Goal: Task Accomplishment & Management: Manage account settings

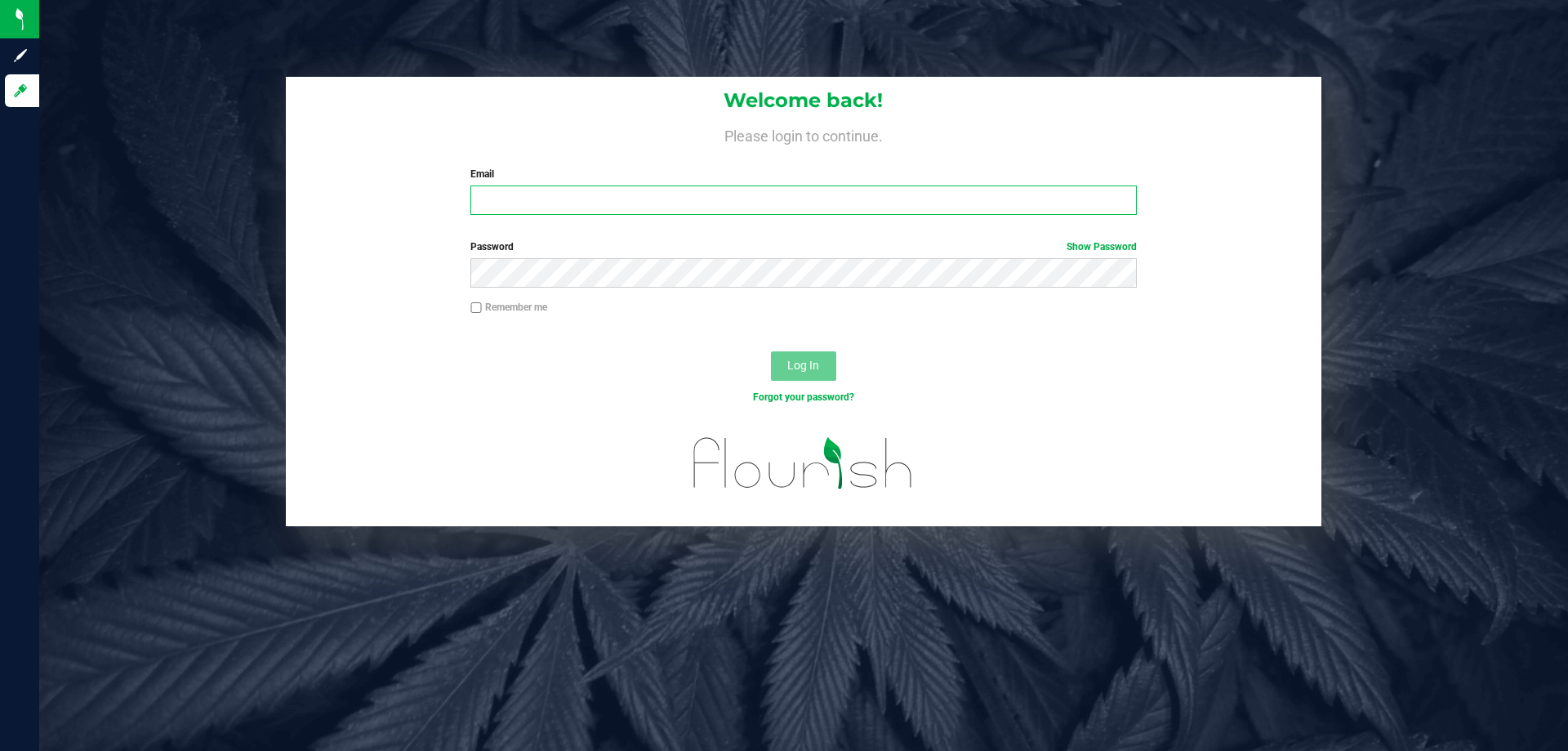
click at [549, 205] on input "Email" at bounding box center [804, 199] width 666 height 29
type input "[EMAIL_ADDRESS][DOMAIN_NAME]"
click at [799, 373] on button "Log In" at bounding box center [804, 365] width 65 height 29
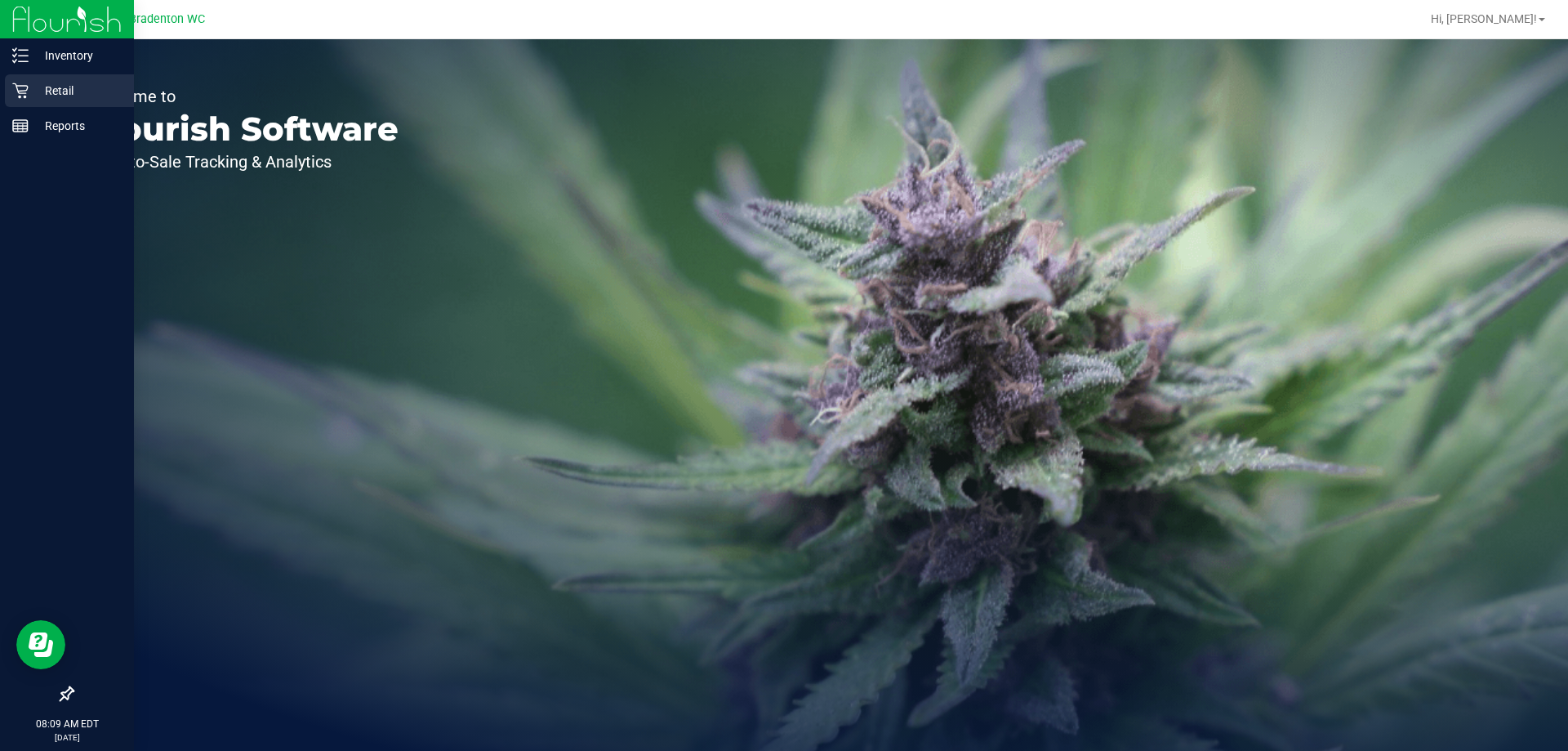
click at [54, 92] on p "Retail" at bounding box center [78, 90] width 98 height 19
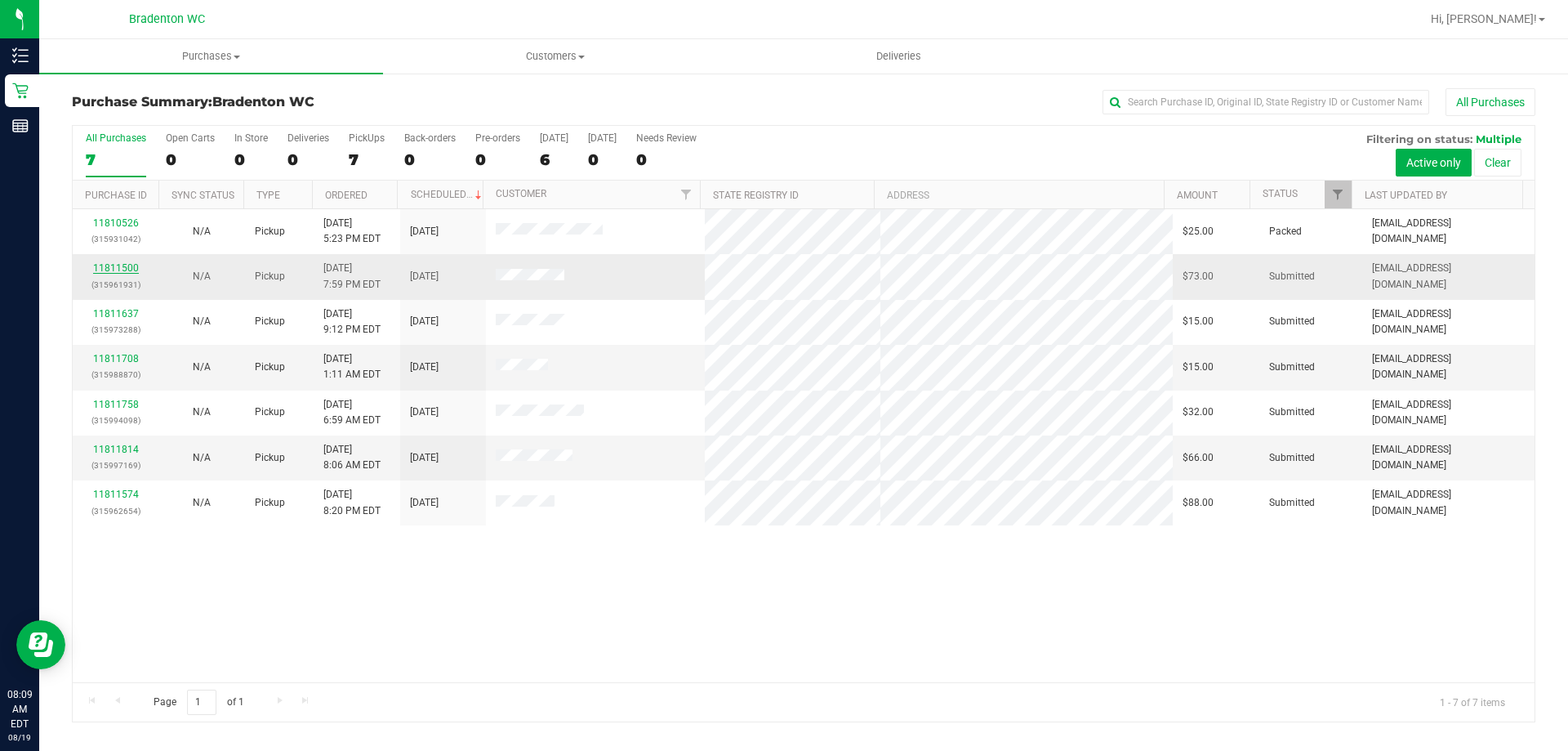
click at [125, 266] on link "11811500" at bounding box center [116, 267] width 46 height 11
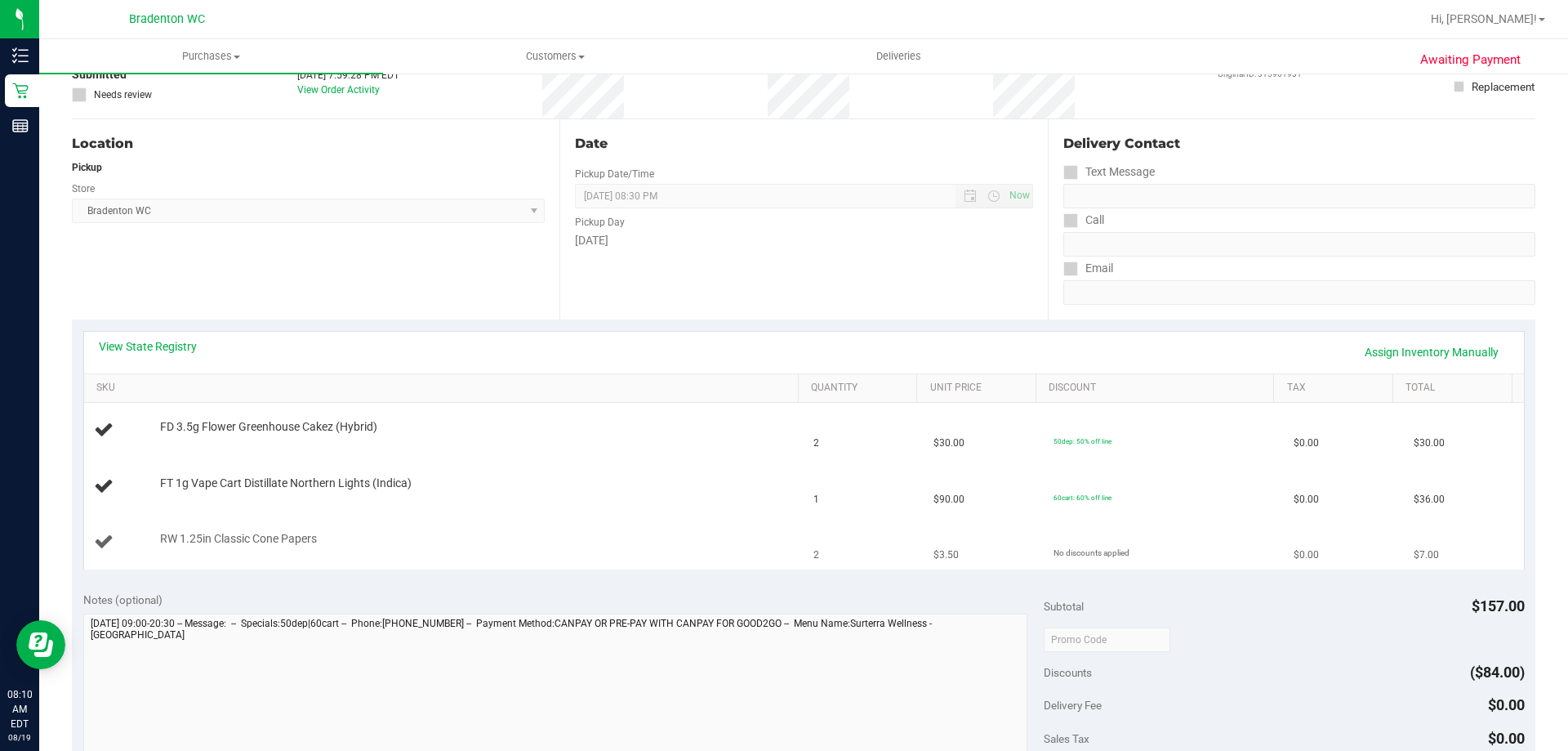
scroll to position [82, 0]
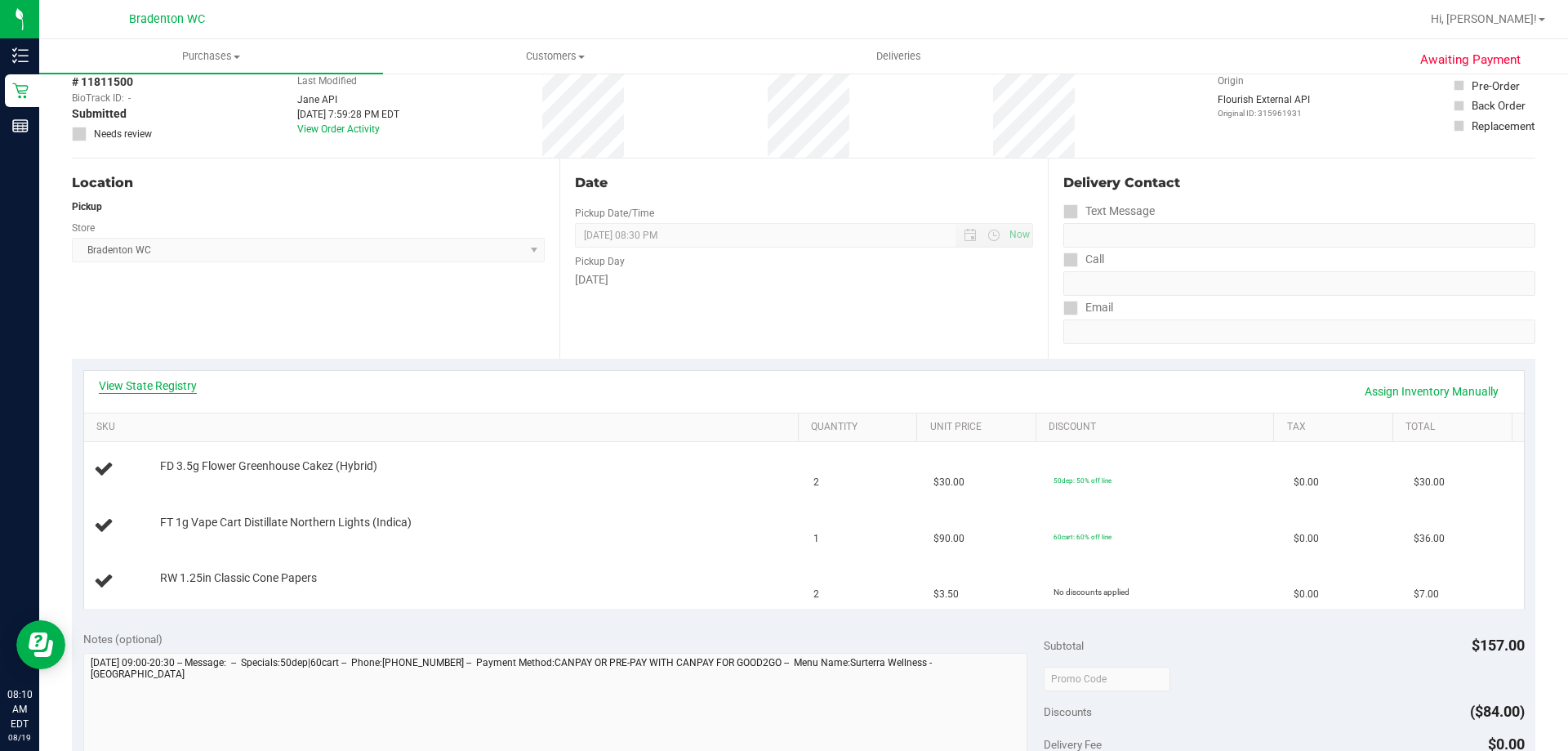
click at [180, 387] on link "View State Registry" at bounding box center [148, 386] width 98 height 17
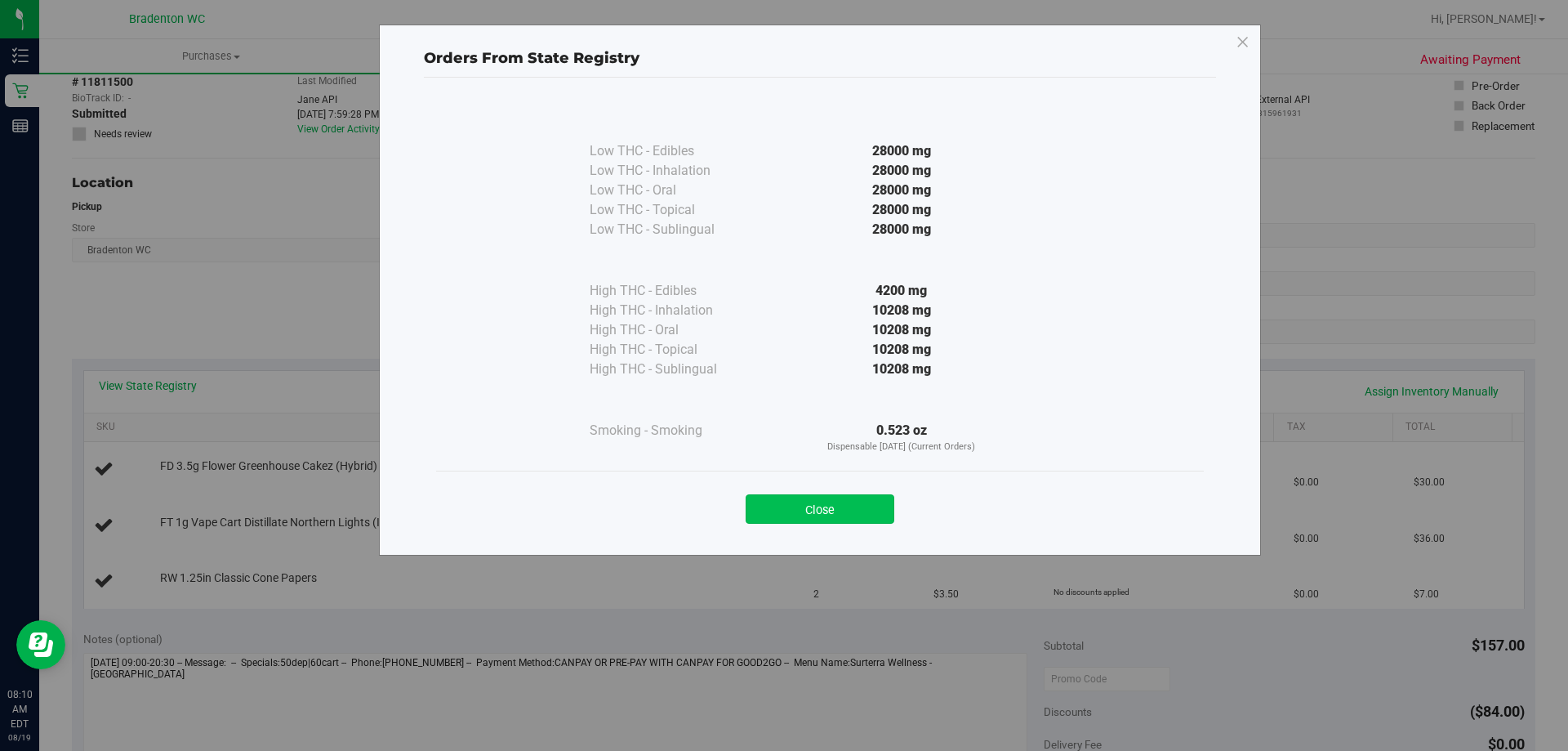
click at [862, 512] on button "Close" at bounding box center [820, 509] width 148 height 29
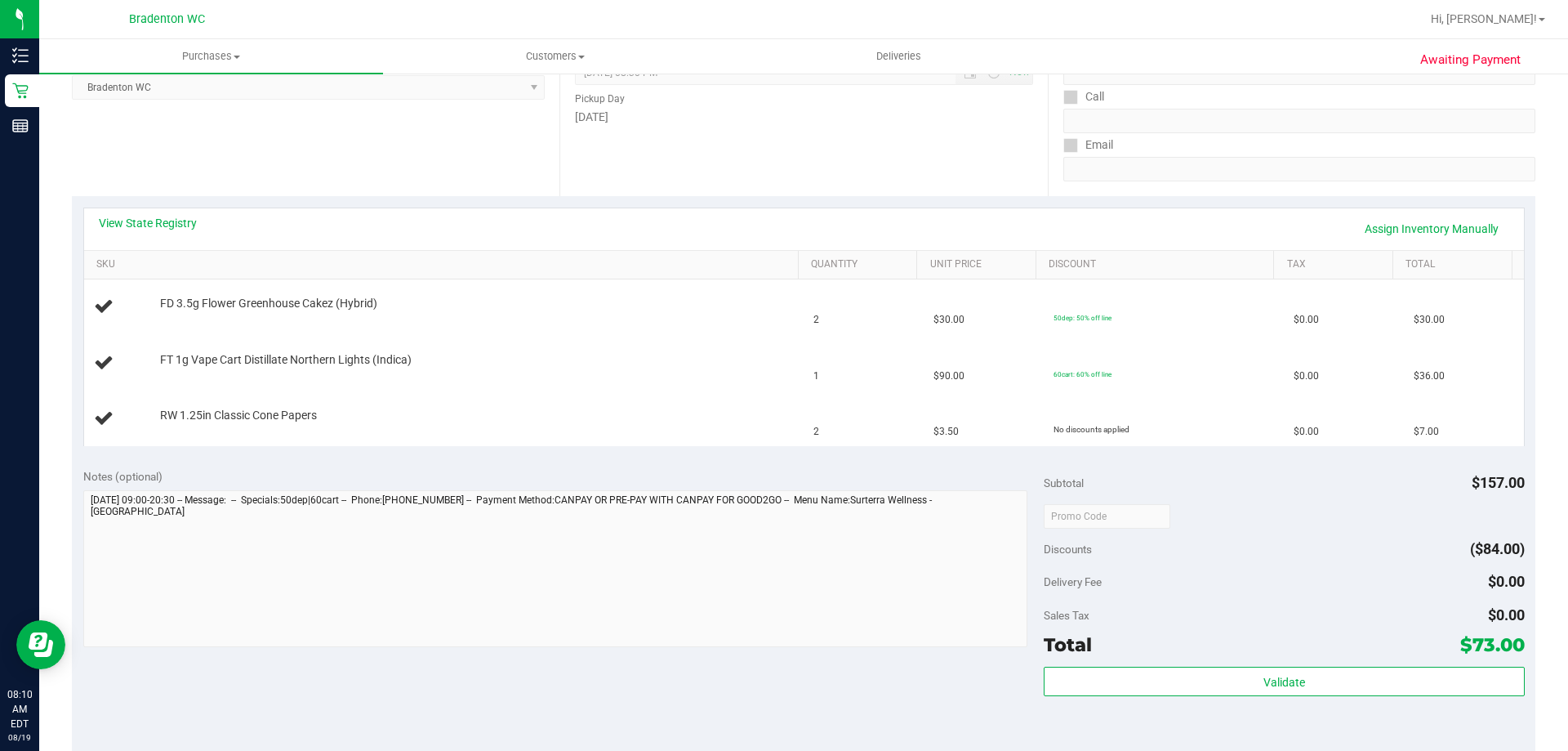
scroll to position [245, 0]
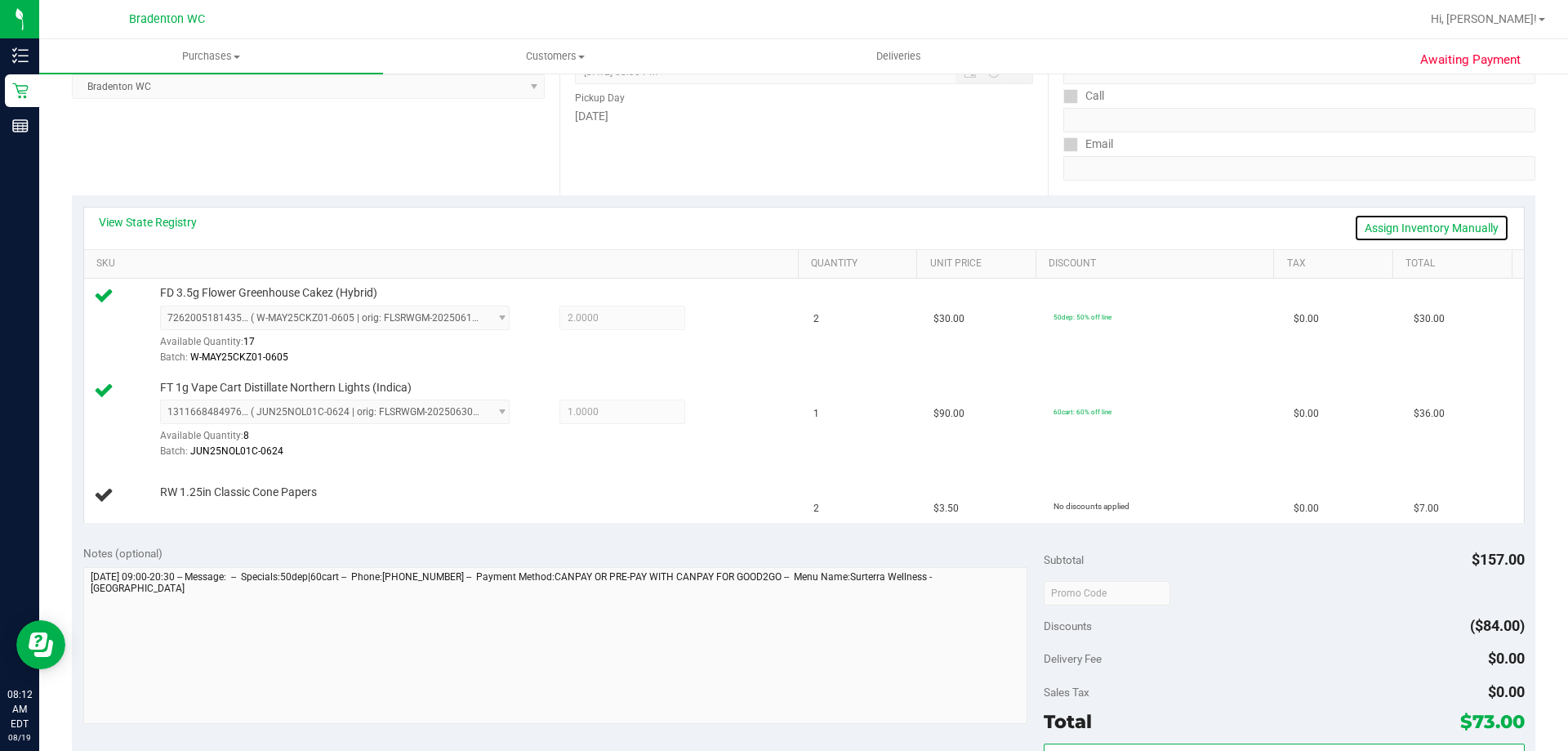
click at [1438, 228] on link "Assign Inventory Manually" at bounding box center [1432, 228] width 155 height 28
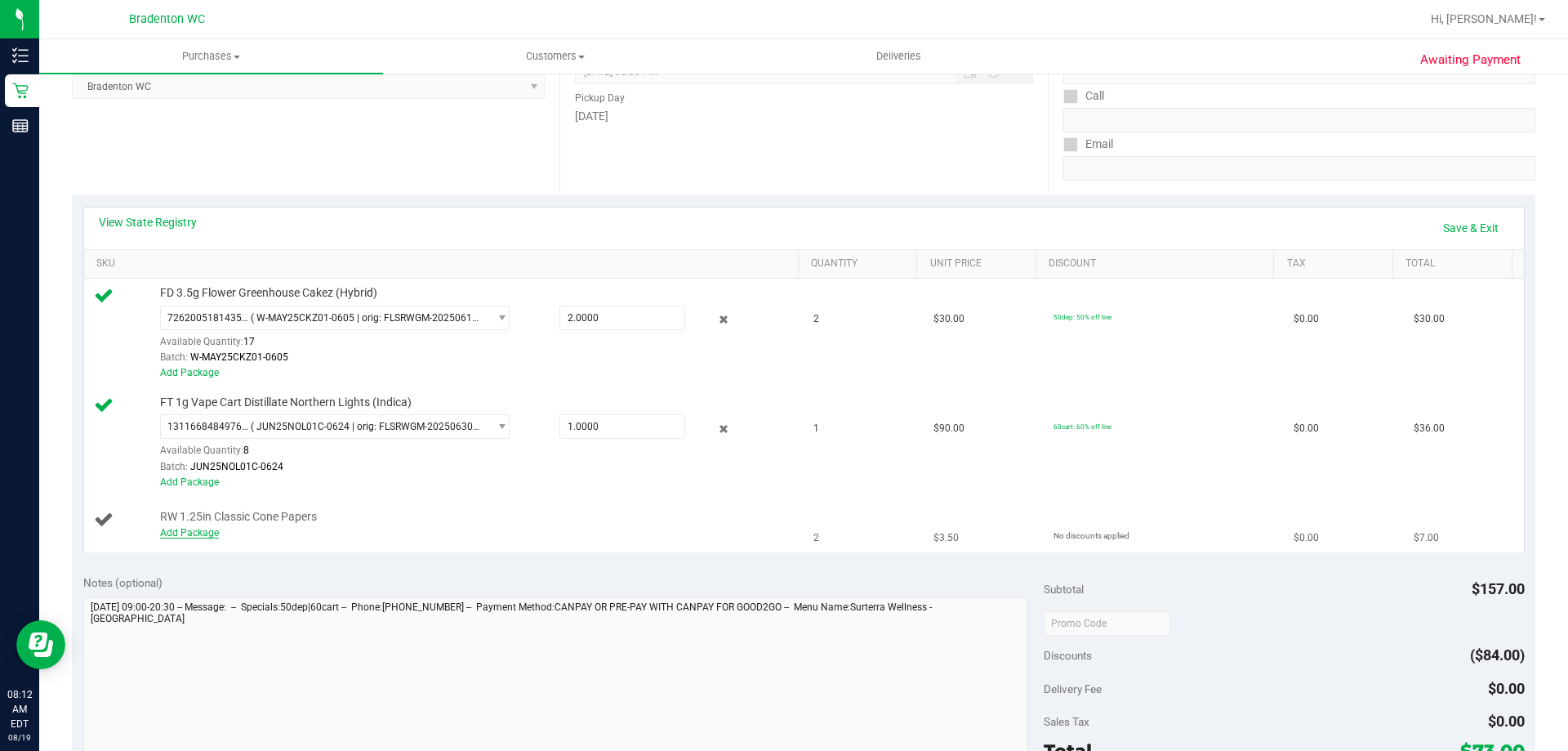
click at [198, 535] on link "Add Package" at bounding box center [189, 532] width 59 height 11
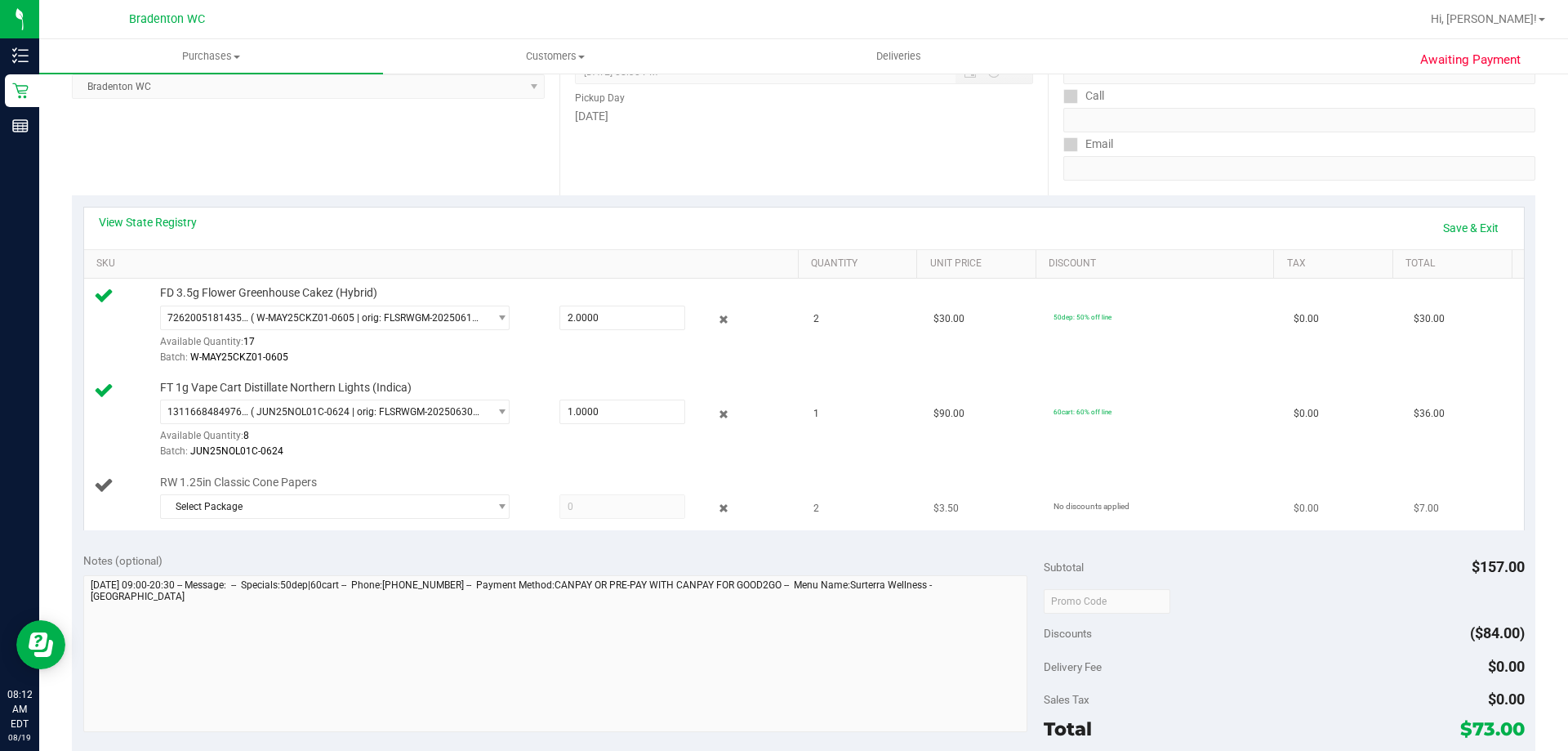
click at [590, 503] on span at bounding box center [622, 507] width 126 height 25
click at [615, 506] on span at bounding box center [622, 507] width 126 height 25
click at [495, 507] on span "select" at bounding box center [502, 506] width 12 height 13
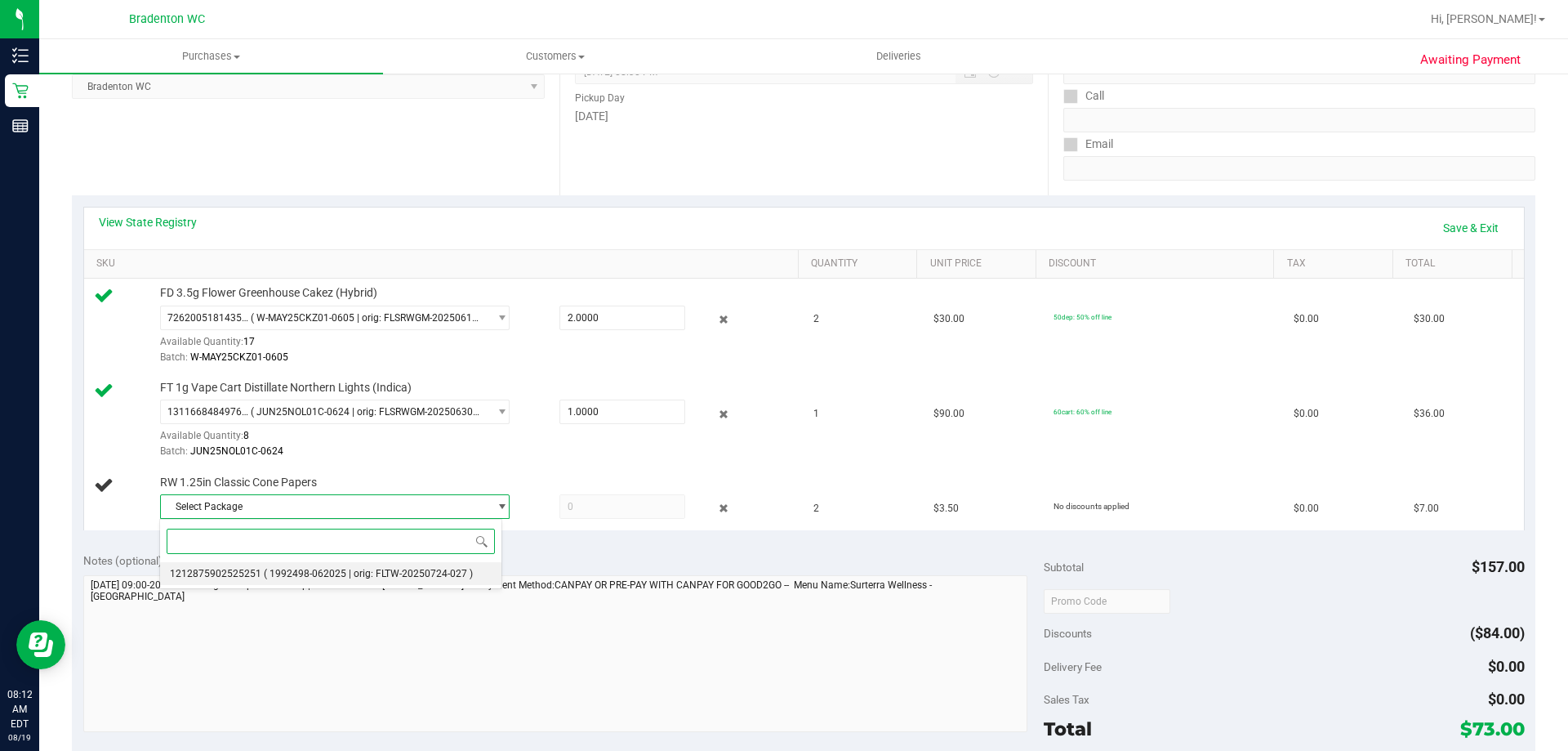
click at [407, 569] on span "( 1992498-062025 | orig: FLTW-20250724-027 )" at bounding box center [368, 573] width 209 height 11
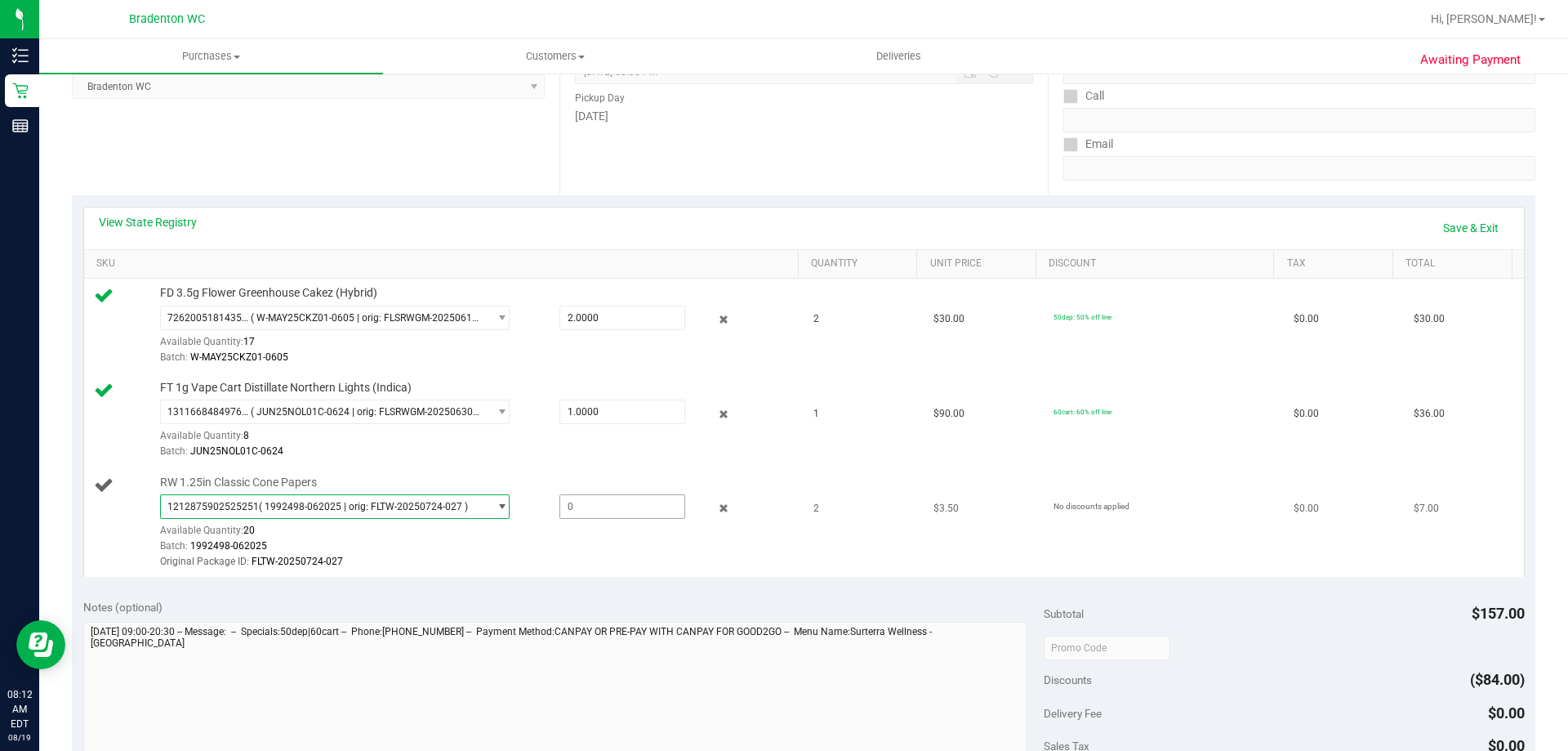
click at [599, 516] on span at bounding box center [622, 507] width 126 height 25
type input "2"
type input "2.0000"
click at [1442, 227] on link "Save & Exit" at bounding box center [1470, 228] width 76 height 28
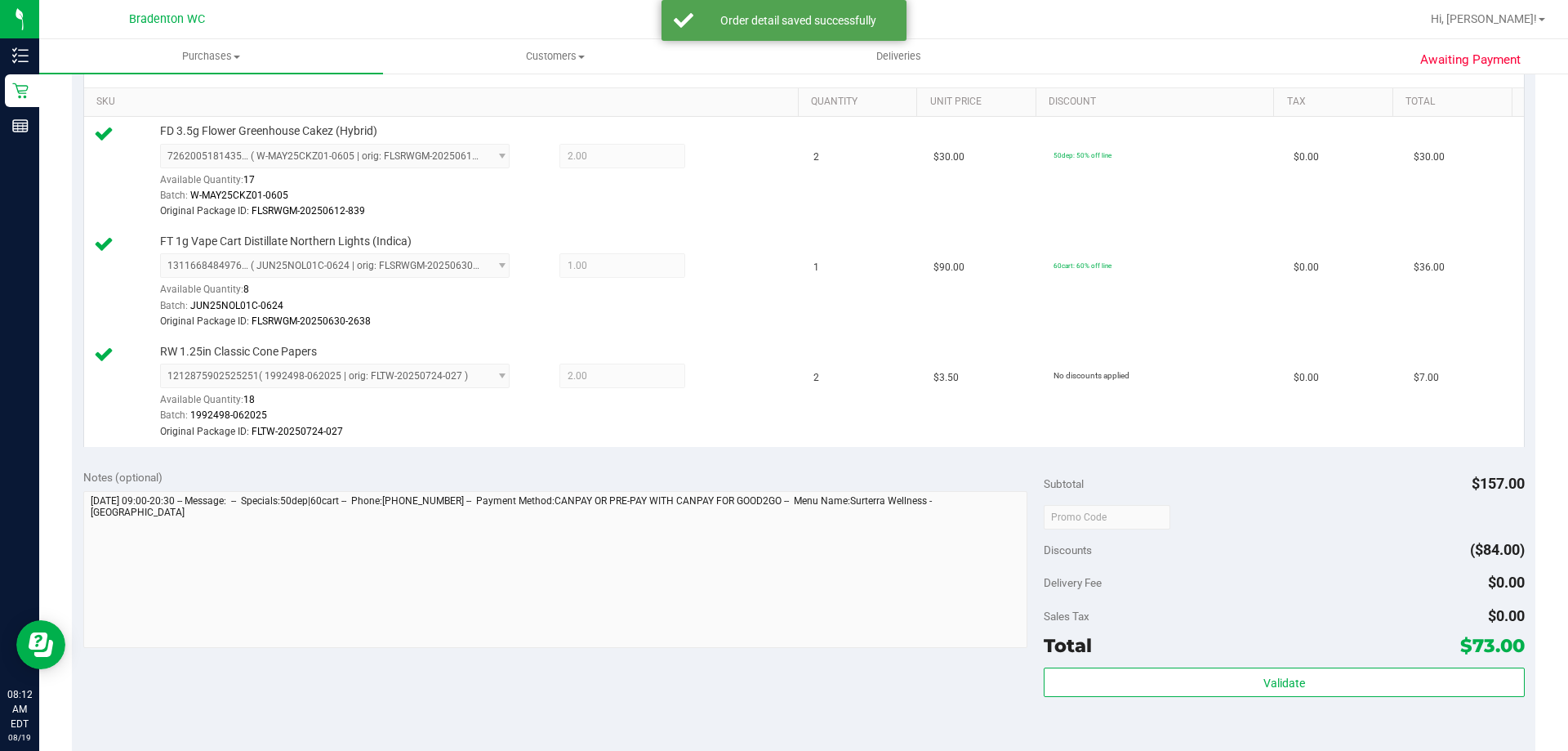
scroll to position [408, 0]
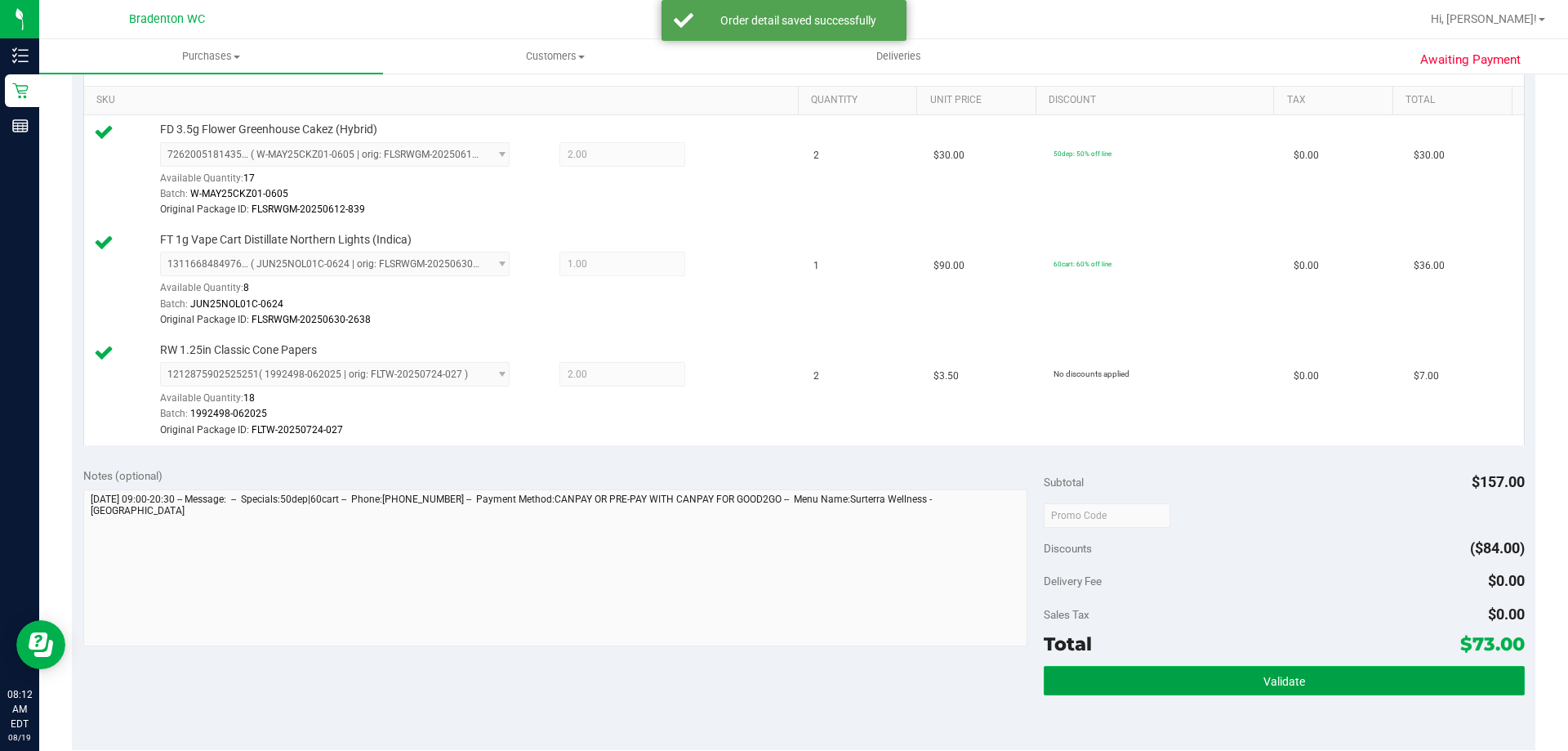
click at [1172, 671] on button "Validate" at bounding box center [1283, 680] width 481 height 29
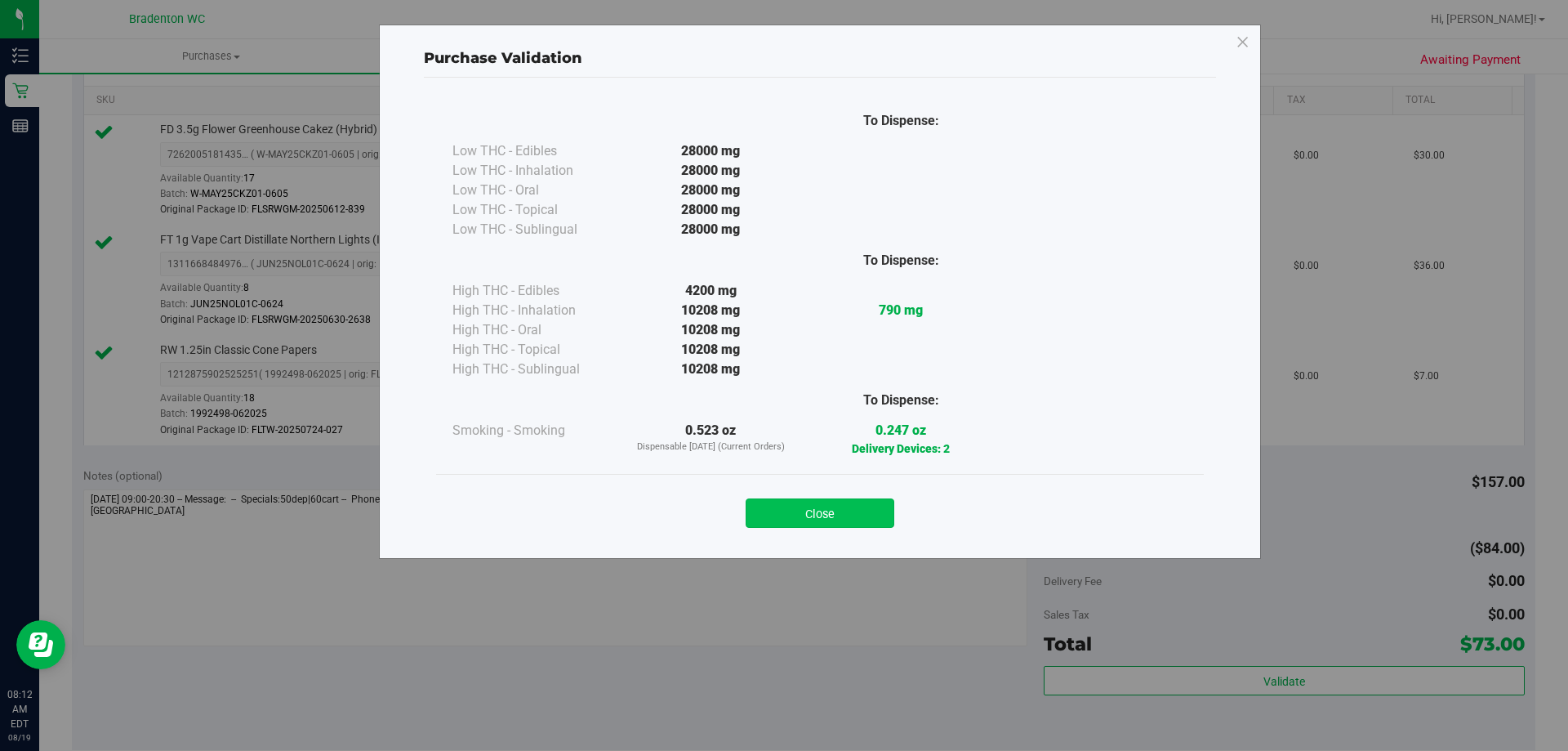
click at [835, 511] on button "Close" at bounding box center [820, 512] width 148 height 29
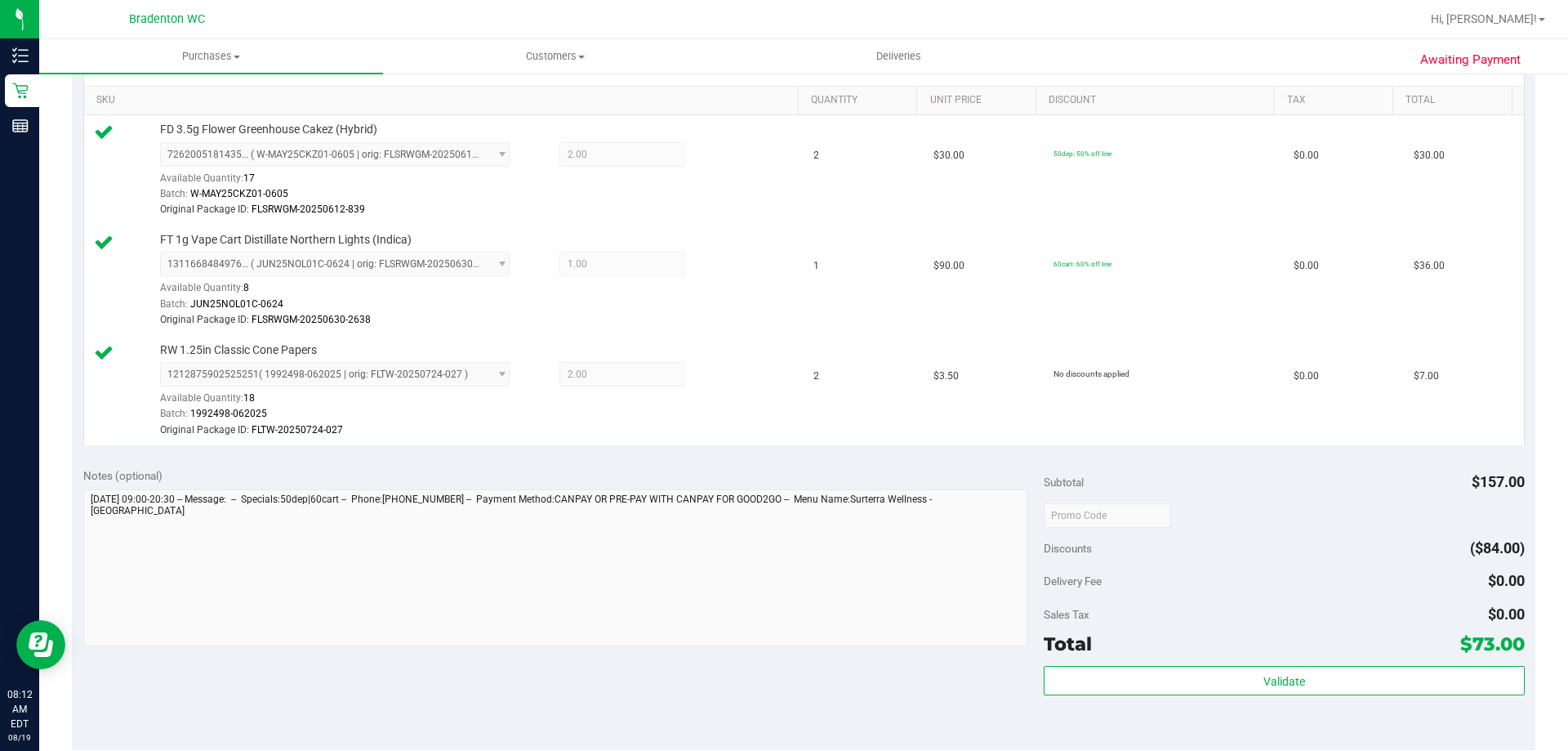
scroll to position [572, 0]
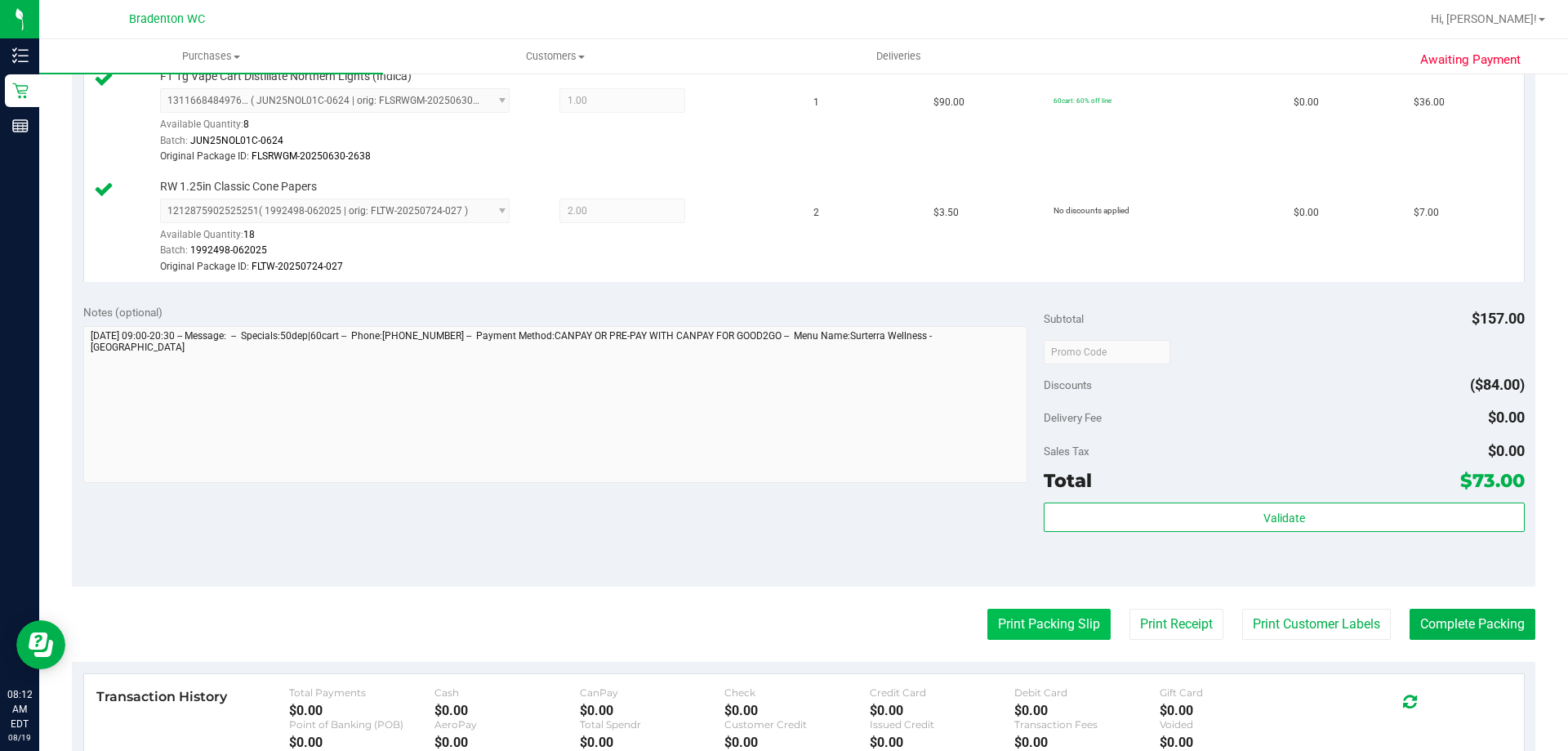
click at [1019, 616] on button "Print Packing Slip" at bounding box center [1049, 624] width 123 height 31
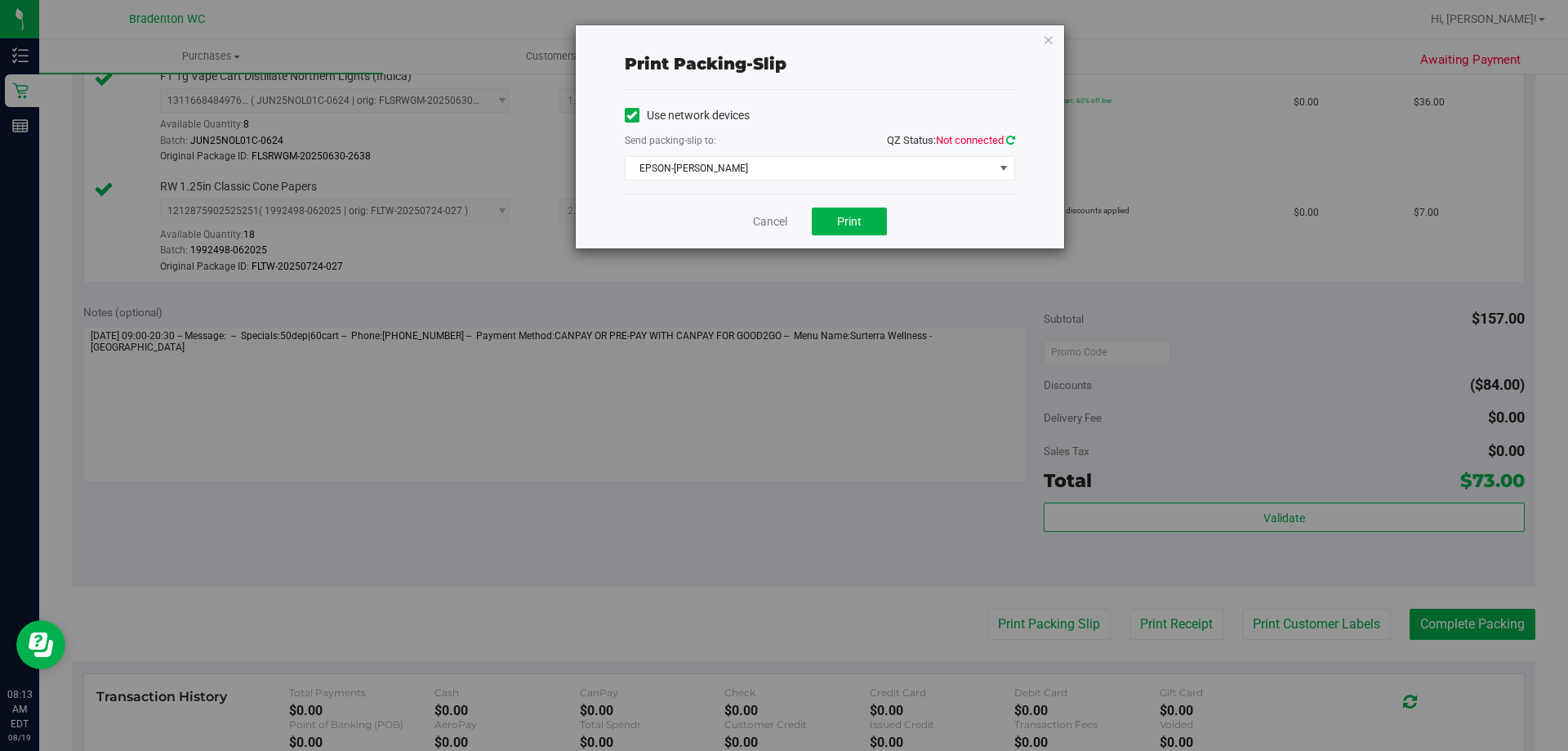
click at [1009, 143] on icon at bounding box center [1011, 140] width 9 height 11
click at [999, 170] on span "select" at bounding box center [1003, 168] width 13 height 13
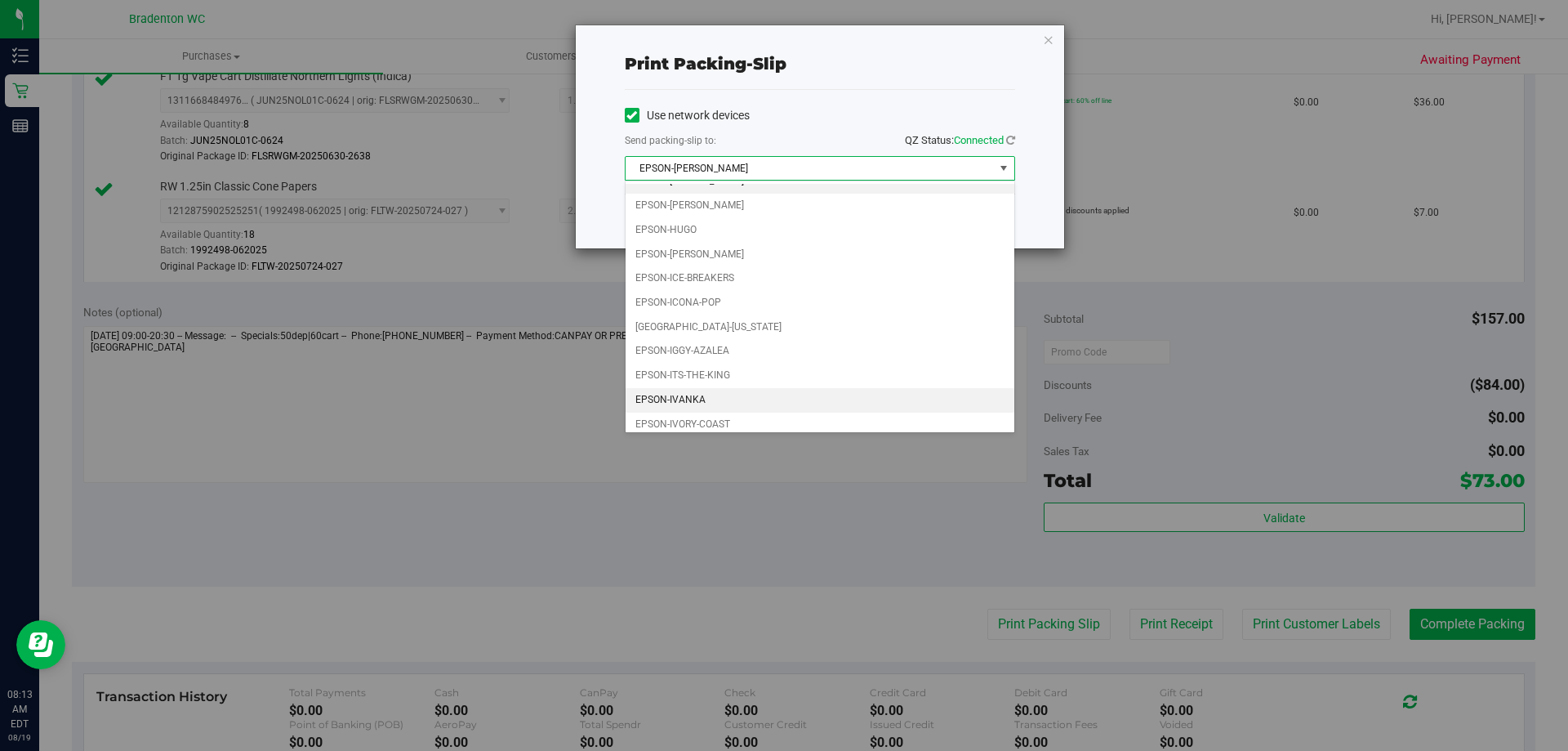
scroll to position [0, 0]
click at [763, 386] on li "EPSON-ITS-THE-KING" at bounding box center [820, 391] width 389 height 25
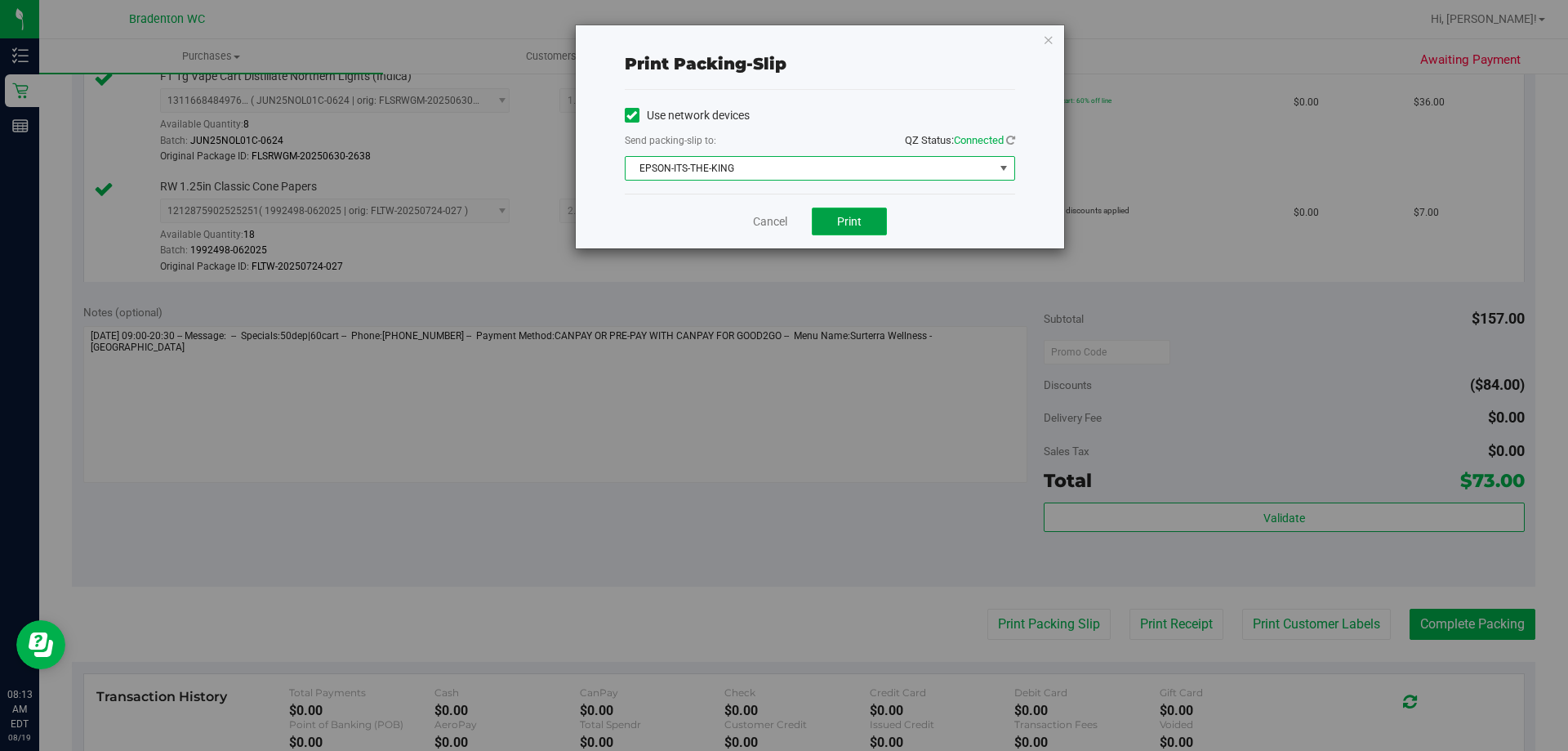
click at [840, 224] on span "Print" at bounding box center [849, 221] width 25 height 13
click at [1044, 40] on icon "button" at bounding box center [1048, 39] width 11 height 19
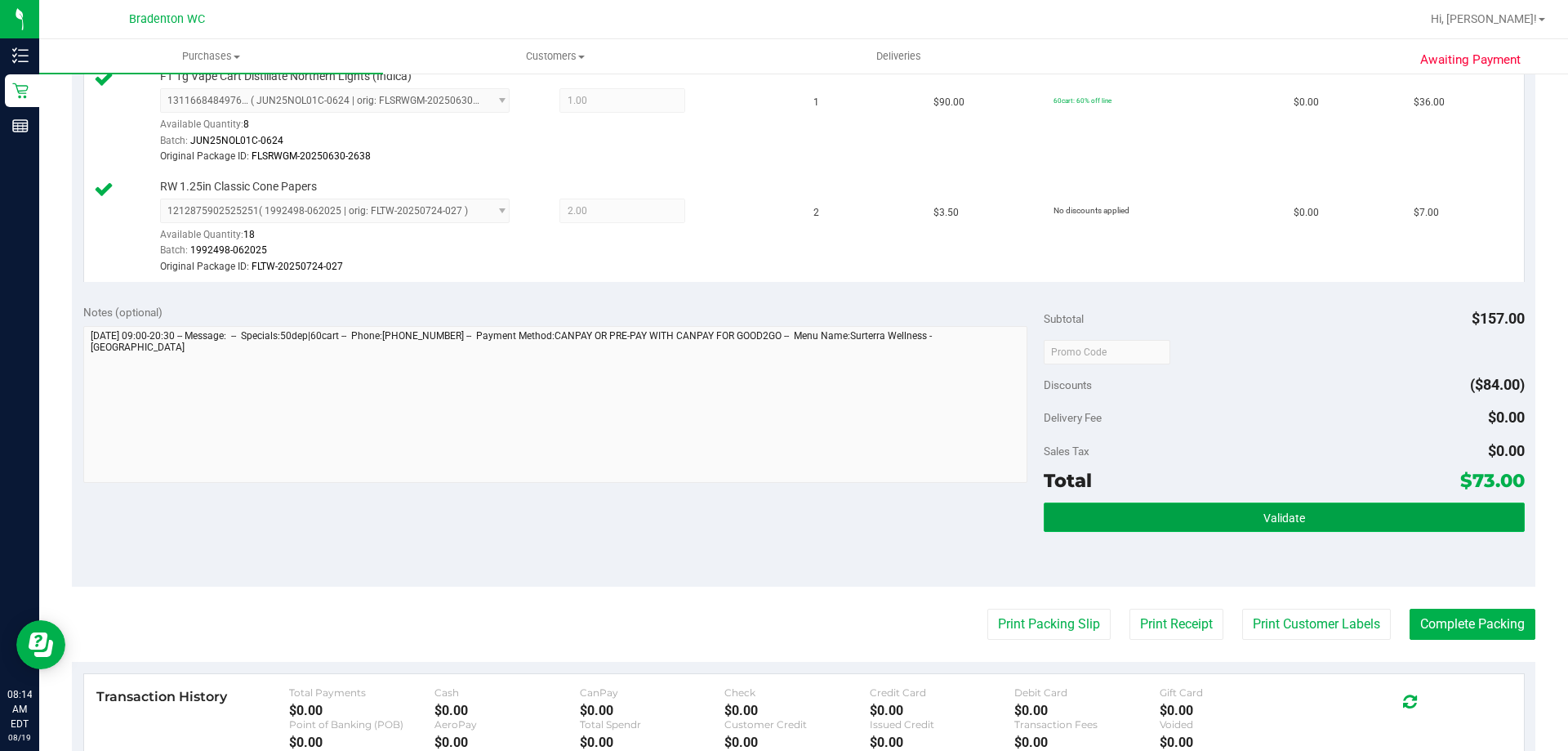
click at [1263, 516] on span "Validate" at bounding box center [1283, 517] width 41 height 13
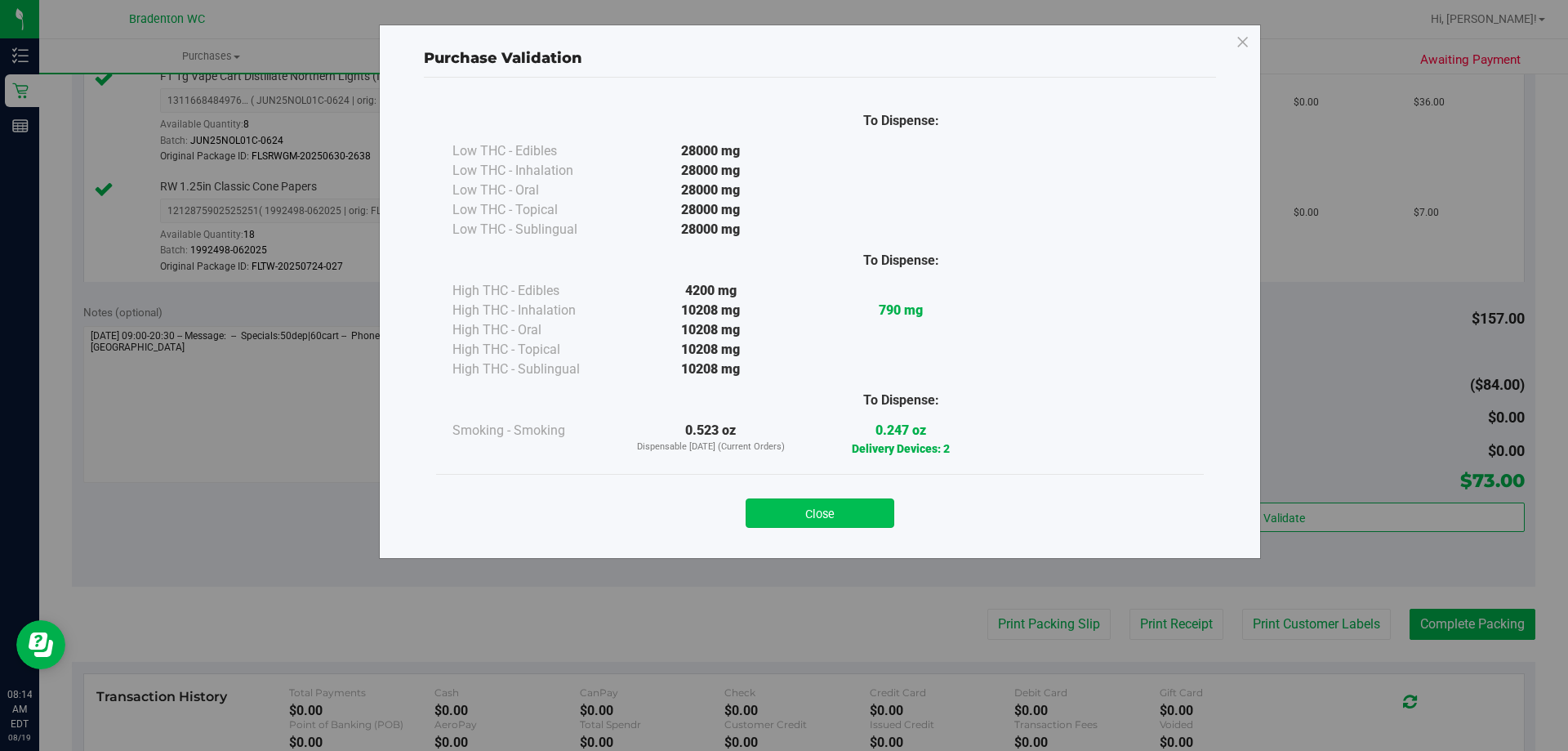
click at [878, 513] on button "Close" at bounding box center [820, 512] width 148 height 29
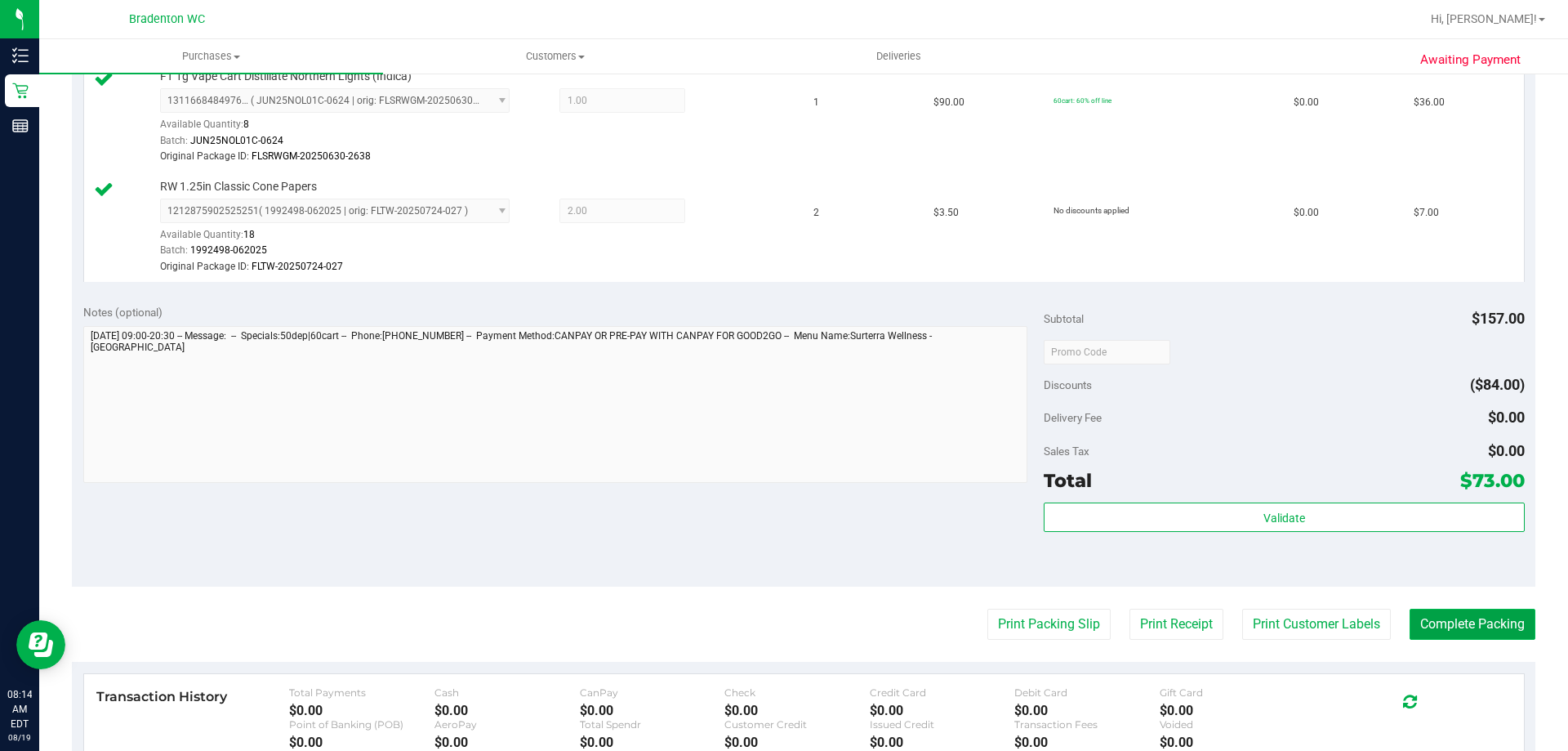
click at [1413, 624] on button "Complete Packing" at bounding box center [1472, 624] width 126 height 31
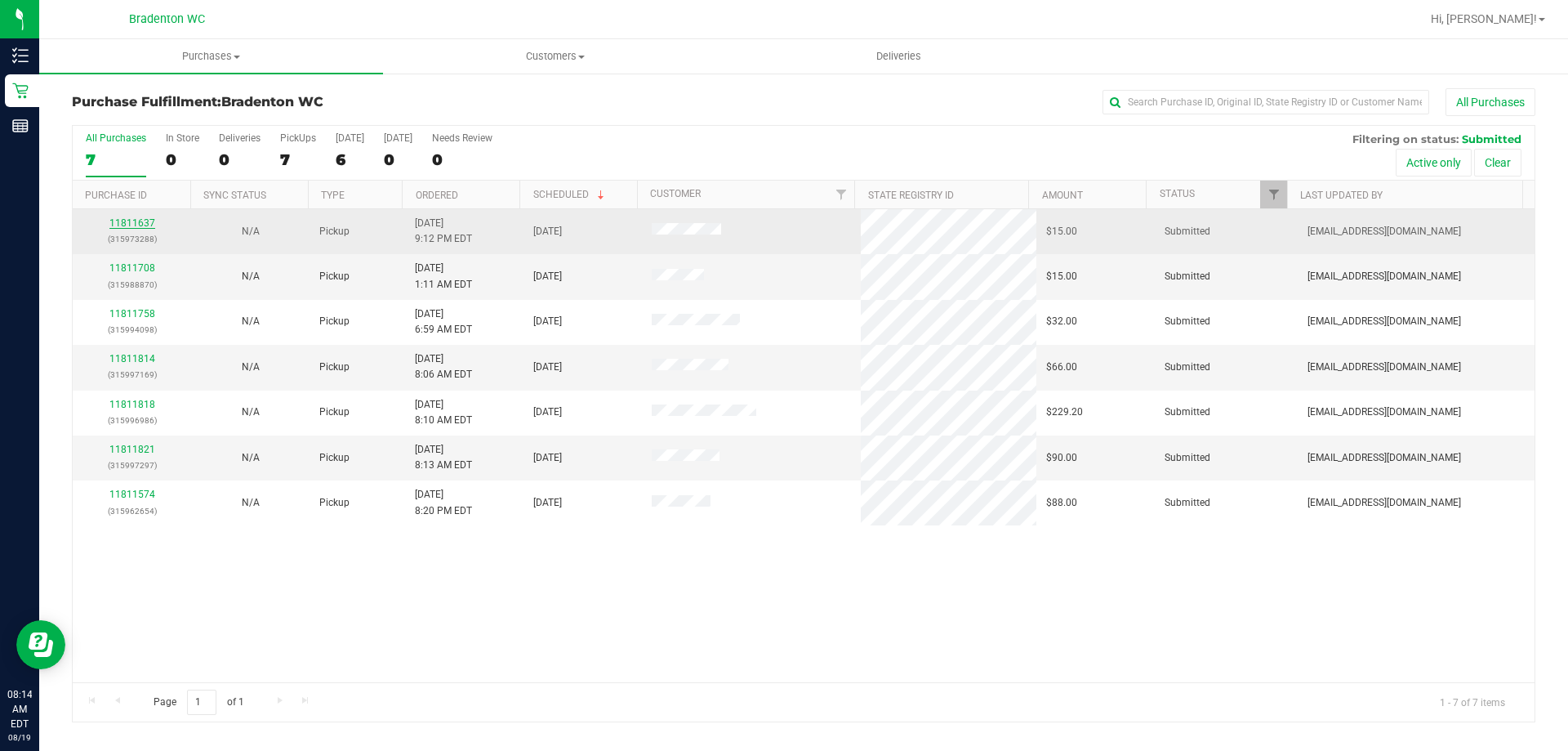
click at [137, 218] on link "11811637" at bounding box center [133, 222] width 46 height 11
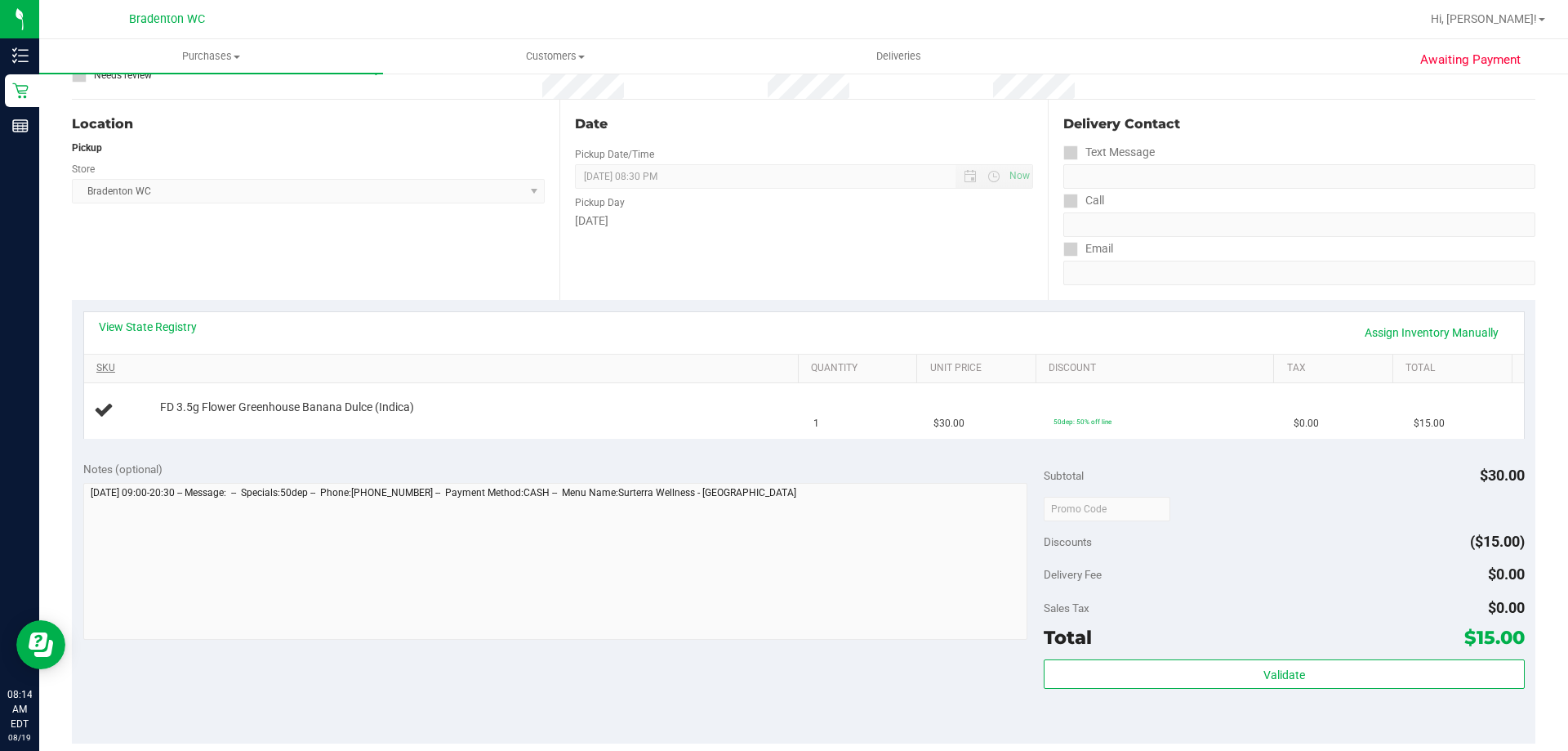
scroll to position [163, 0]
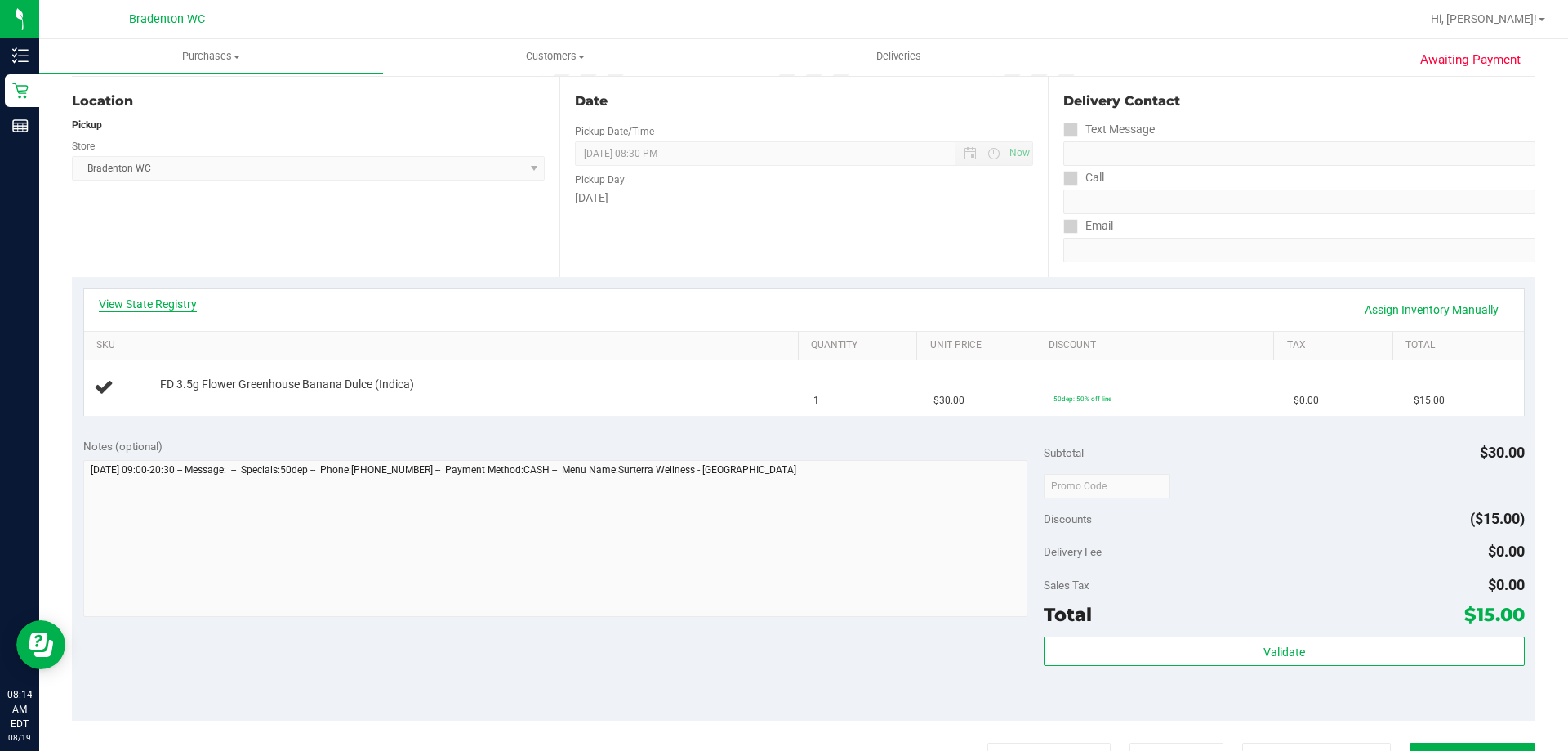
click at [148, 308] on link "View State Registry" at bounding box center [148, 304] width 98 height 17
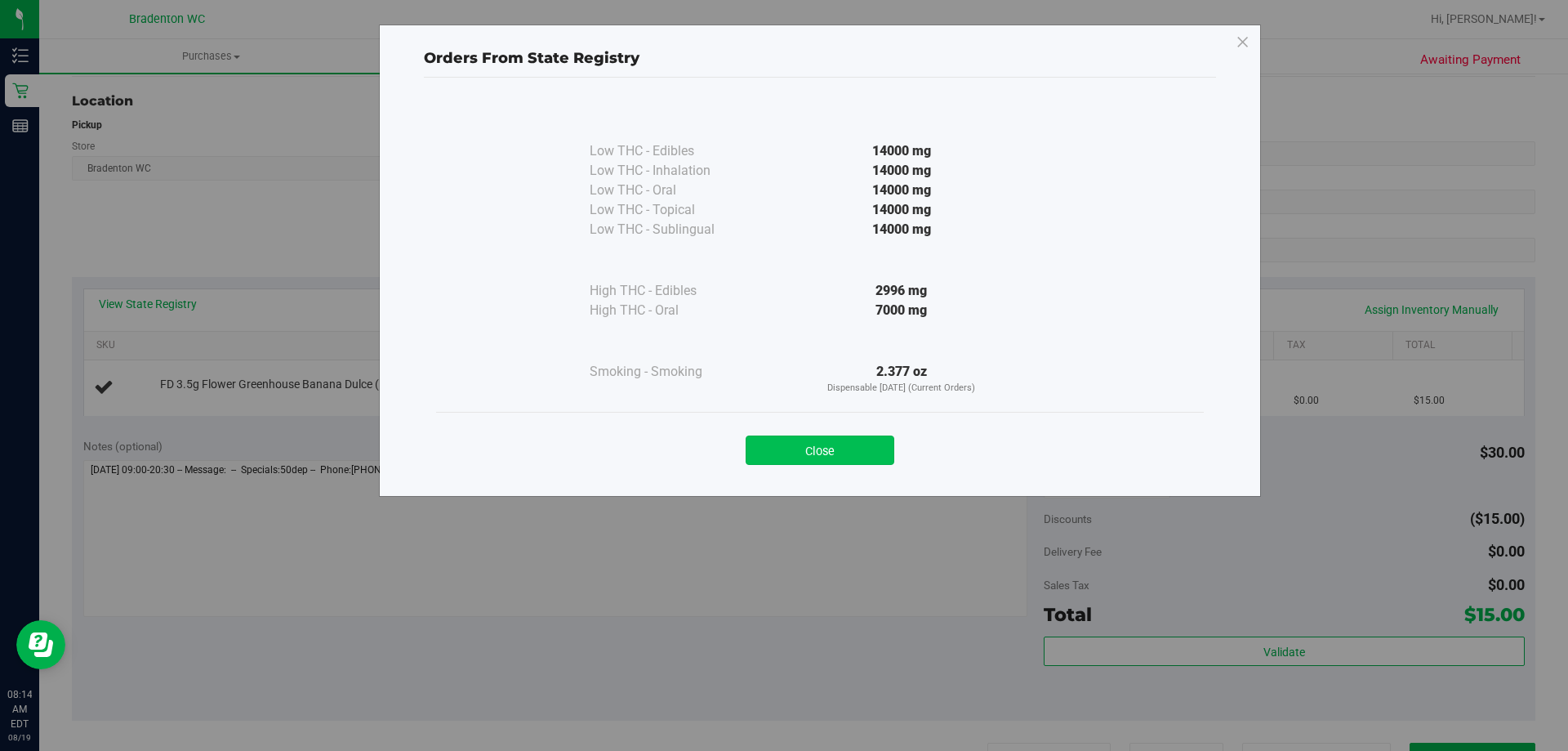
click at [846, 453] on button "Close" at bounding box center [820, 450] width 148 height 29
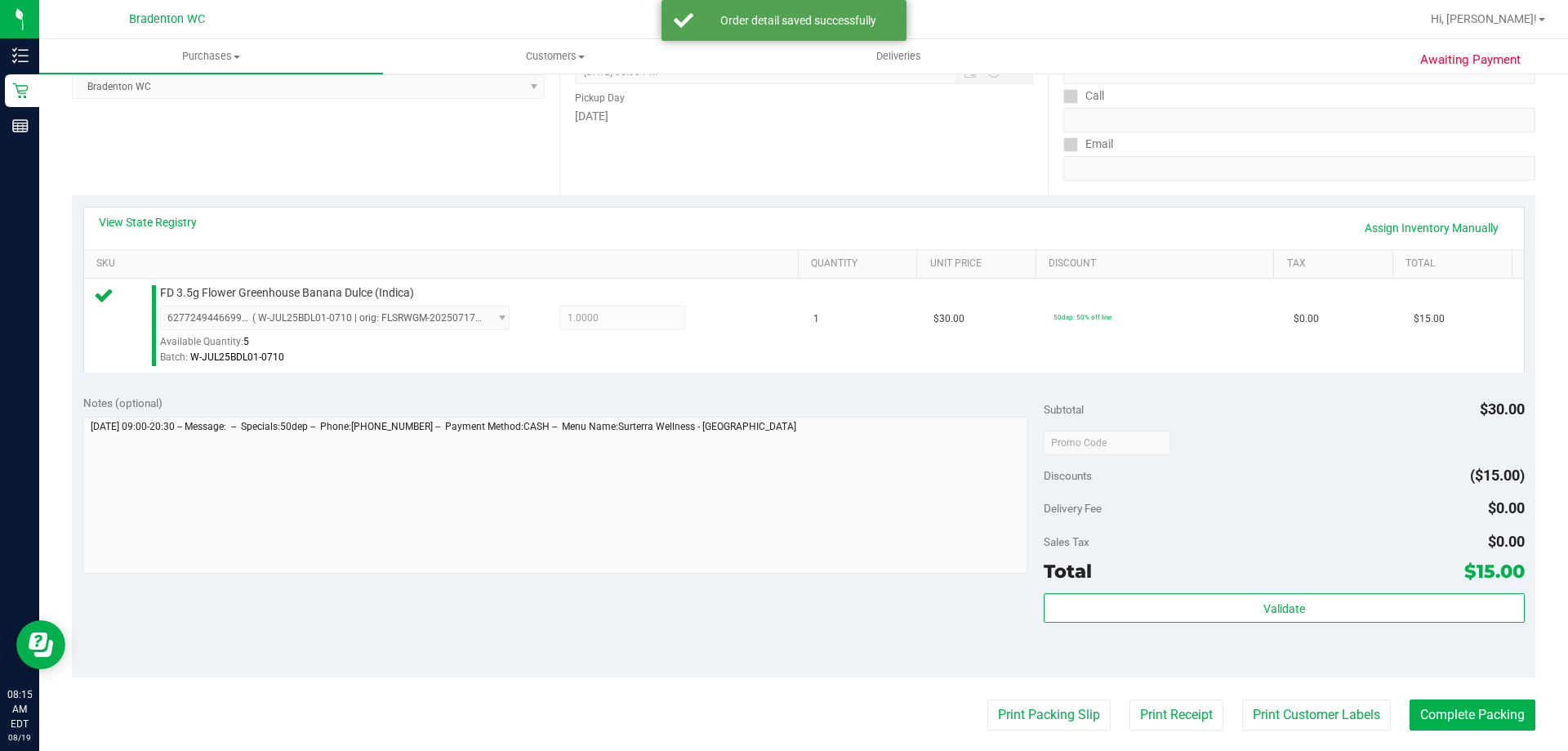
scroll to position [408, 0]
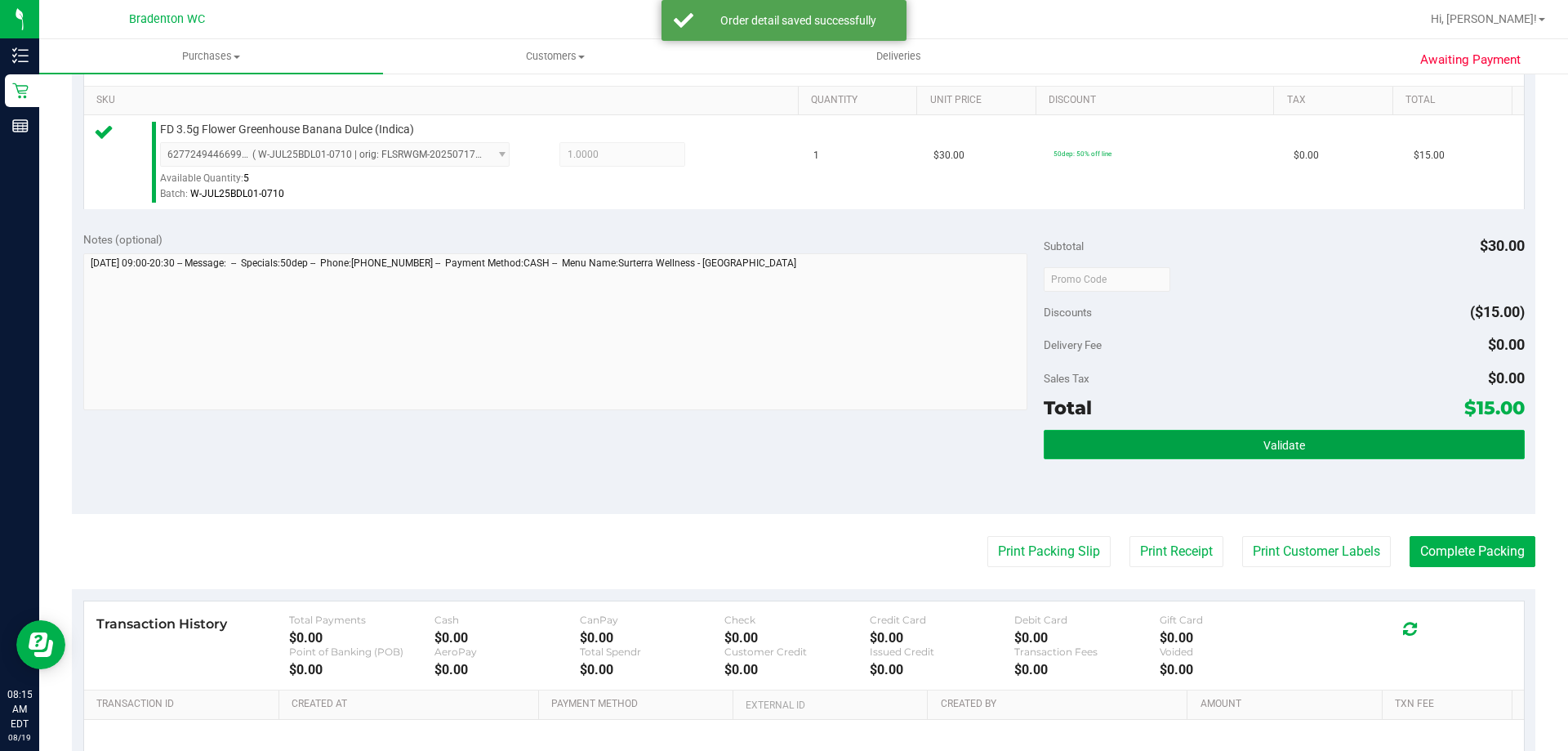
click at [1110, 445] on button "Validate" at bounding box center [1283, 444] width 481 height 29
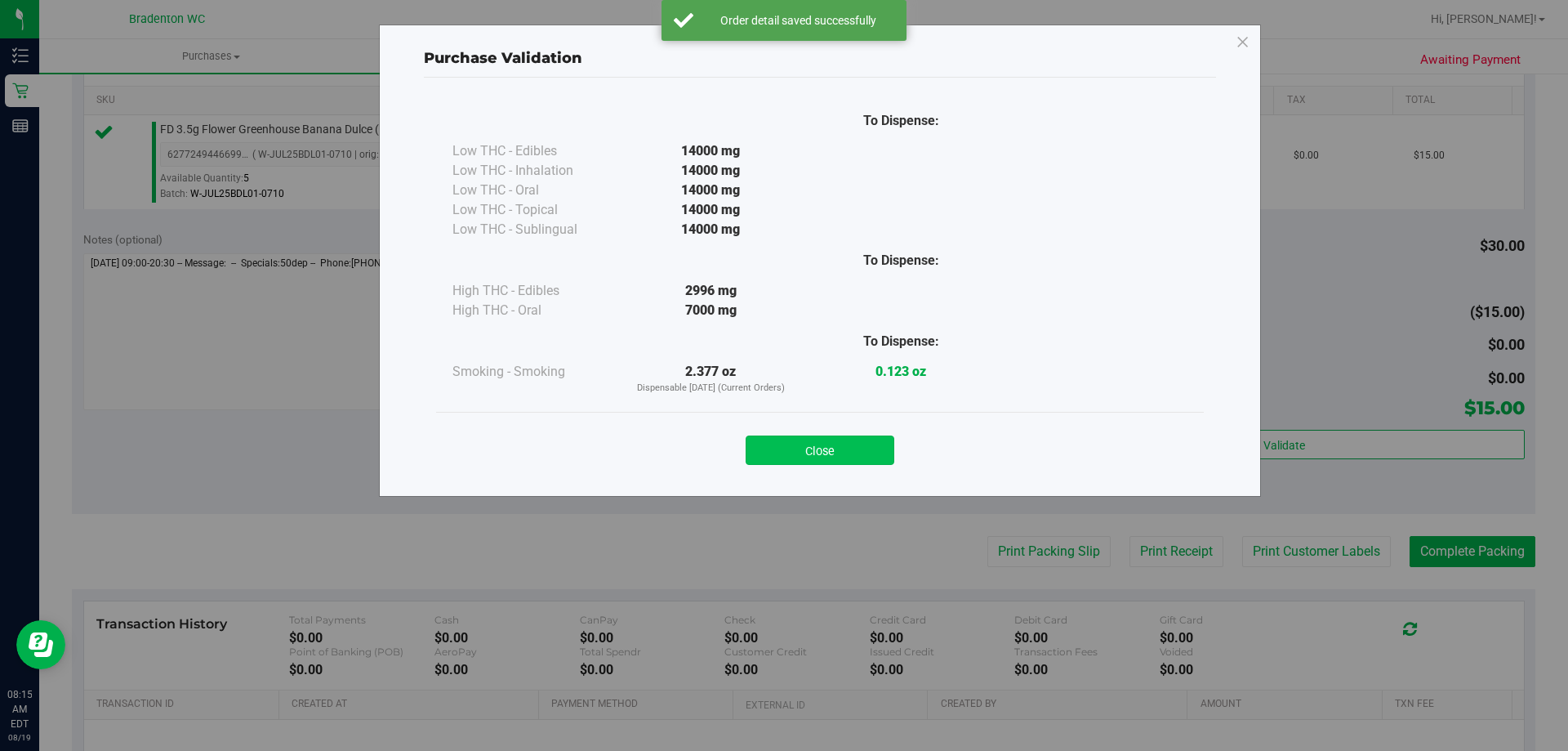
click at [849, 449] on button "Close" at bounding box center [820, 450] width 148 height 29
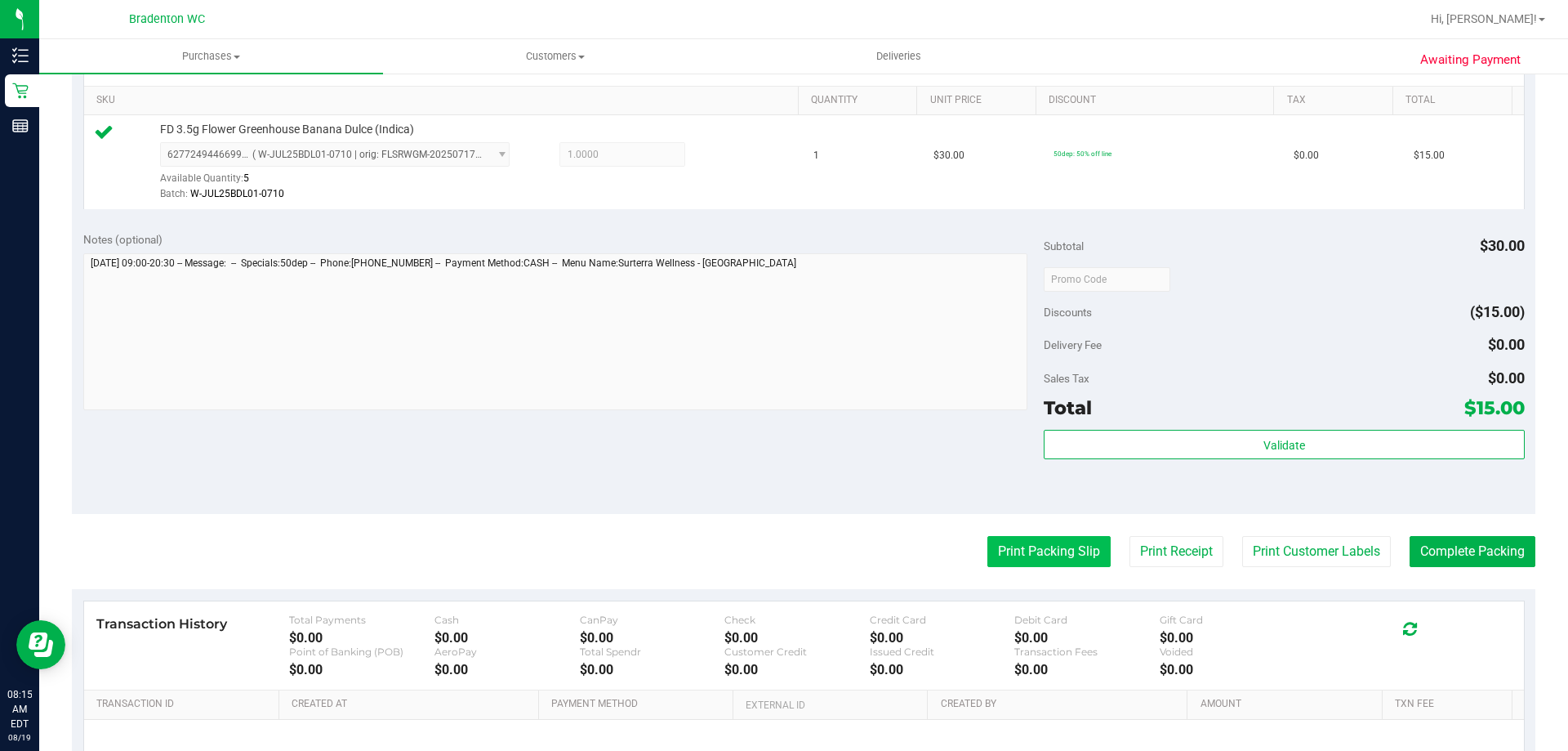
click at [1037, 547] on button "Print Packing Slip" at bounding box center [1049, 551] width 123 height 31
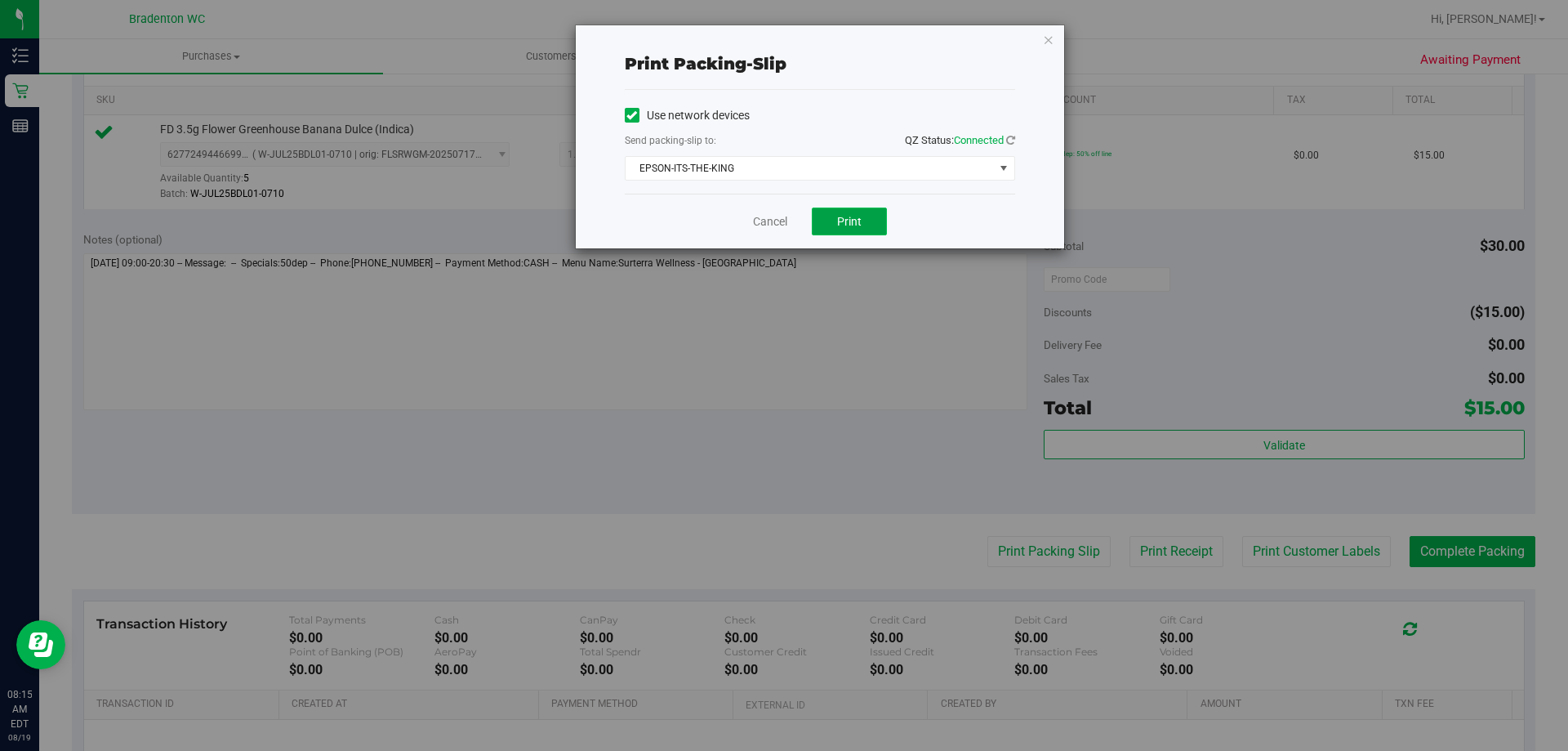
click at [856, 222] on span "Print" at bounding box center [849, 221] width 25 height 13
click at [1044, 40] on icon "button" at bounding box center [1048, 39] width 11 height 19
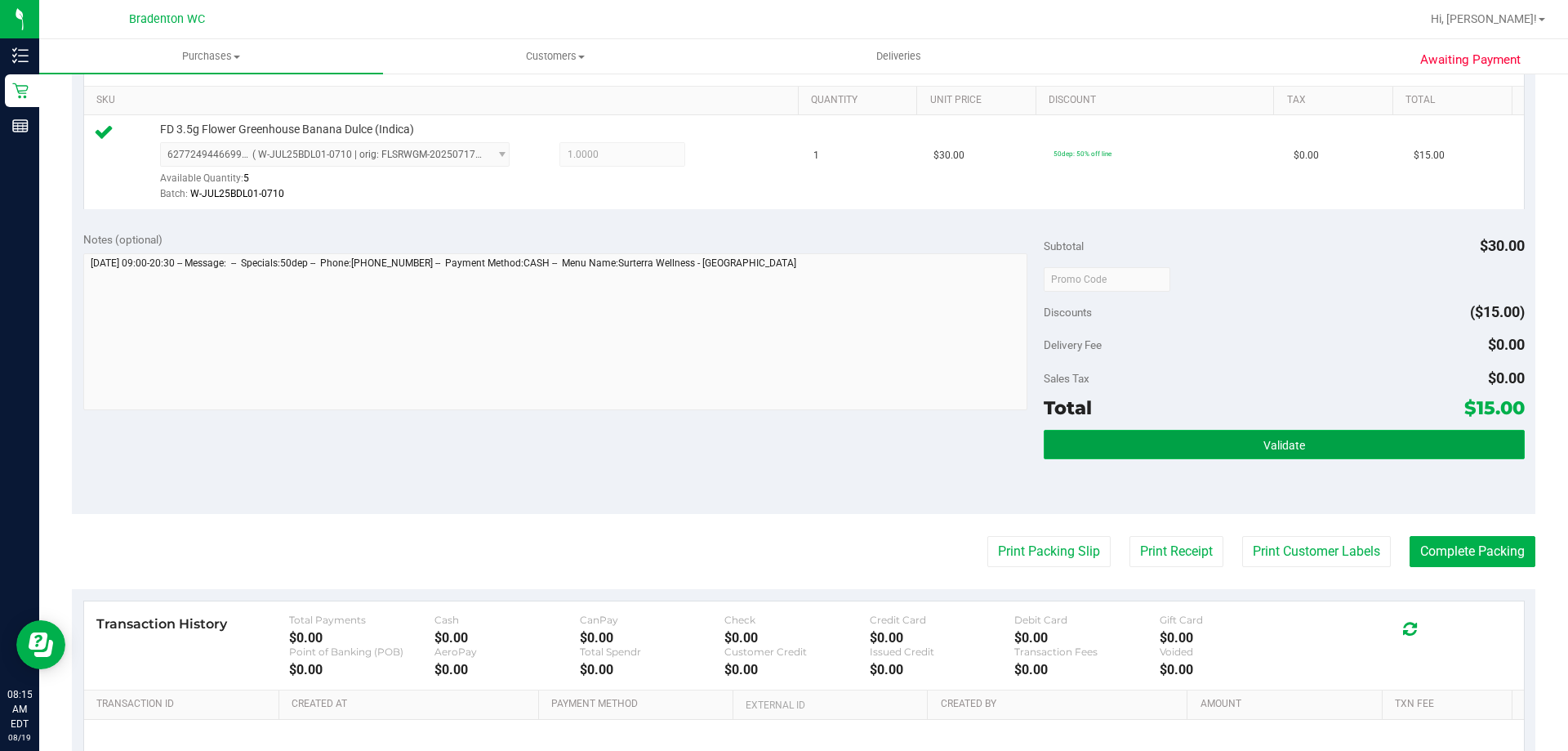
click at [1170, 451] on button "Validate" at bounding box center [1283, 444] width 481 height 29
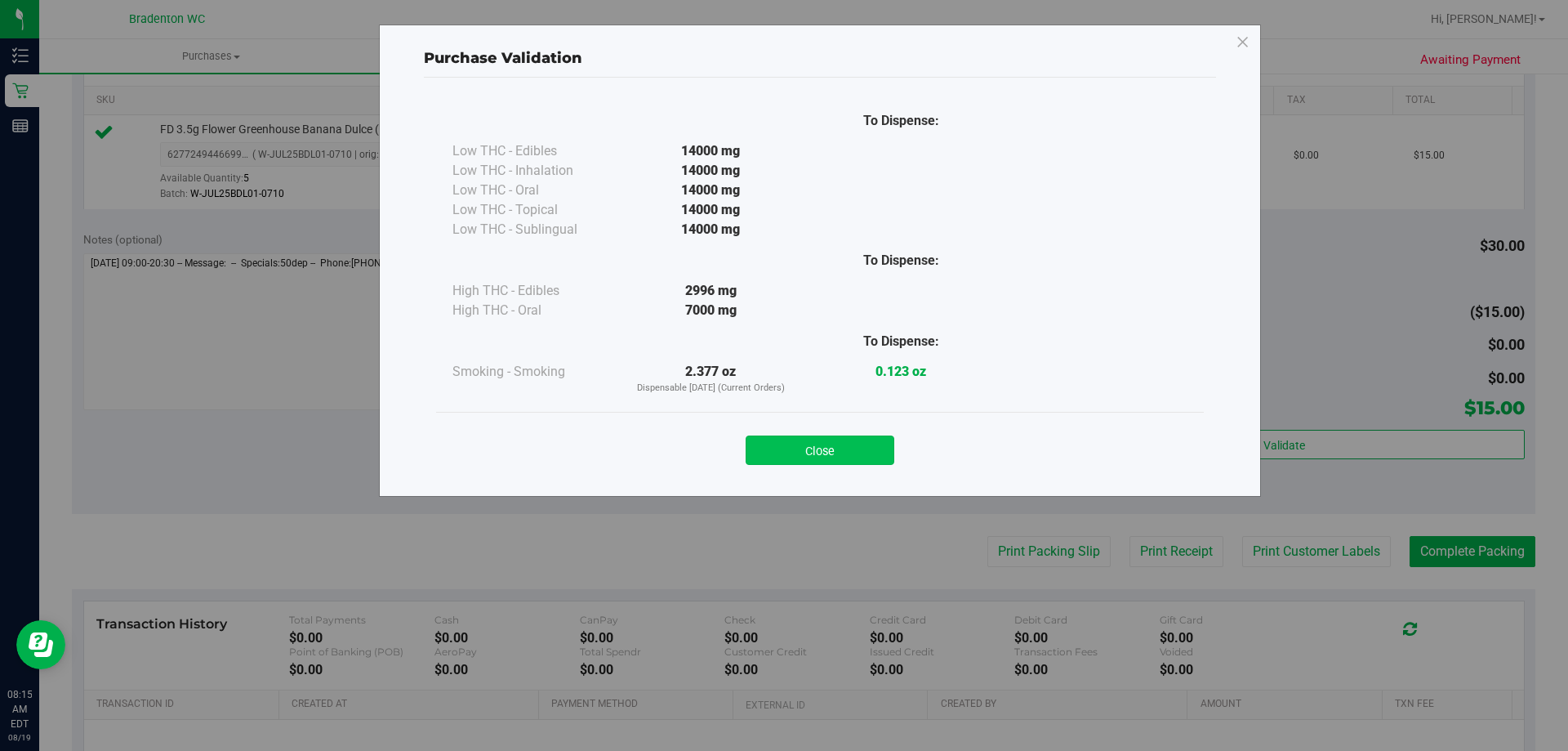
click at [860, 454] on button "Close" at bounding box center [820, 450] width 148 height 29
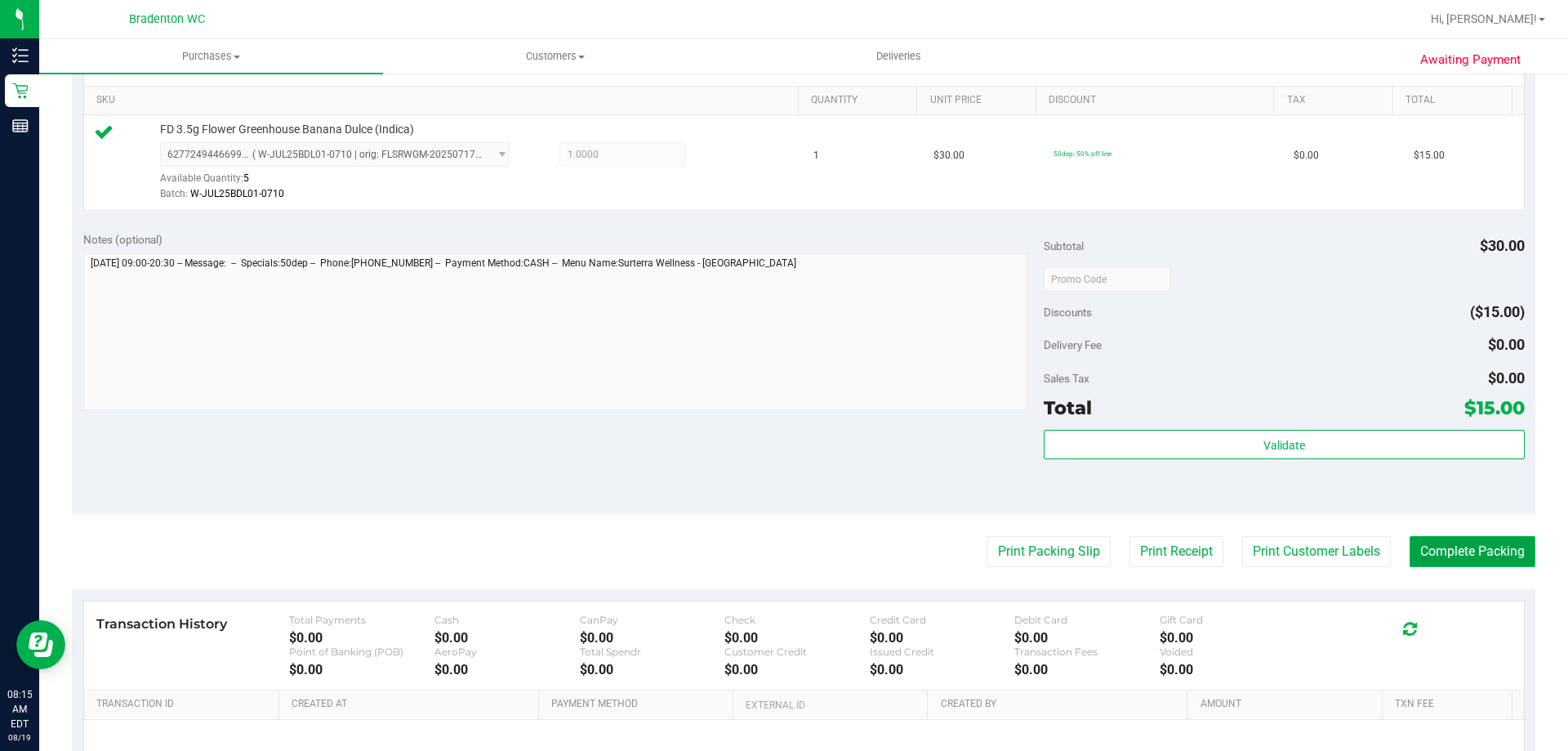
click at [1420, 545] on button "Complete Packing" at bounding box center [1472, 551] width 126 height 31
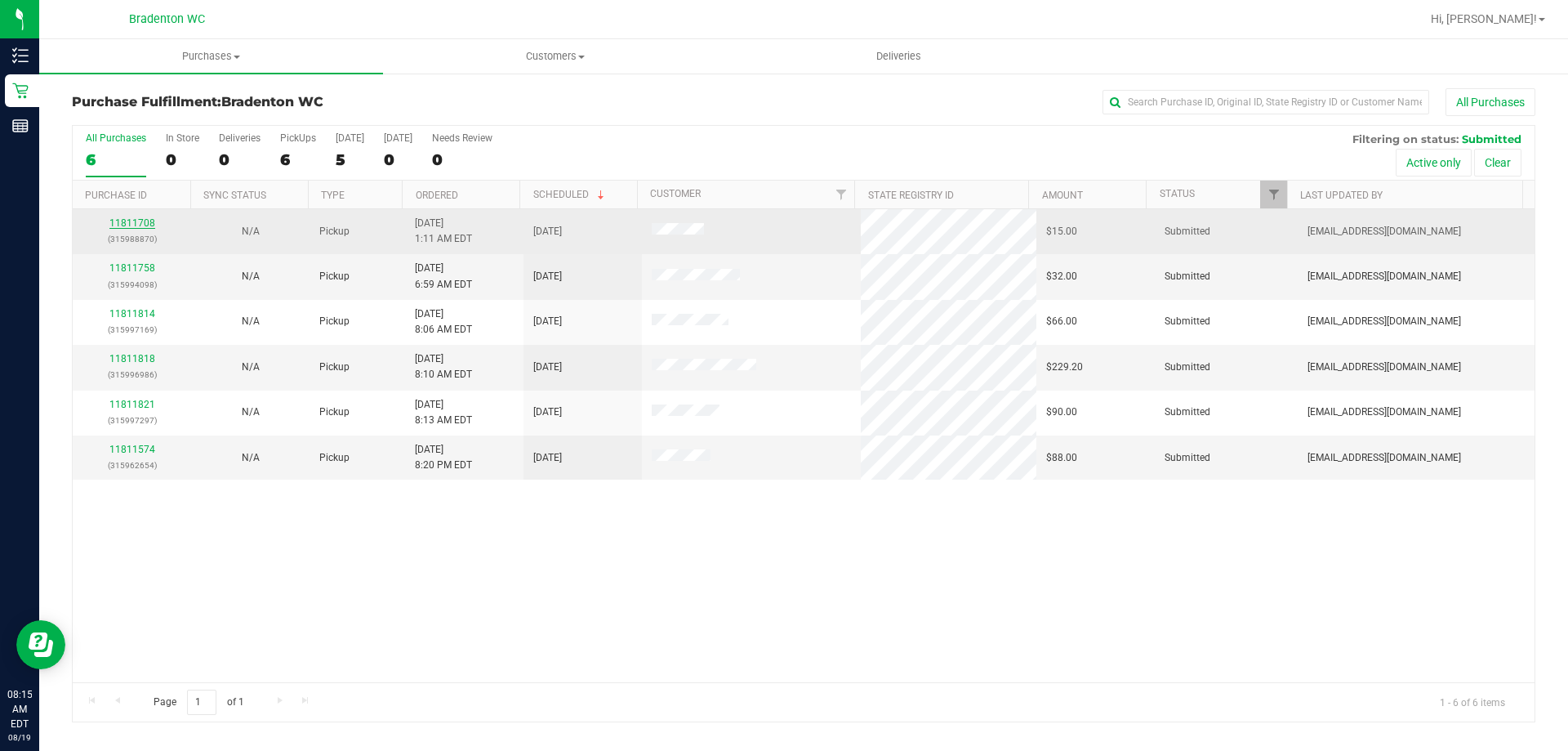
click at [136, 226] on link "11811708" at bounding box center [133, 222] width 46 height 11
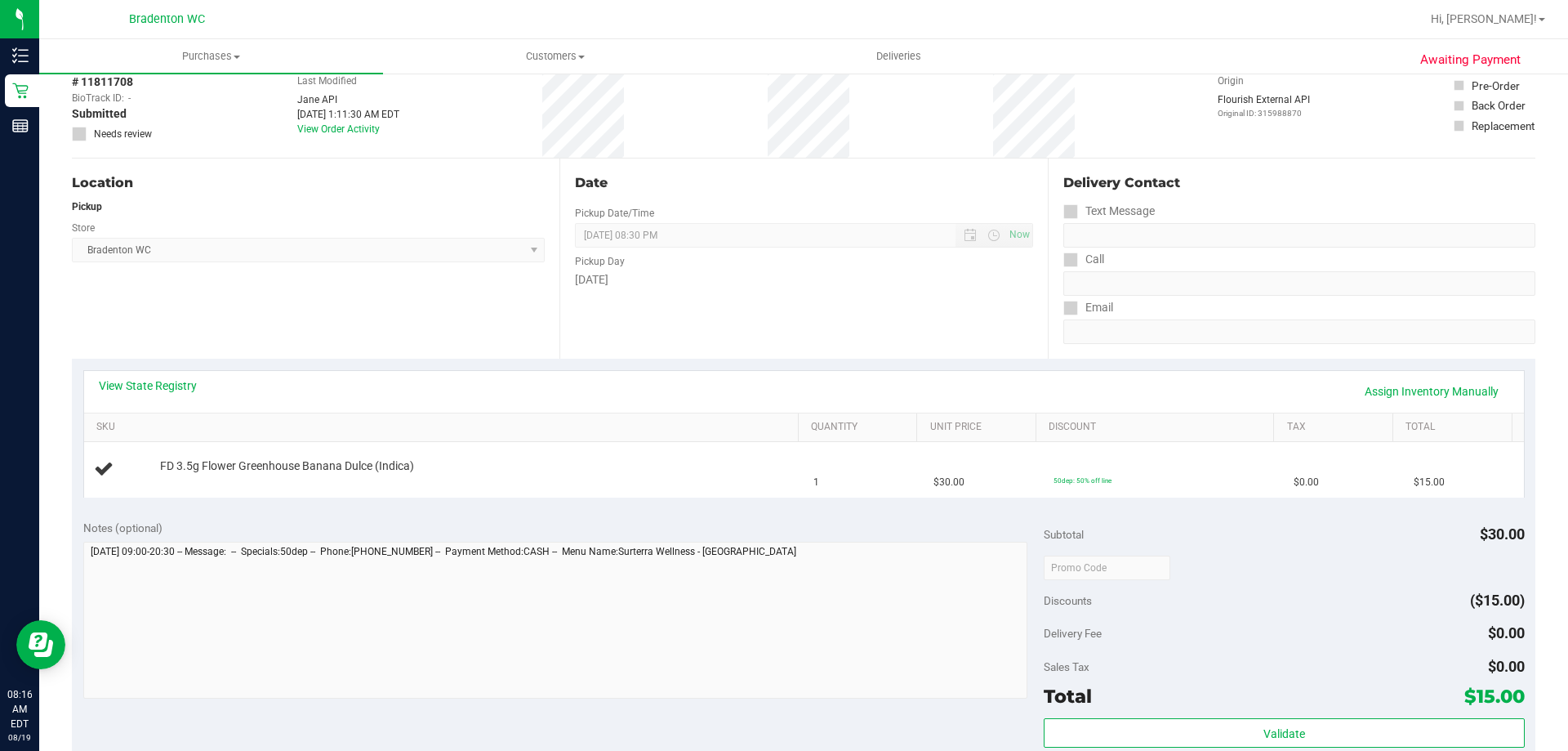
scroll to position [163, 0]
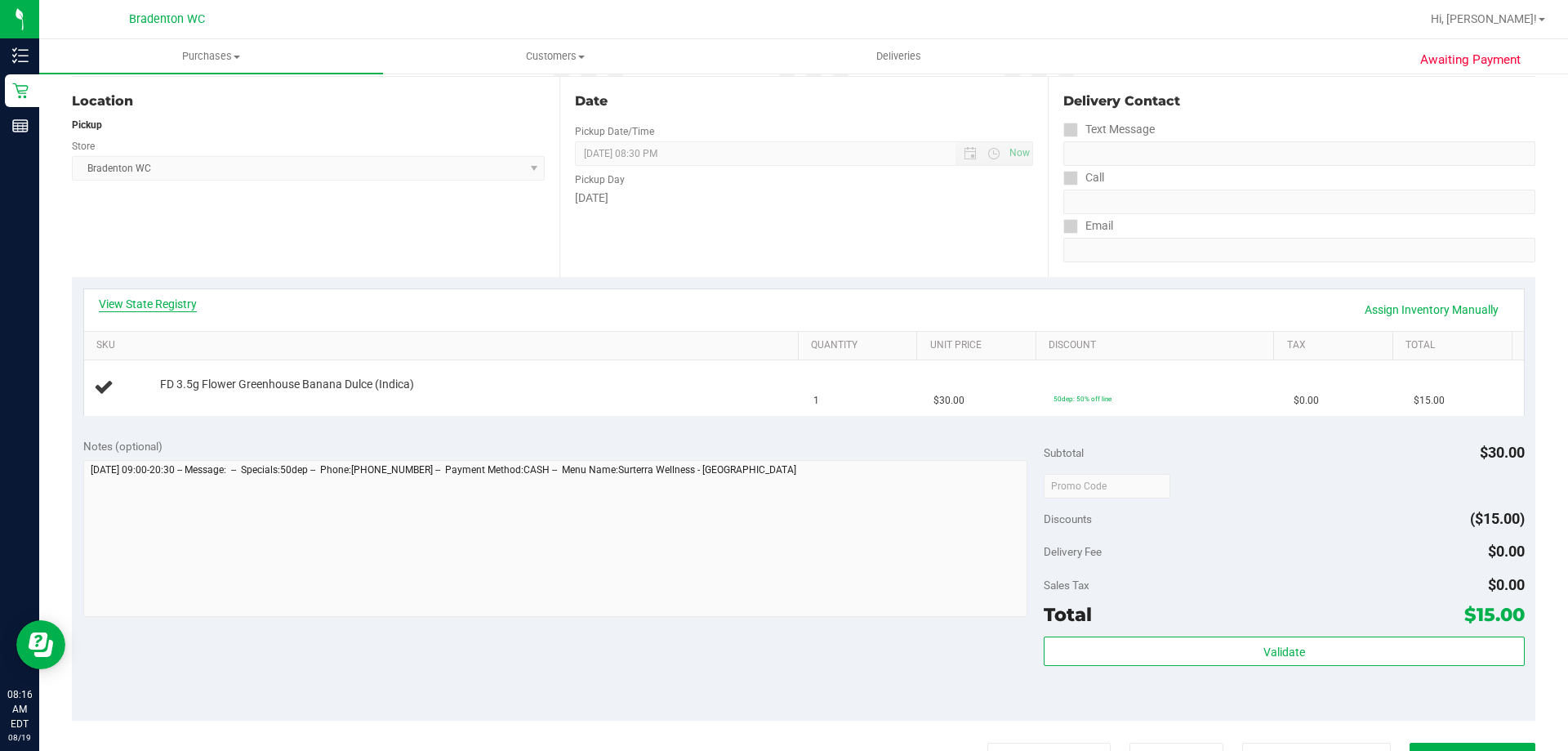
click at [147, 296] on link "View State Registry" at bounding box center [148, 304] width 98 height 17
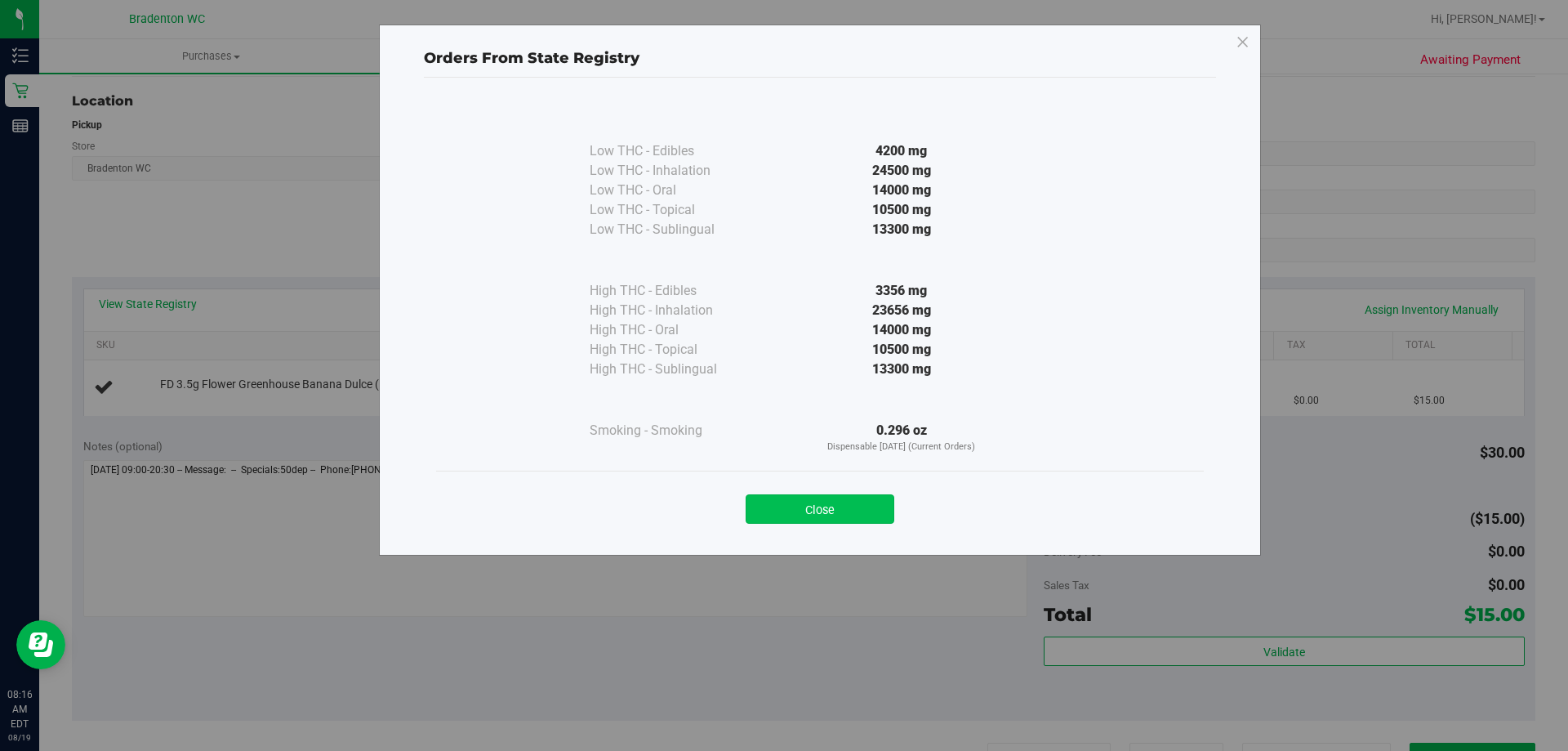
click at [765, 503] on button "Close" at bounding box center [820, 509] width 148 height 29
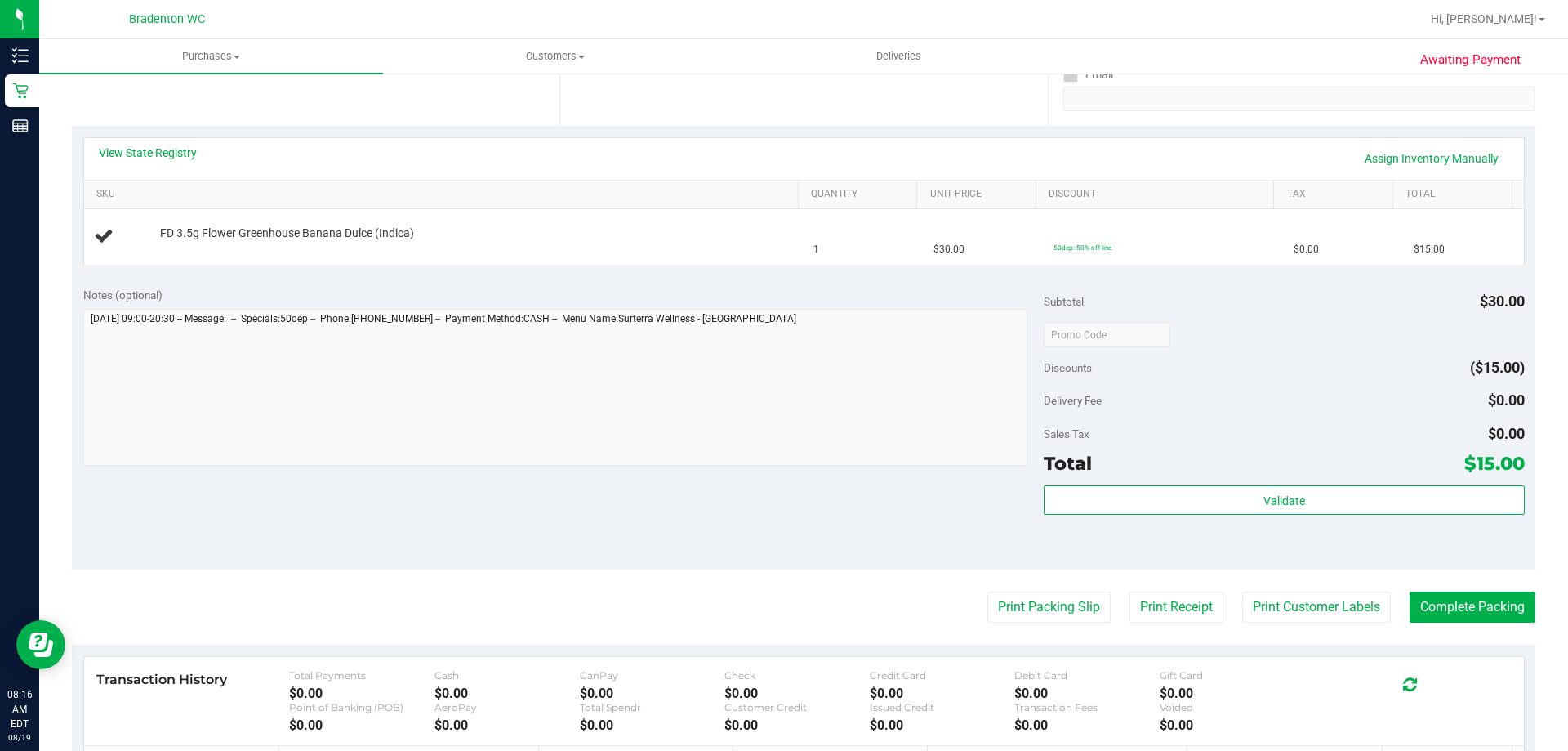
scroll to position [327, 0]
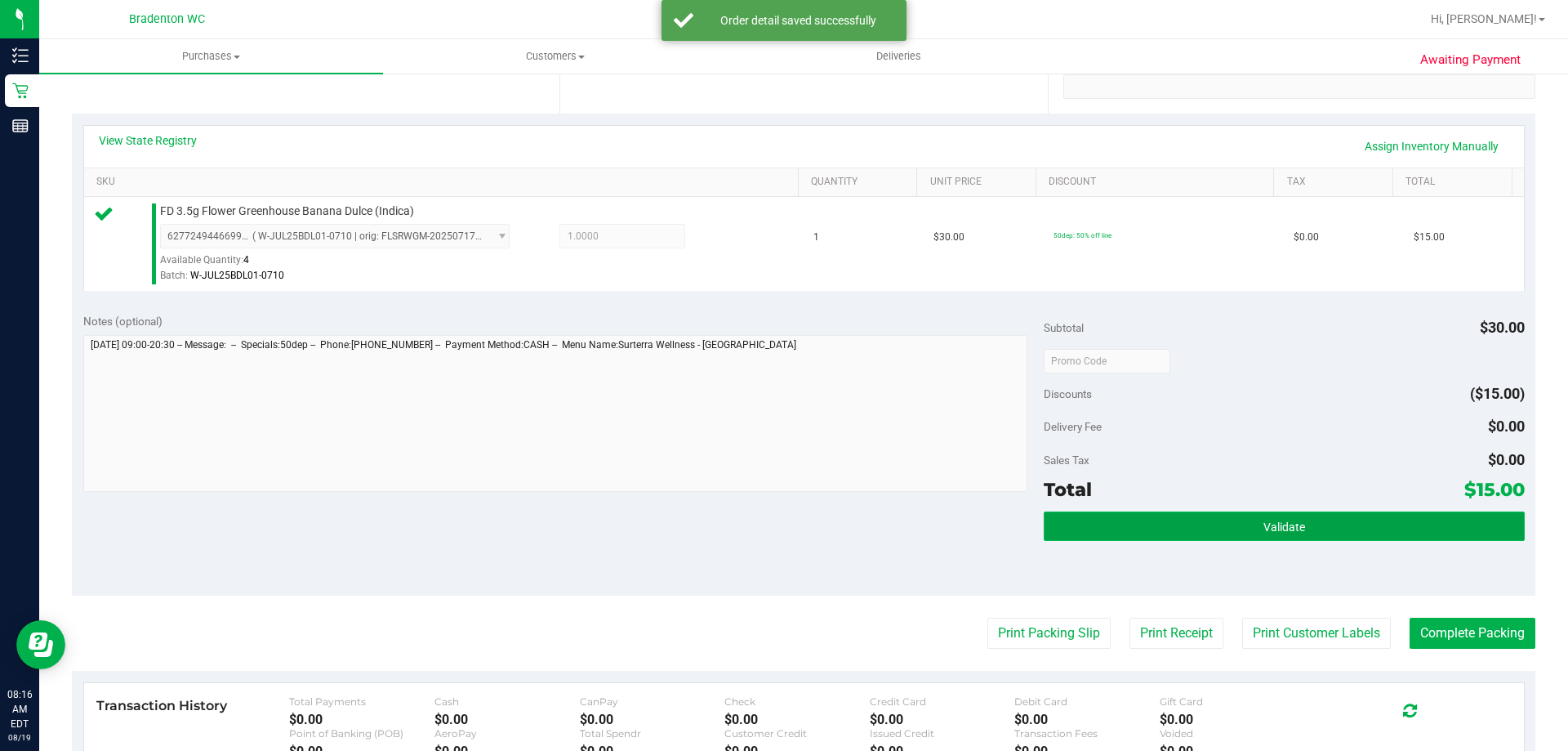
click at [1236, 525] on button "Validate" at bounding box center [1283, 525] width 481 height 29
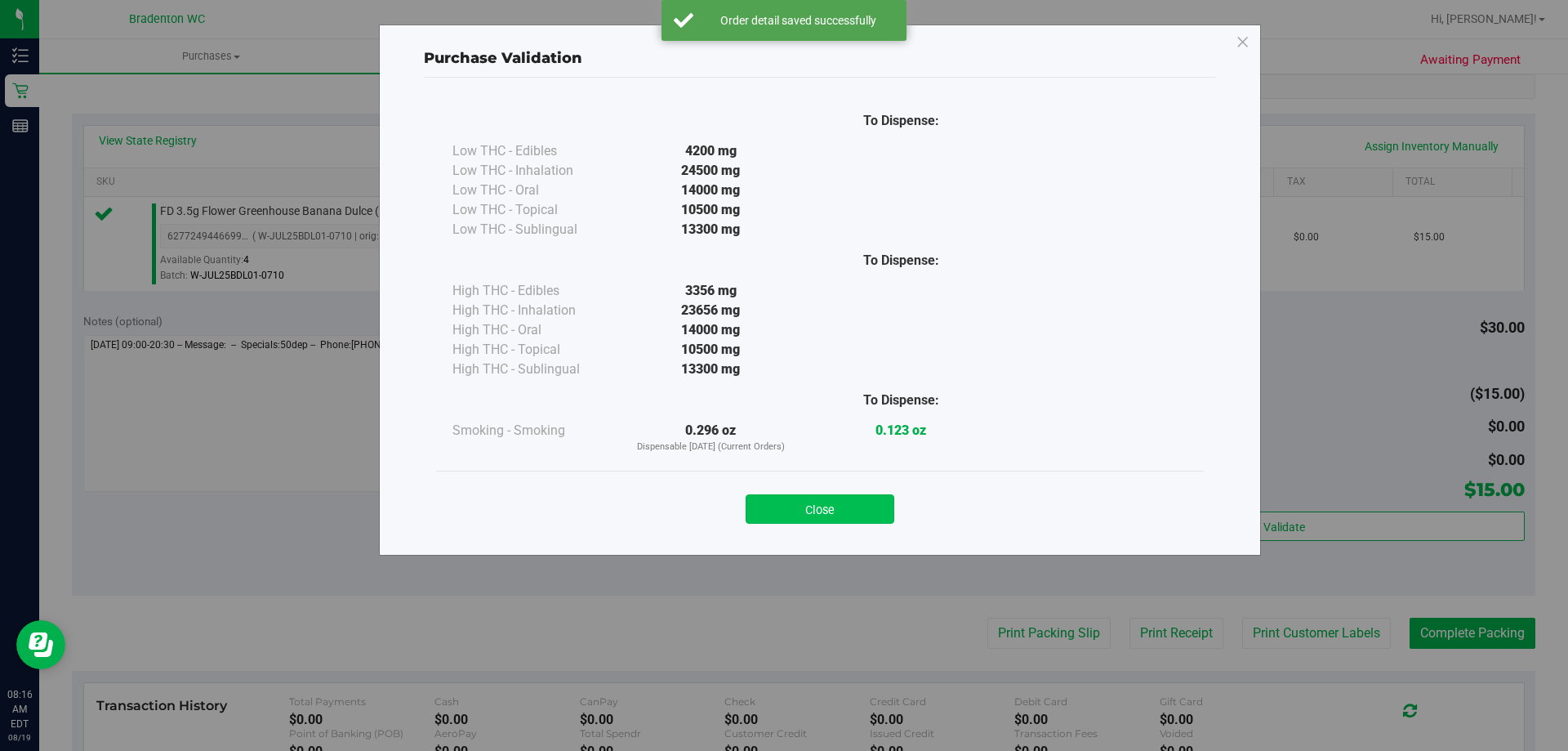
click at [801, 514] on button "Close" at bounding box center [820, 509] width 148 height 29
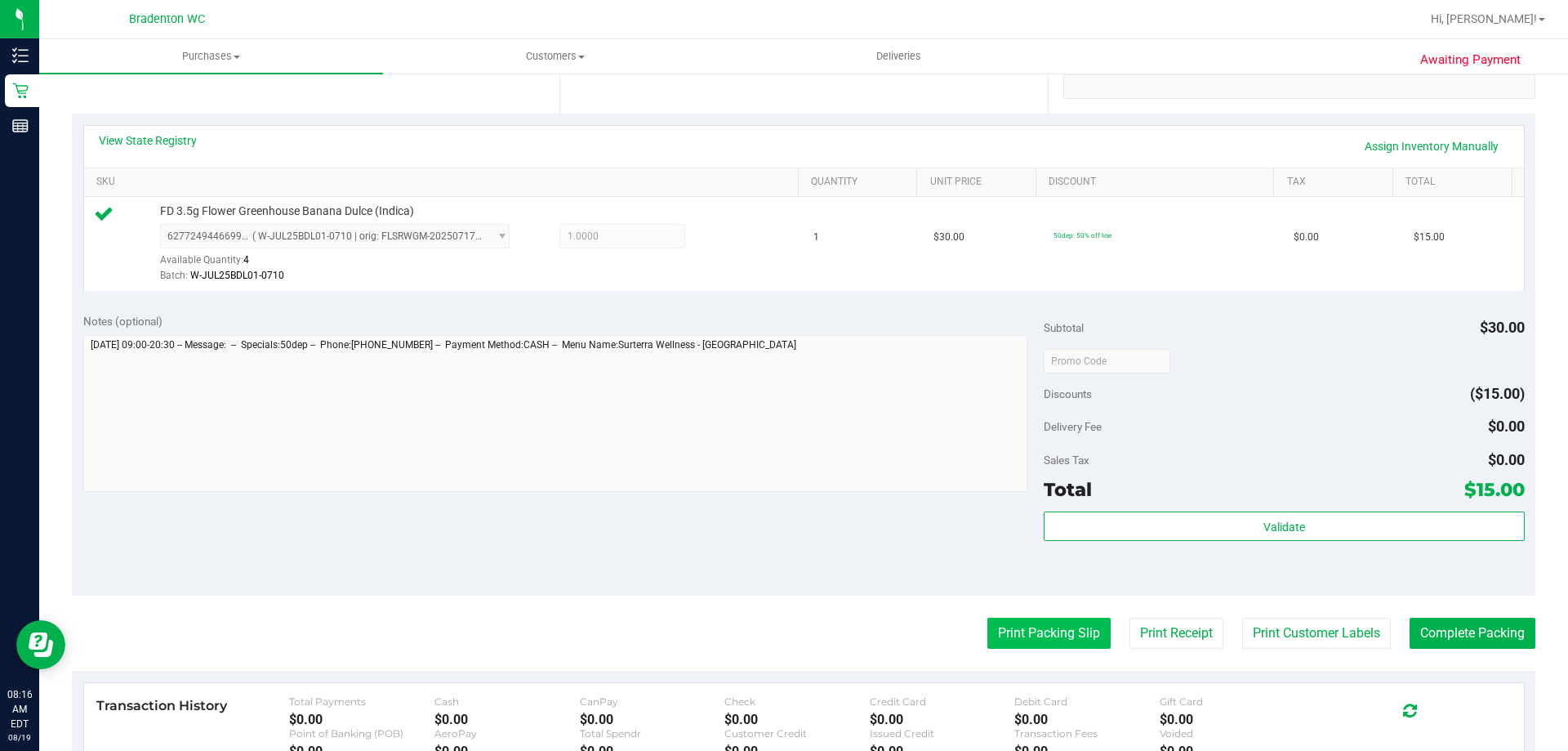
click at [1066, 623] on button "Print Packing Slip" at bounding box center [1049, 632] width 123 height 31
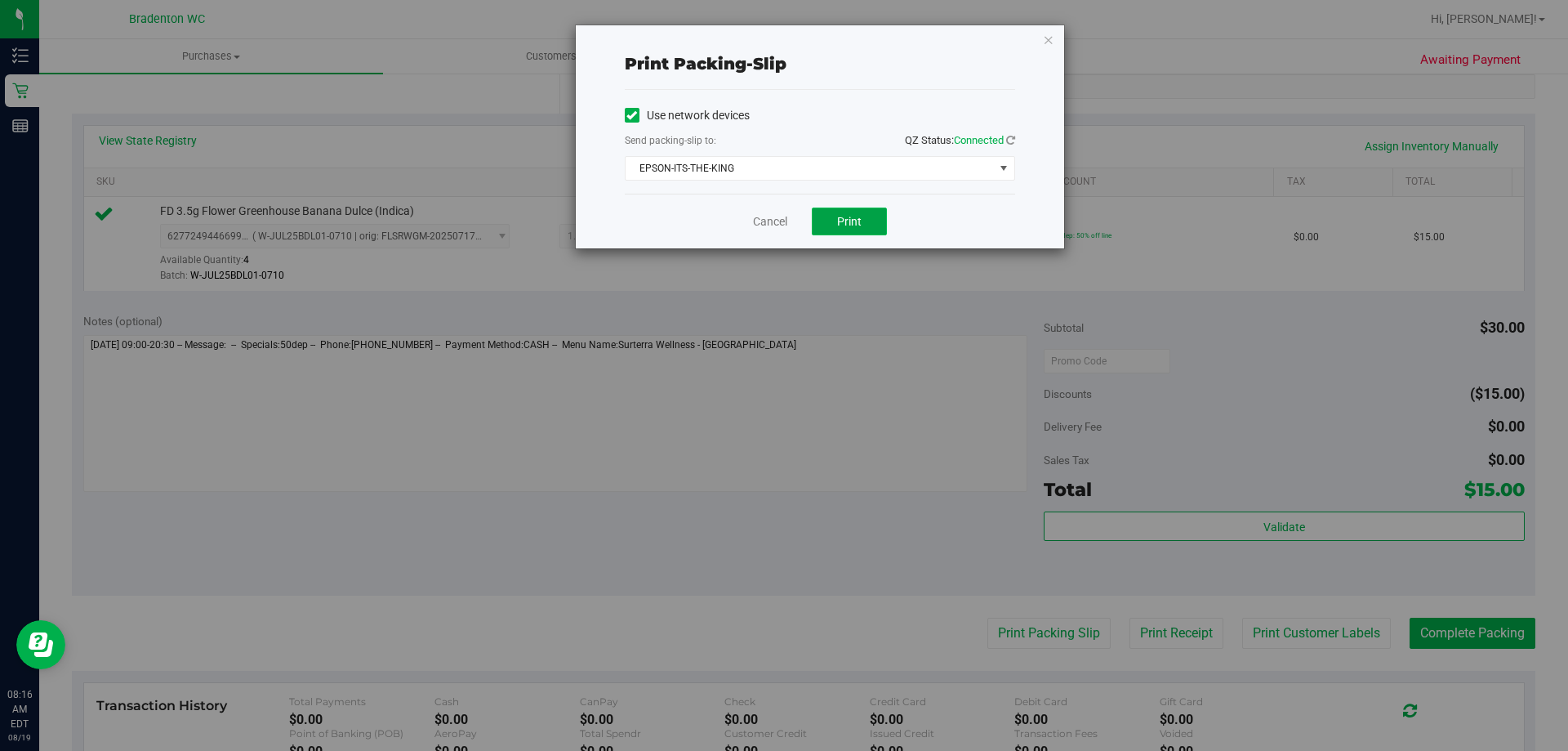
click at [827, 227] on button "Print" at bounding box center [849, 221] width 76 height 28
click at [1051, 40] on icon "button" at bounding box center [1048, 39] width 11 height 19
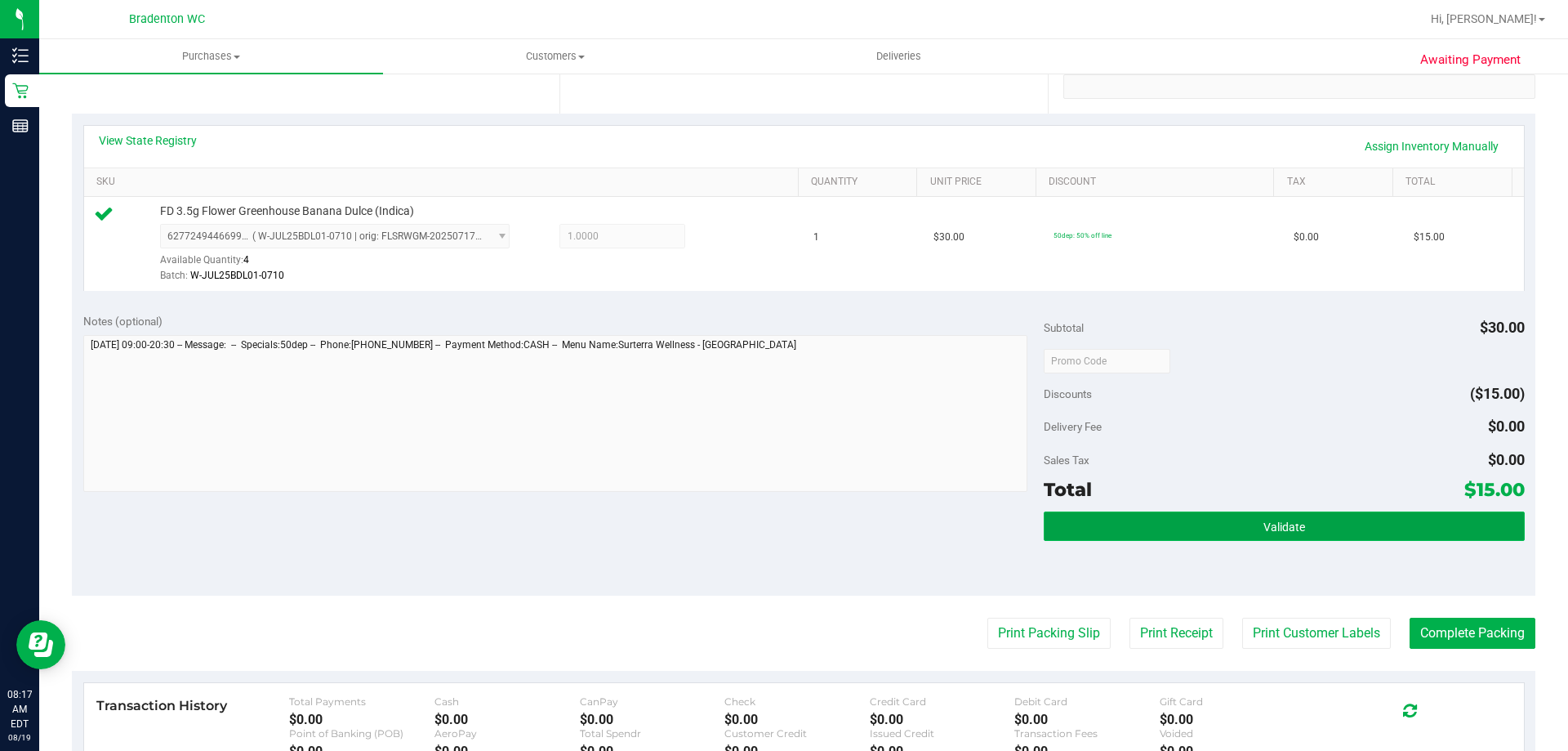
click at [1125, 518] on button "Validate" at bounding box center [1283, 525] width 481 height 29
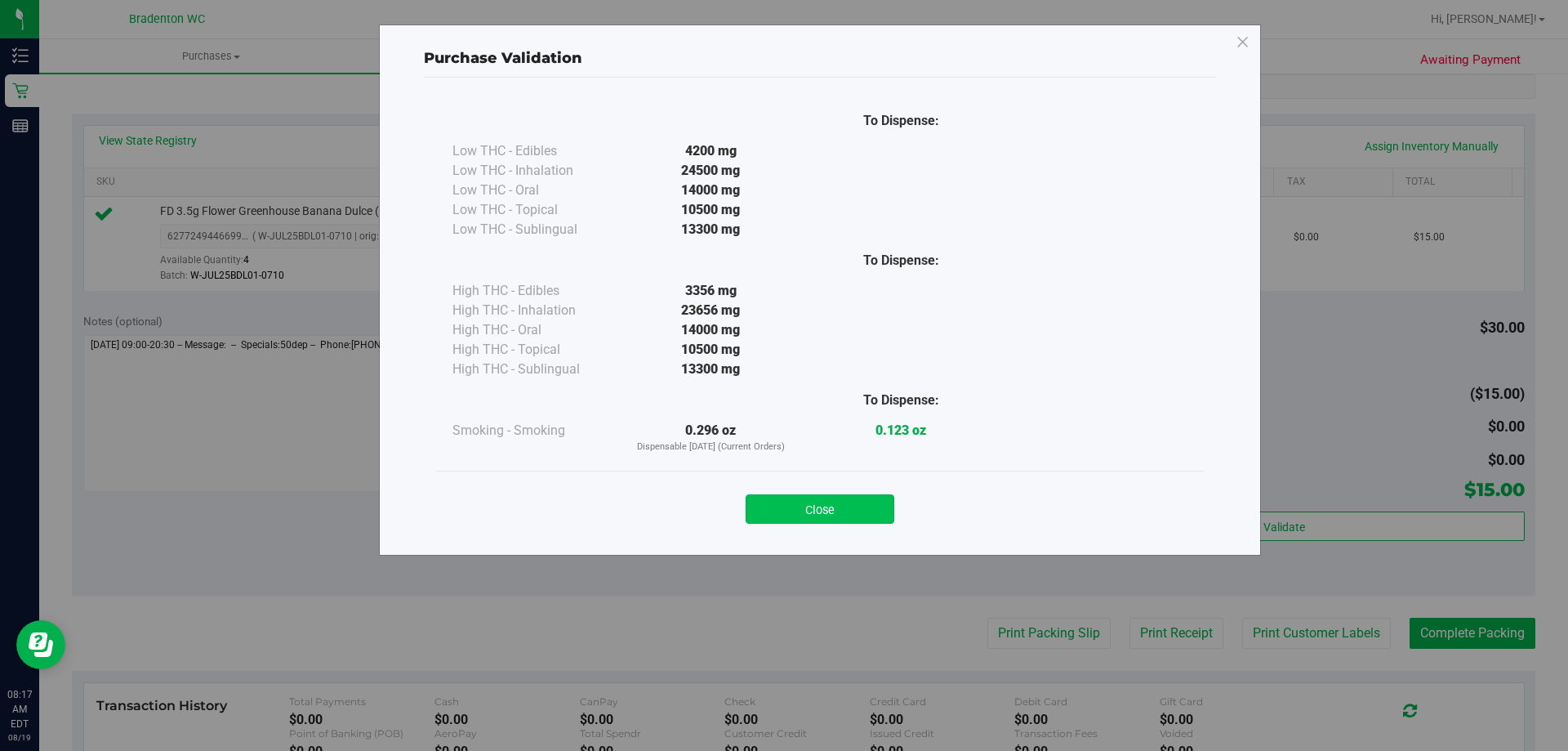
click at [877, 508] on button "Close" at bounding box center [820, 509] width 148 height 29
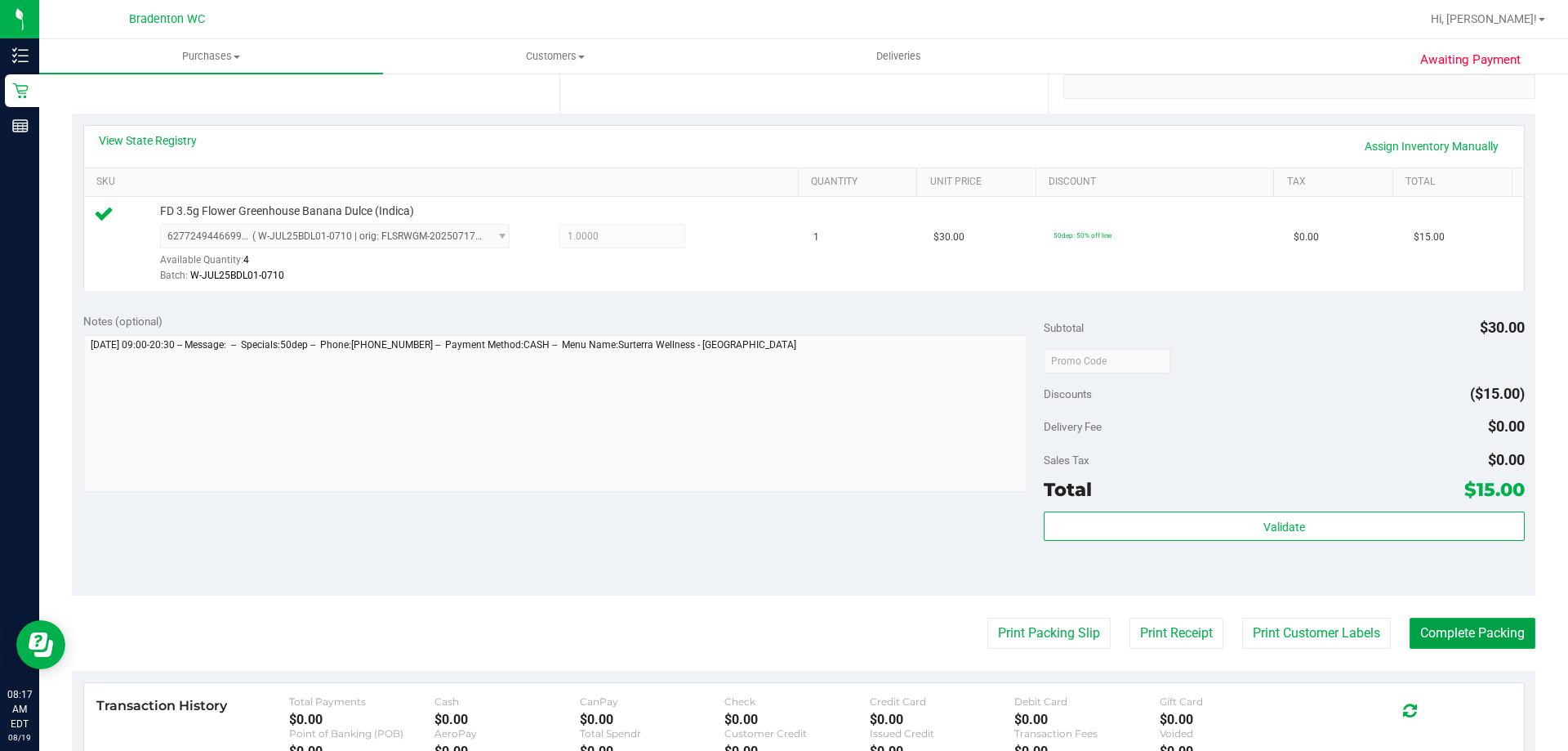
click at [1415, 634] on button "Complete Packing" at bounding box center [1472, 632] width 126 height 31
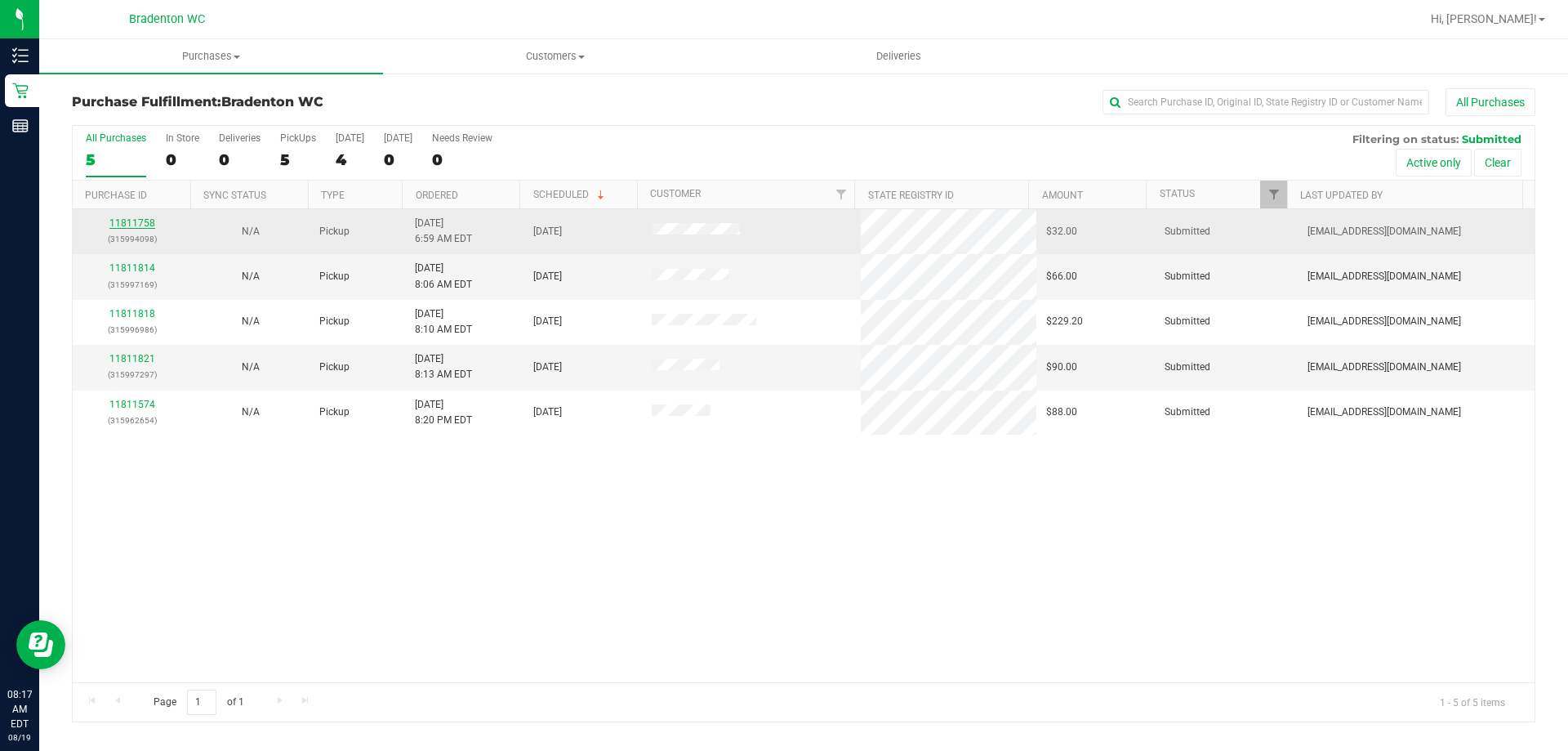
click at [127, 222] on link "11811758" at bounding box center [133, 222] width 46 height 11
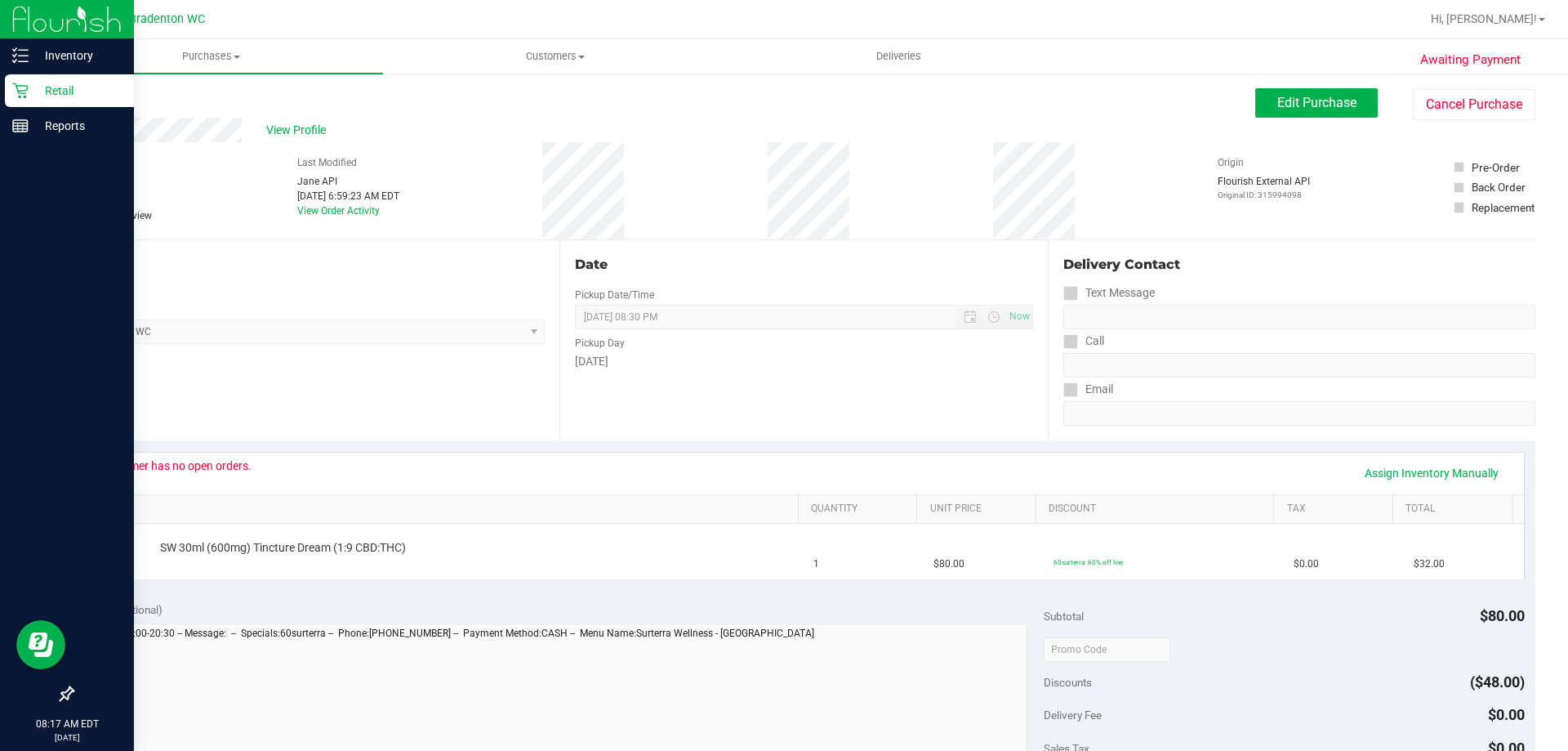
click at [54, 90] on p "Retail" at bounding box center [78, 90] width 98 height 19
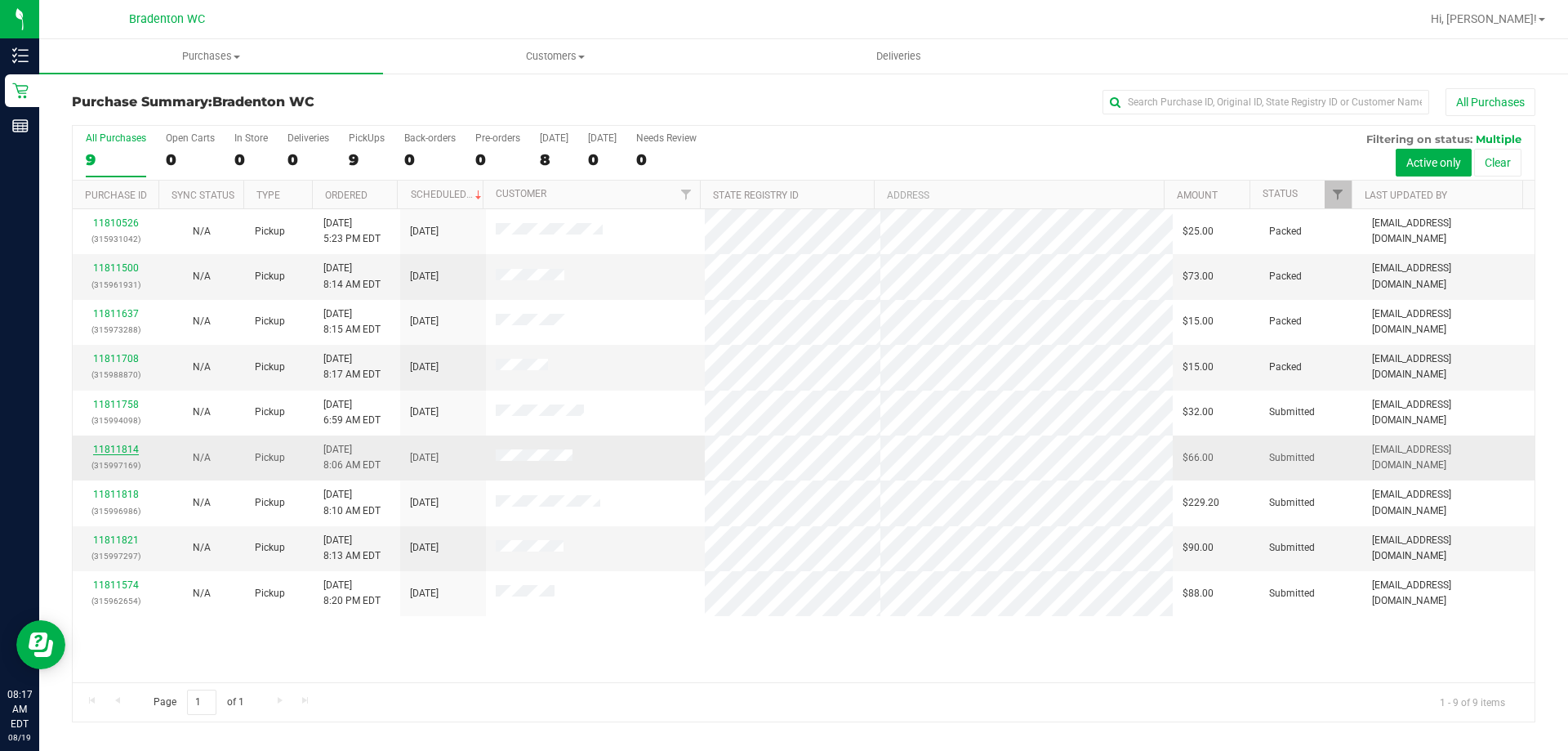
click at [121, 452] on link "11811814" at bounding box center [116, 449] width 46 height 11
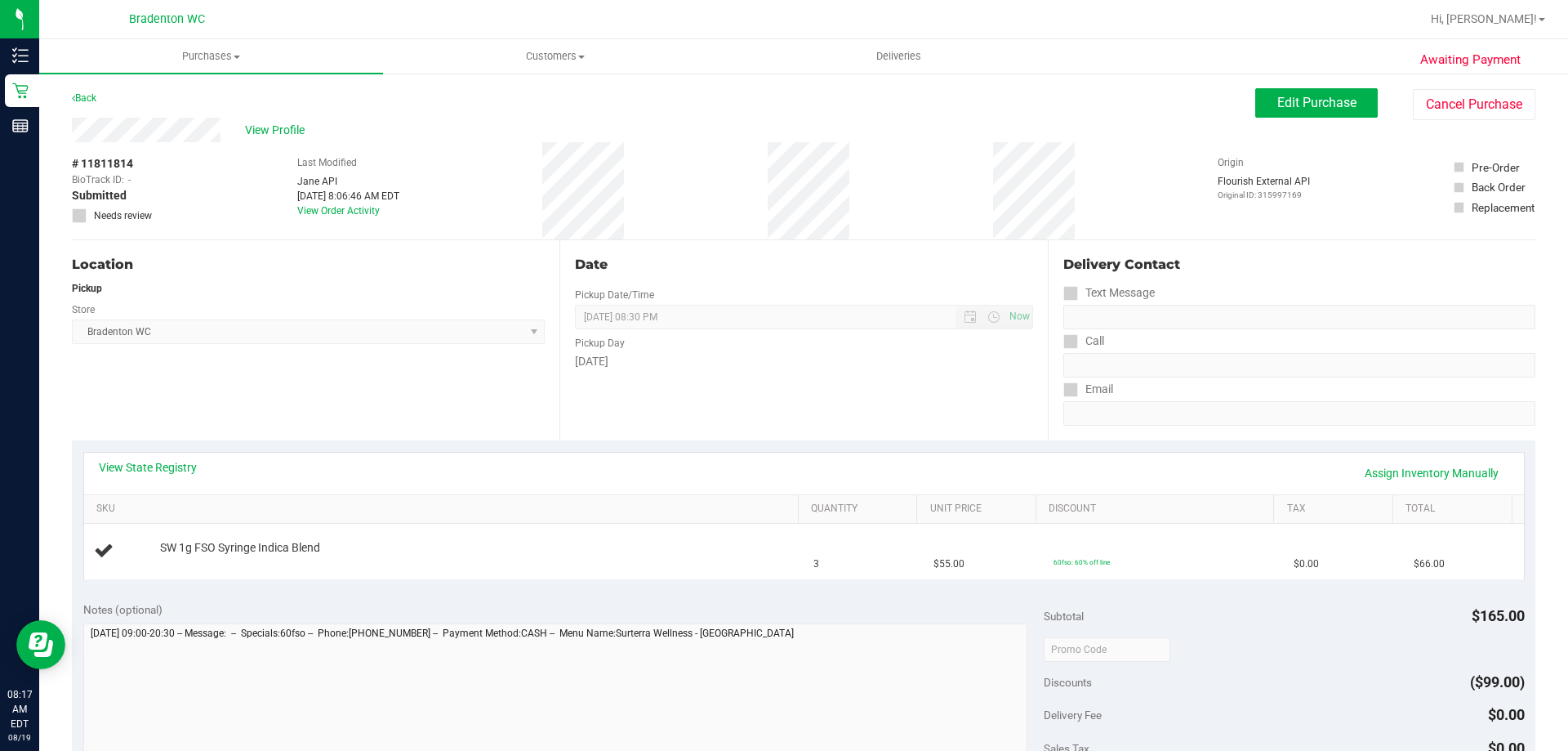
scroll to position [82, 0]
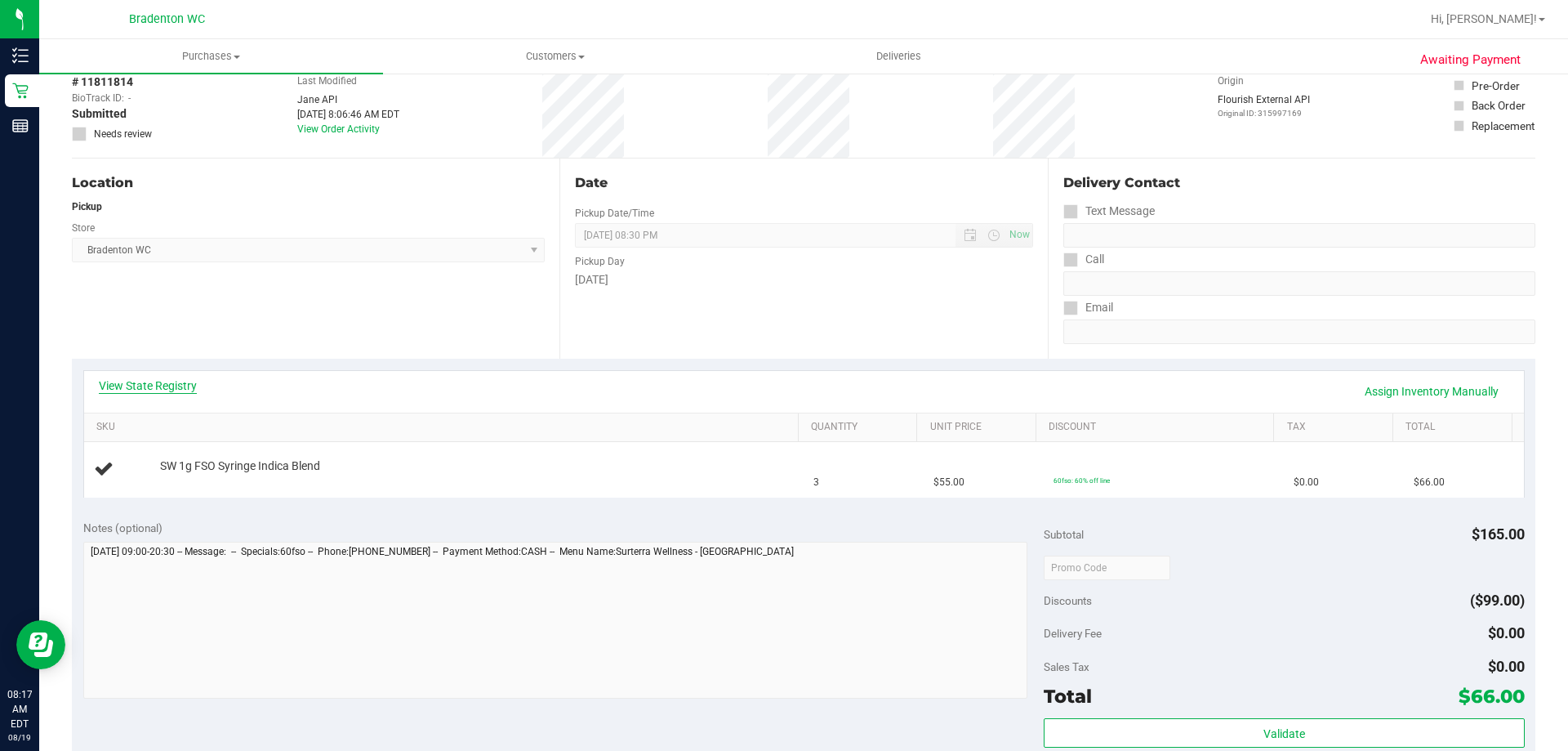
click at [154, 390] on link "View State Registry" at bounding box center [148, 386] width 98 height 17
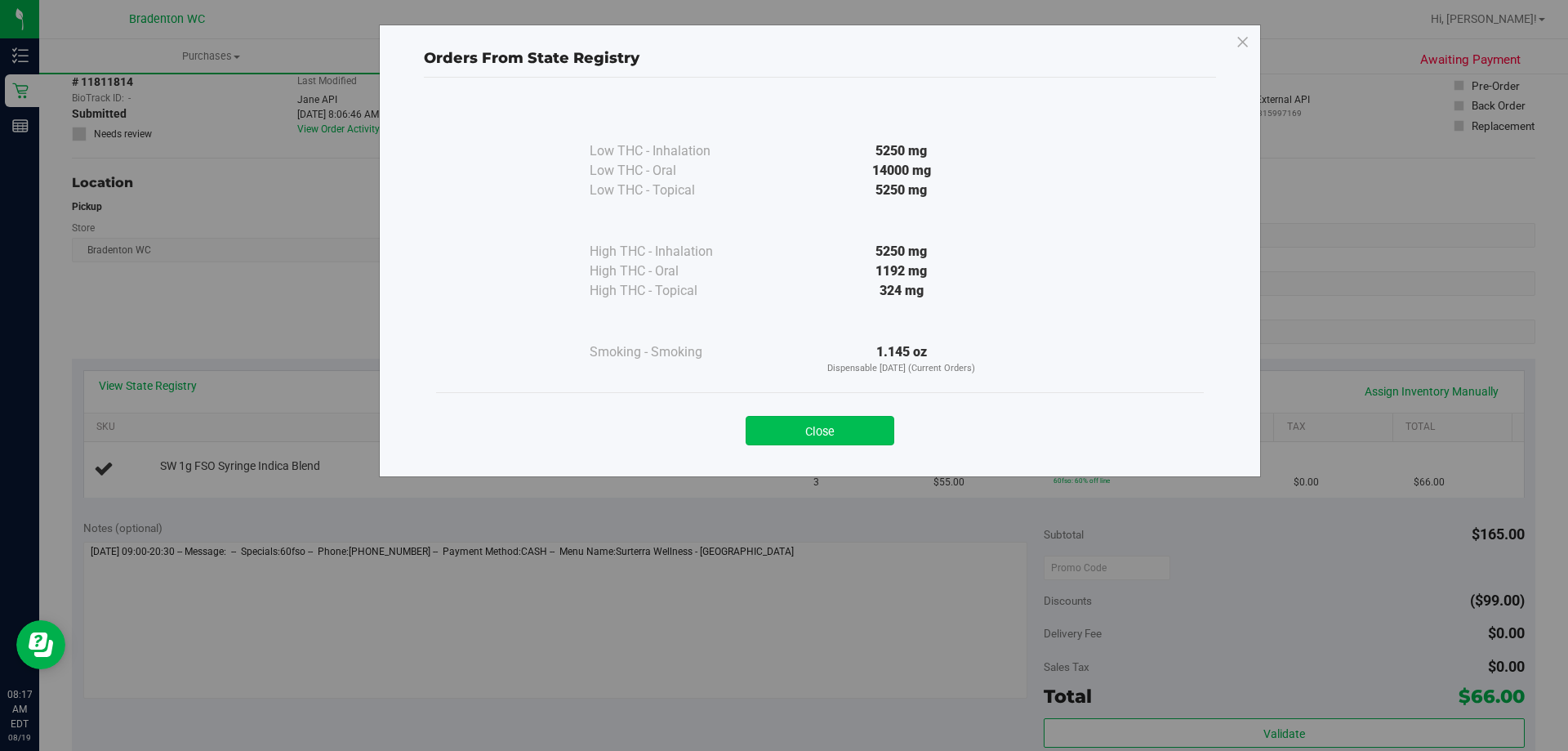
click at [844, 427] on button "Close" at bounding box center [820, 430] width 148 height 29
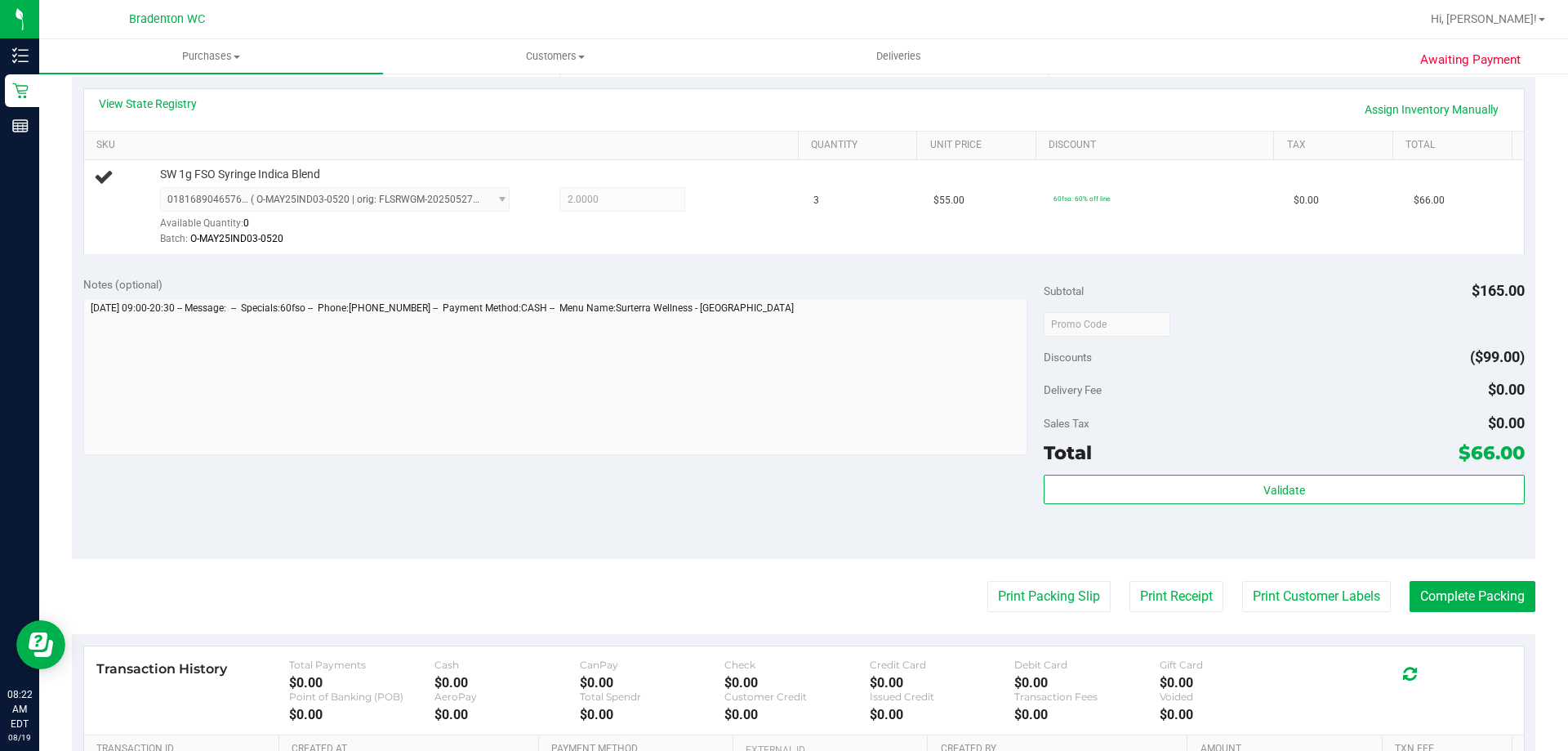
scroll to position [327, 0]
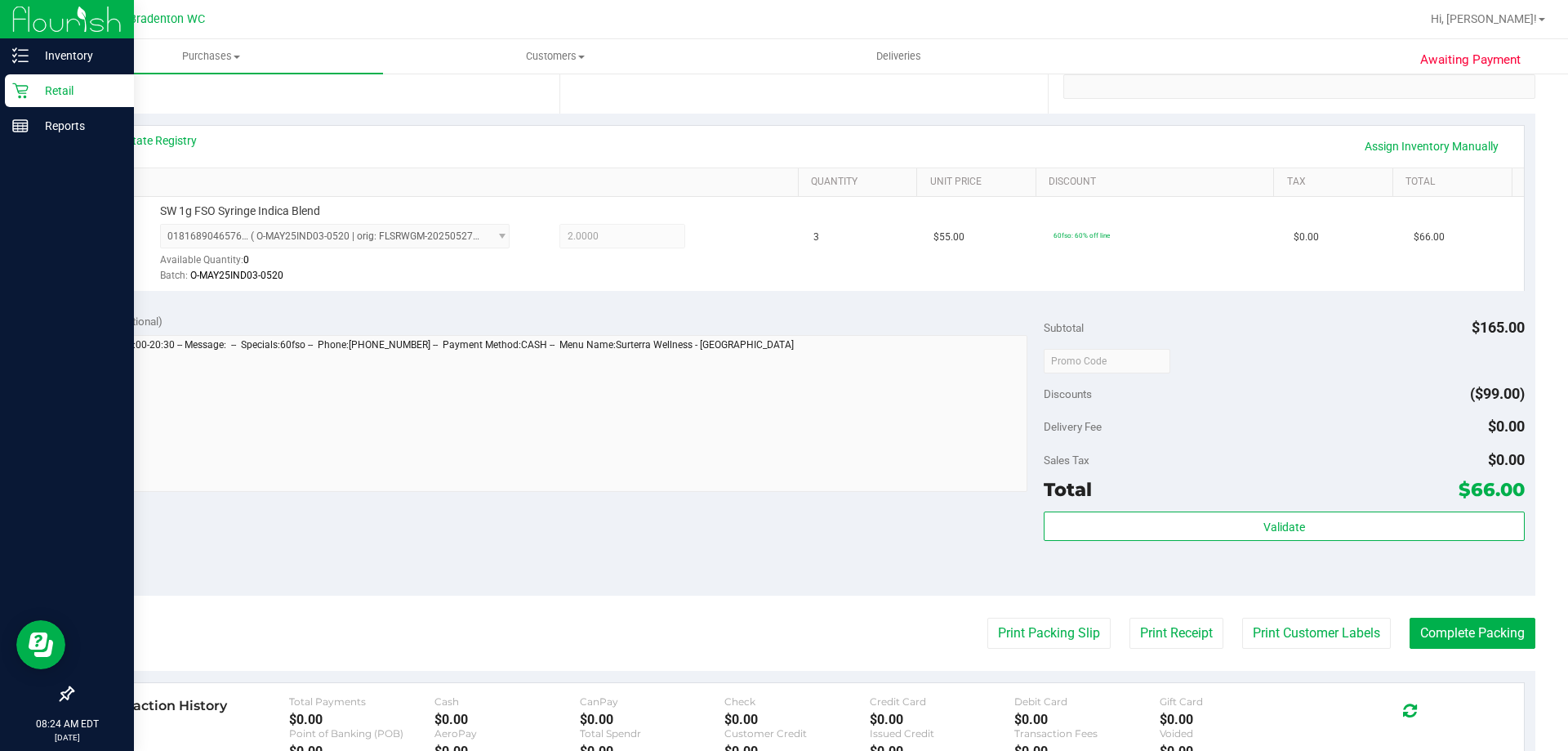
click at [57, 94] on p "Retail" at bounding box center [78, 90] width 98 height 19
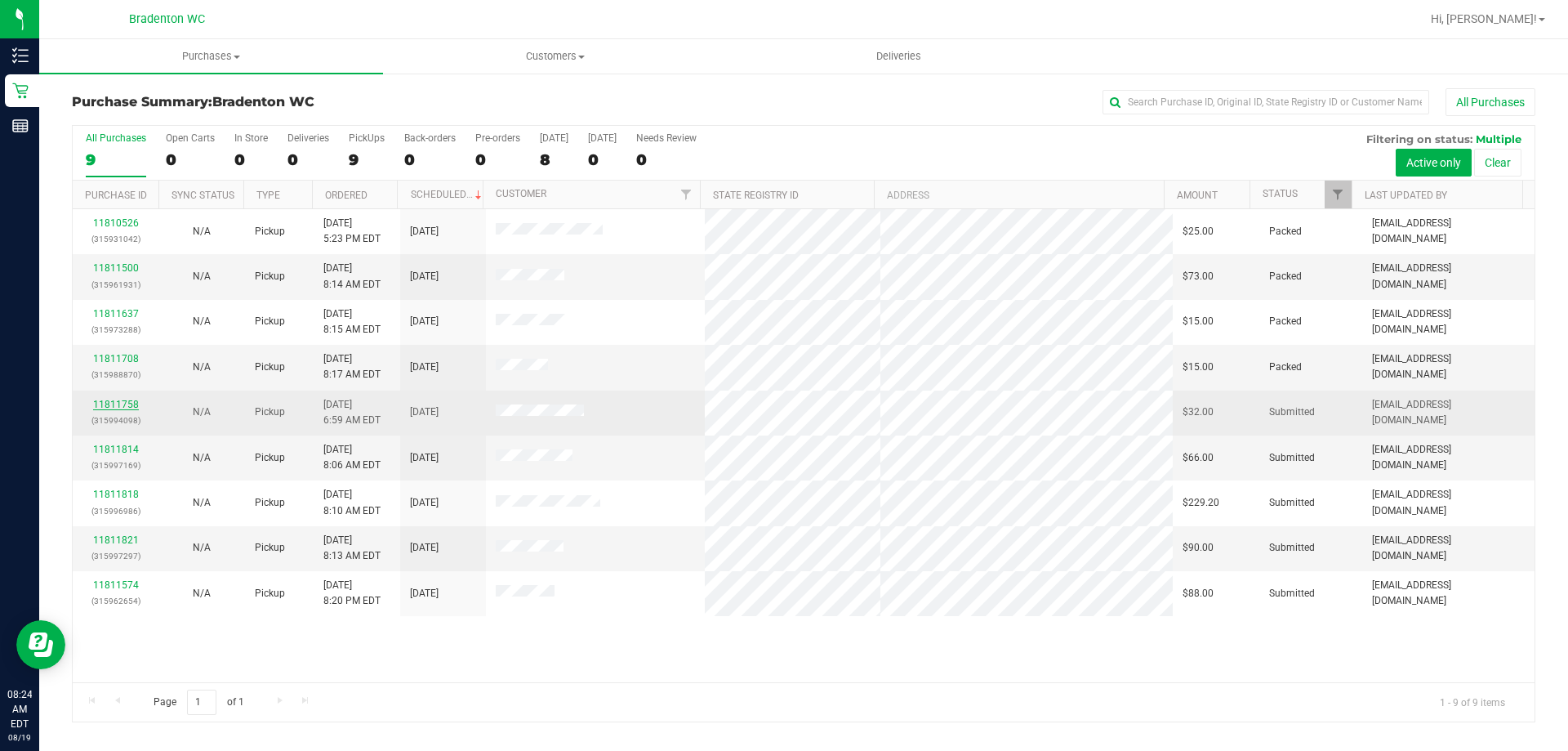
click at [117, 402] on link "11811758" at bounding box center [116, 404] width 46 height 11
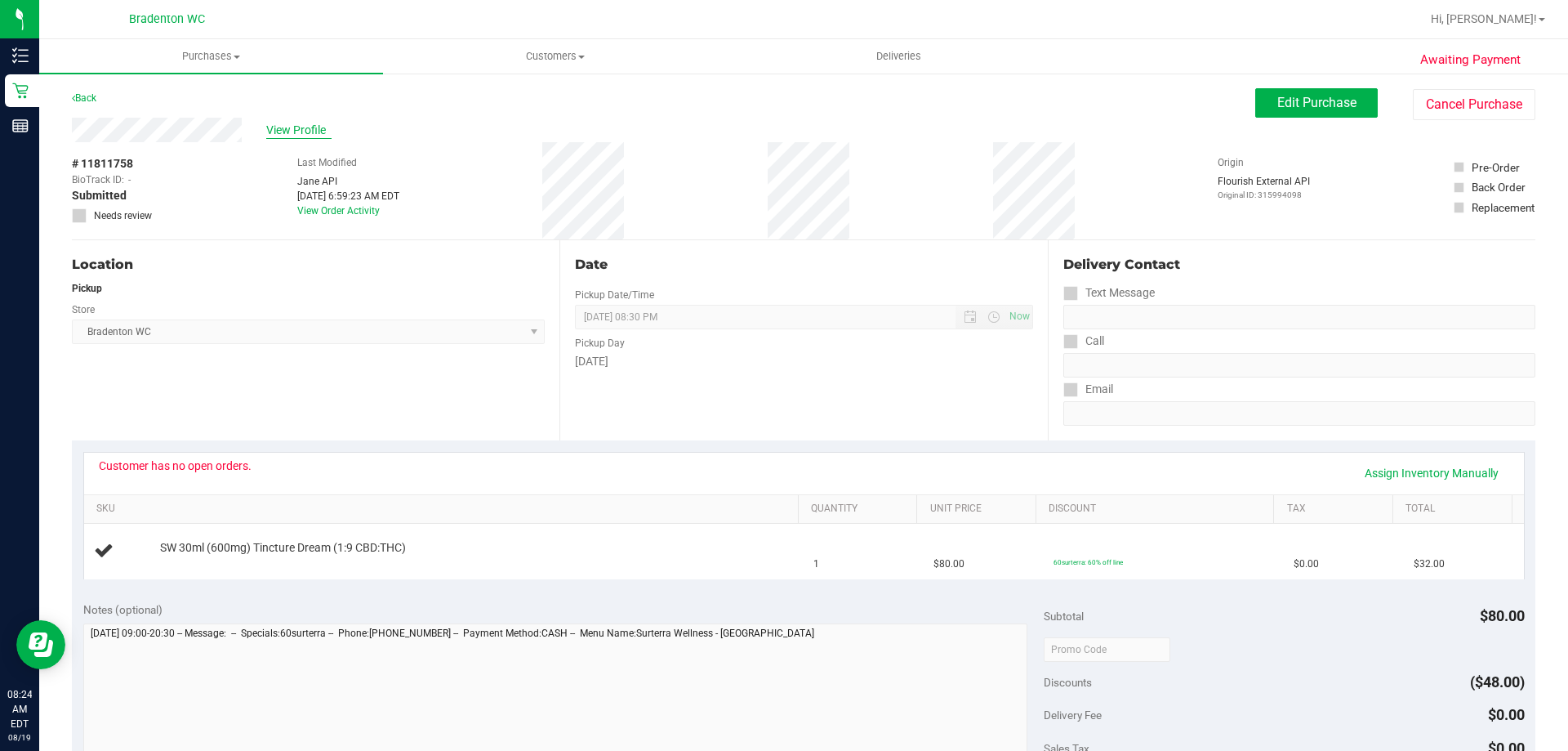
click at [296, 122] on span "View Profile" at bounding box center [299, 131] width 65 height 18
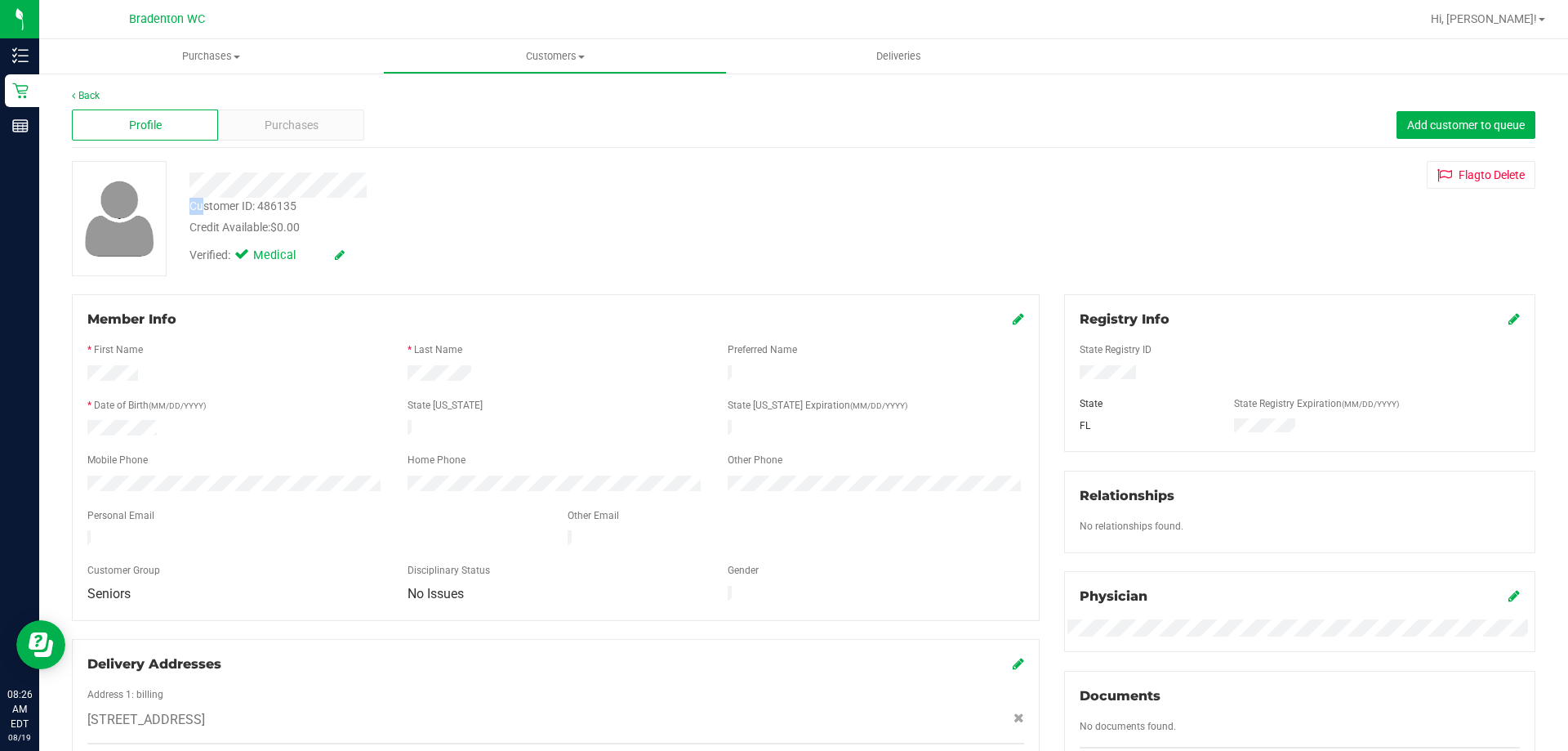
click at [199, 206] on div "Customer ID: 486135" at bounding box center [243, 206] width 107 height 18
drag, startPoint x: 343, startPoint y: 199, endPoint x: 341, endPoint y: 224, distance: 25.1
click at [343, 199] on div "Customer ID: 486135 Credit Available: $0.00" at bounding box center [549, 217] width 744 height 39
drag, startPoint x: 192, startPoint y: 200, endPoint x: 307, endPoint y: 204, distance: 115.1
click at [307, 204] on div "Customer ID: 486135 Credit Available: $0.00" at bounding box center [549, 217] width 744 height 39
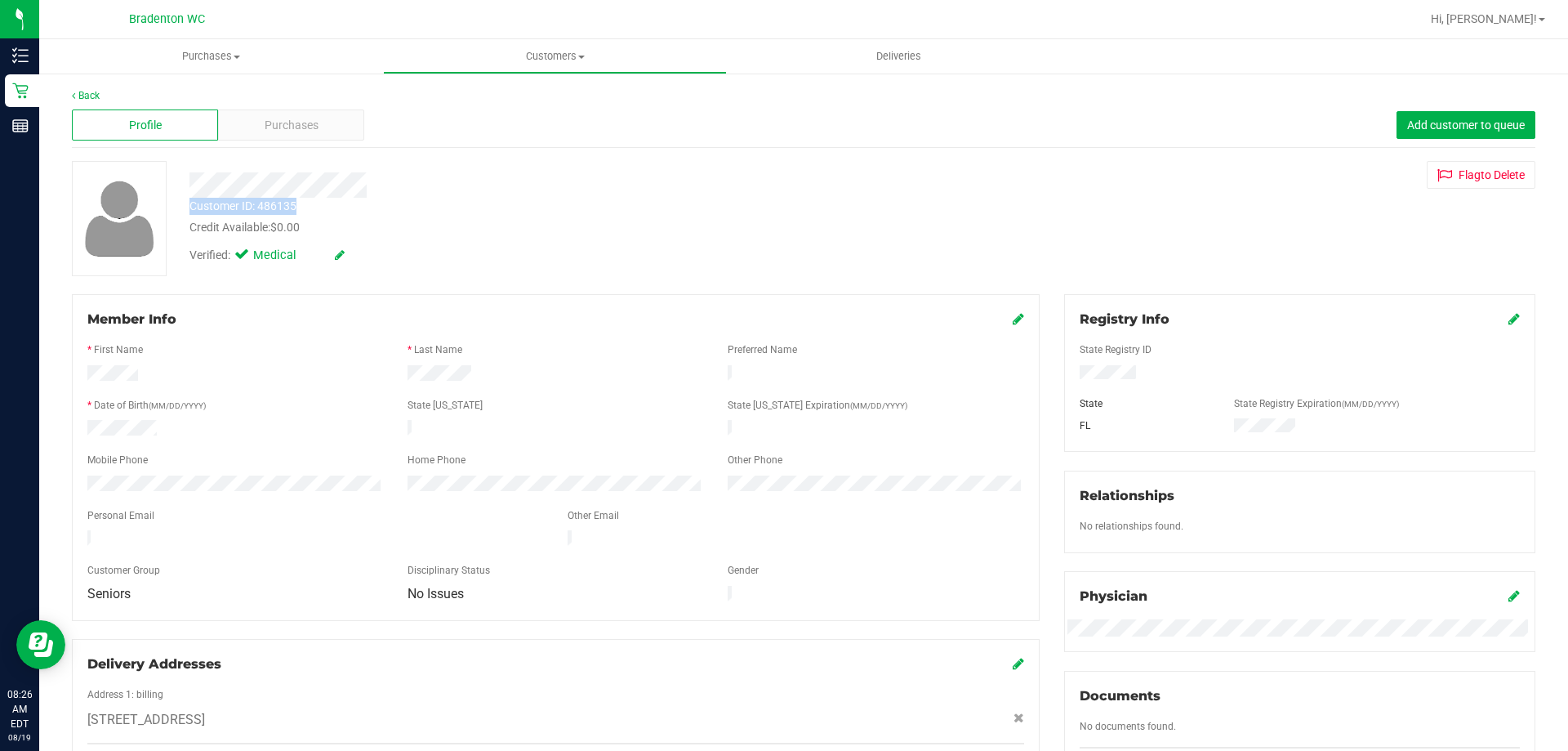
copy div "Customer ID: 486135"
click at [554, 198] on div "Customer ID: 486135 Credit Available: $0.00" at bounding box center [549, 217] width 744 height 39
click at [1132, 367] on div at bounding box center [1299, 374] width 465 height 18
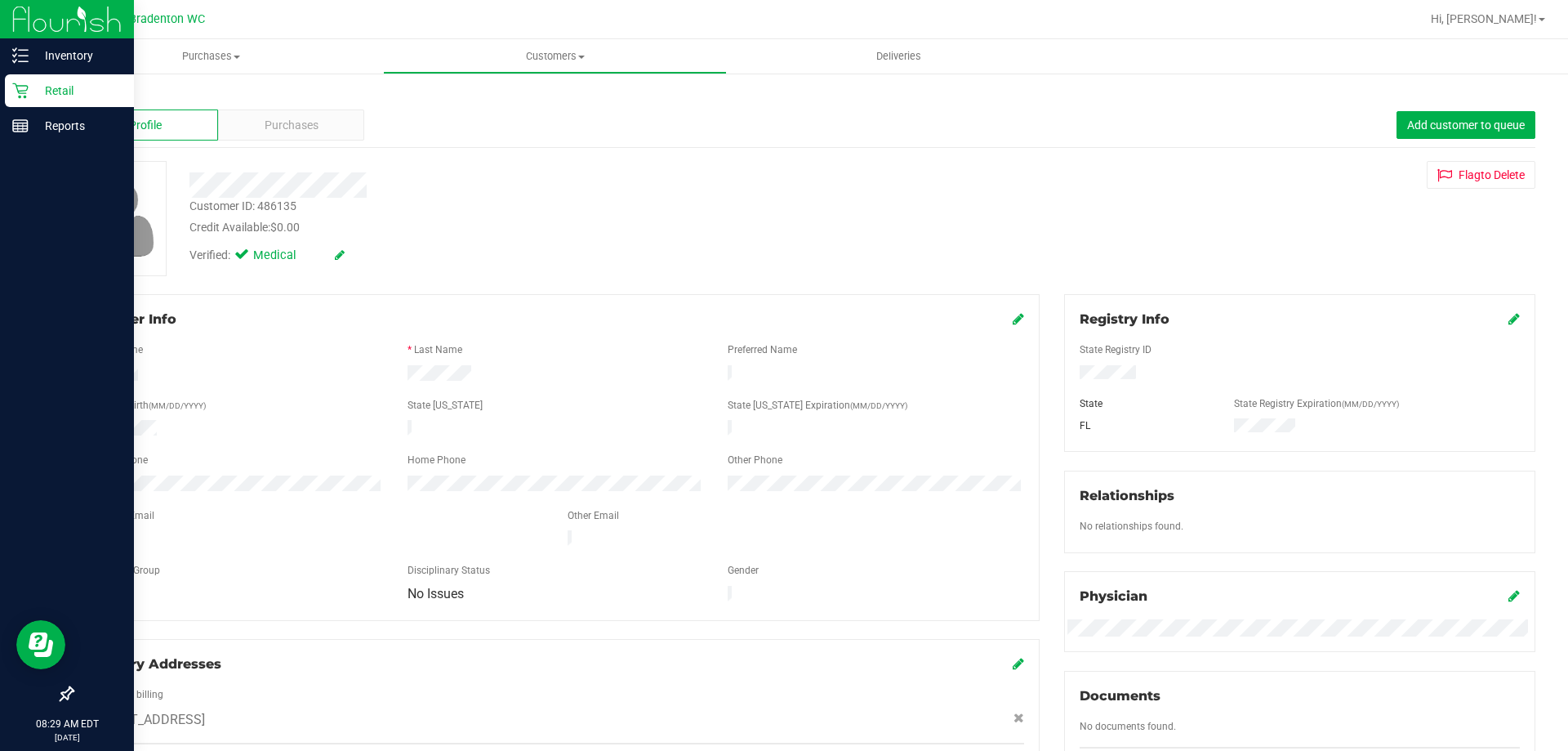
click at [51, 83] on p "Retail" at bounding box center [78, 90] width 98 height 19
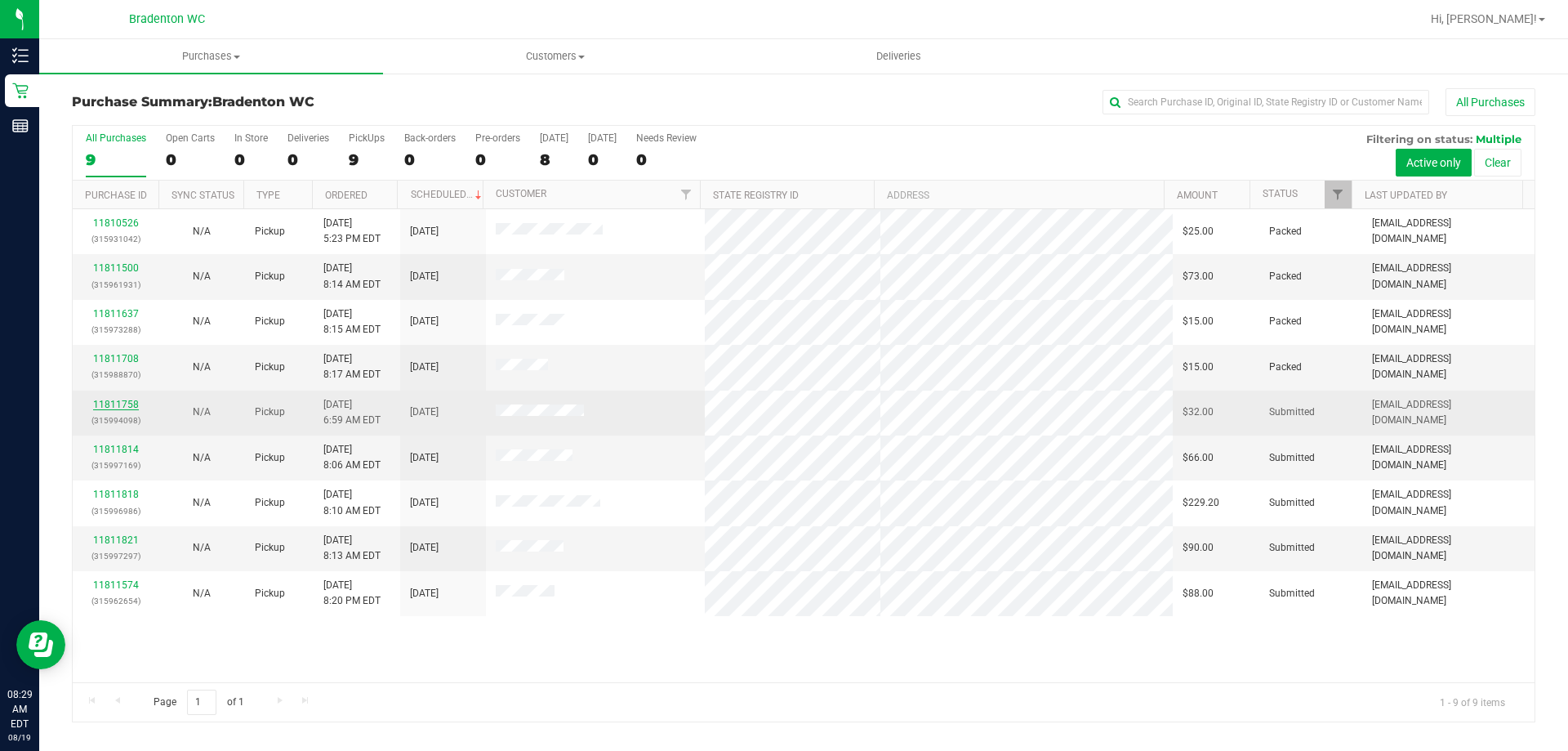
click at [110, 401] on link "11811758" at bounding box center [116, 404] width 46 height 11
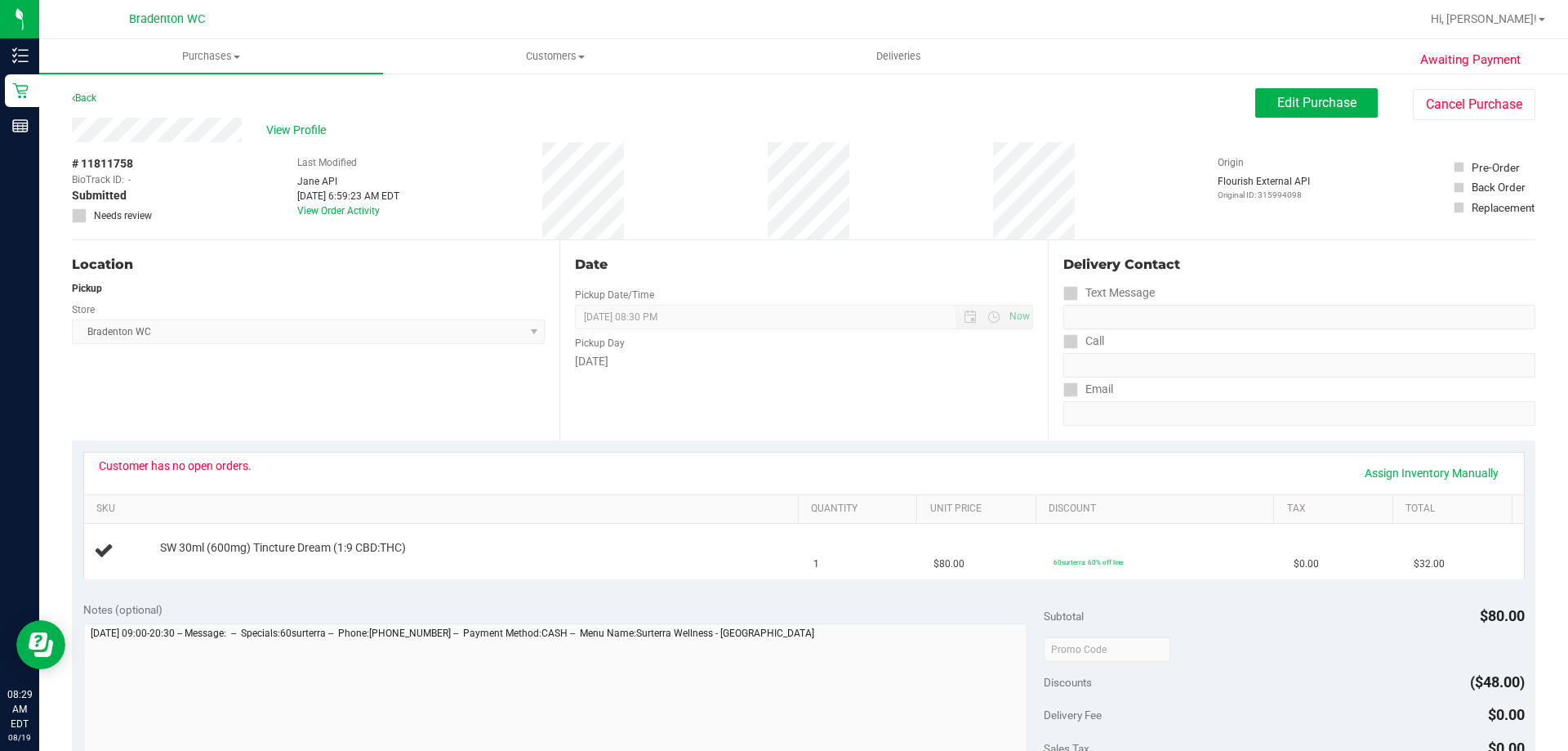
click at [86, 213] on span at bounding box center [79, 215] width 15 height 15
click at [112, 216] on span "Needs review" at bounding box center [123, 215] width 58 height 15
click at [77, 215] on icon at bounding box center [80, 215] width 11 height 0
click at [118, 212] on span "Needs review" at bounding box center [123, 215] width 58 height 15
drag, startPoint x: 134, startPoint y: 212, endPoint x: 128, endPoint y: 221, distance: 10.8
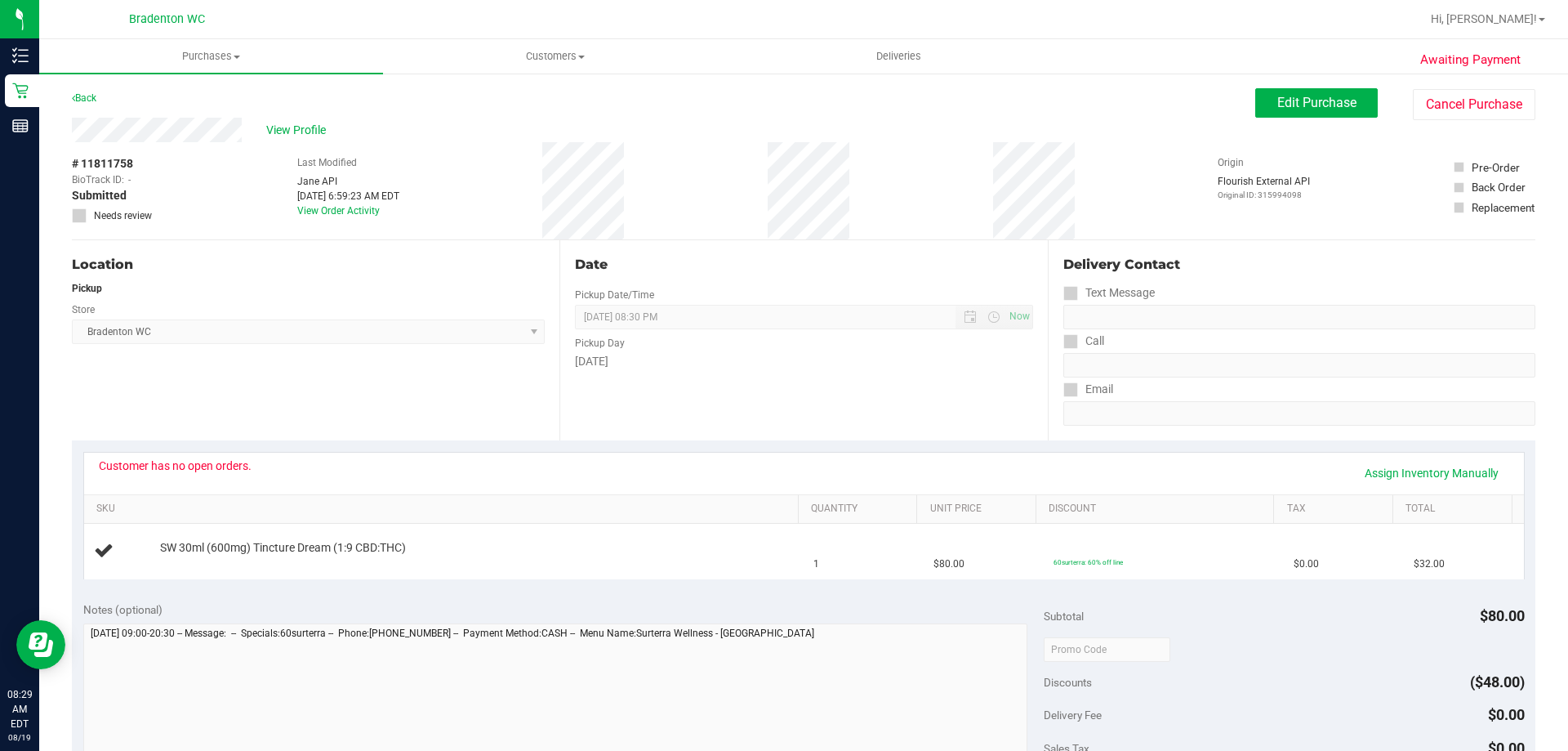
click at [128, 221] on span "Needs review" at bounding box center [123, 215] width 58 height 15
click at [81, 215] on icon at bounding box center [80, 215] width 11 height 0
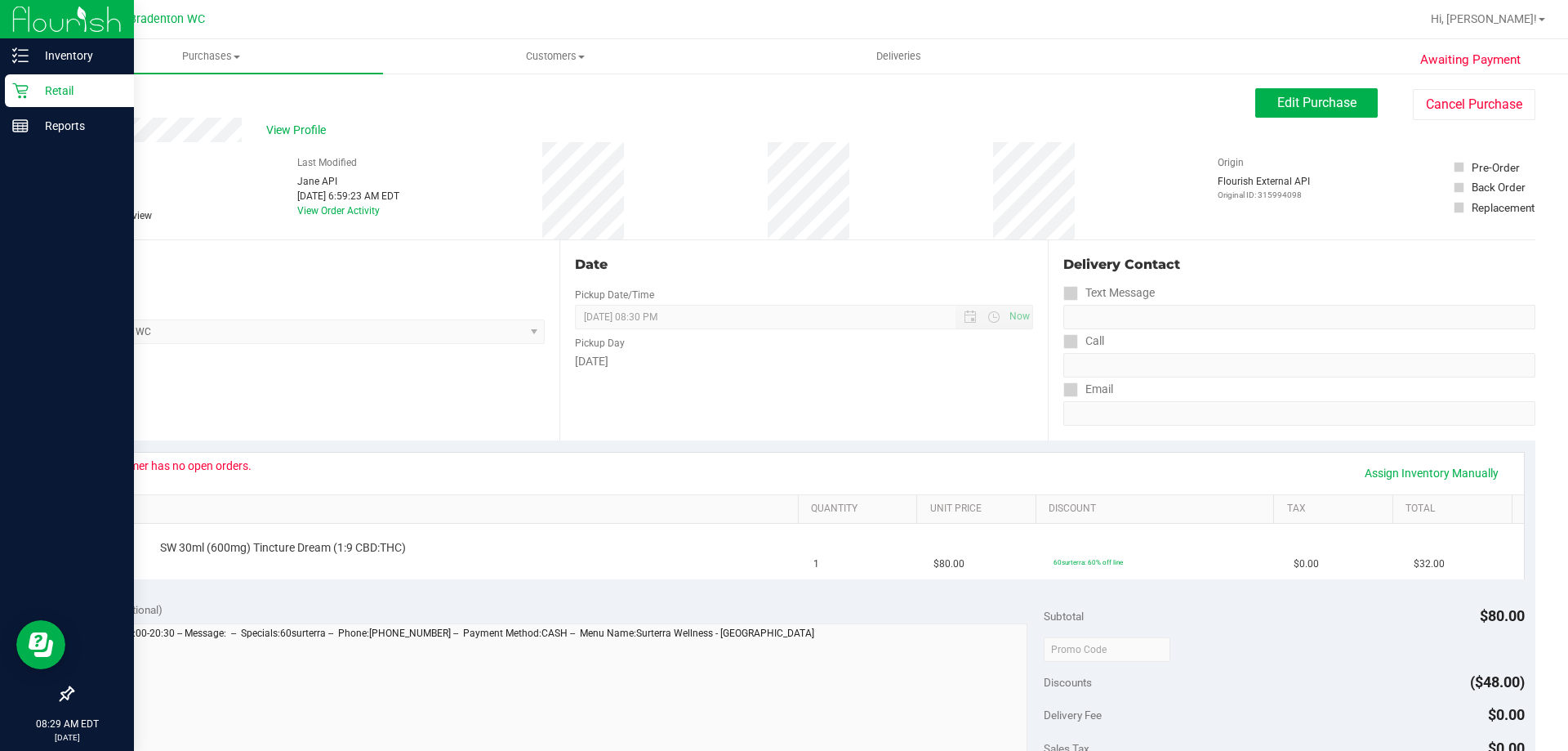
click at [51, 83] on p "Retail" at bounding box center [78, 90] width 98 height 19
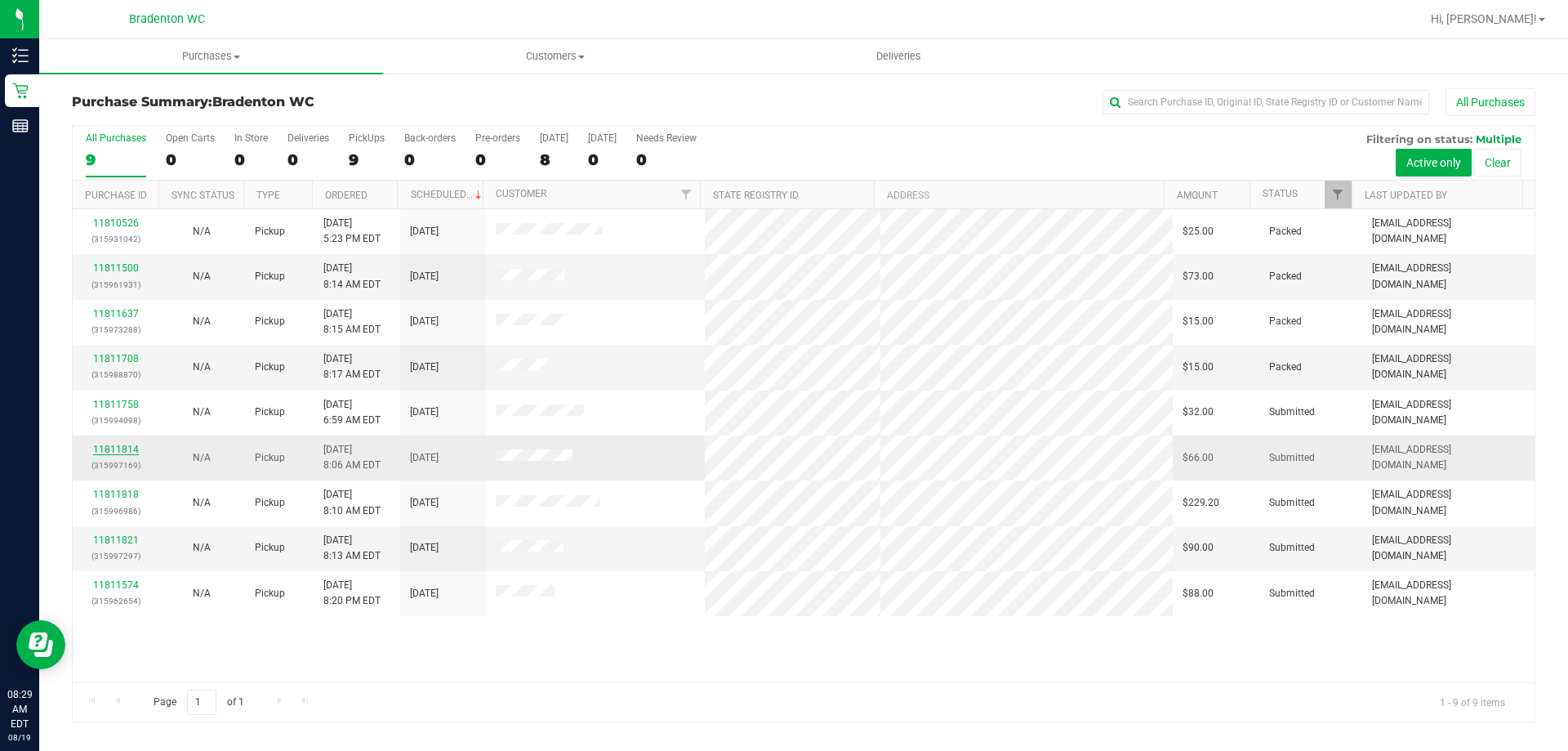
click at [126, 445] on link "11811814" at bounding box center [116, 449] width 46 height 11
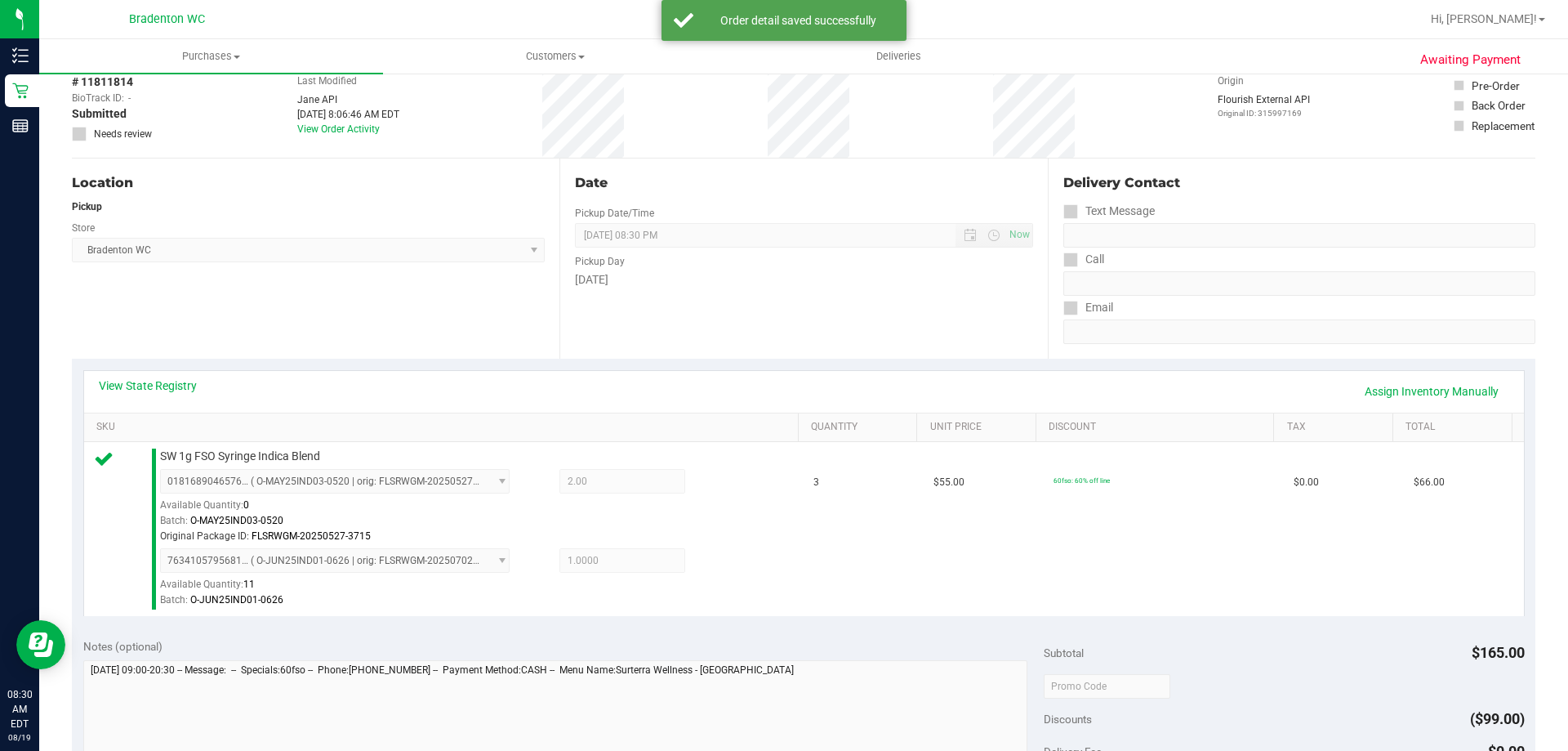
scroll to position [327, 0]
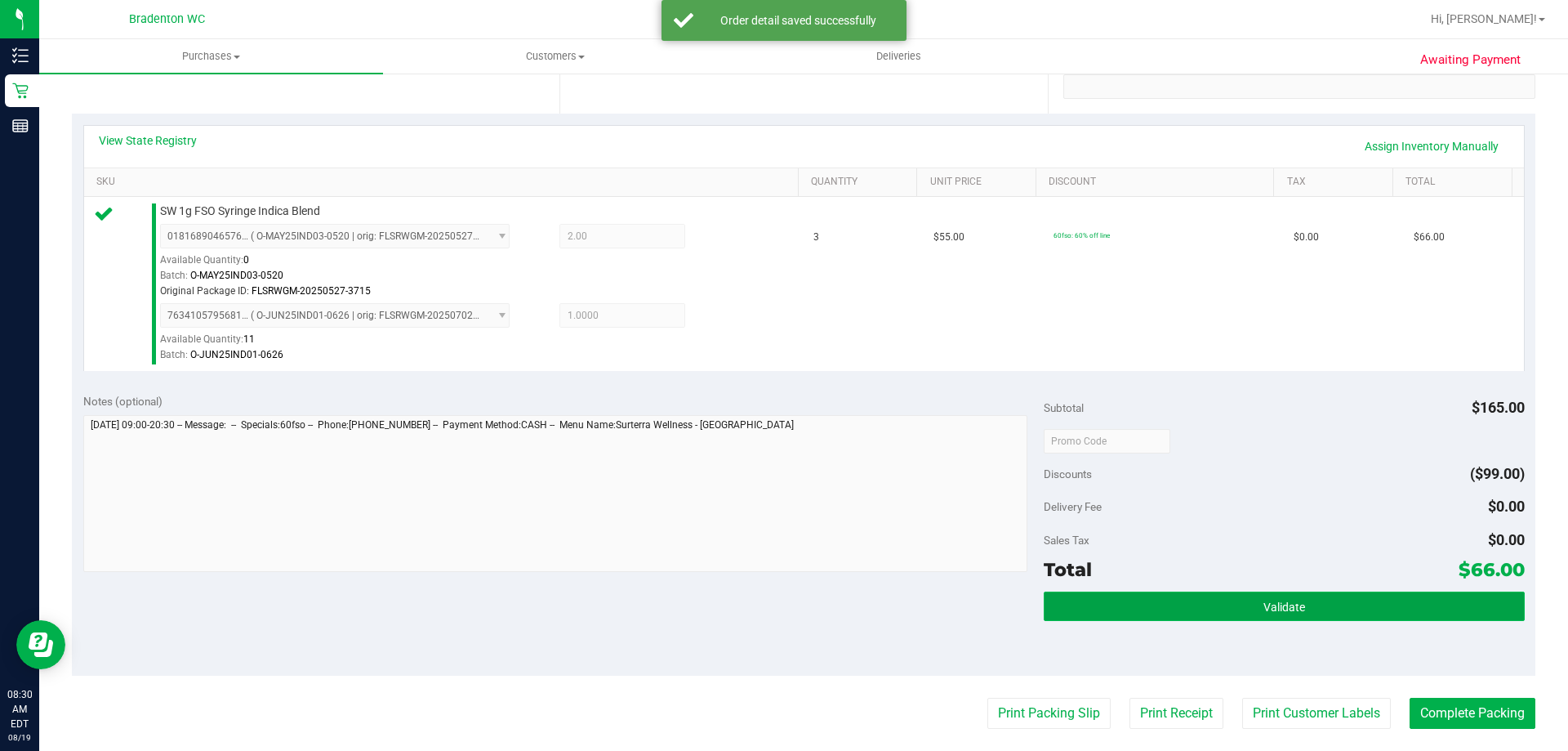
click at [1113, 602] on button "Validate" at bounding box center [1283, 605] width 481 height 29
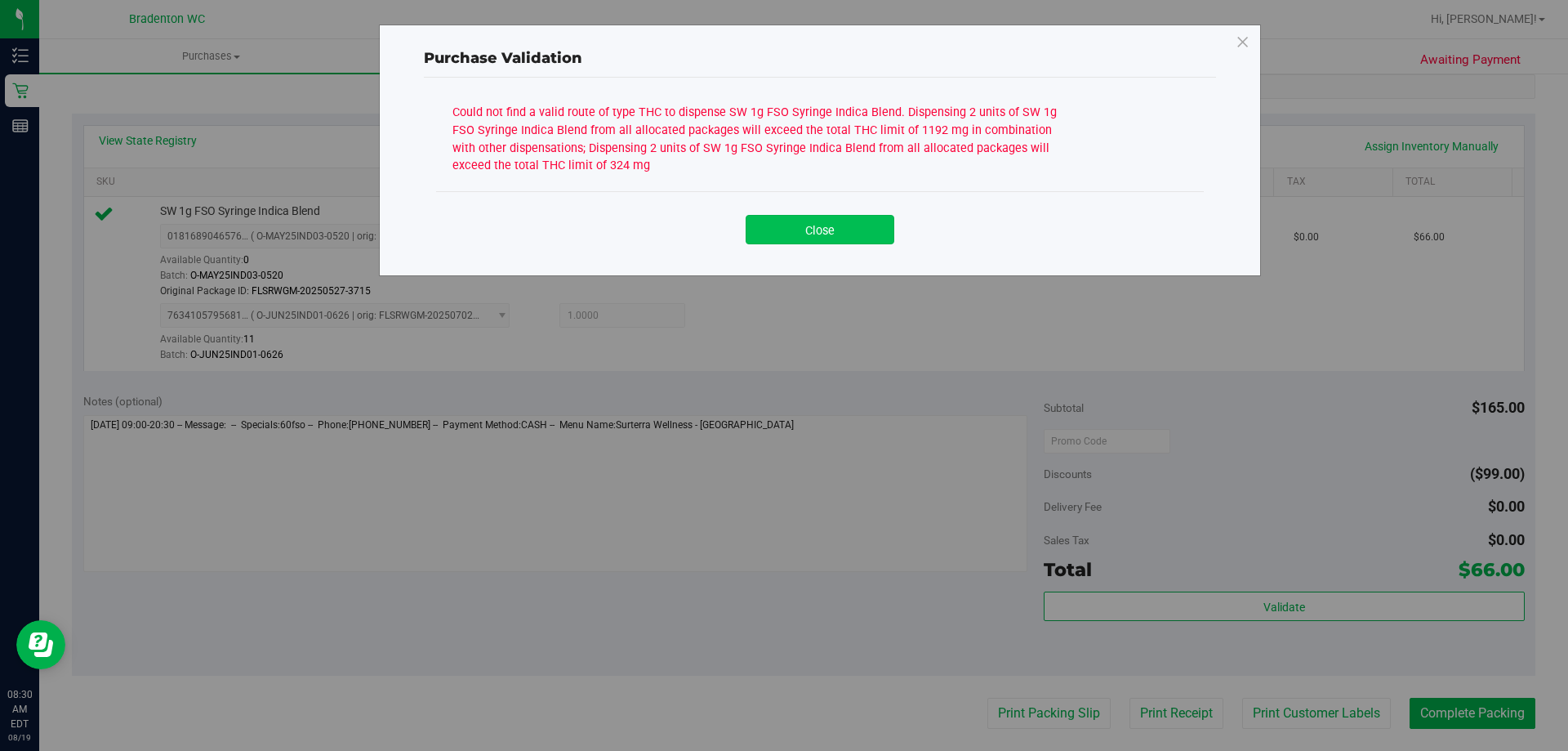
click at [806, 224] on button "Close" at bounding box center [820, 229] width 148 height 29
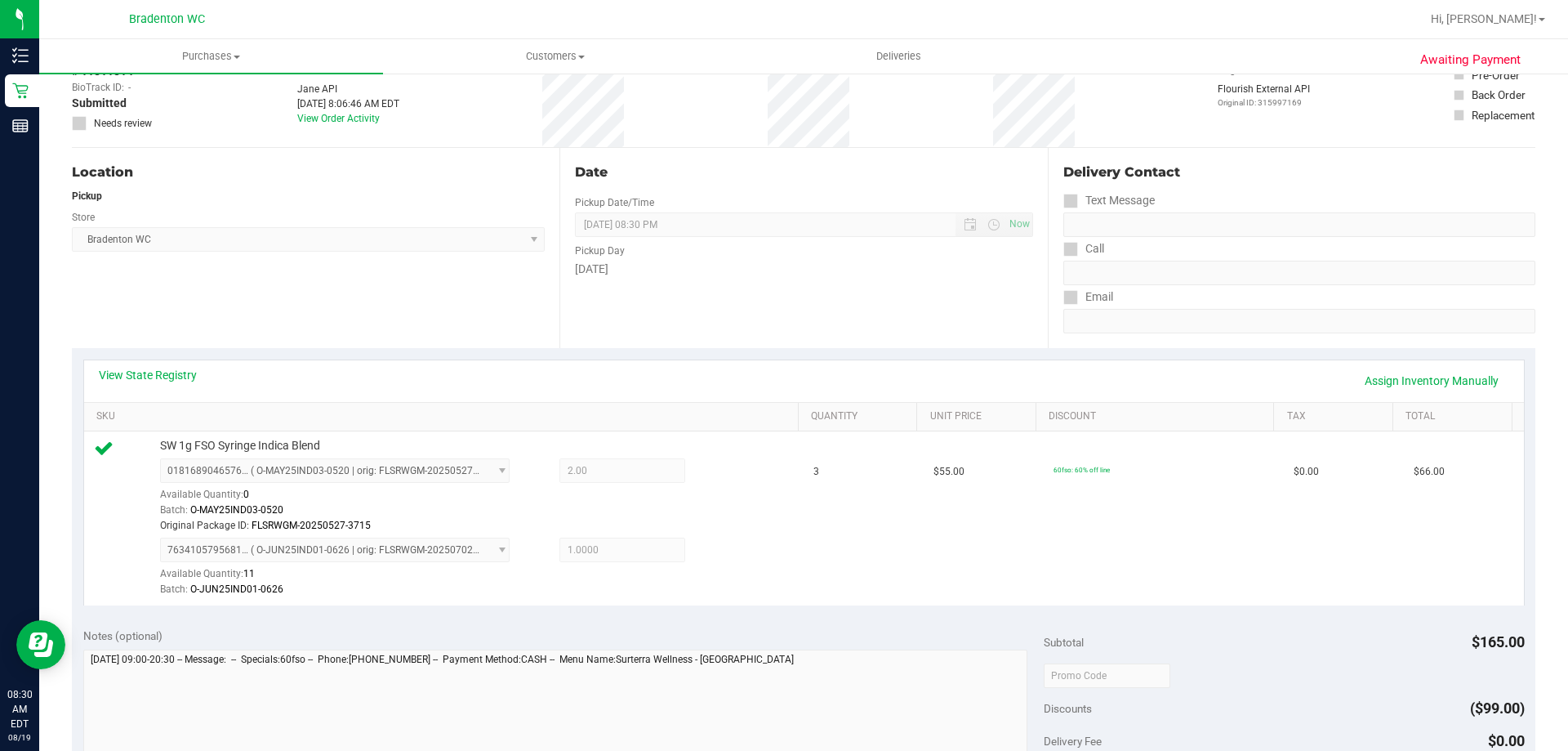
scroll to position [82, 0]
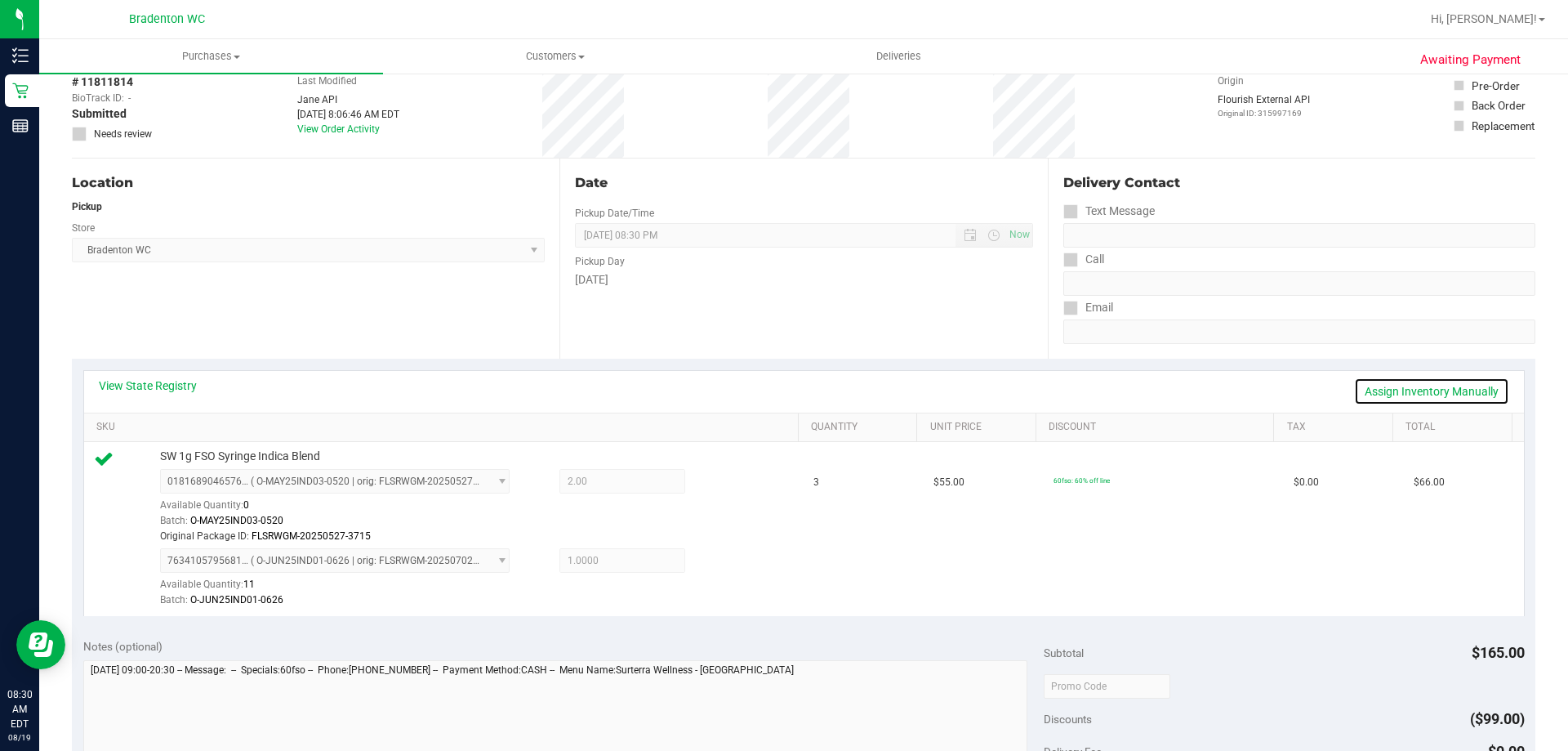
click at [1373, 390] on link "Assign Inventory Manually" at bounding box center [1432, 392] width 155 height 28
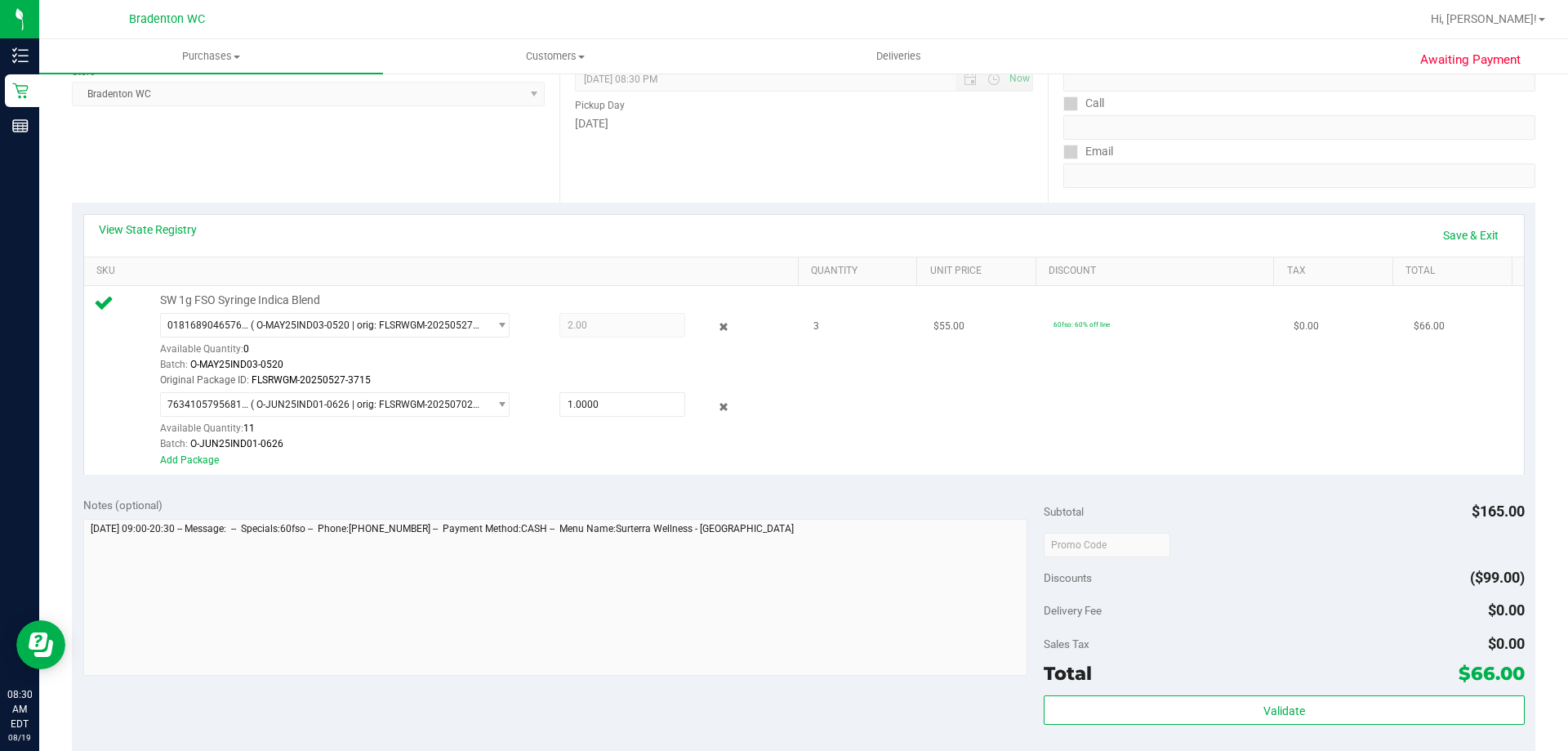
scroll to position [245, 0]
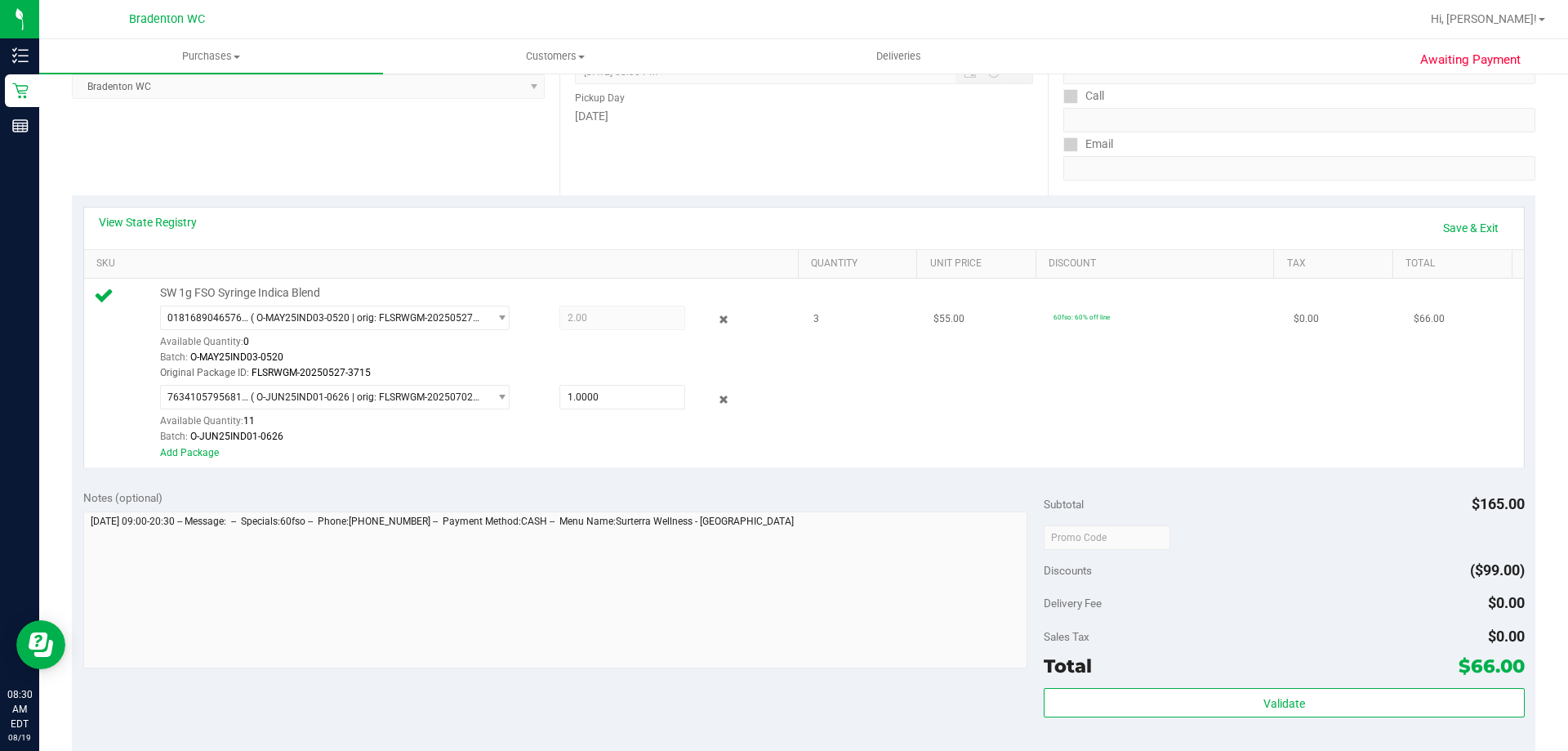
click at [825, 322] on td "3" at bounding box center [863, 372] width 120 height 188
click at [716, 396] on icon at bounding box center [725, 399] width 18 height 18
click at [716, 401] on icon at bounding box center [725, 399] width 18 height 18
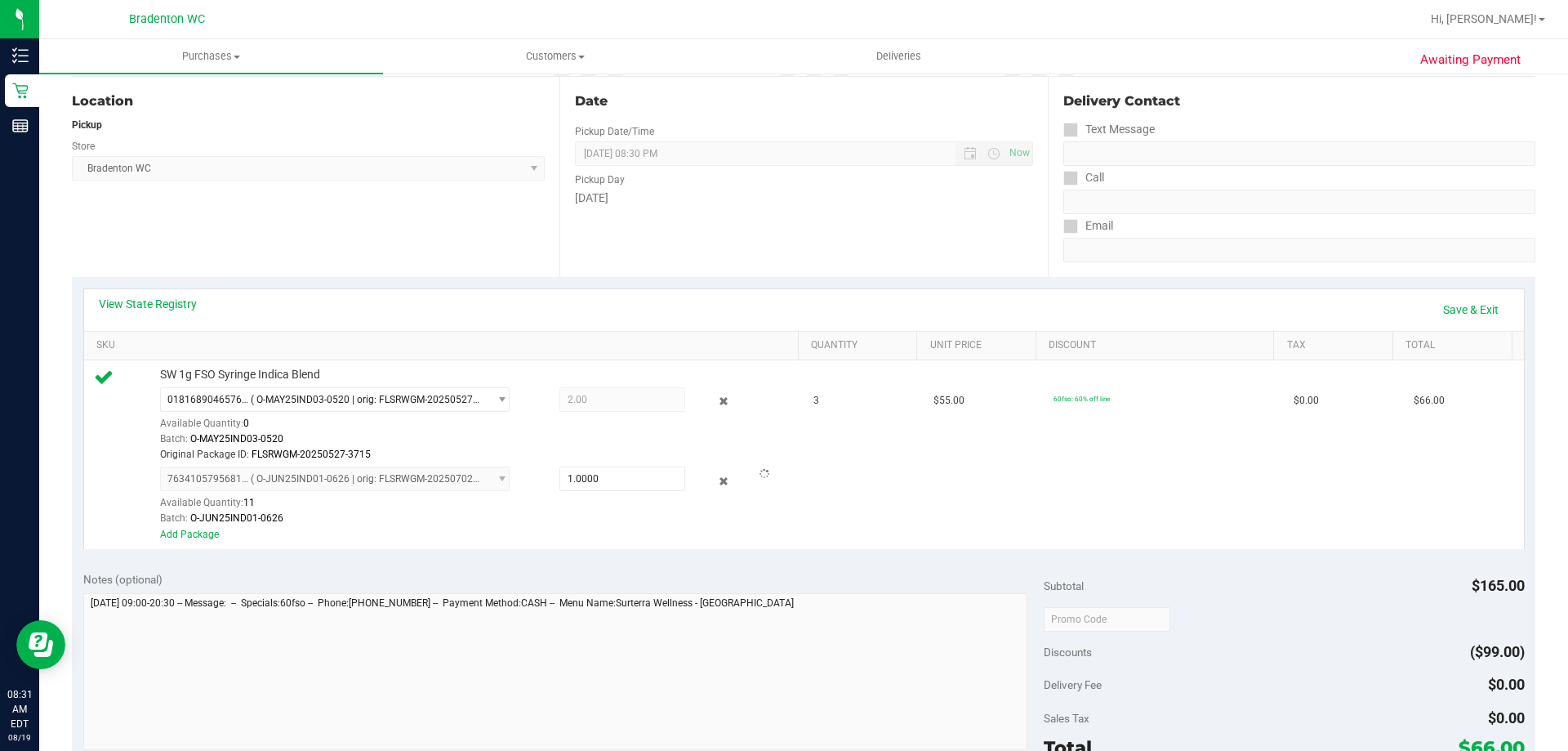
scroll to position [0, 0]
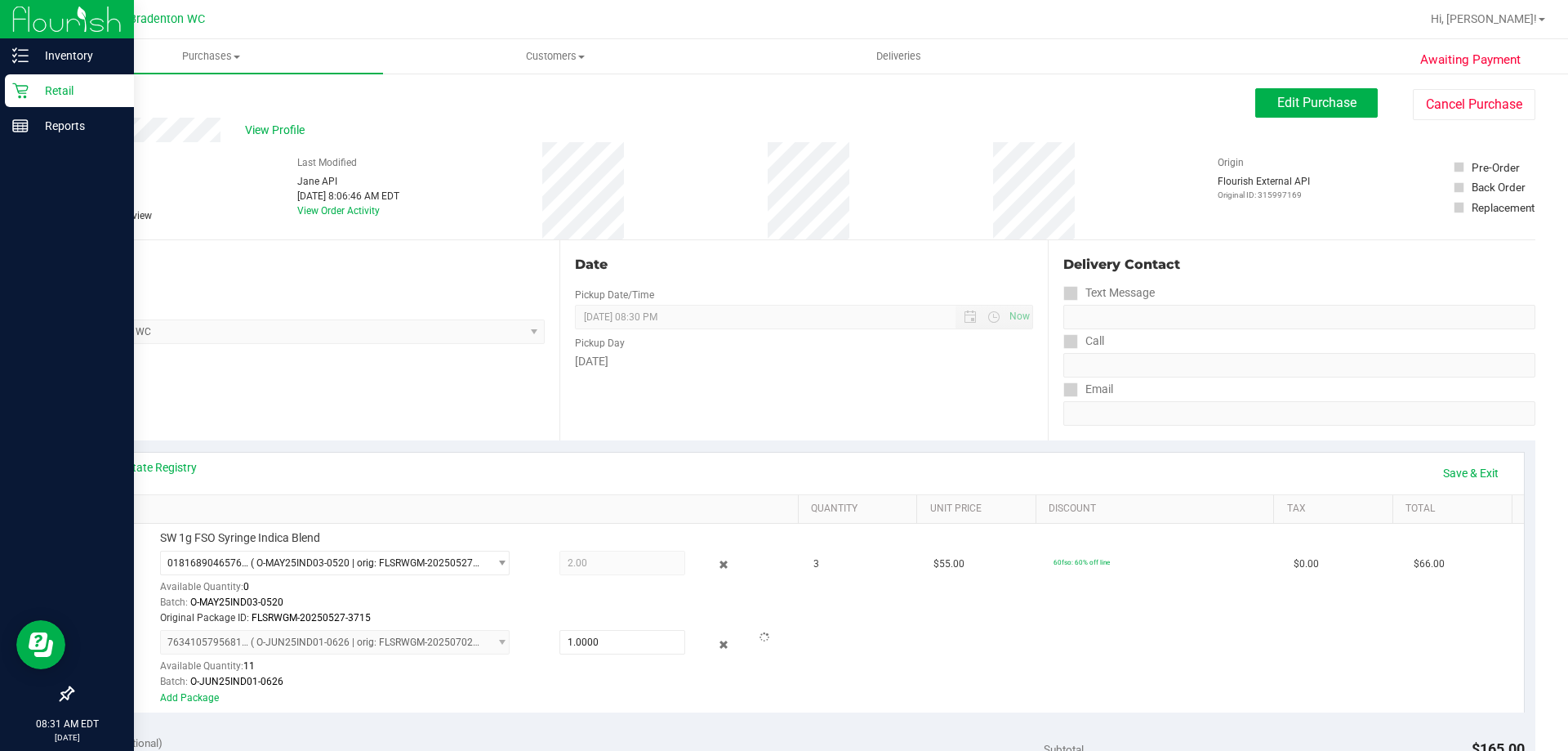
click at [63, 88] on p "Retail" at bounding box center [78, 90] width 98 height 19
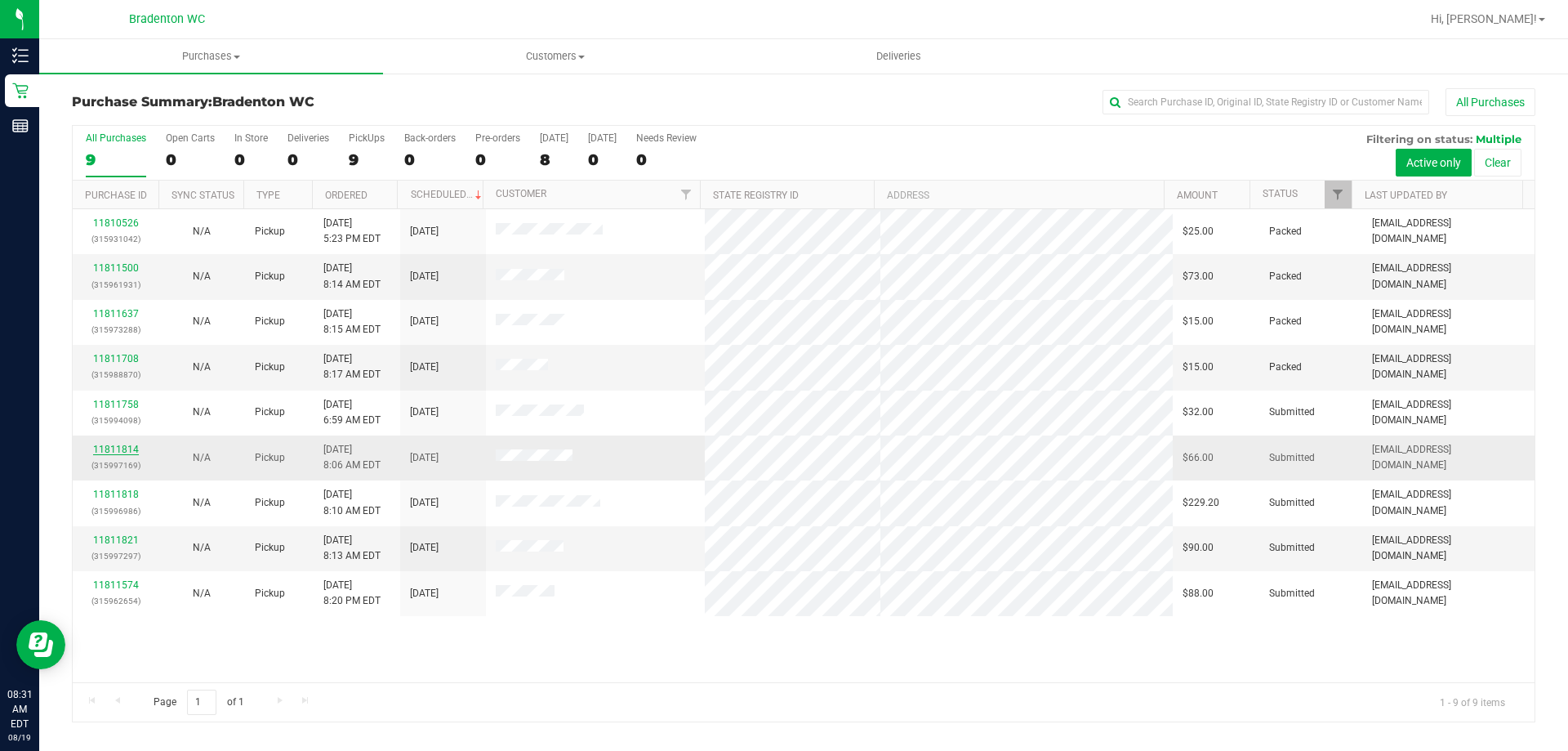
click at [116, 449] on link "11811814" at bounding box center [116, 449] width 46 height 11
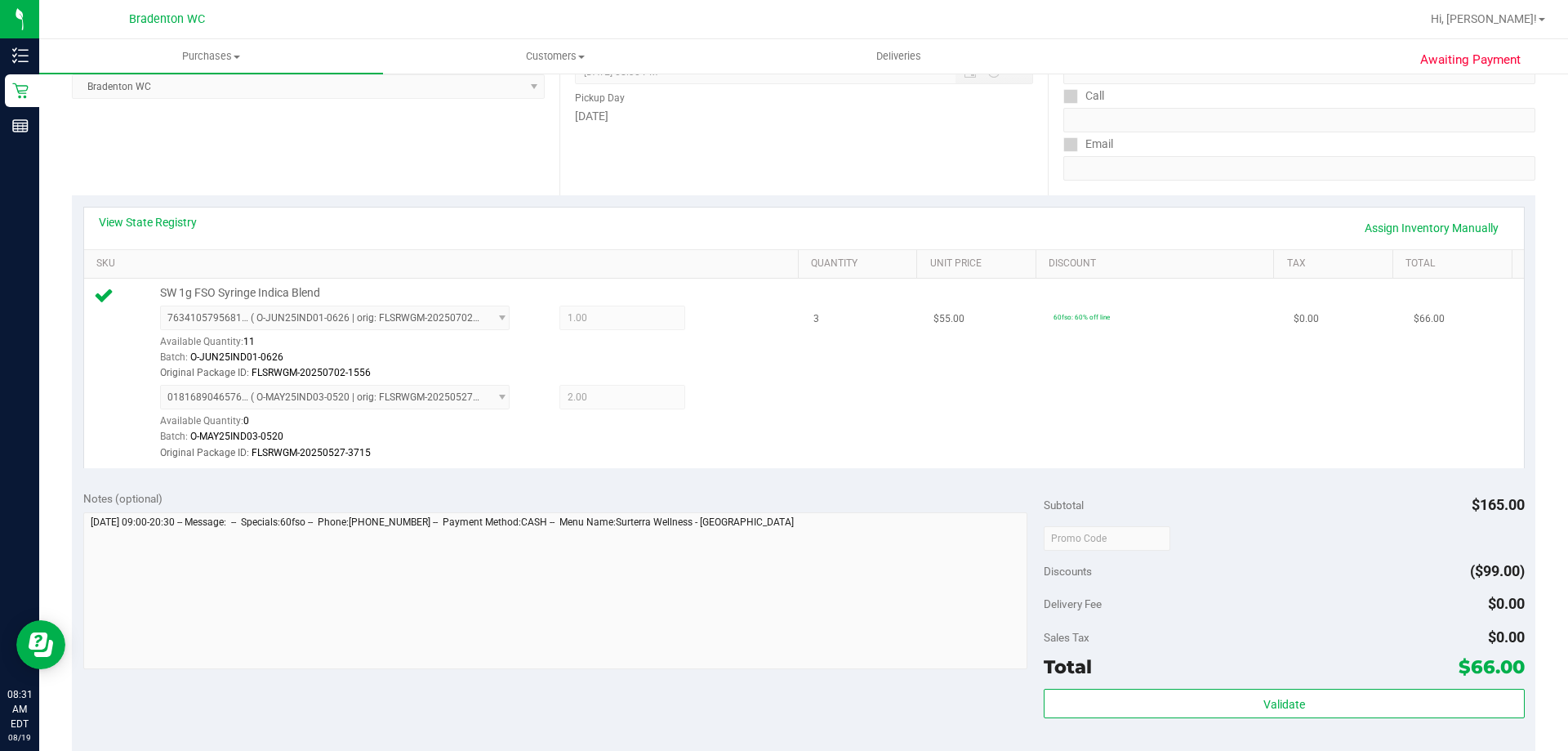
scroll to position [327, 0]
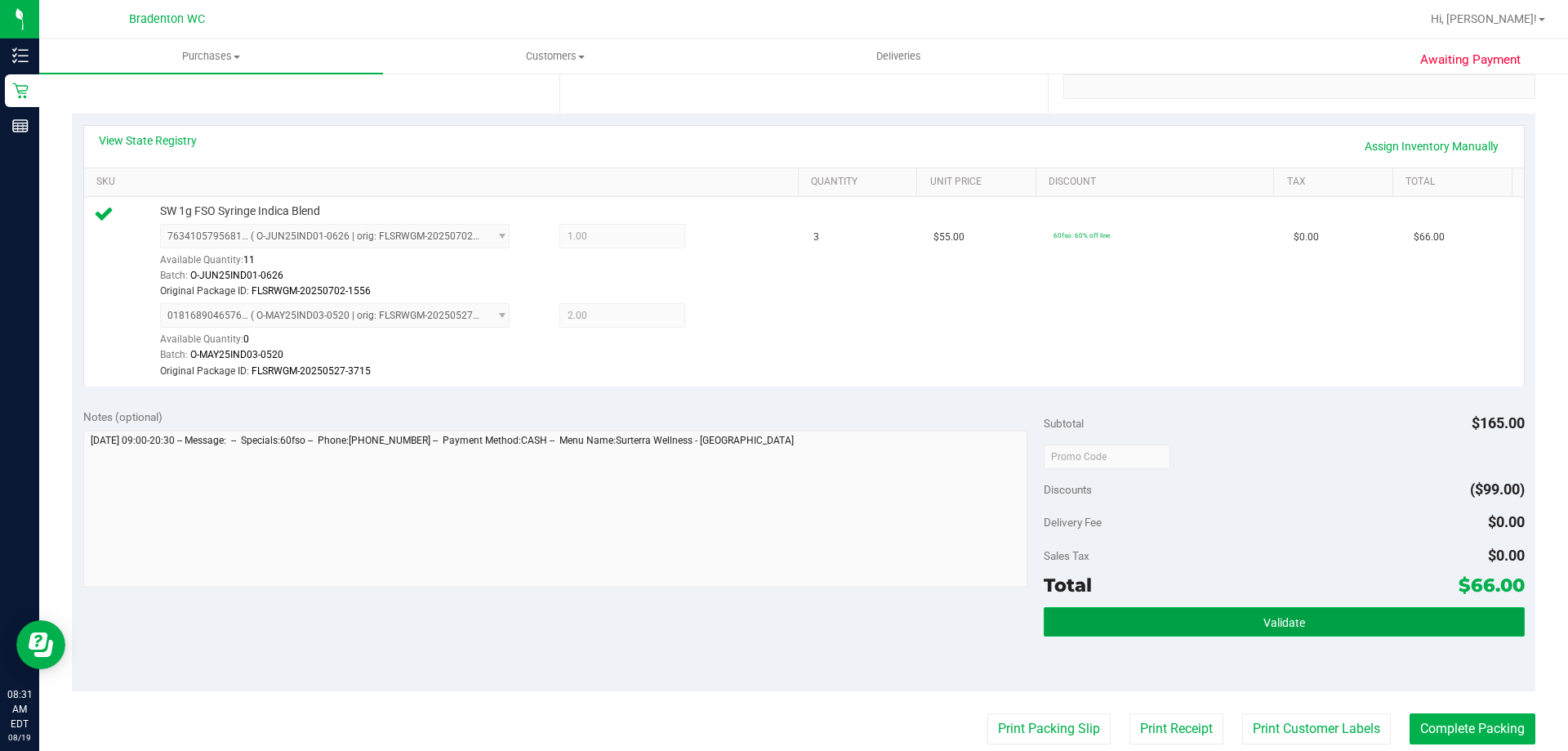
click at [1275, 625] on span "Validate" at bounding box center [1283, 622] width 41 height 13
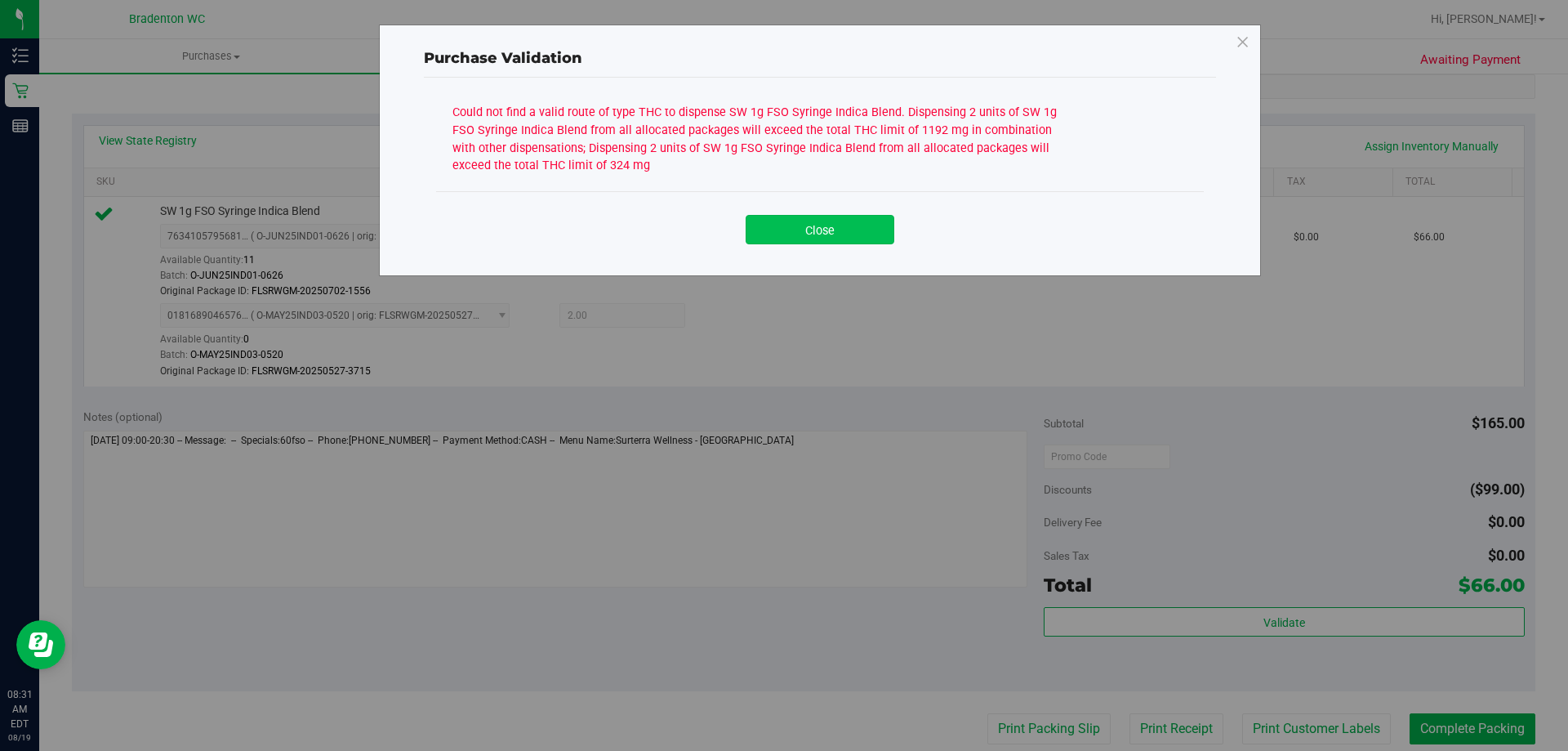
click at [842, 231] on button "Close" at bounding box center [820, 229] width 148 height 29
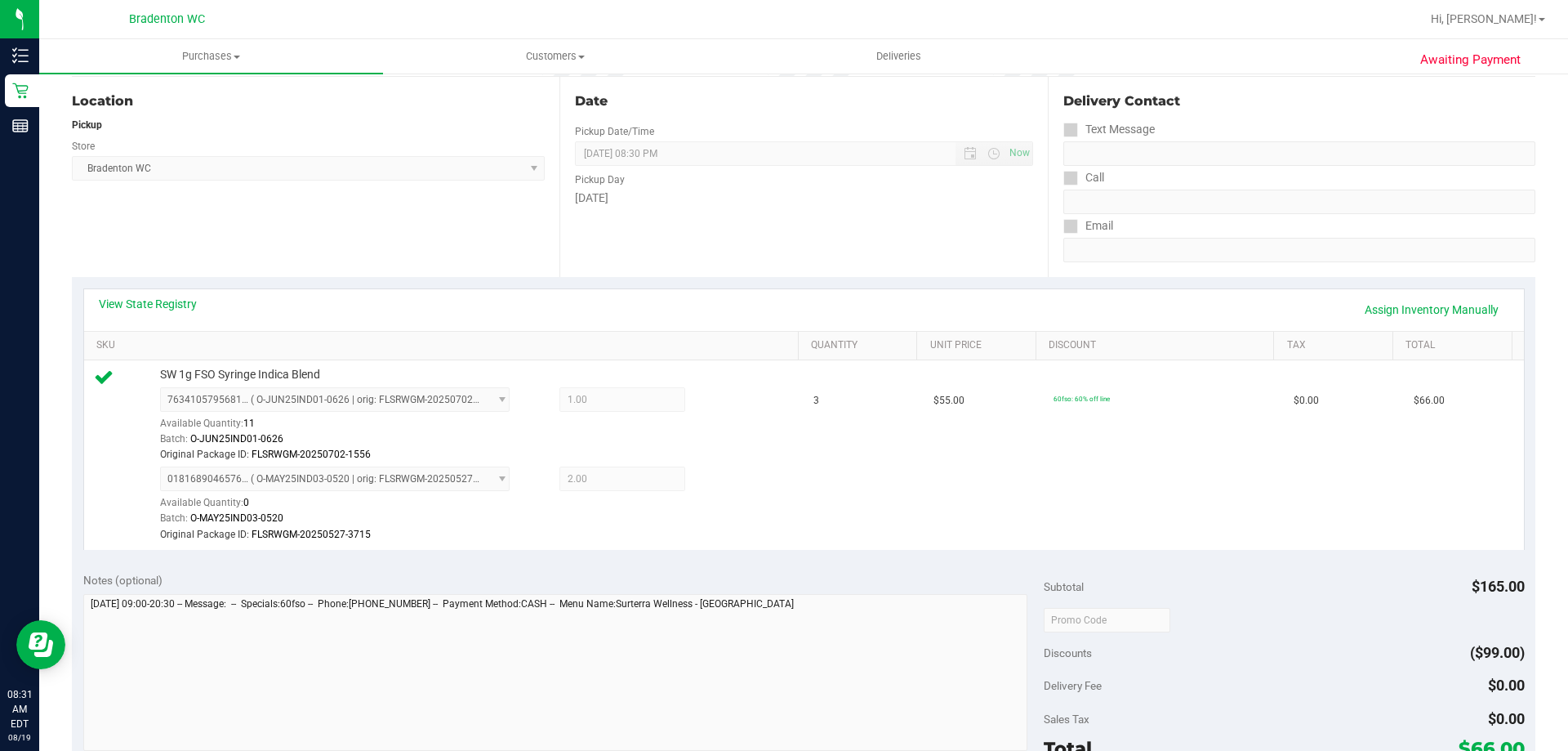
scroll to position [0, 0]
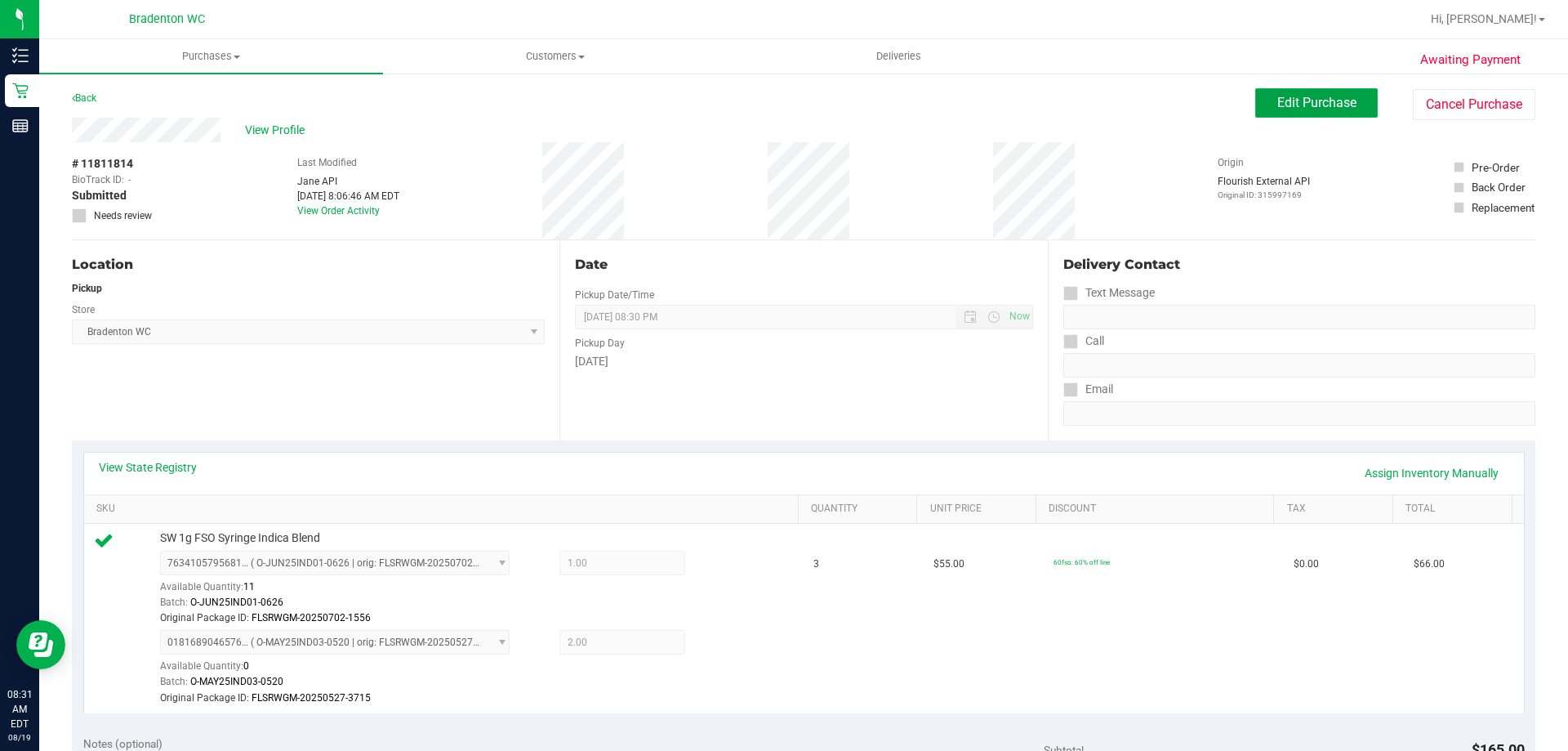
click at [1311, 105] on span "Edit Purchase" at bounding box center [1317, 103] width 79 height 16
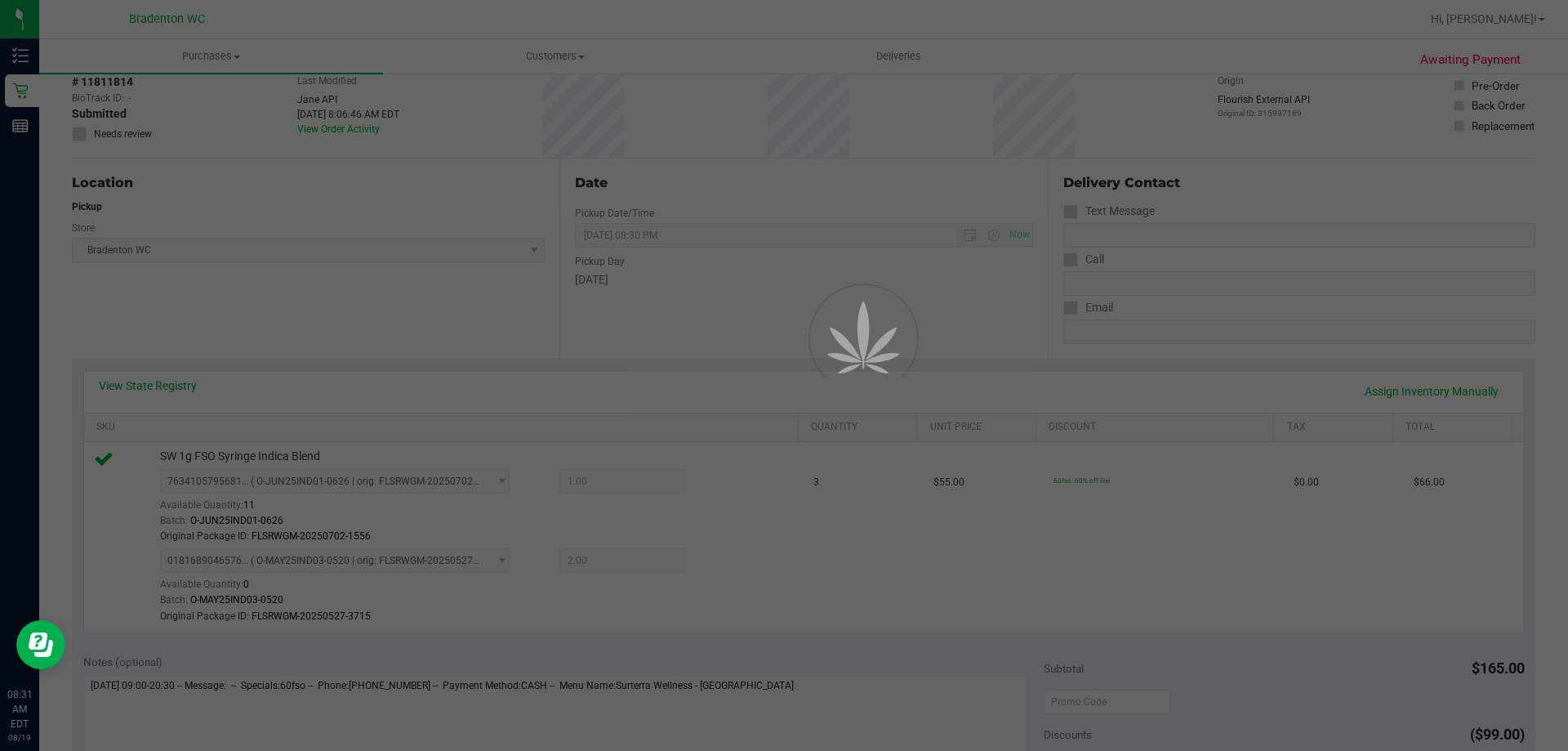
scroll to position [163, 0]
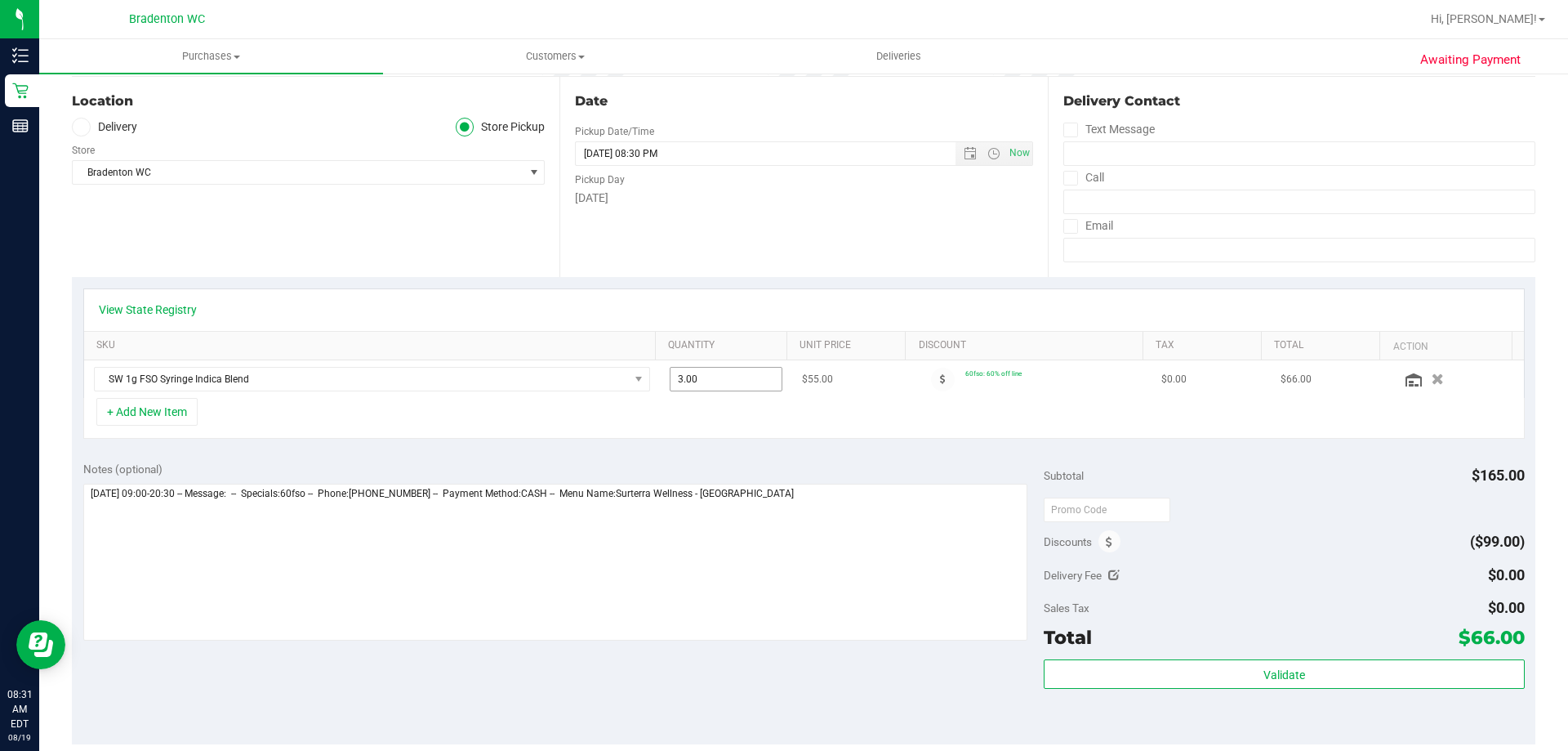
click at [721, 390] on span "3.00 3" at bounding box center [726, 379] width 113 height 25
type input "2"
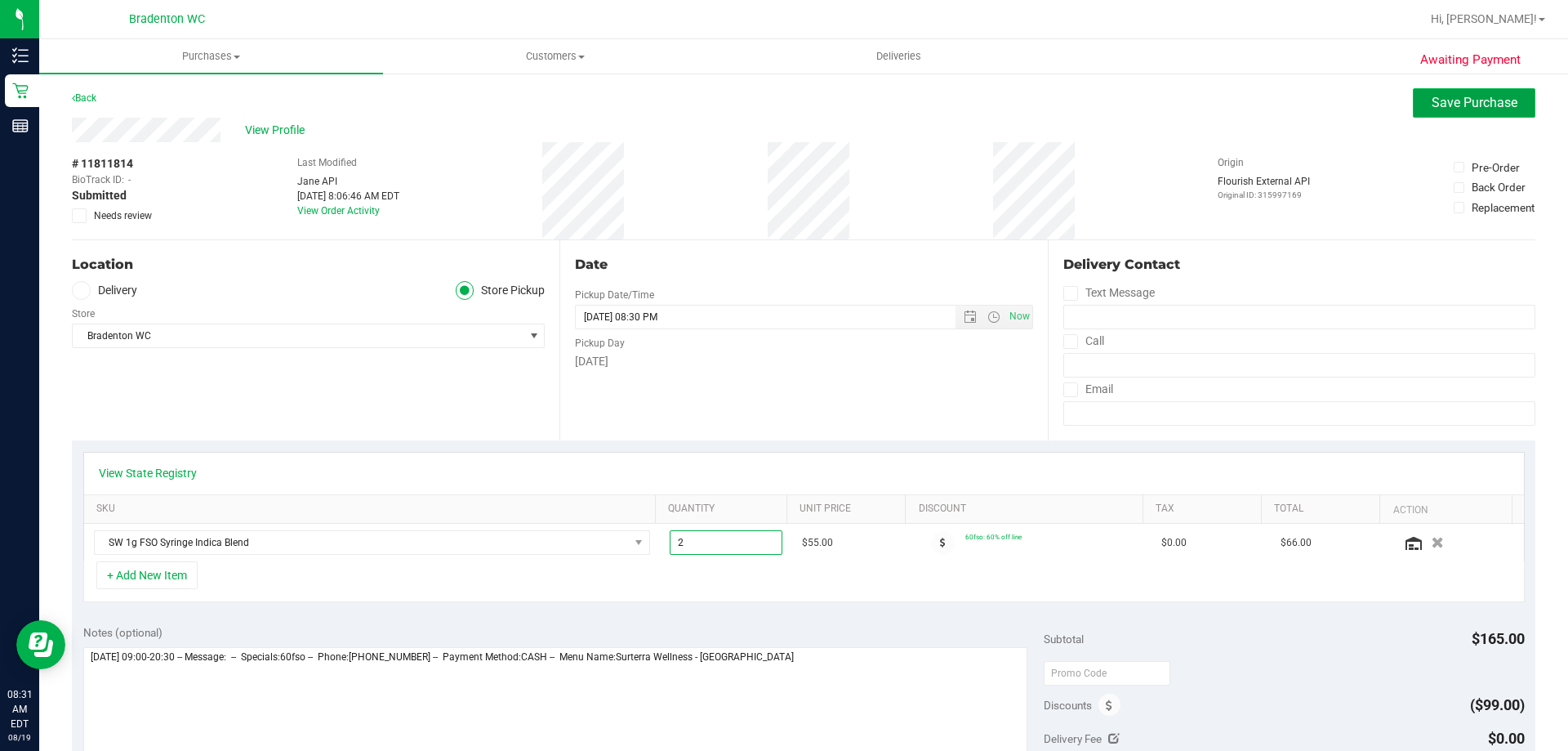
type input "3.00"
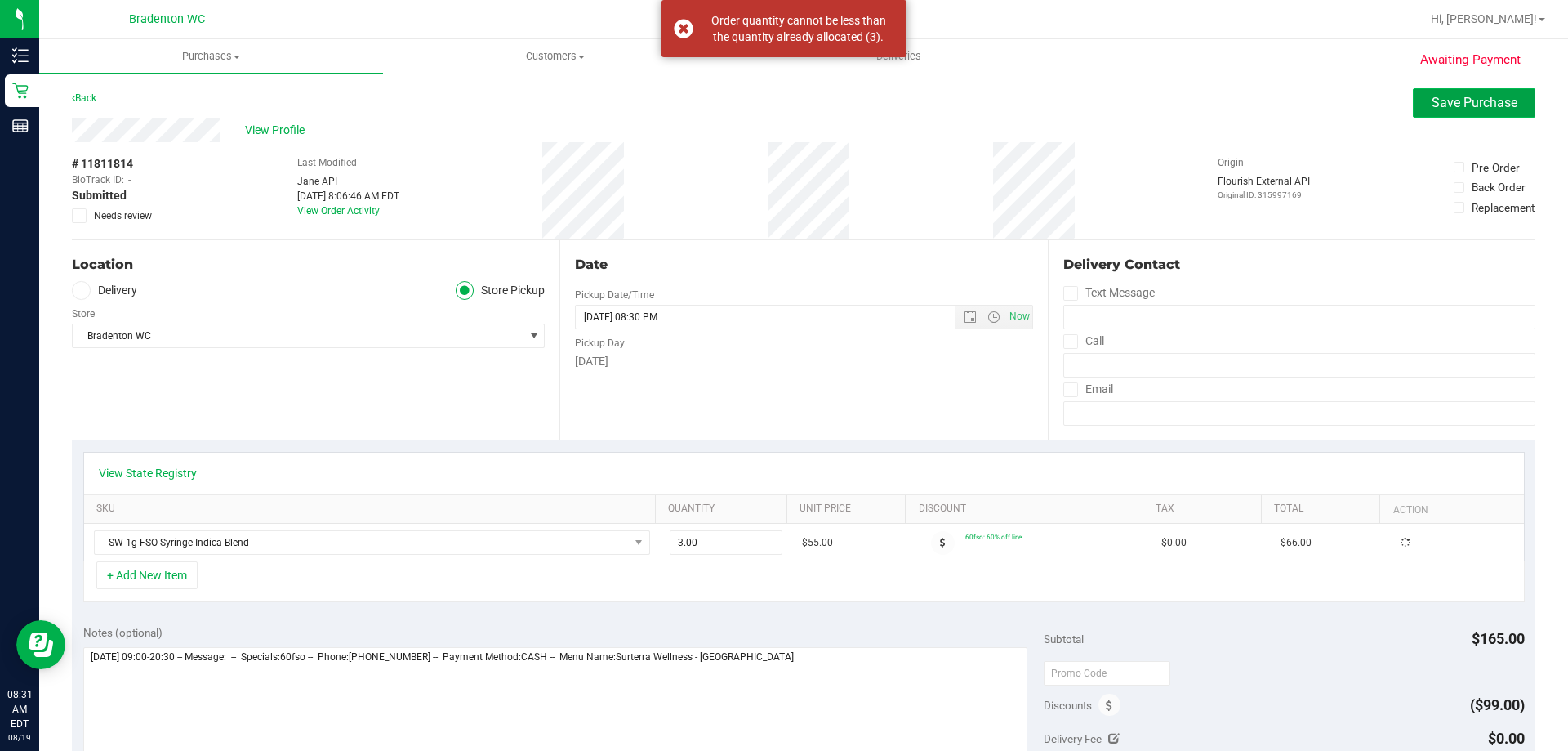
click at [1446, 105] on span "Save Purchase" at bounding box center [1475, 103] width 86 height 16
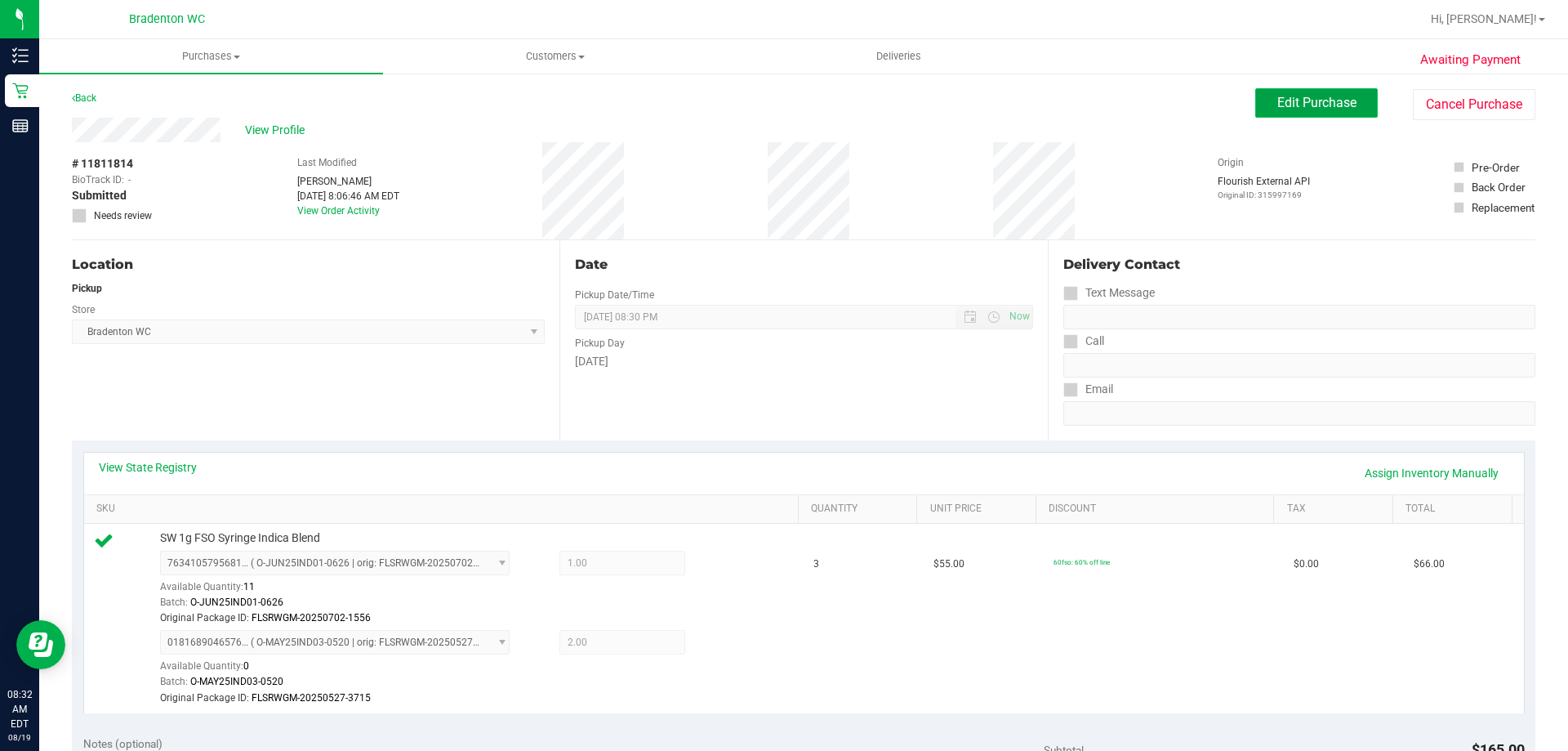
click at [1309, 102] on span "Edit Purchase" at bounding box center [1317, 103] width 79 height 16
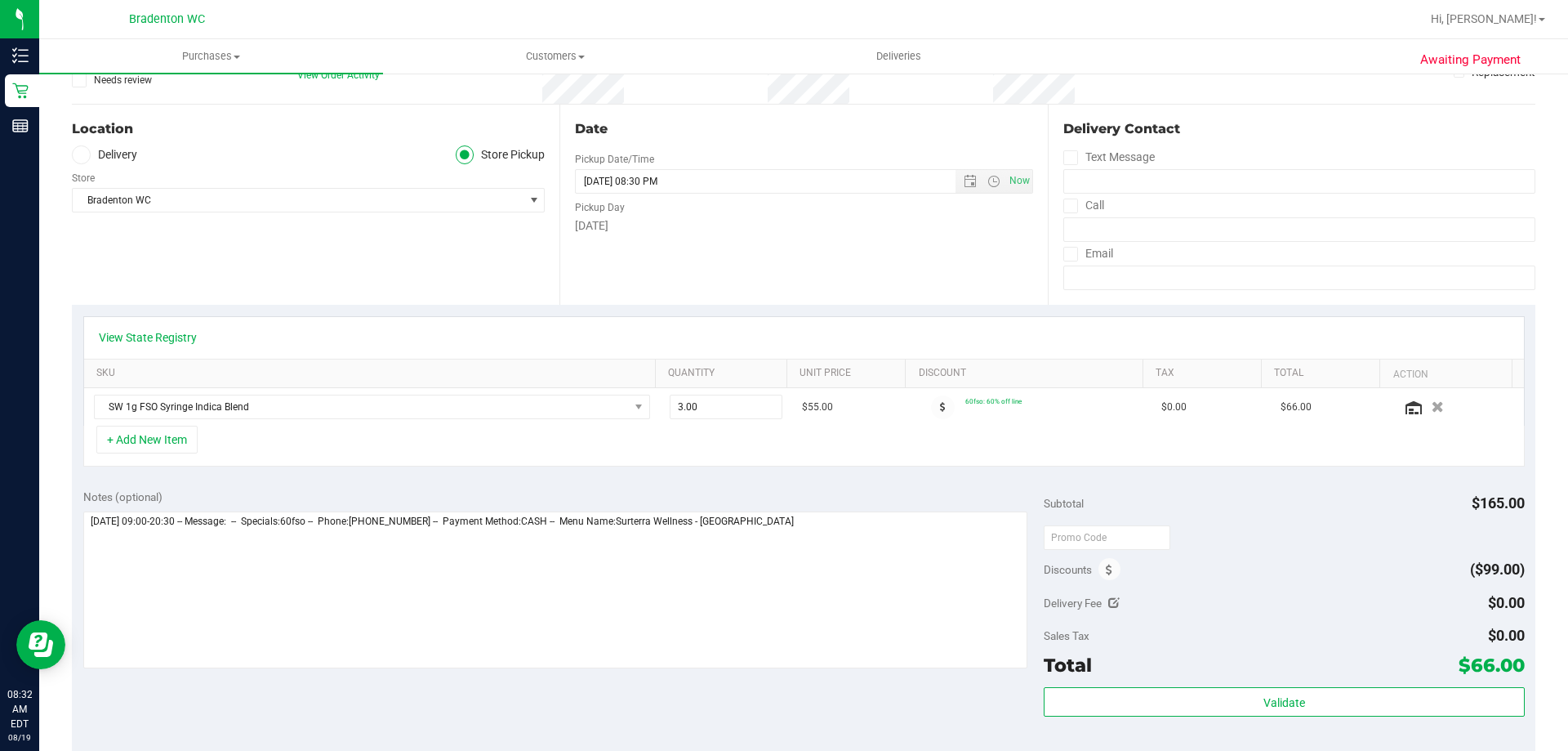
scroll to position [245, 0]
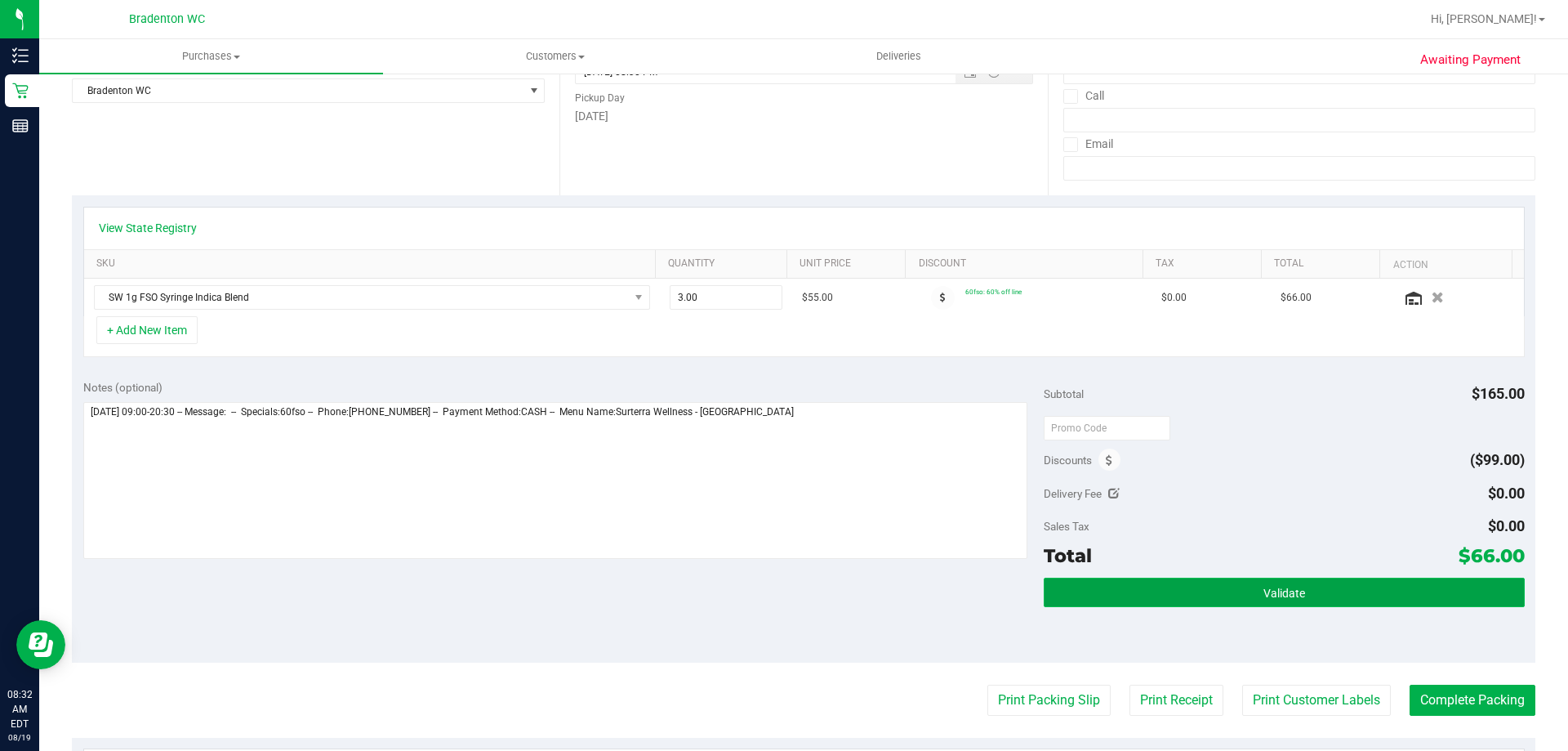
click at [1135, 581] on button "Validate" at bounding box center [1283, 591] width 481 height 29
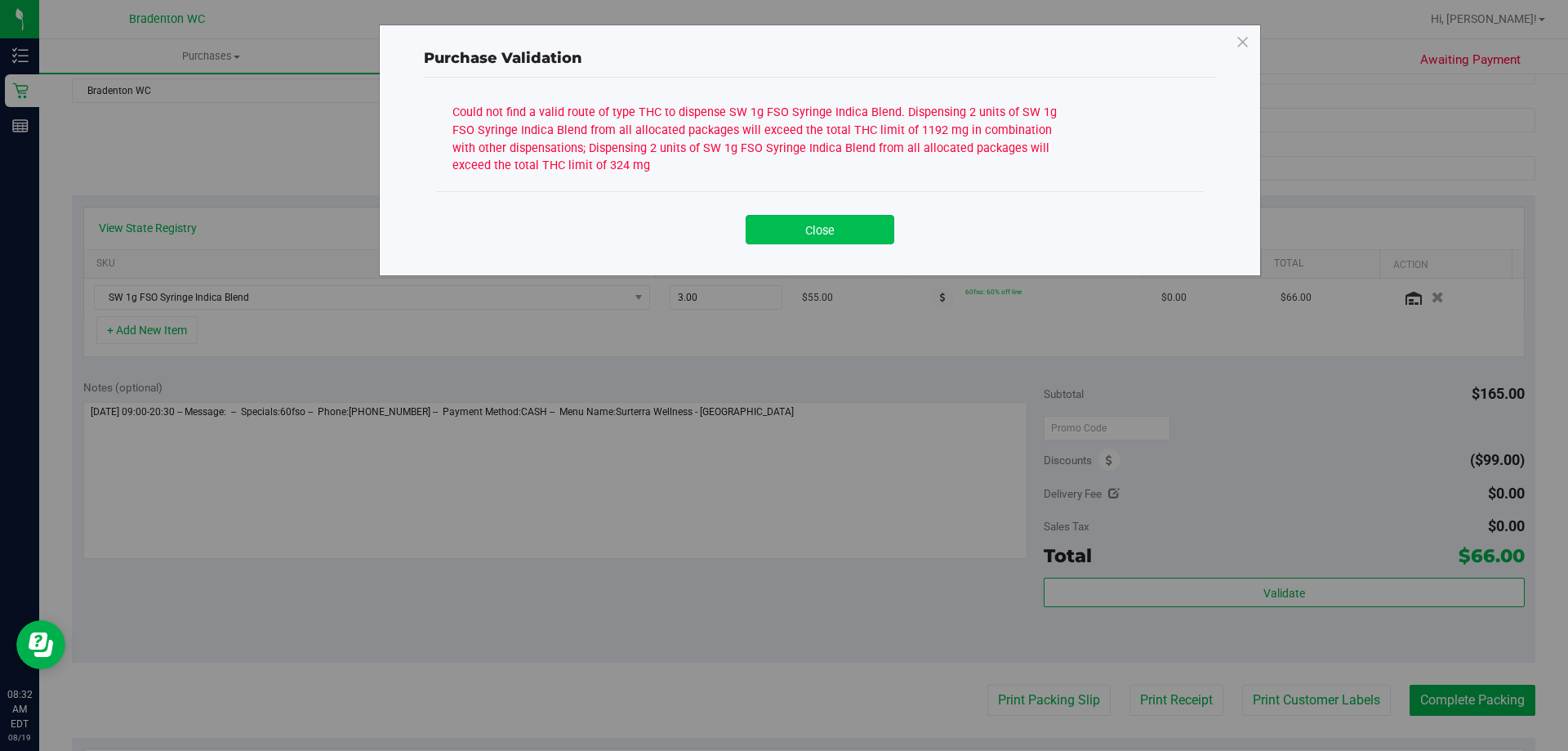
click at [804, 220] on button "Close" at bounding box center [820, 229] width 148 height 29
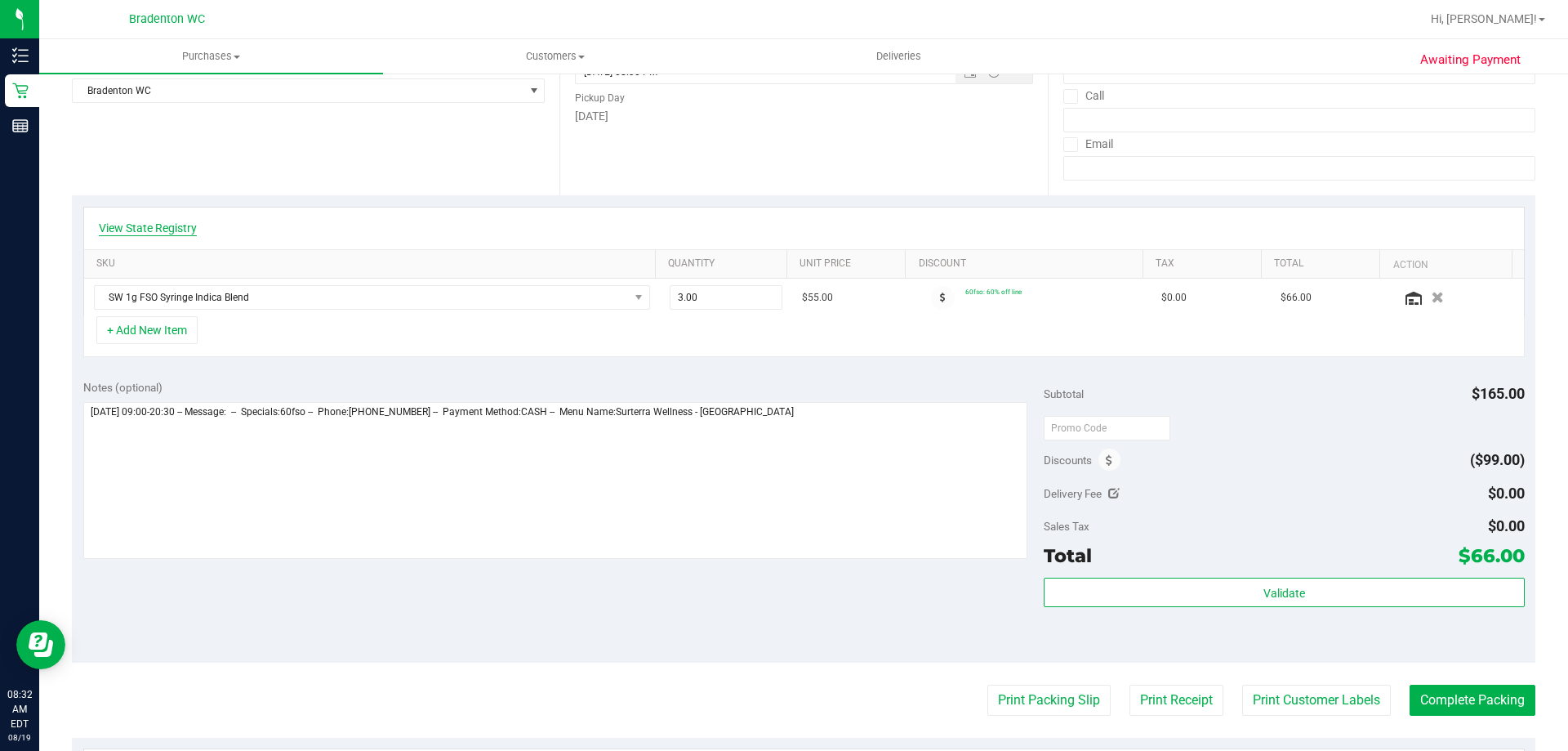
click at [184, 222] on link "View State Registry" at bounding box center [148, 227] width 98 height 17
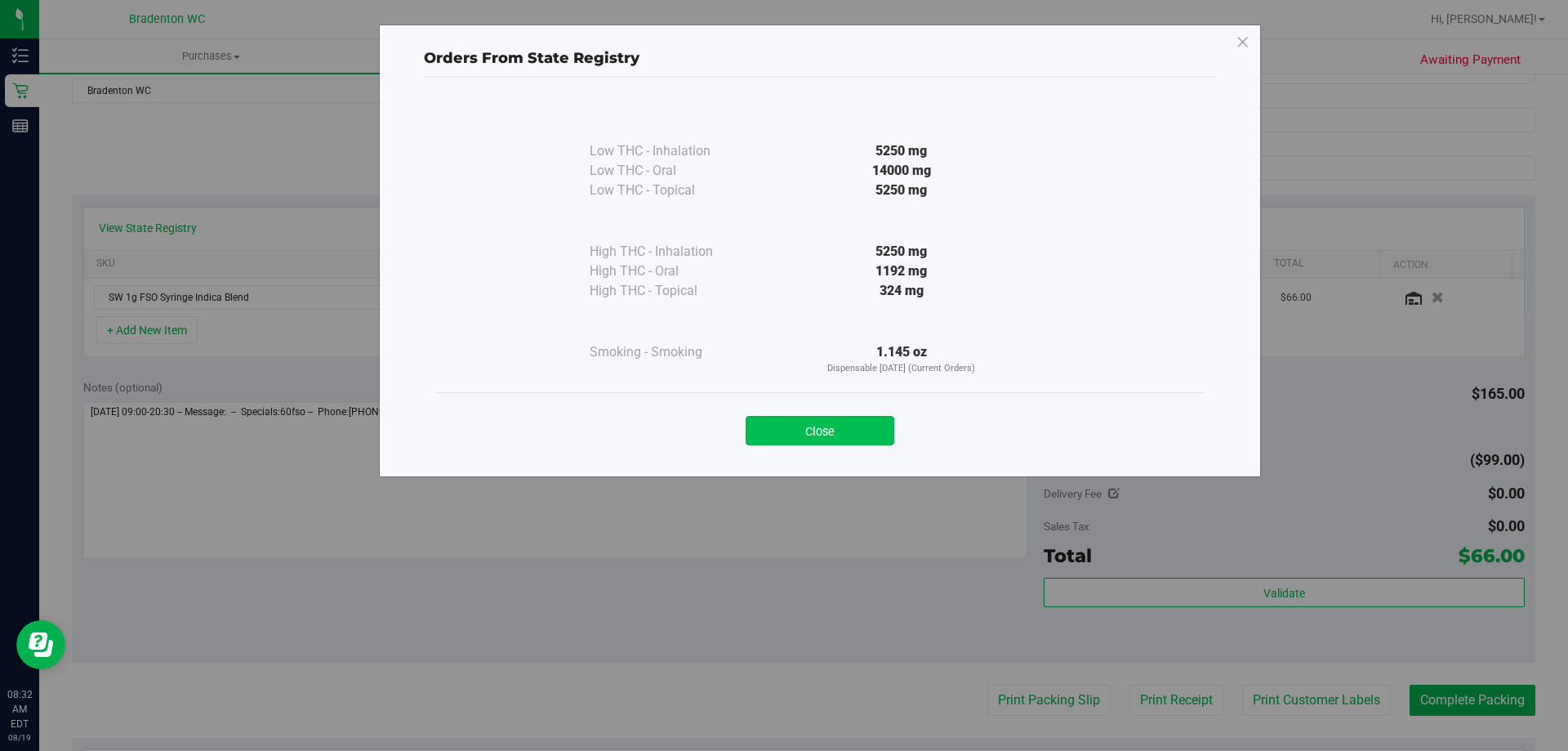
click at [774, 415] on button "Close" at bounding box center [820, 430] width 148 height 29
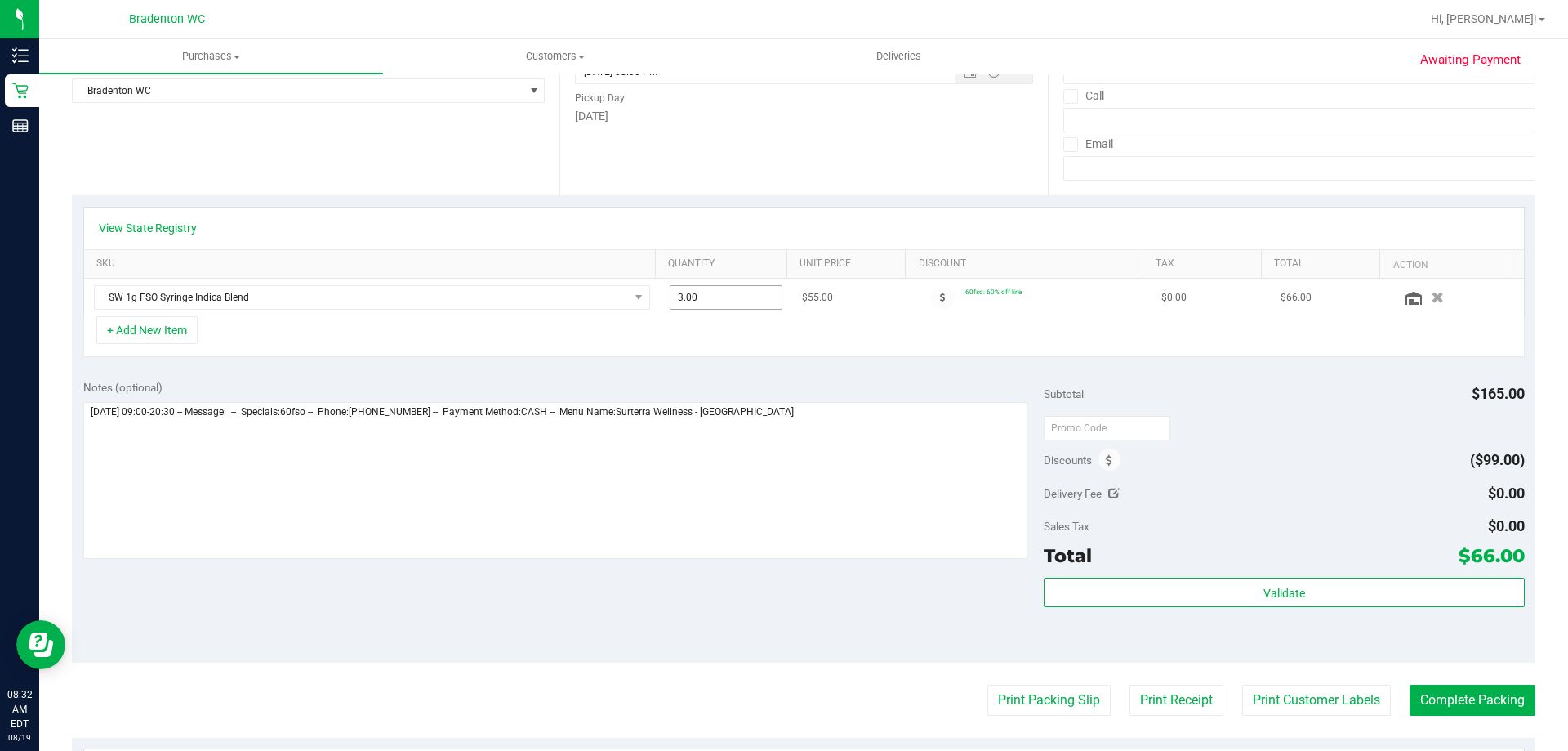
click at [715, 302] on input "3.00" at bounding box center [726, 297] width 112 height 23
type input "1"
click at [894, 338] on div "+ Add New Item" at bounding box center [804, 336] width 1442 height 40
type input "3.00"
click at [1407, 274] on th "Action" at bounding box center [1445, 264] width 132 height 29
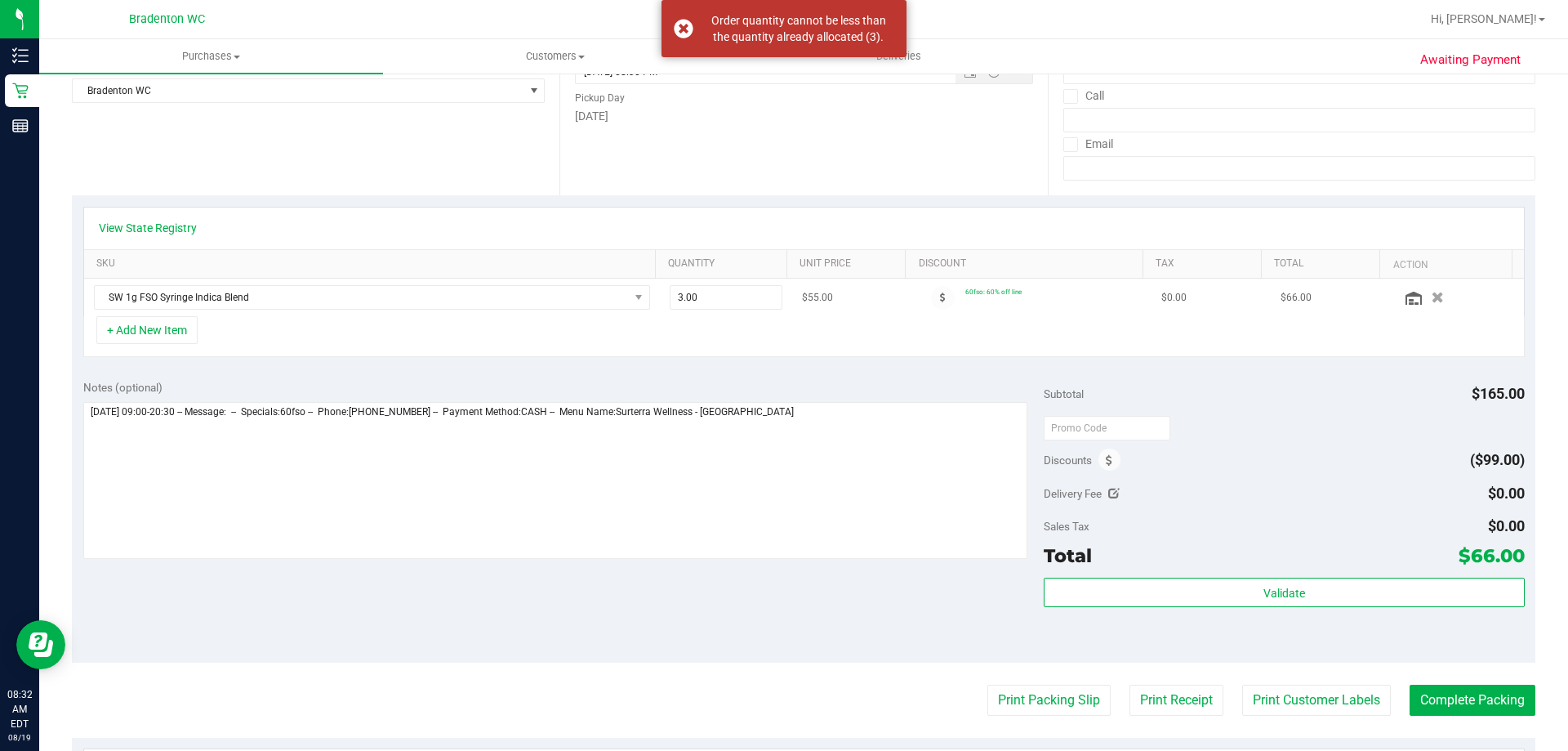
click at [1449, 302] on div at bounding box center [1457, 297] width 113 height 17
click at [1431, 297] on icon "button" at bounding box center [1438, 298] width 14 height 12
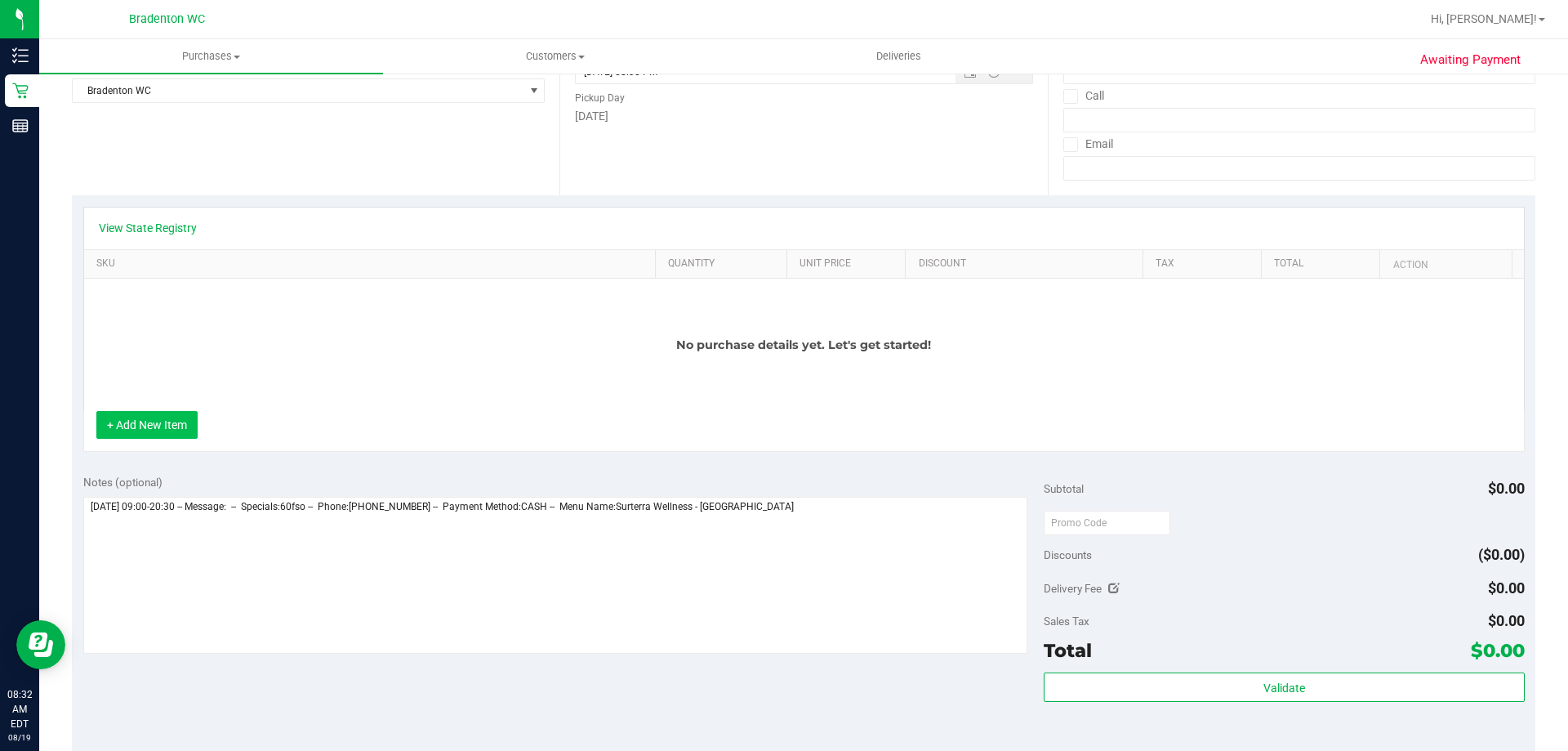
click at [149, 423] on button "+ Add New Item" at bounding box center [147, 425] width 101 height 28
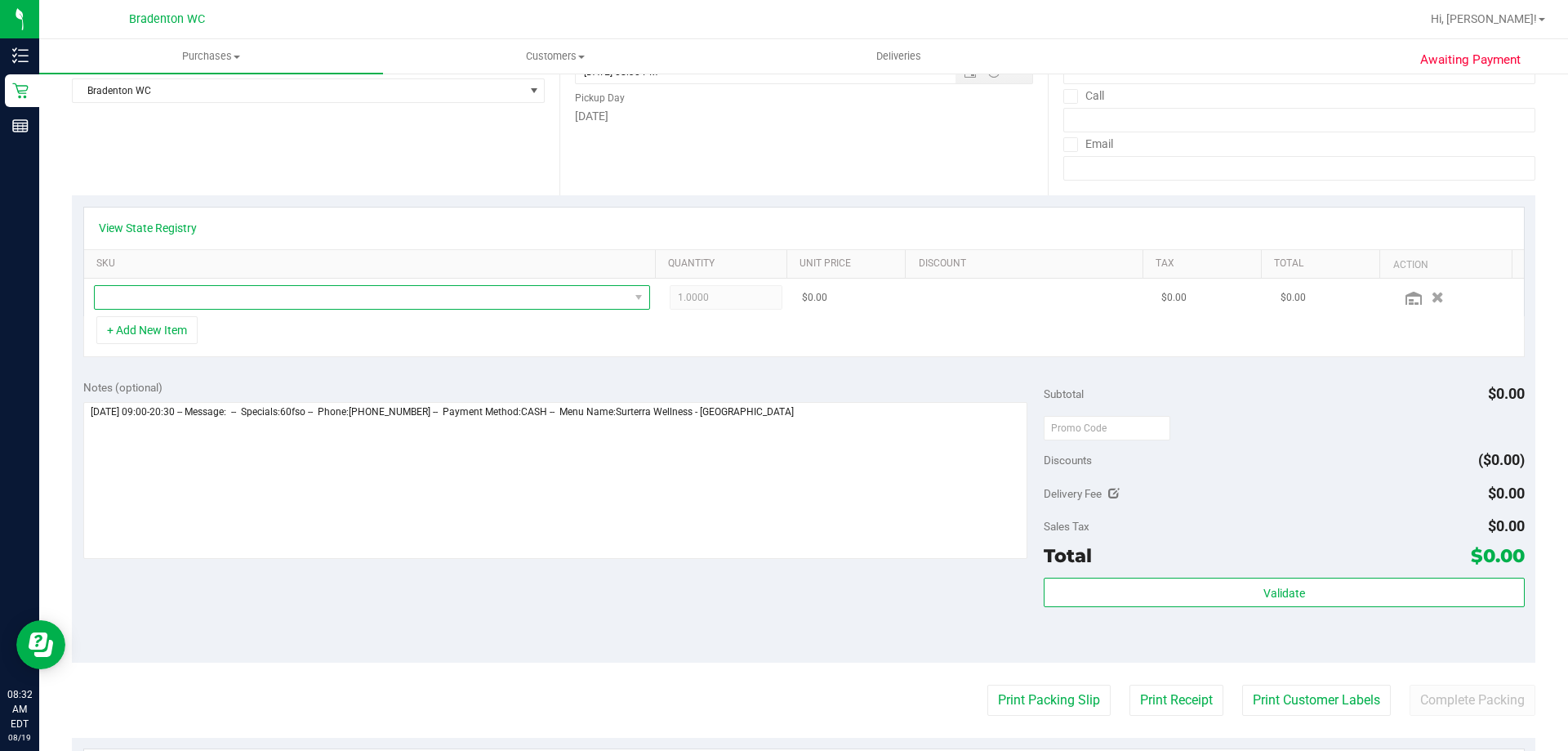
click at [137, 296] on span "NO DATA FOUND" at bounding box center [362, 297] width 534 height 23
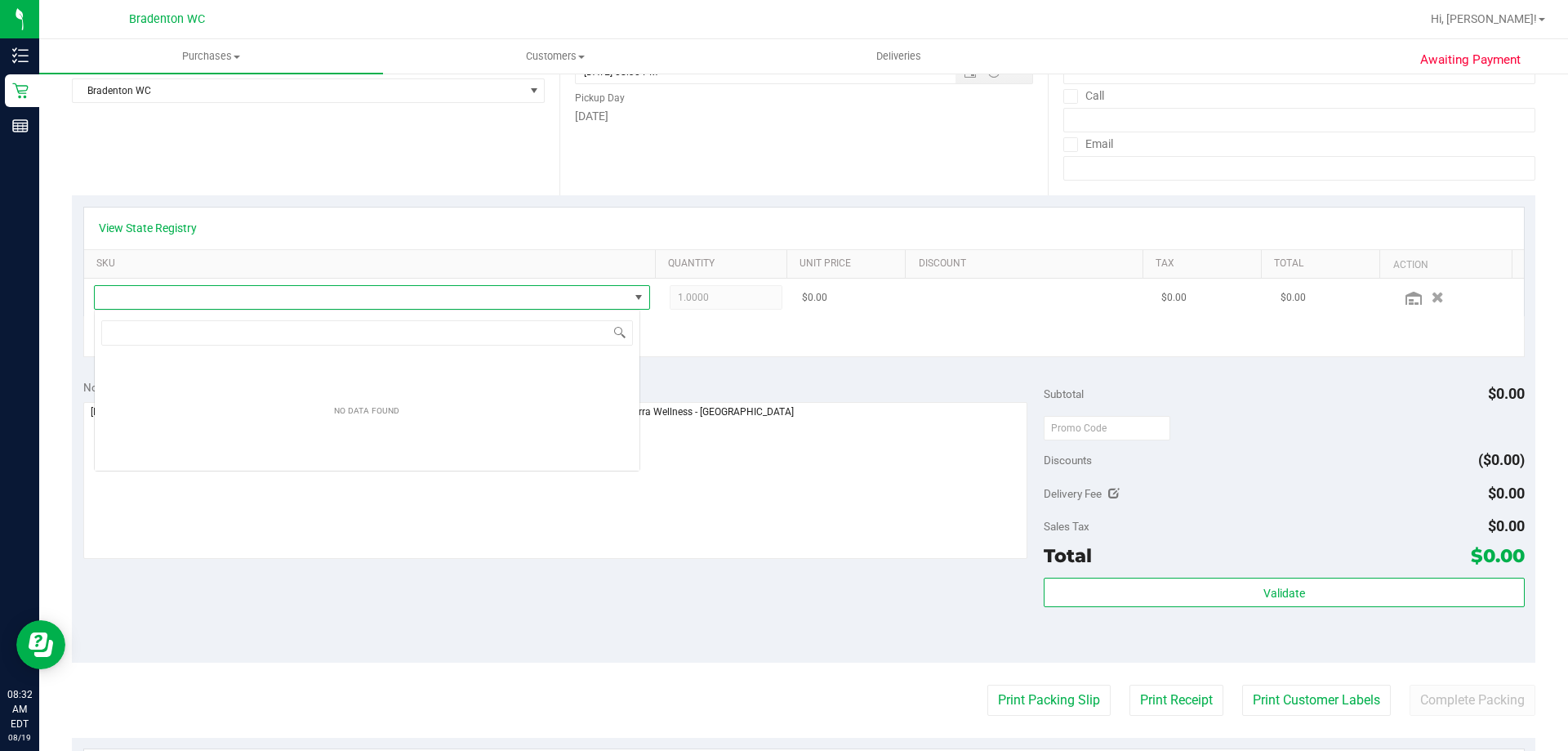
scroll to position [25, 546]
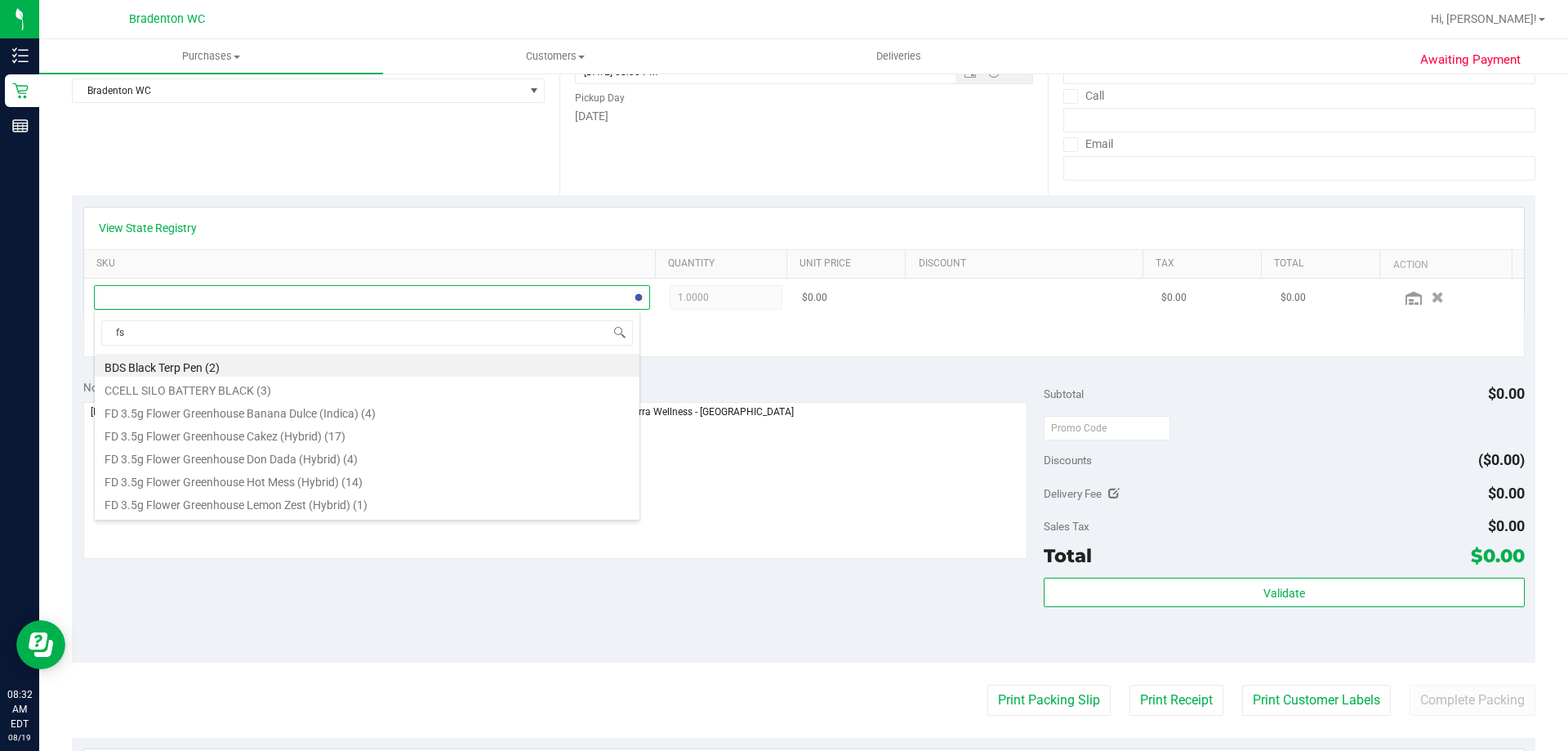
type input "fso"
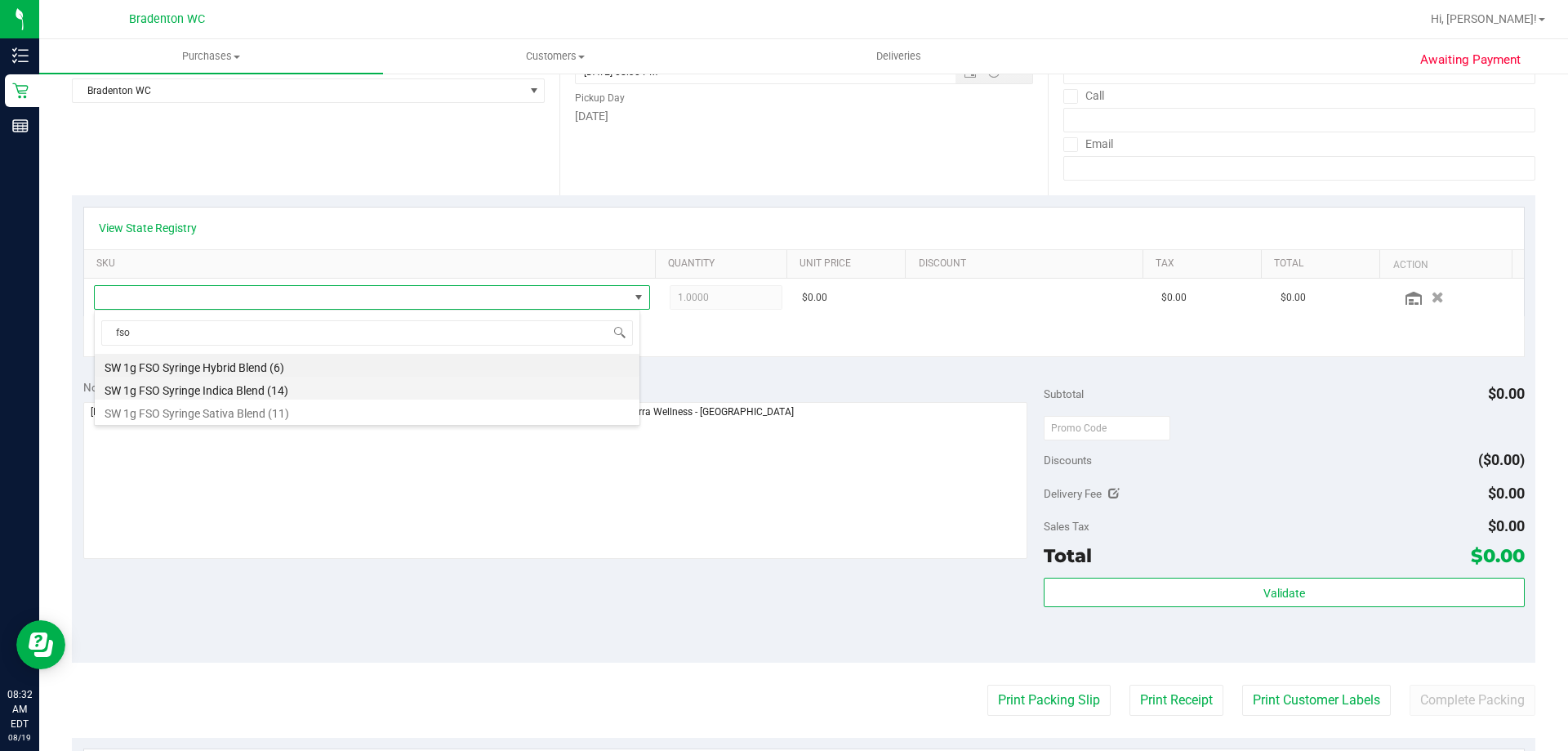
click at [216, 389] on li "SW 1g FSO Syringe Indica Blend (14)" at bounding box center [367, 388] width 545 height 23
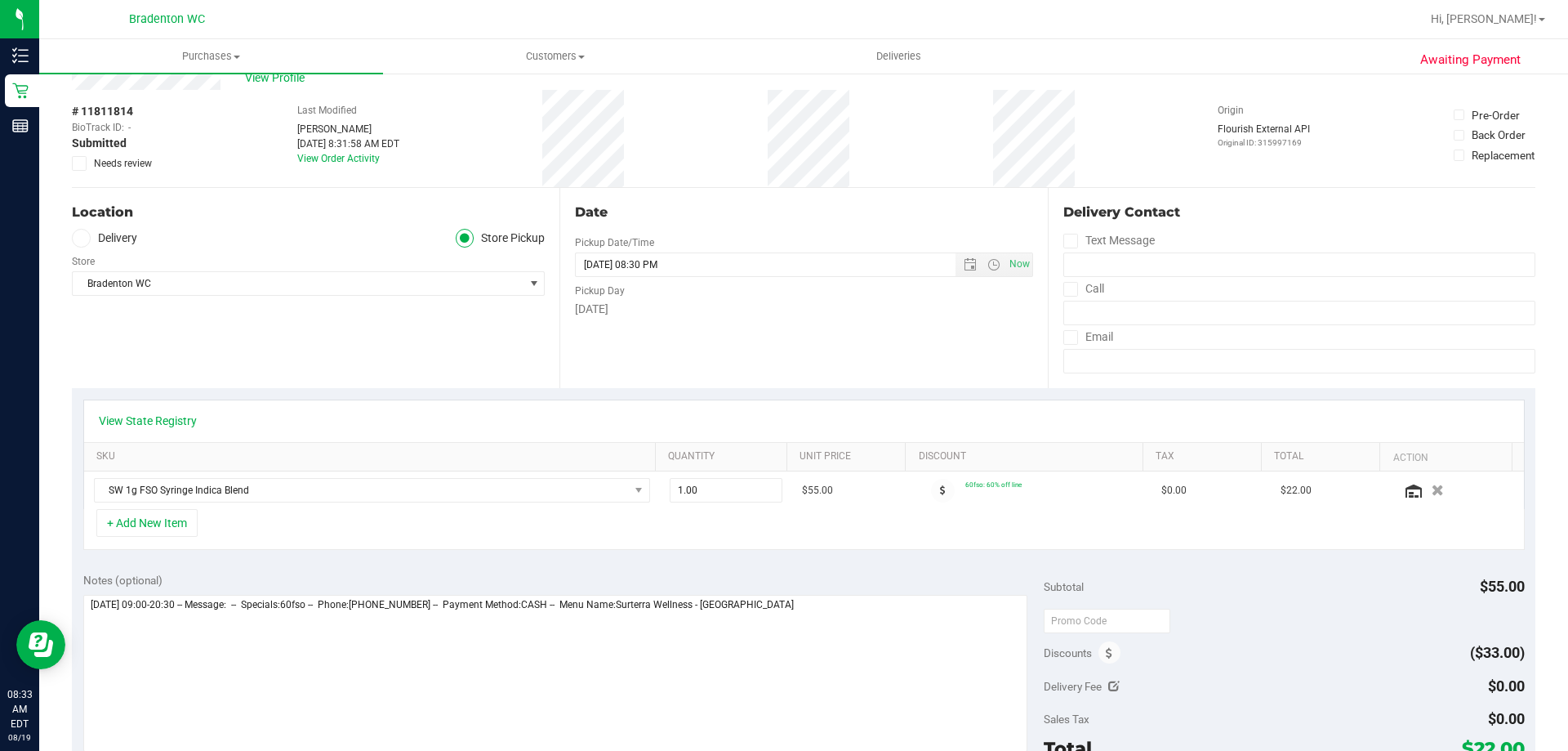
scroll to position [0, 0]
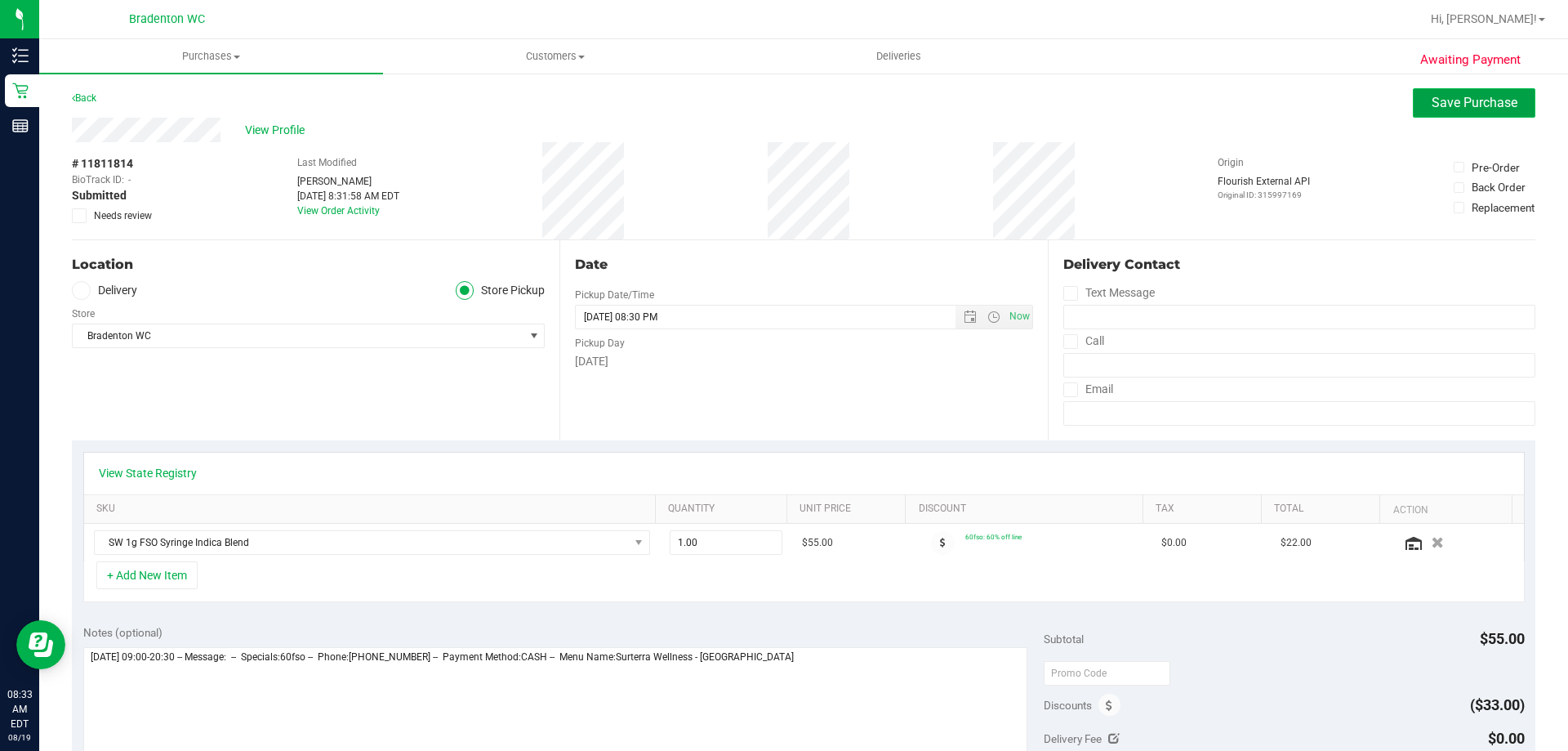
click at [1442, 105] on span "Save Purchase" at bounding box center [1475, 103] width 86 height 16
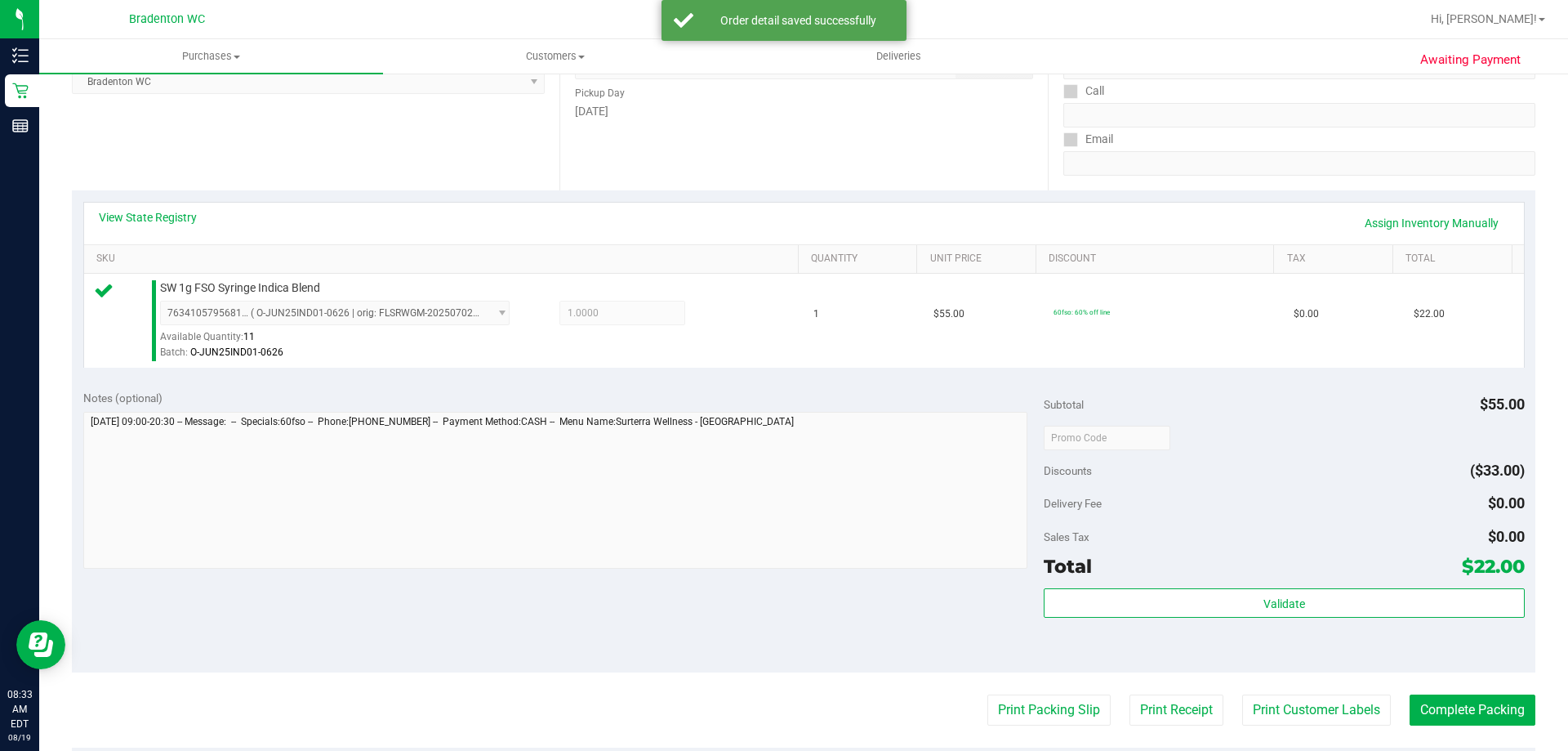
scroll to position [259, 0]
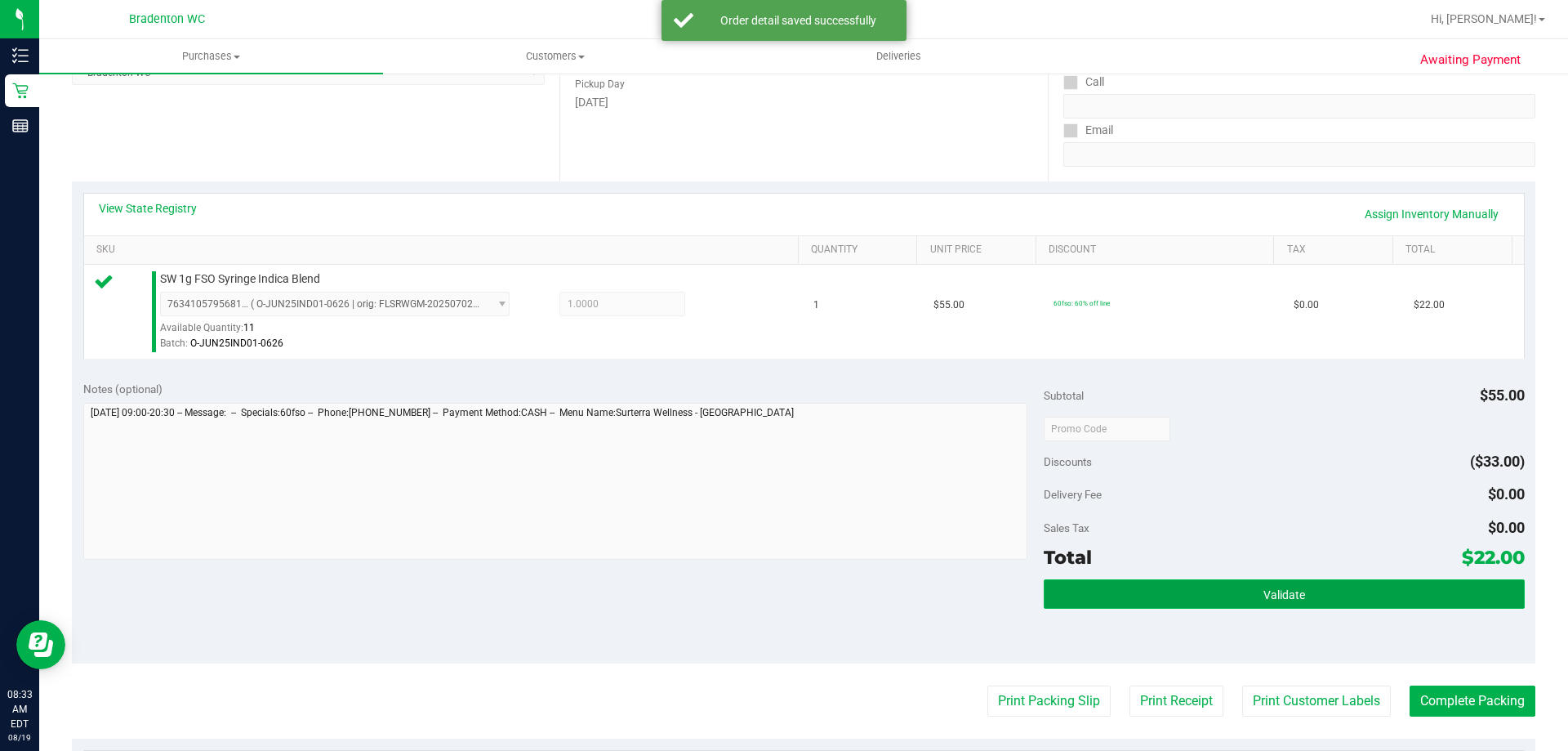
click at [1238, 597] on button "Validate" at bounding box center [1283, 593] width 481 height 29
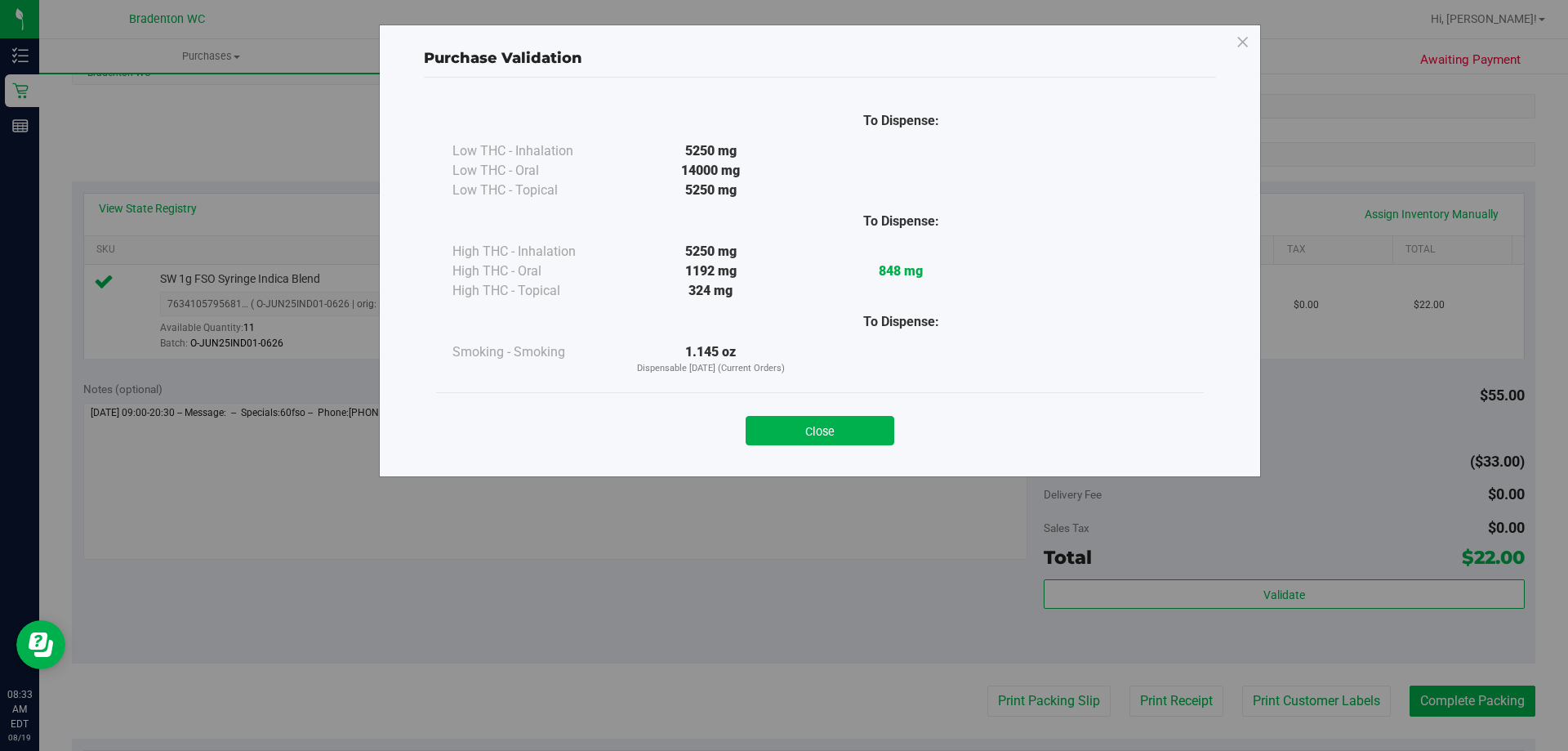
click at [794, 429] on button "Close" at bounding box center [820, 430] width 148 height 29
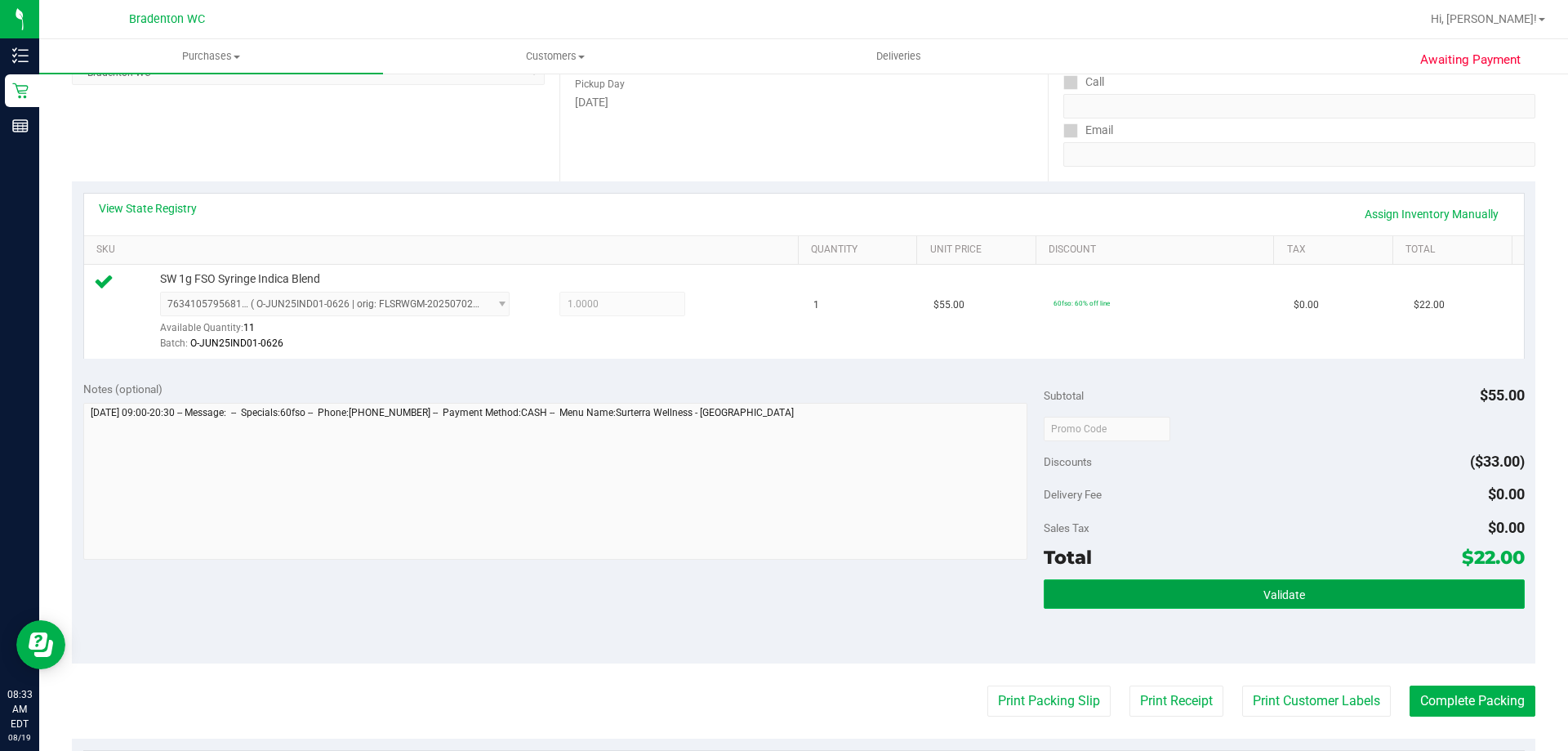
click at [1086, 608] on button "Validate" at bounding box center [1283, 593] width 481 height 29
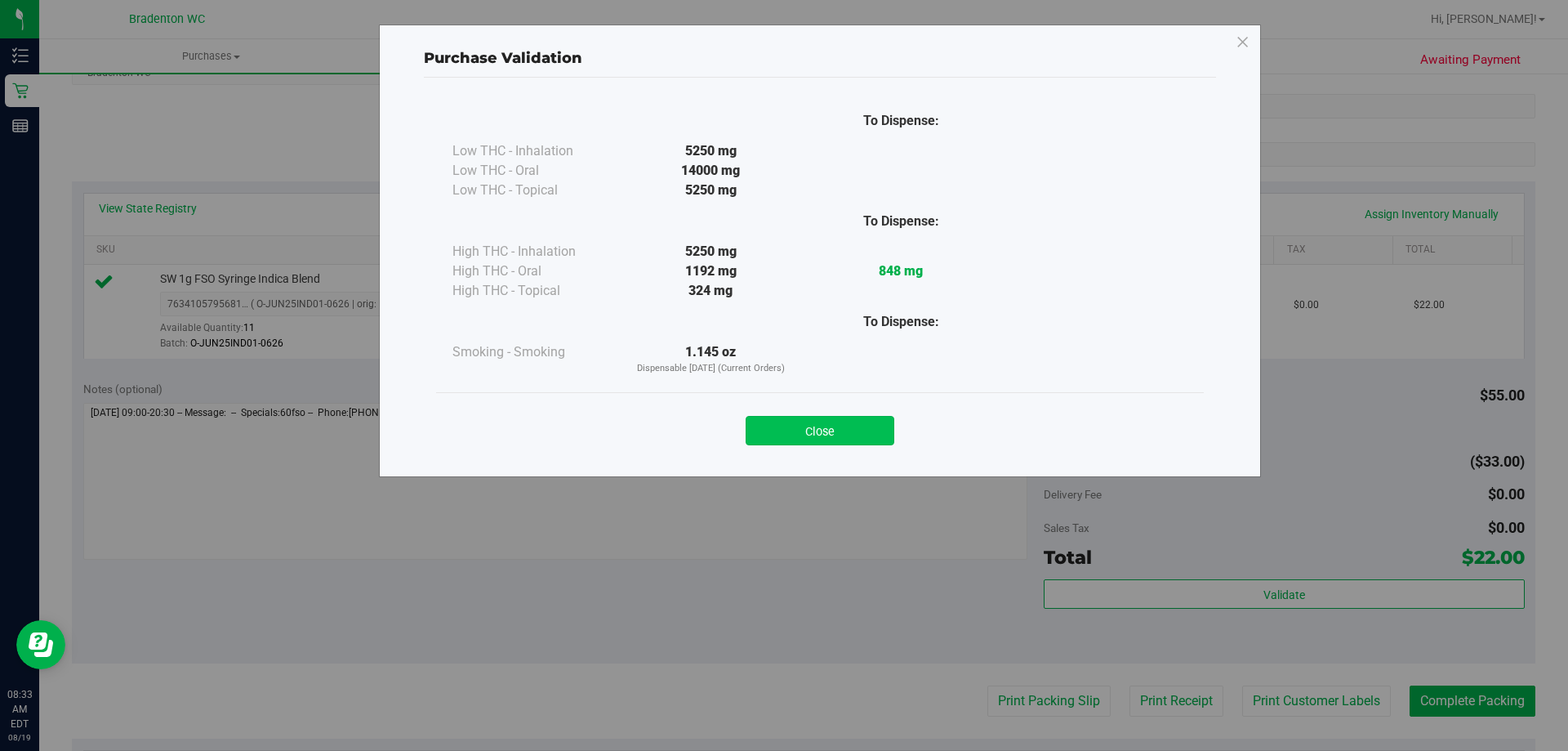
click at [782, 427] on button "Close" at bounding box center [820, 430] width 148 height 29
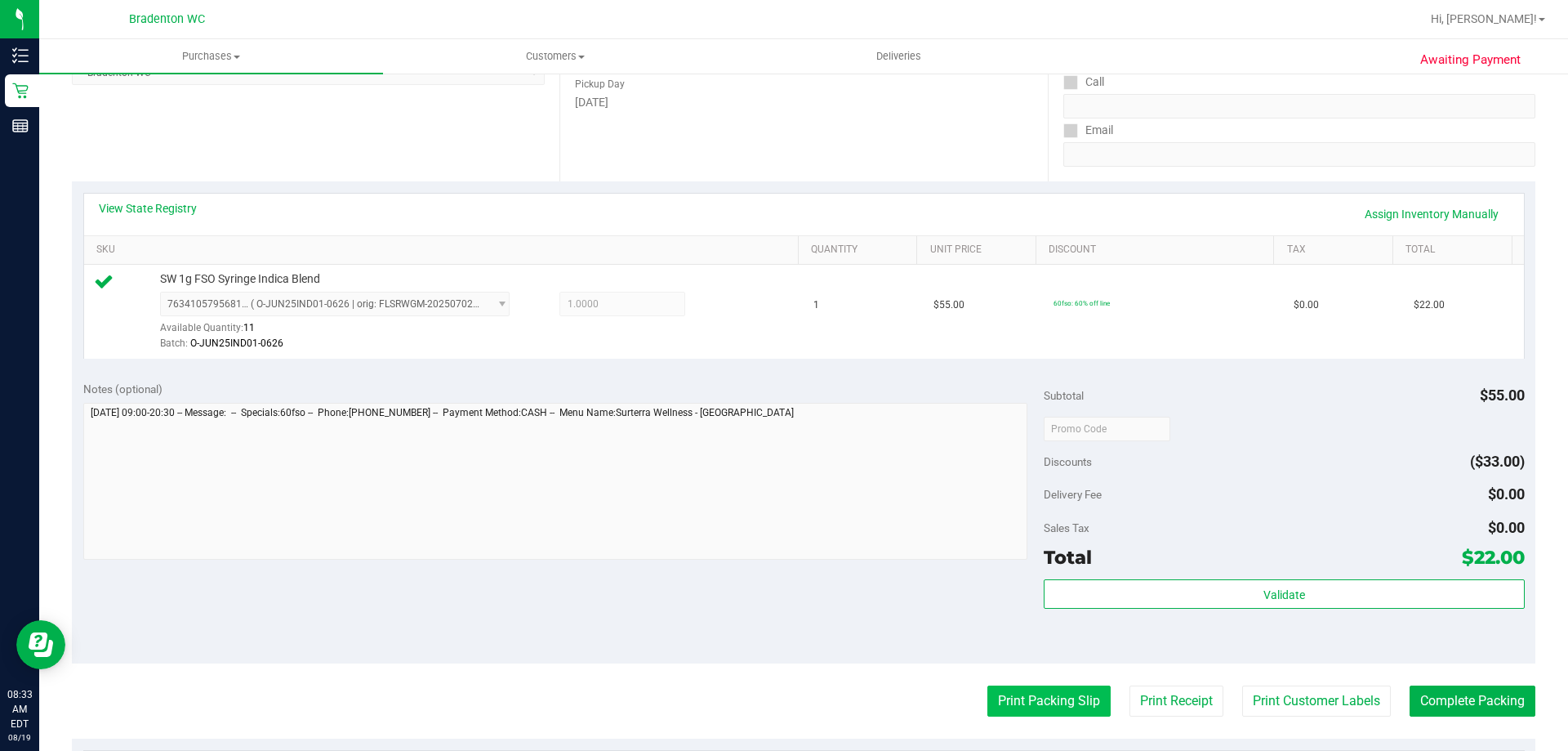
click at [1037, 709] on button "Print Packing Slip" at bounding box center [1049, 700] width 123 height 31
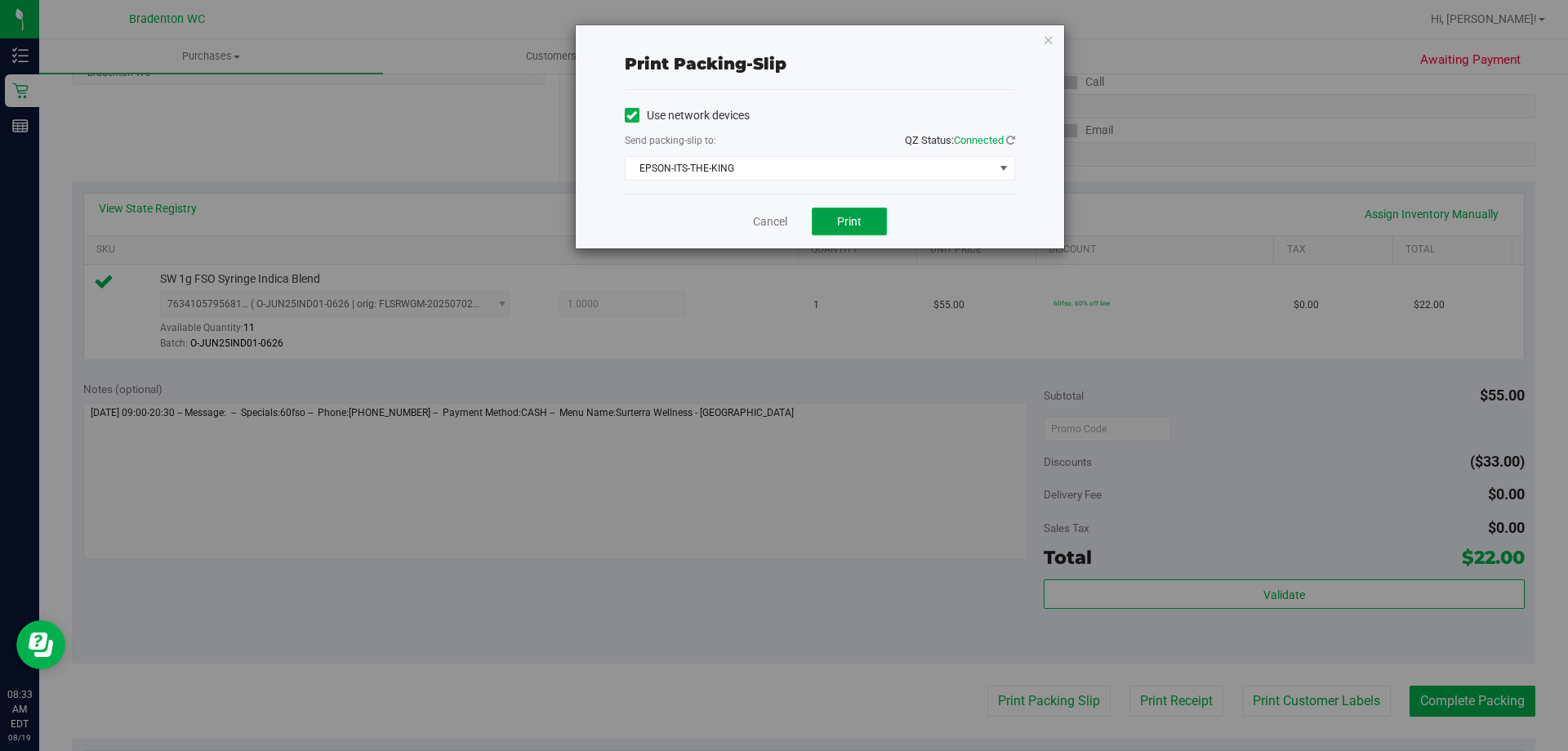
click at [863, 231] on button "Print" at bounding box center [849, 221] width 76 height 28
click at [1050, 45] on icon "button" at bounding box center [1048, 39] width 11 height 19
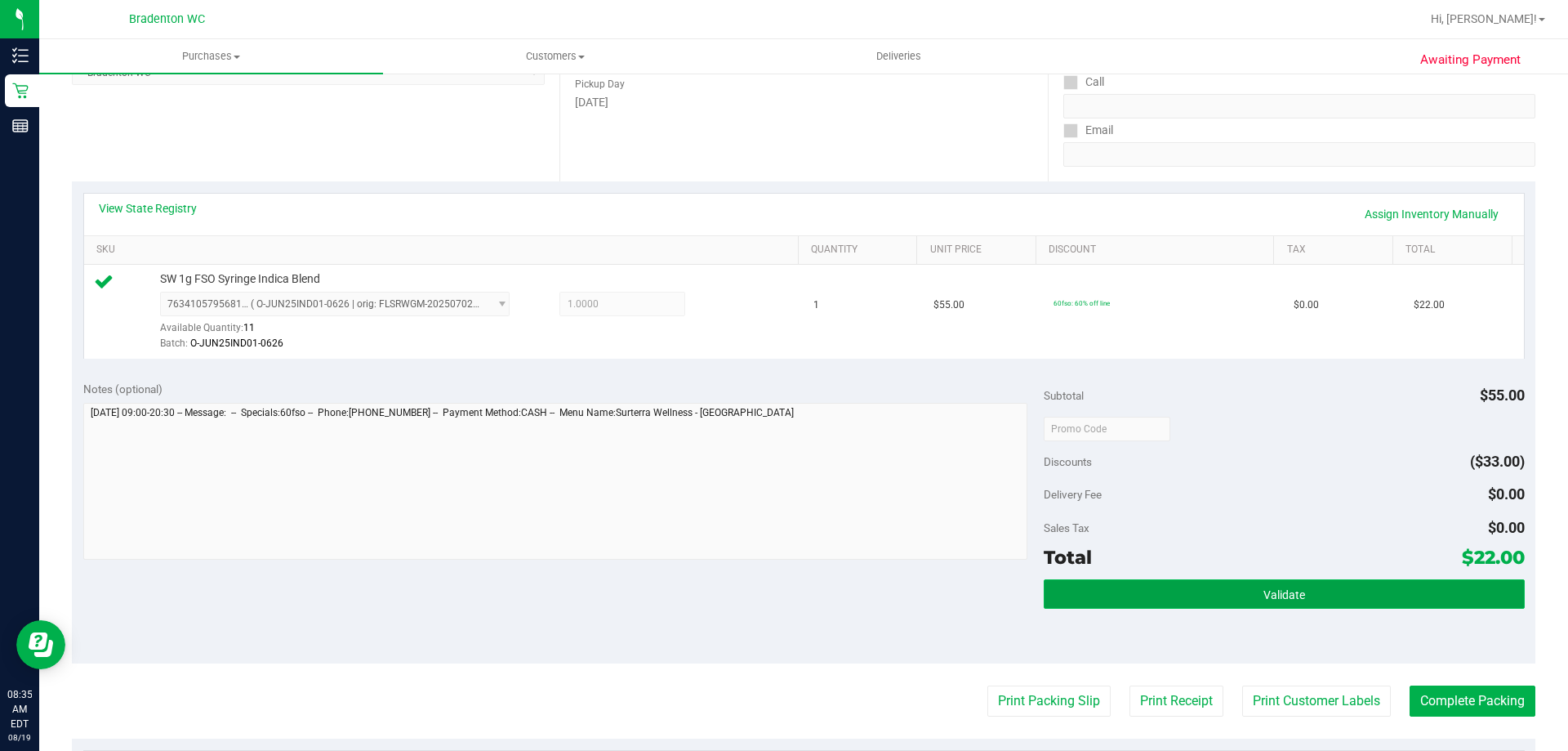
click at [1147, 601] on button "Validate" at bounding box center [1283, 593] width 481 height 29
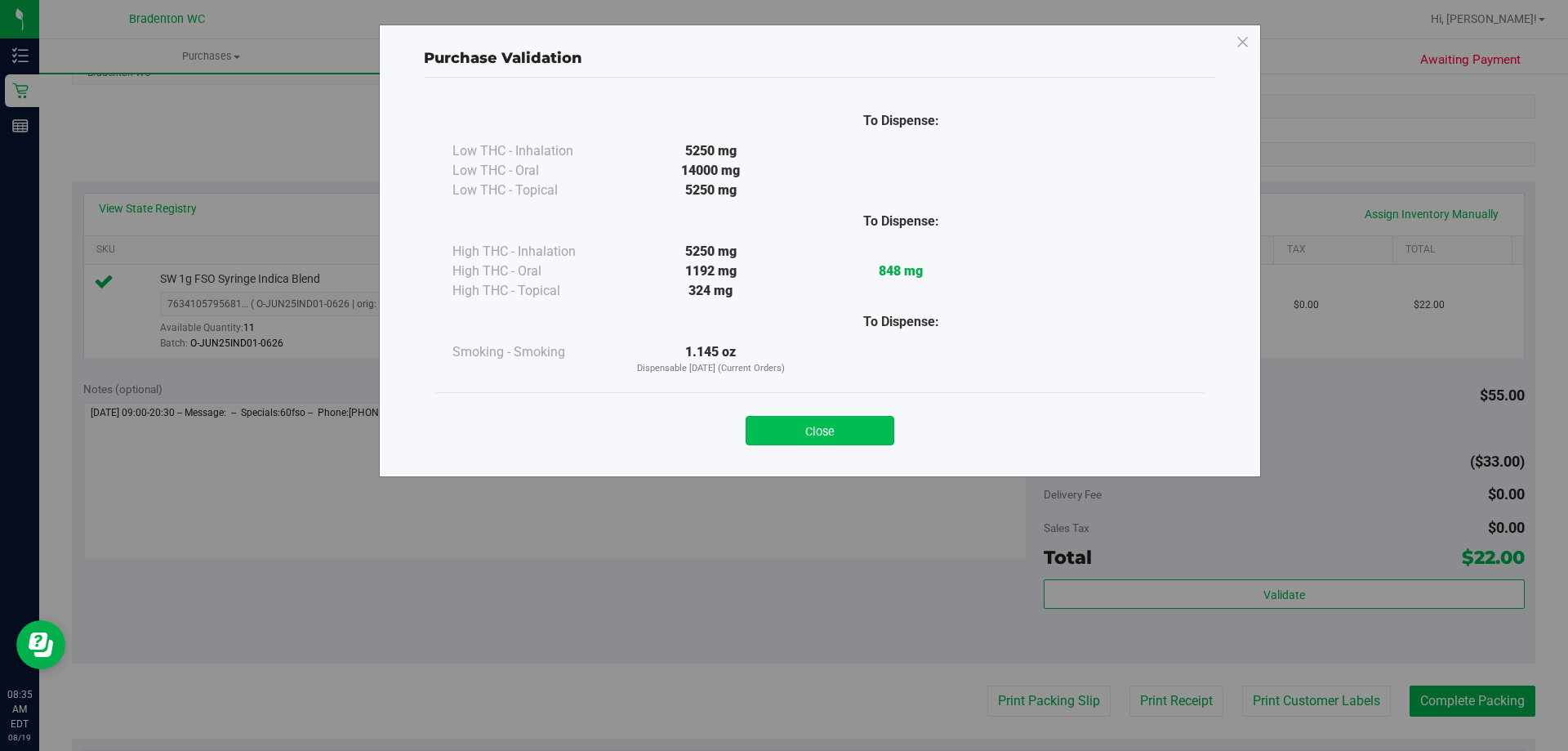
click at [873, 434] on button "Close" at bounding box center [820, 430] width 148 height 29
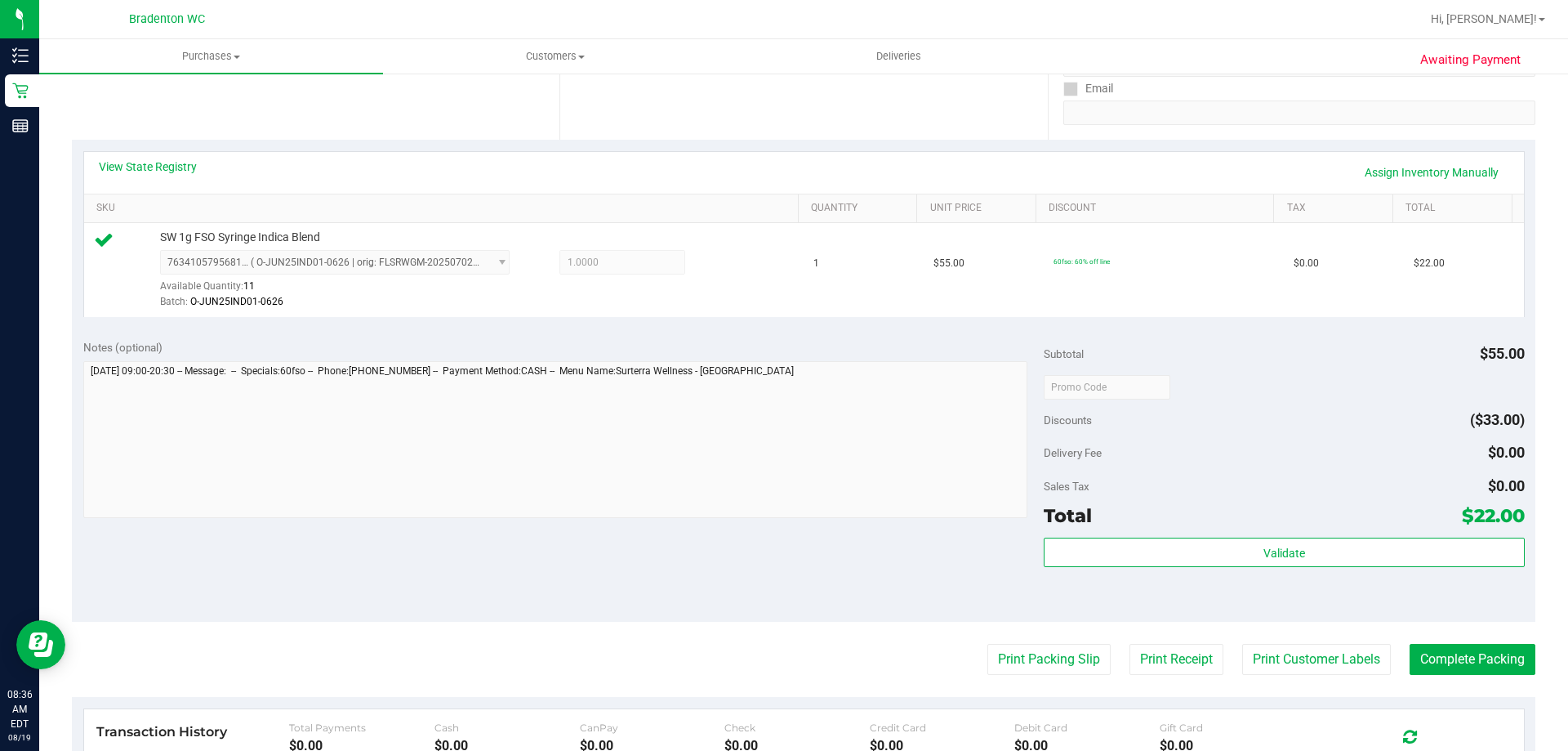
scroll to position [341, 0]
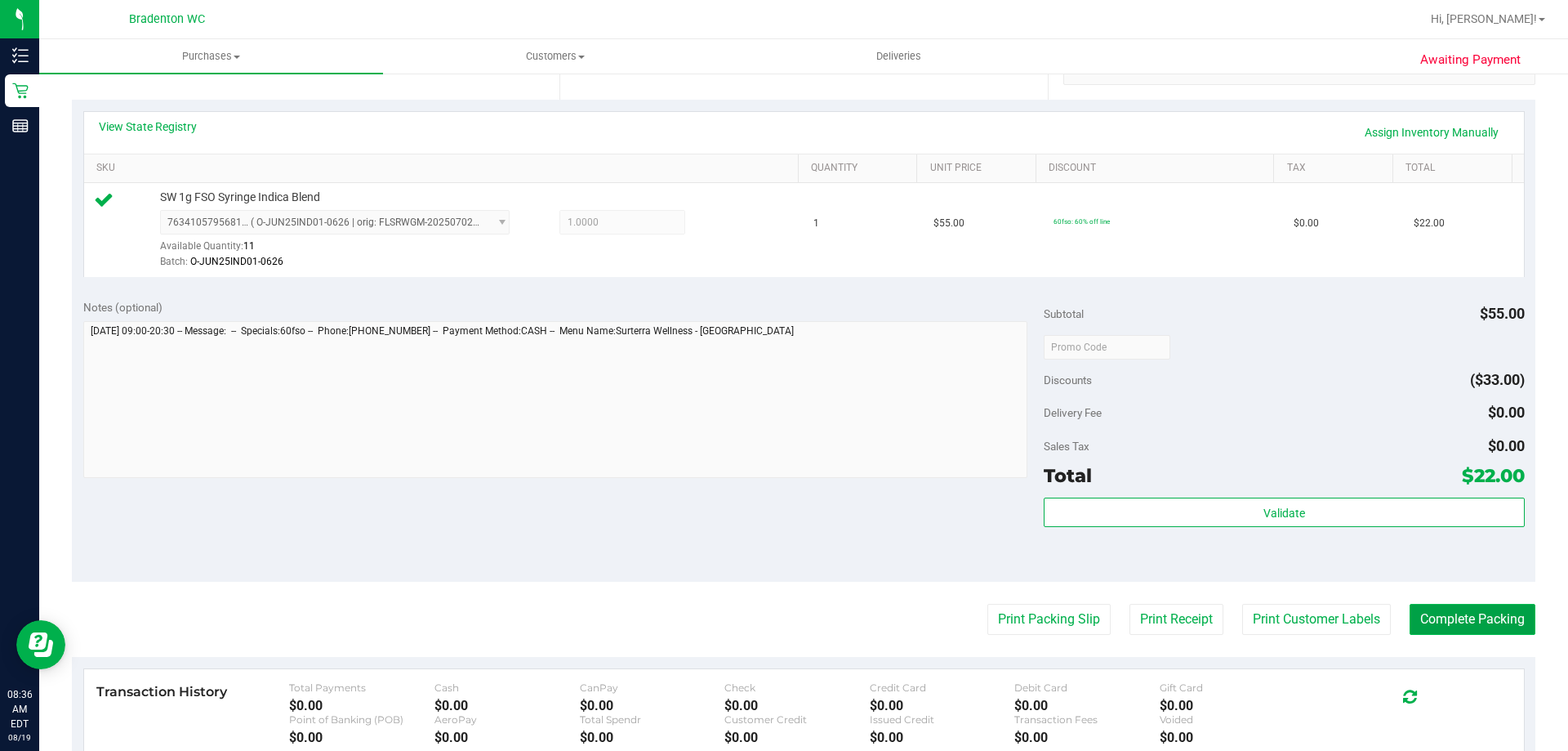
click at [1429, 622] on button "Complete Packing" at bounding box center [1472, 618] width 126 height 31
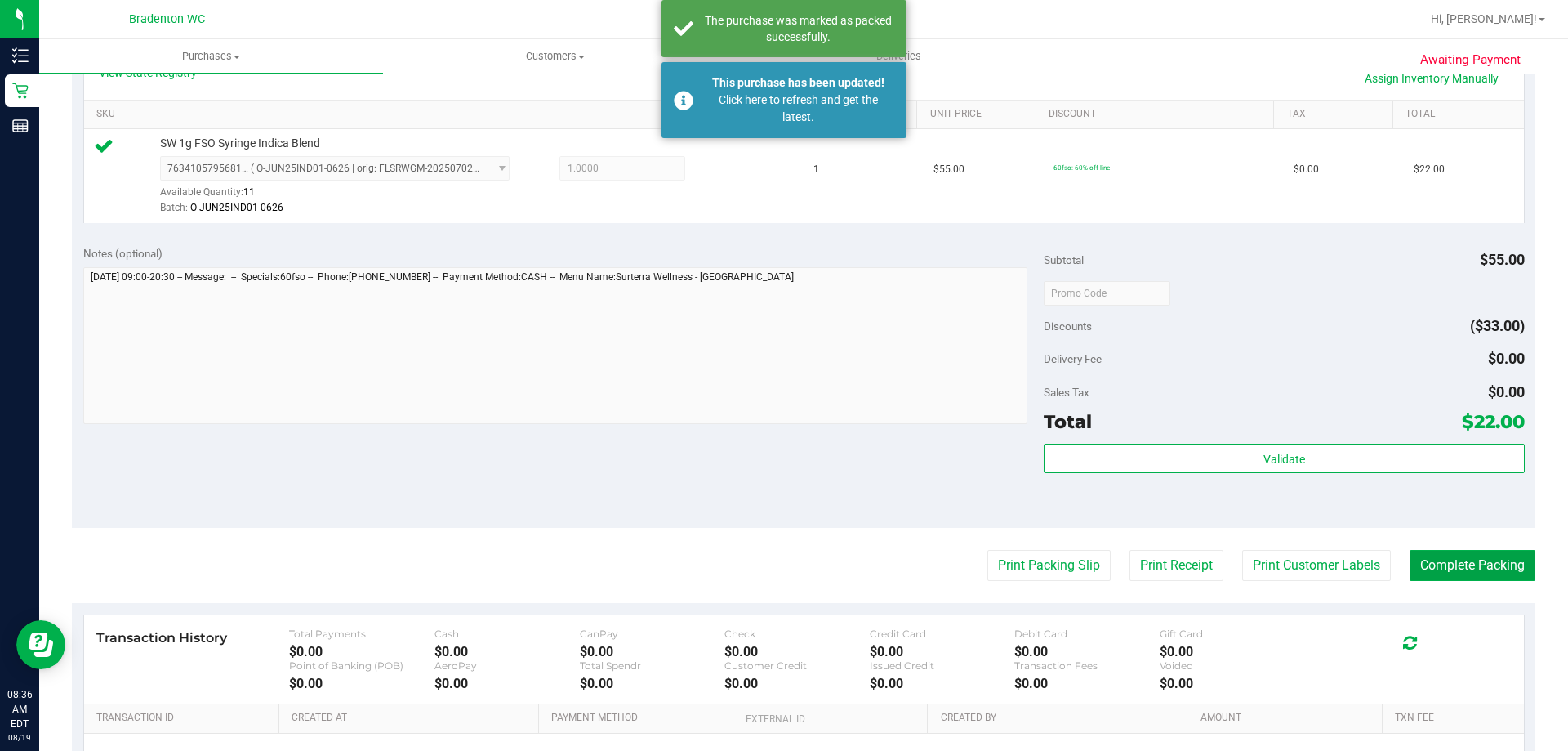
scroll to position [422, 0]
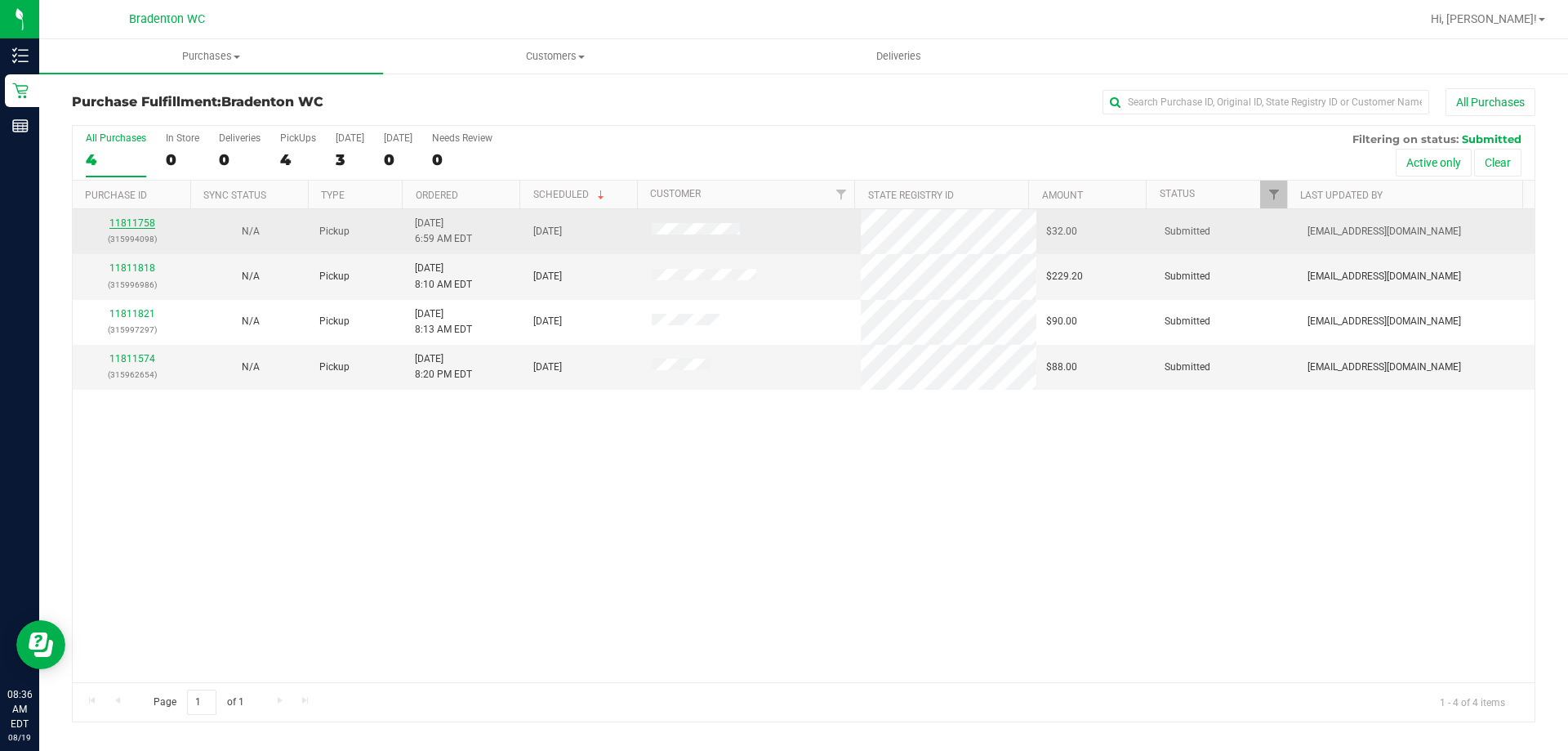
click at [133, 225] on link "11811758" at bounding box center [133, 222] width 46 height 11
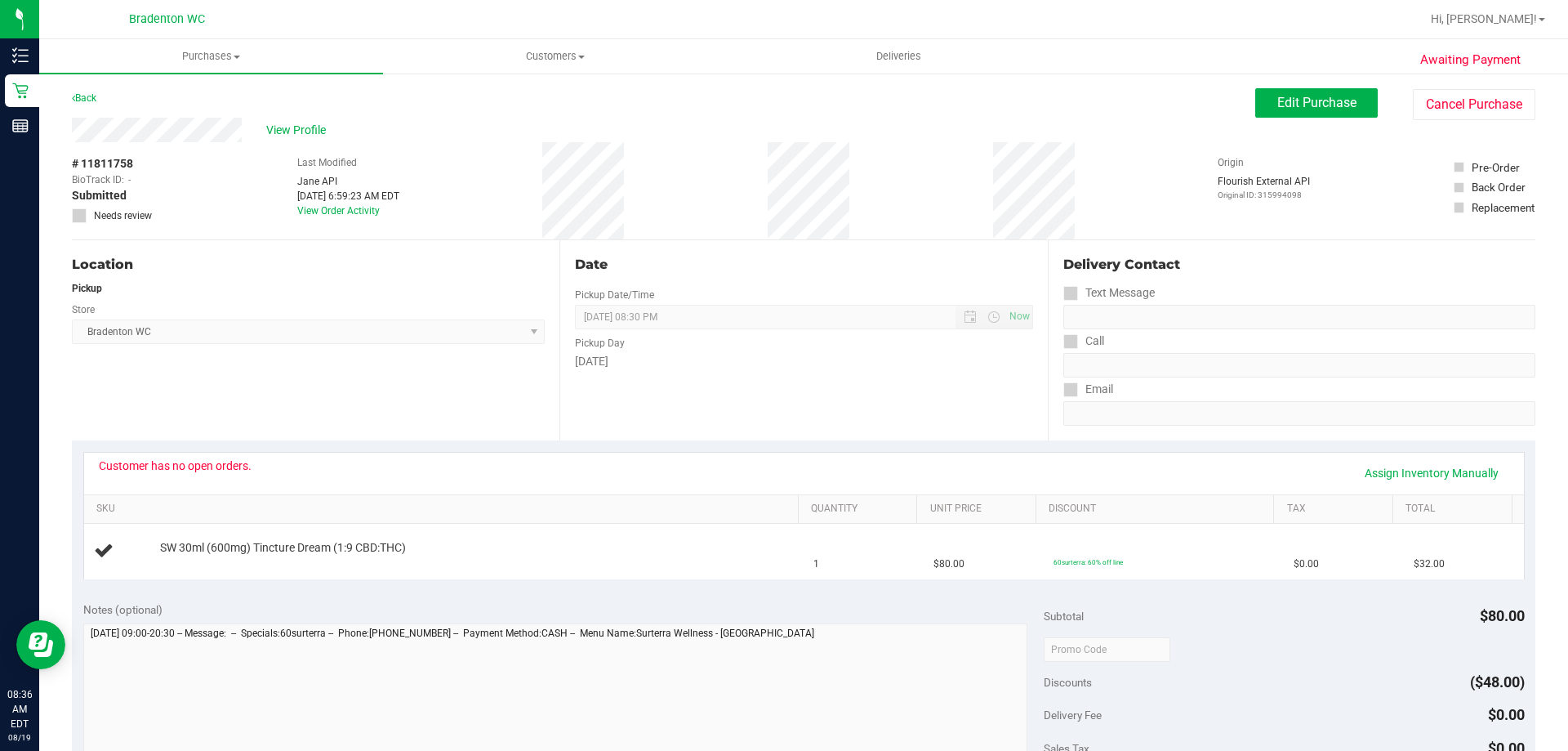
click at [126, 214] on span "Needs review" at bounding box center [123, 215] width 58 height 15
click at [74, 210] on span at bounding box center [79, 215] width 15 height 15
click at [1259, 108] on button "Edit Purchase" at bounding box center [1316, 102] width 122 height 29
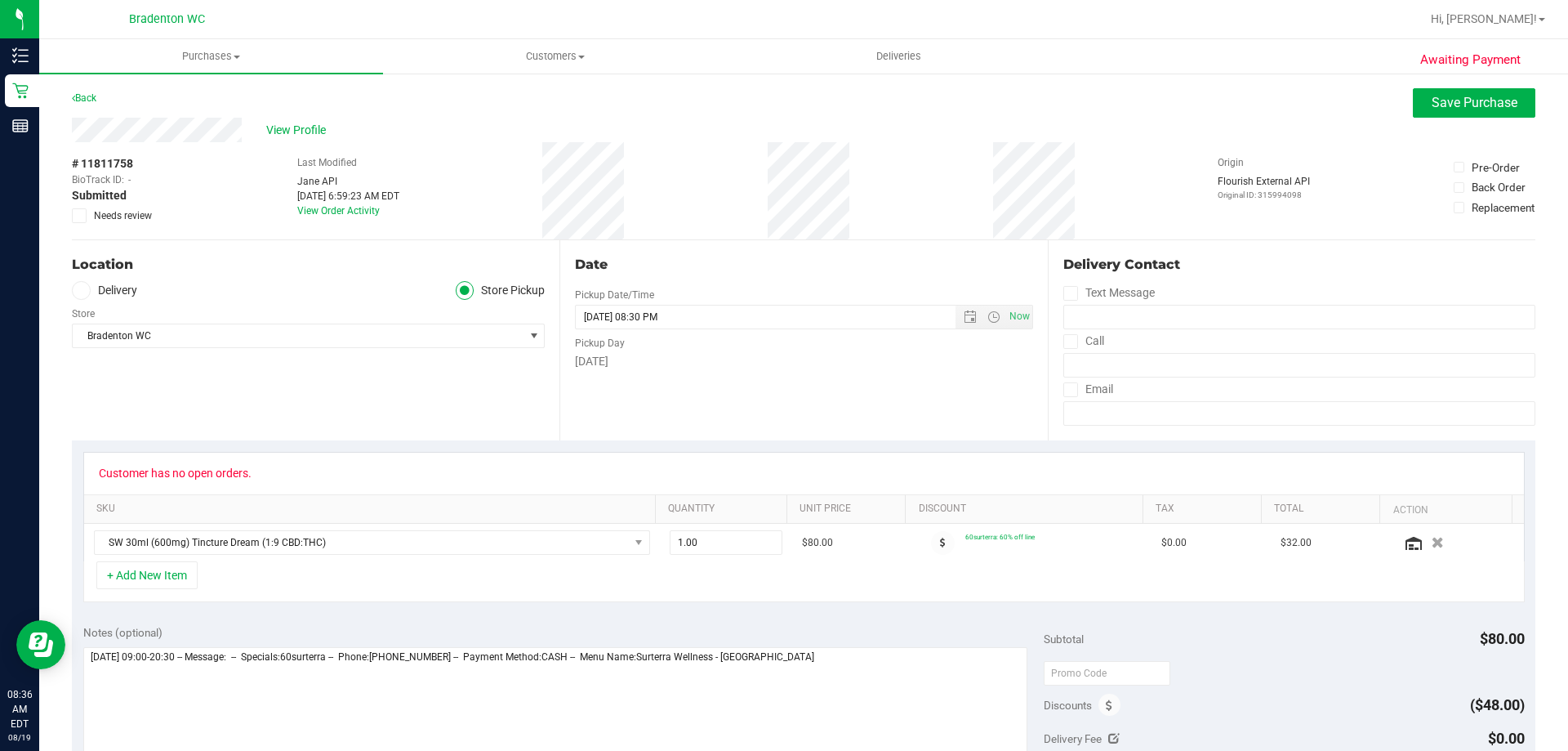
click at [81, 215] on icon at bounding box center [80, 215] width 11 height 0
click at [0, 0] on input "Needs review" at bounding box center [0, 0] width 0 height 0
click at [1432, 105] on span "Save Purchase" at bounding box center [1475, 103] width 86 height 16
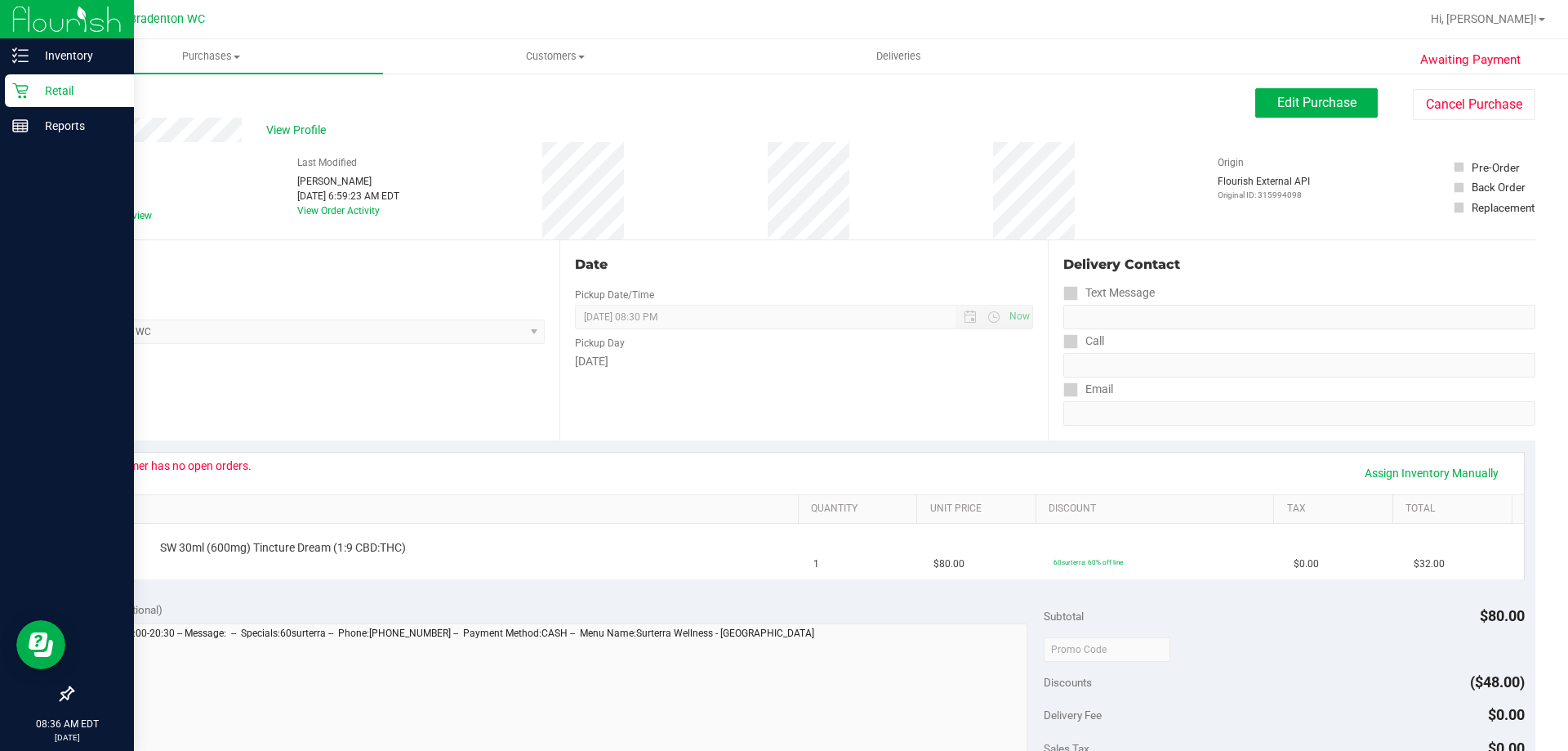
click at [63, 89] on p "Retail" at bounding box center [78, 90] width 98 height 19
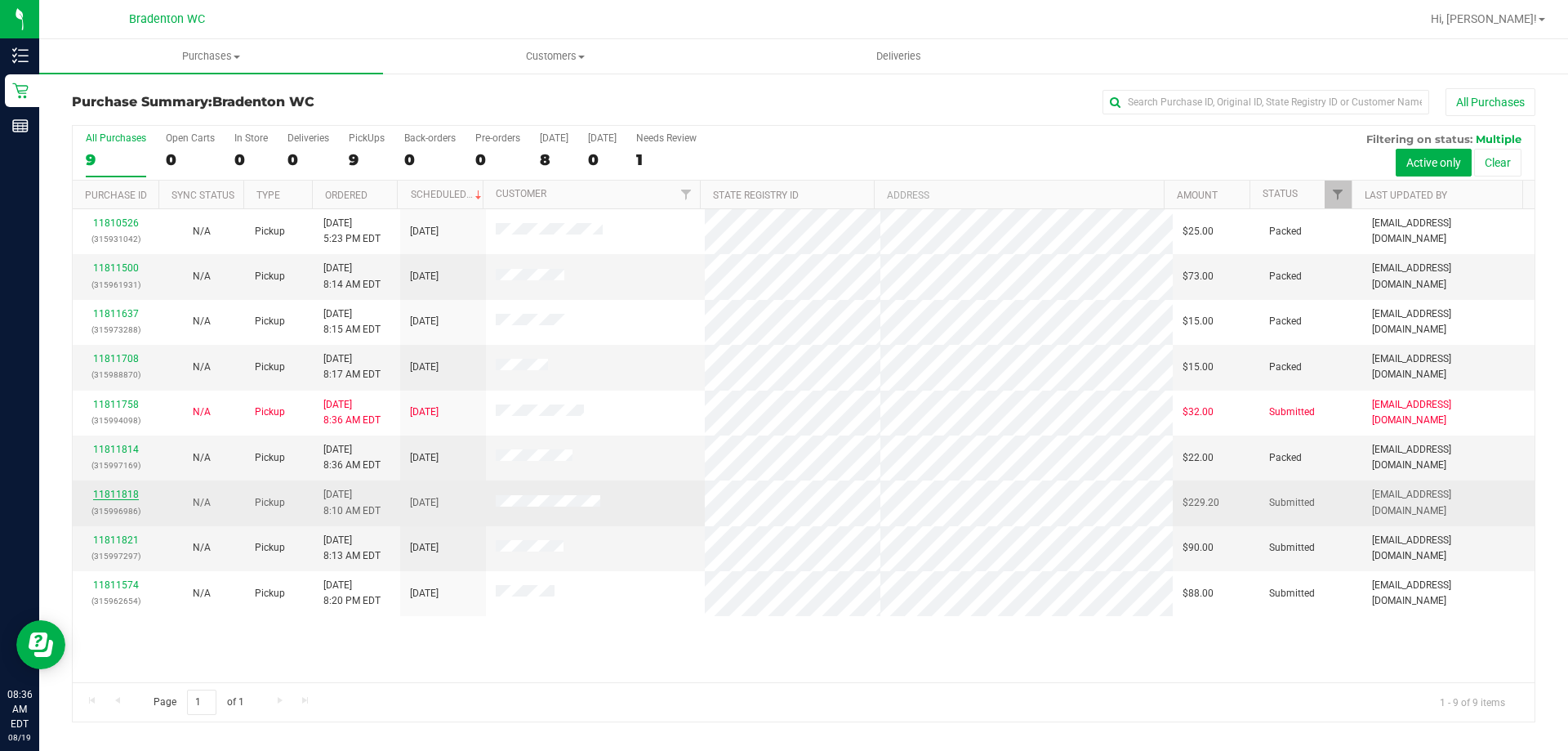
click at [129, 496] on link "11811818" at bounding box center [116, 494] width 46 height 11
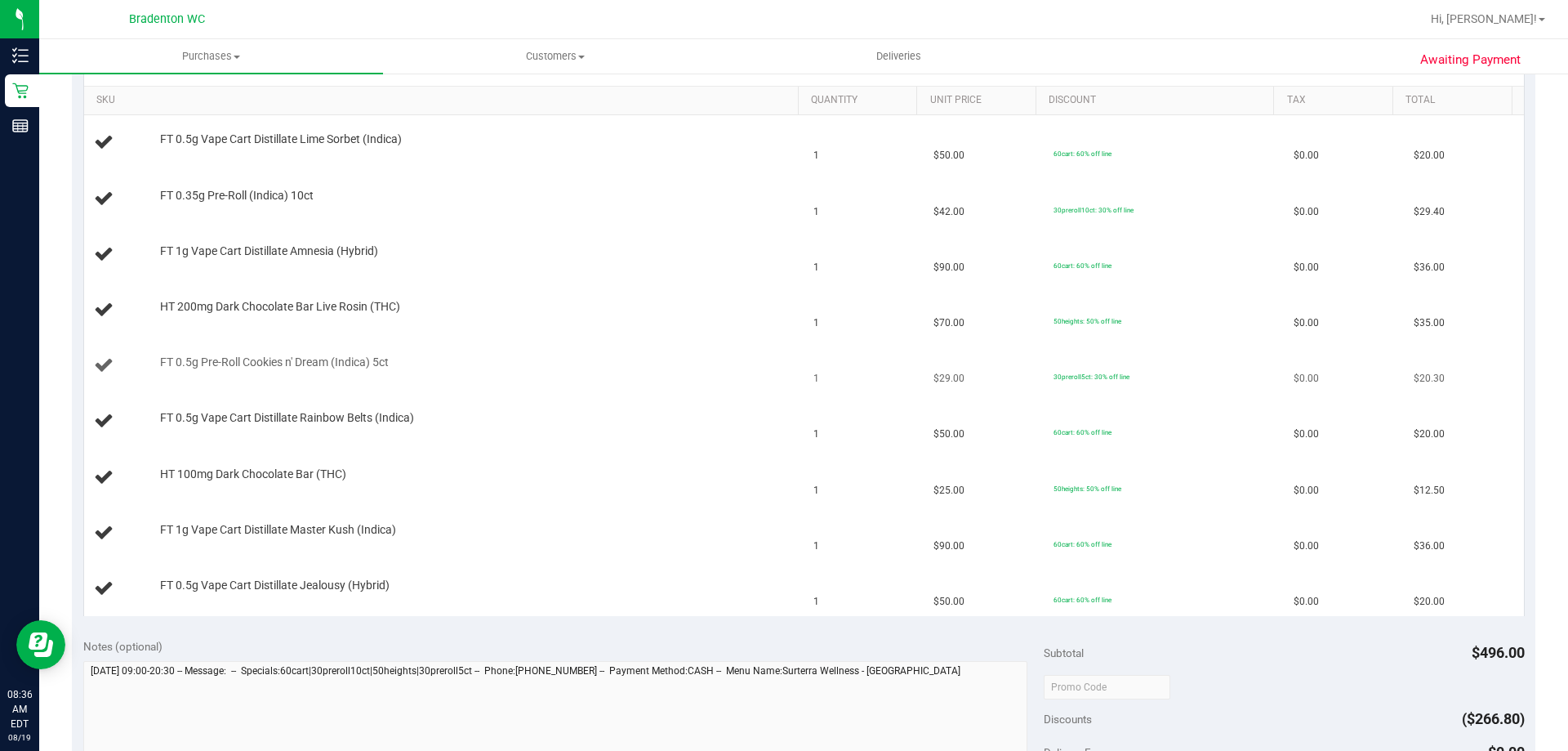
scroll to position [327, 0]
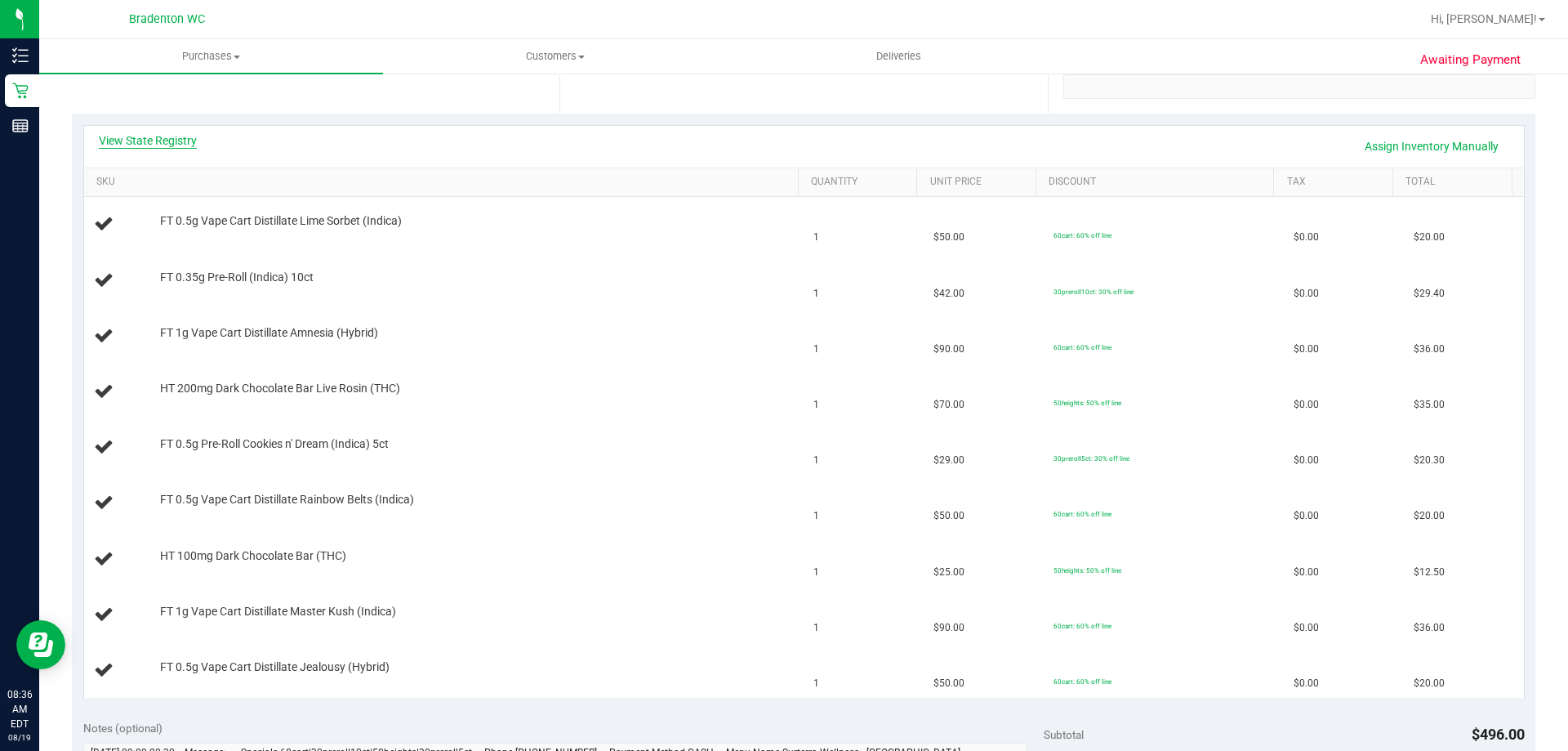
click at [127, 140] on link "View State Registry" at bounding box center [148, 141] width 98 height 17
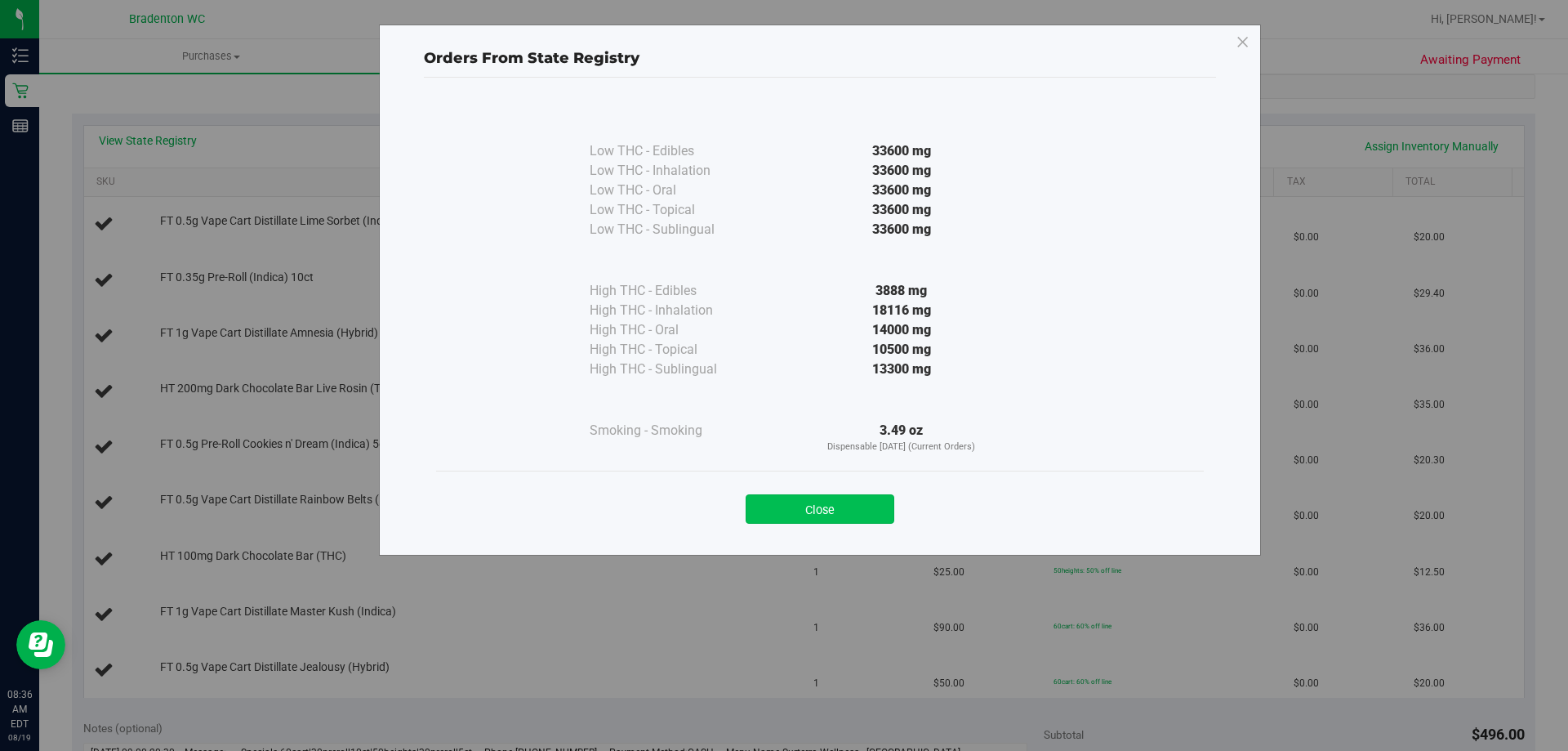
click at [797, 511] on button "Close" at bounding box center [820, 509] width 148 height 29
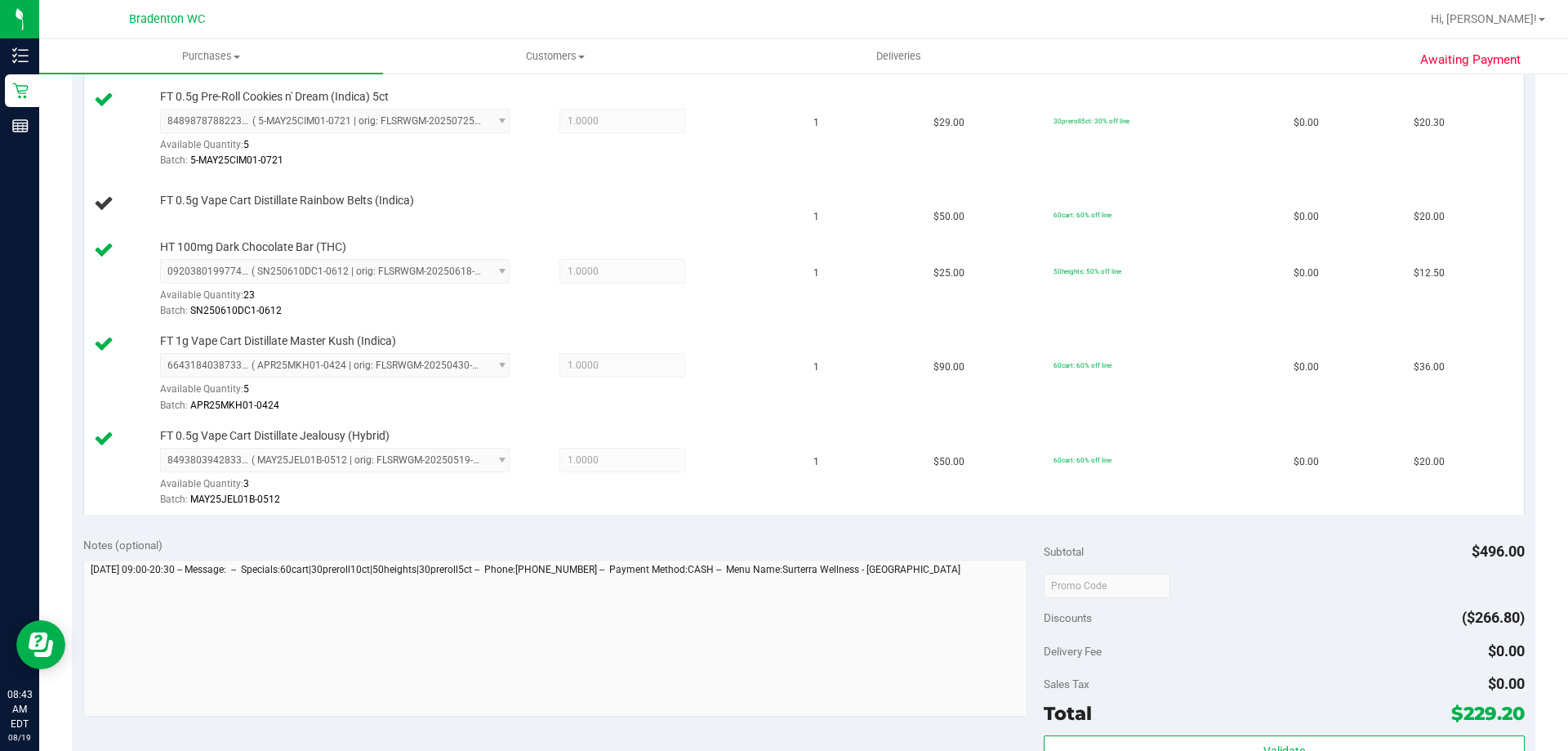
scroll to position [899, 0]
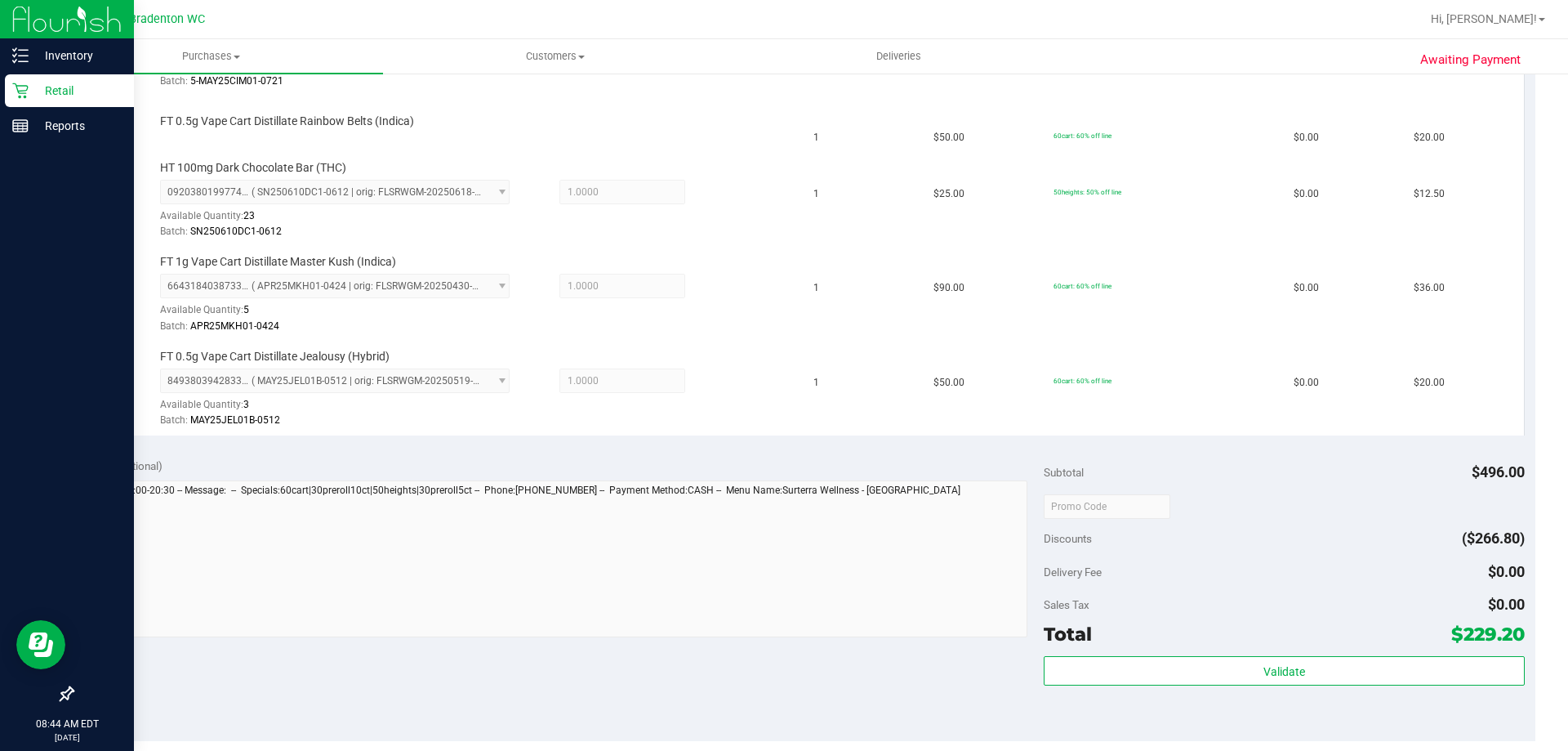
click at [63, 88] on p "Retail" at bounding box center [78, 90] width 98 height 19
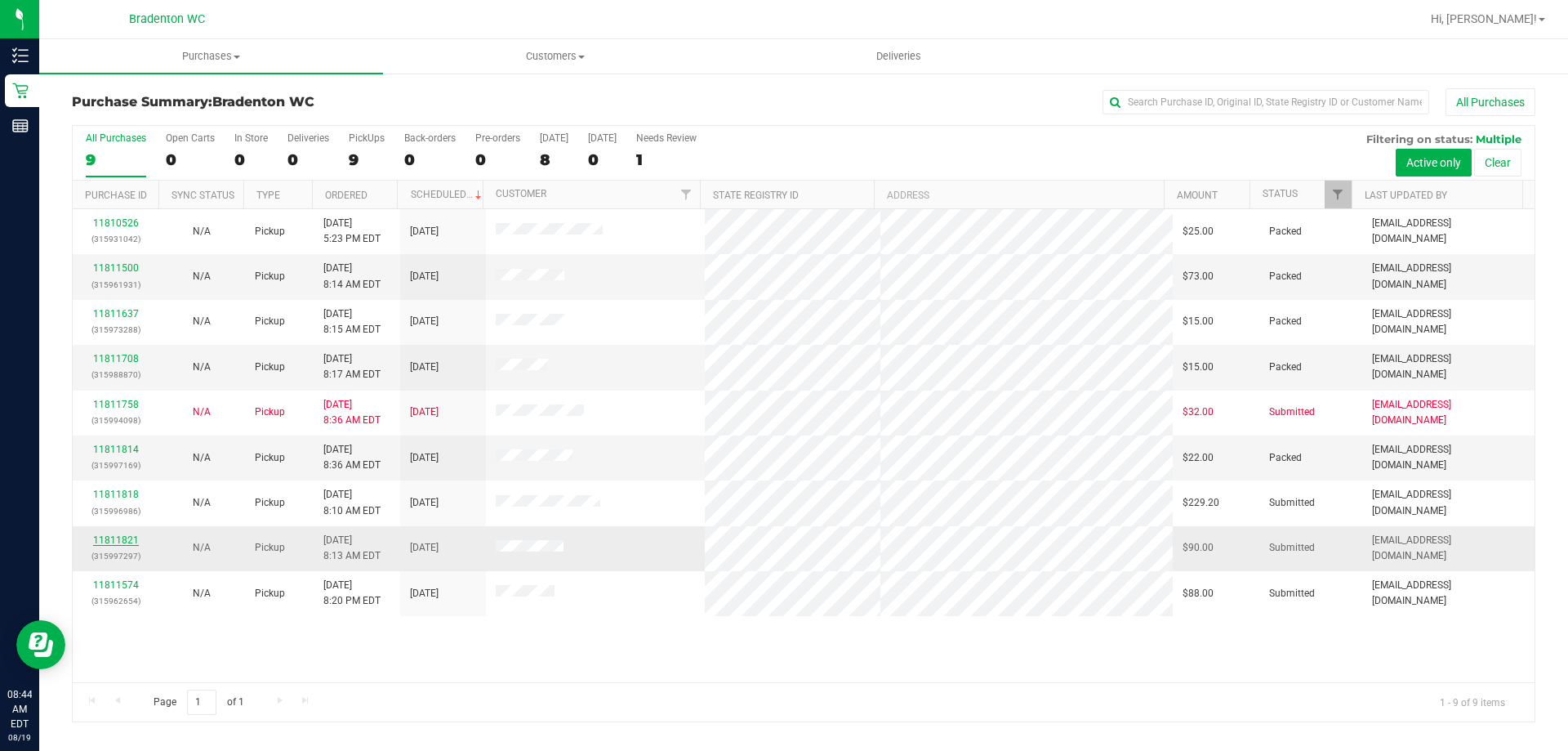
click at [119, 536] on link "11811821" at bounding box center [116, 539] width 46 height 11
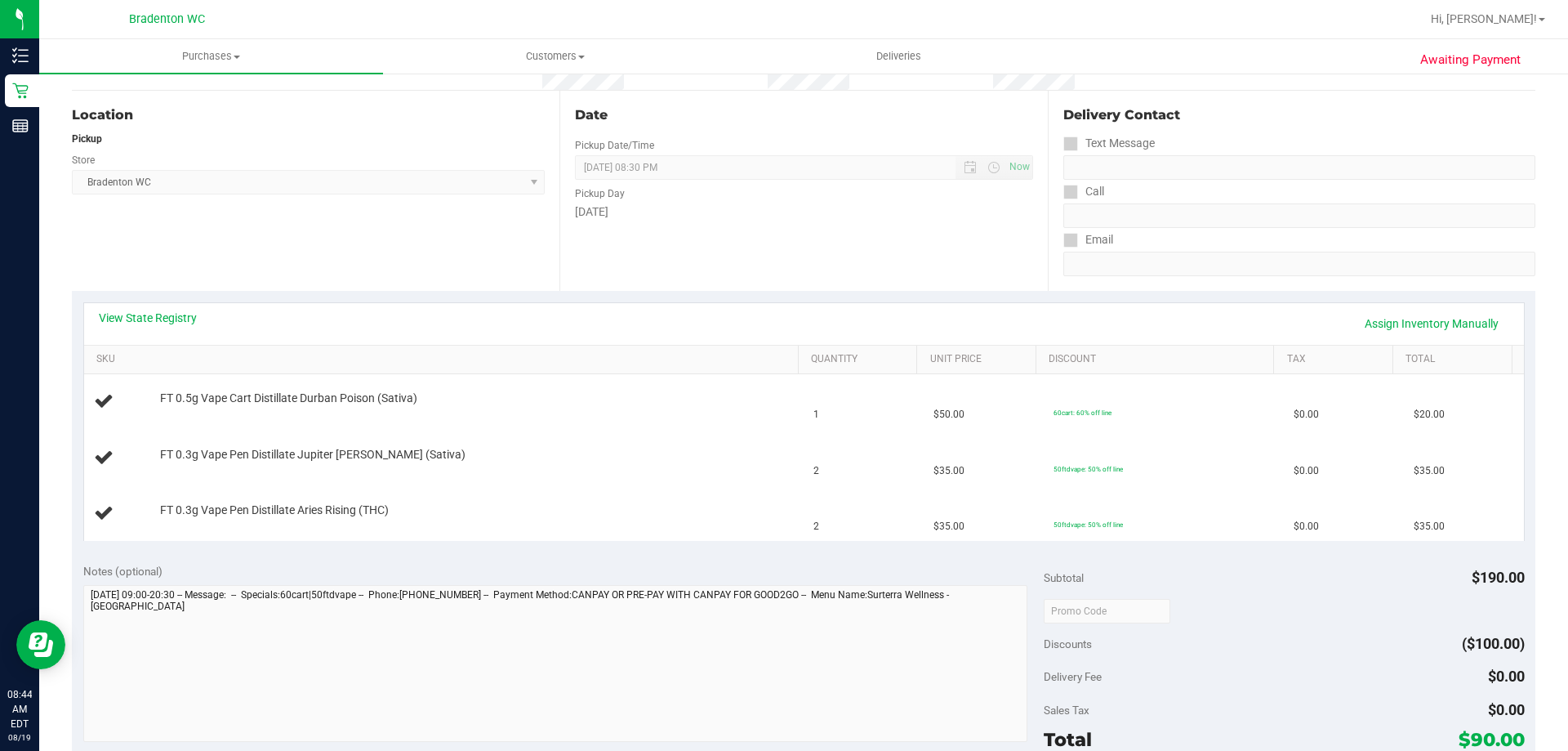
scroll to position [163, 0]
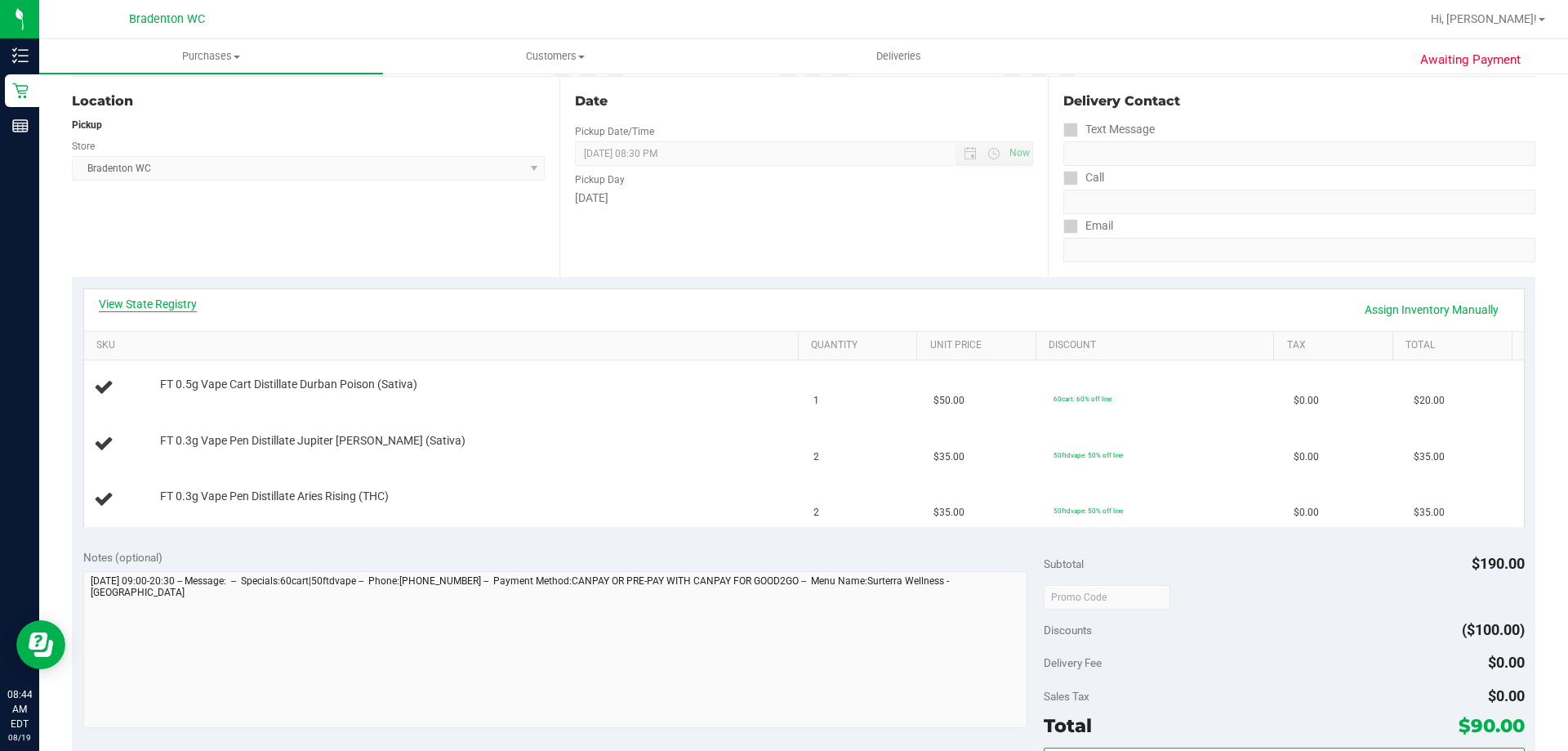
click at [184, 307] on link "View State Registry" at bounding box center [148, 304] width 98 height 17
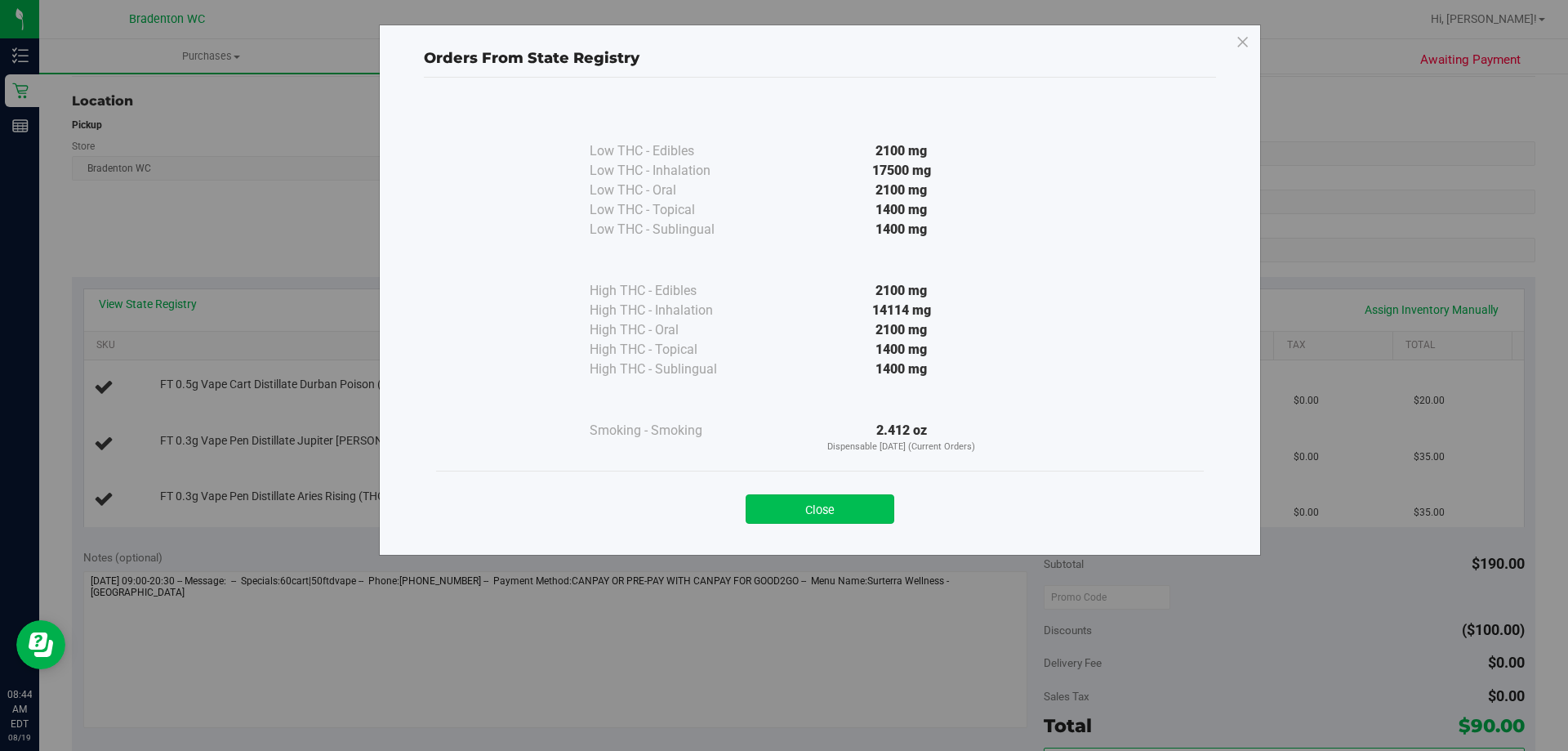
click at [815, 511] on button "Close" at bounding box center [820, 509] width 148 height 29
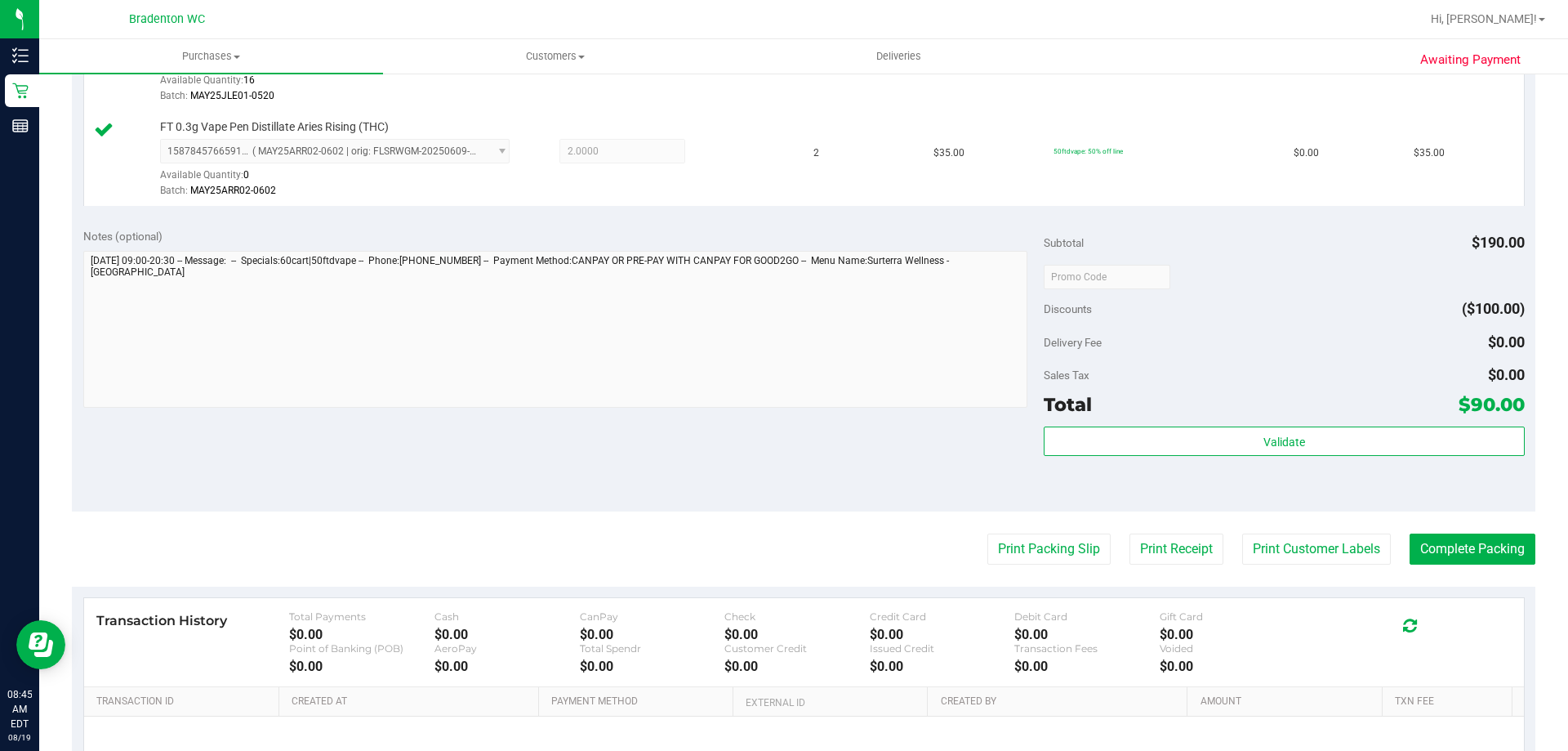
scroll to position [572, 0]
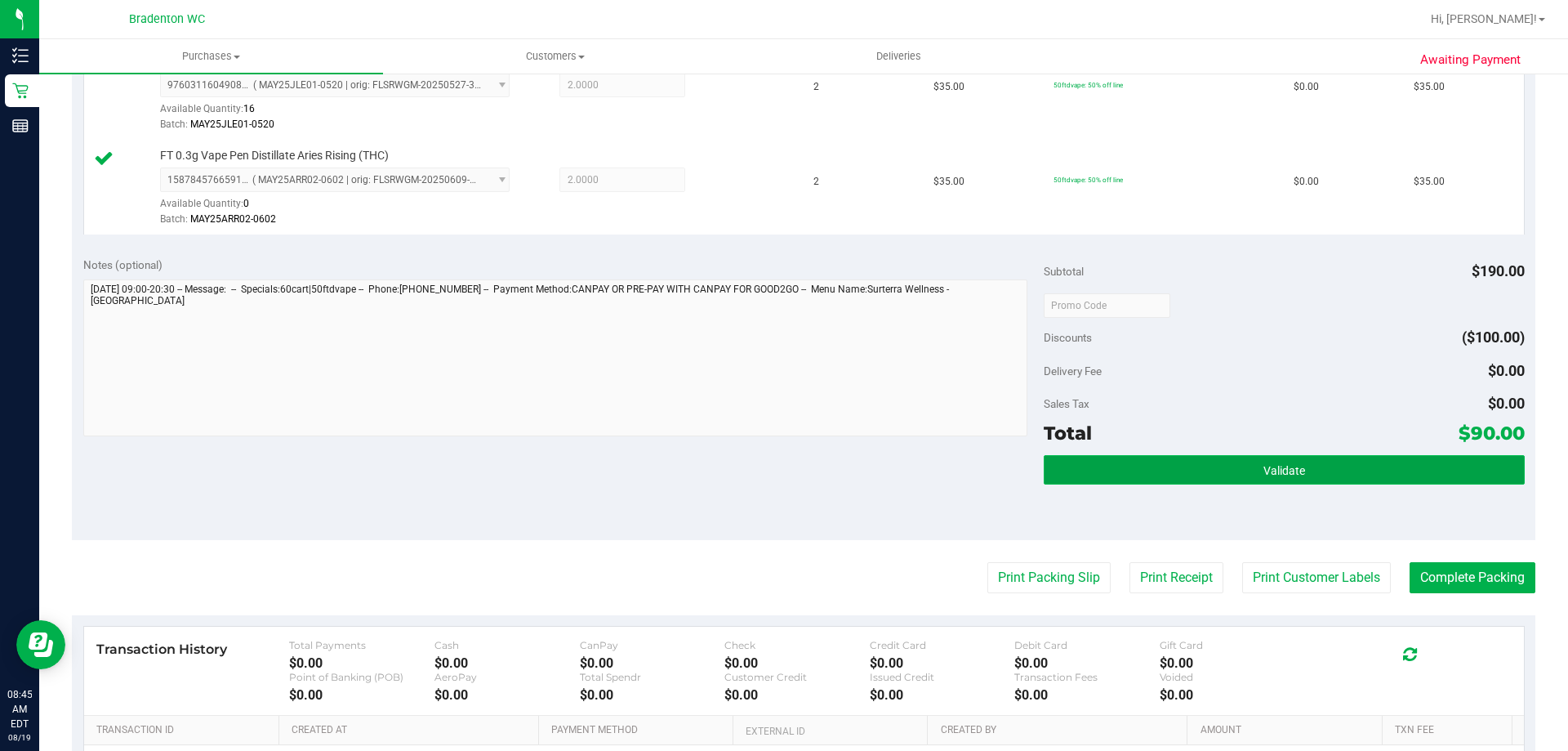
click at [1051, 470] on button "Validate" at bounding box center [1283, 469] width 481 height 29
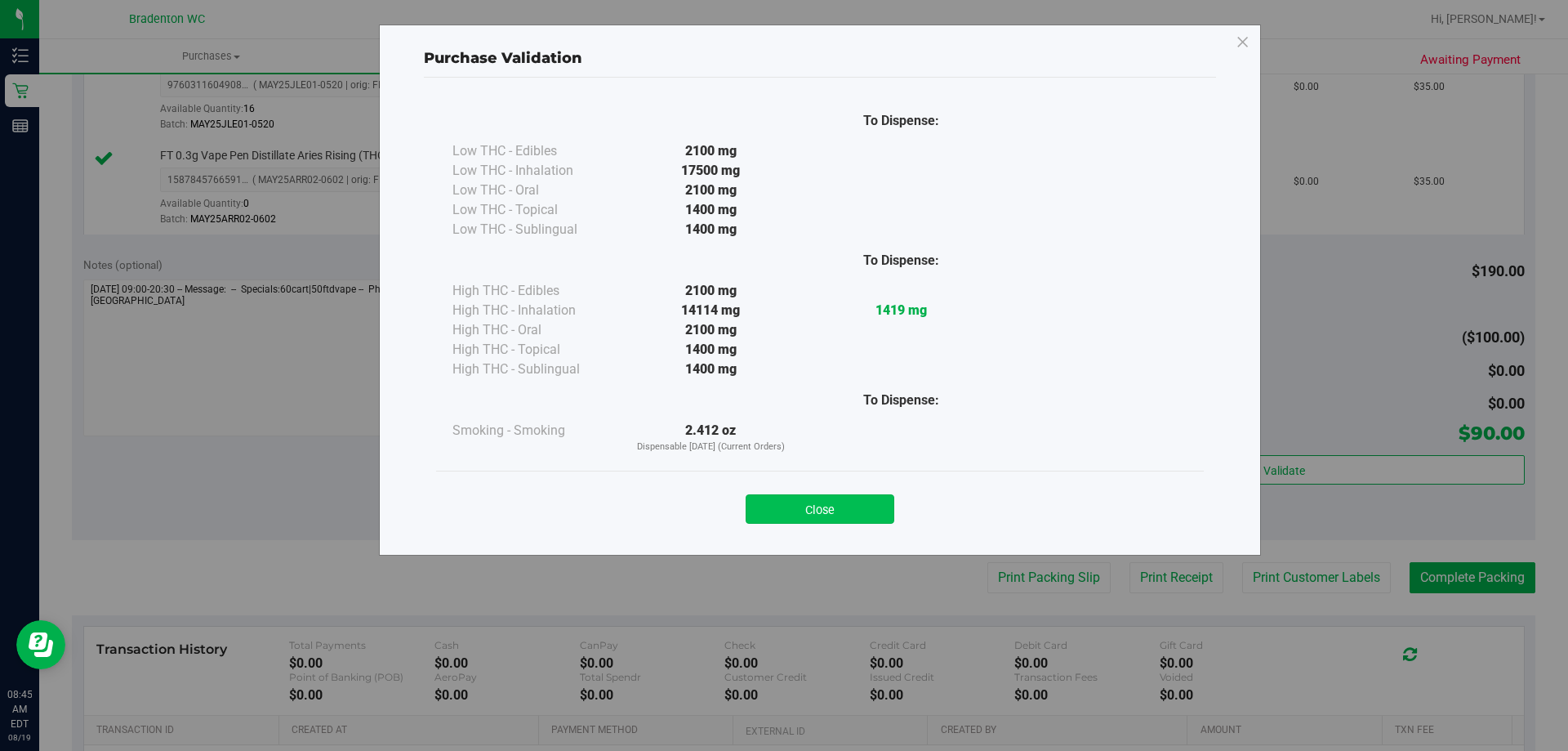
click at [778, 503] on button "Close" at bounding box center [820, 509] width 148 height 29
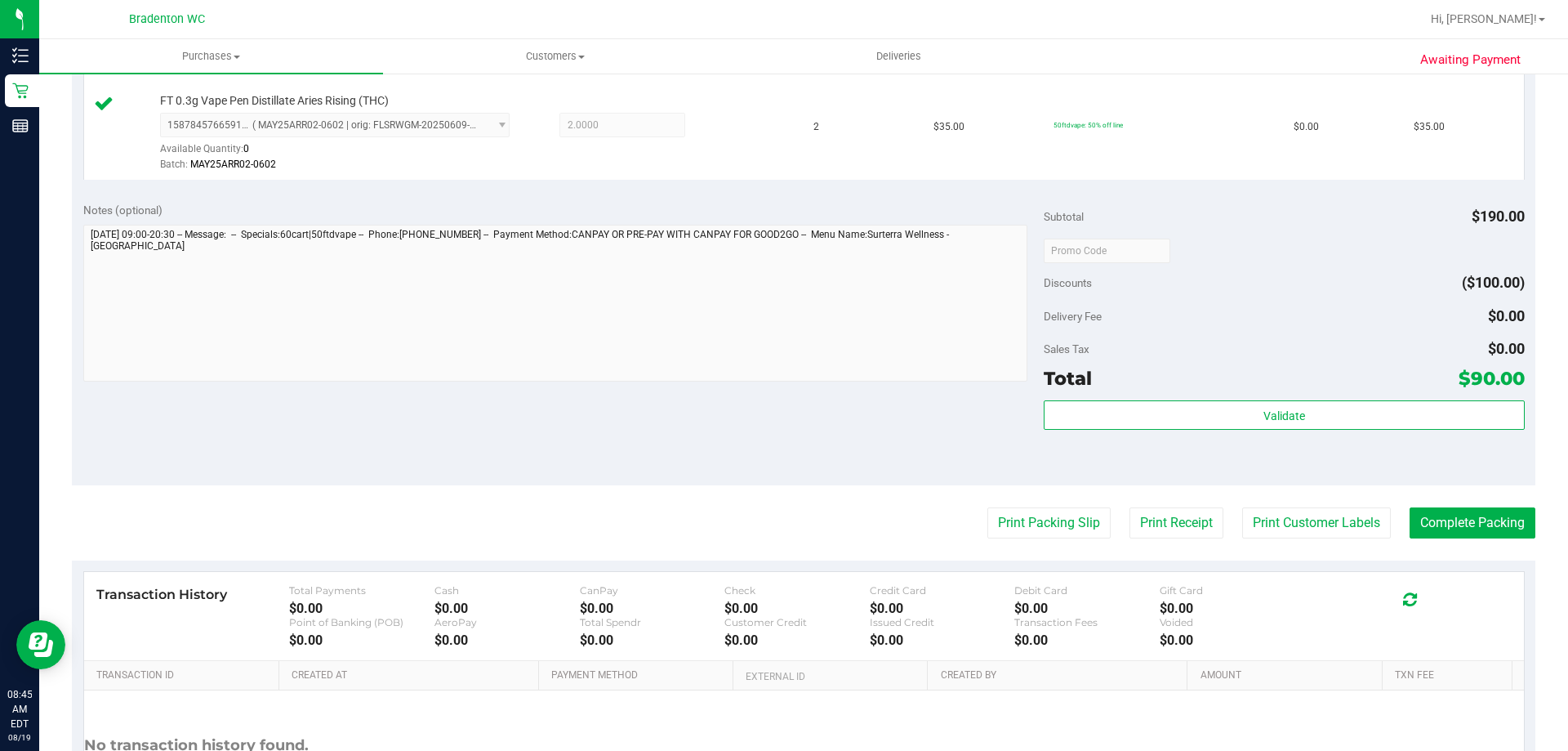
scroll to position [654, 0]
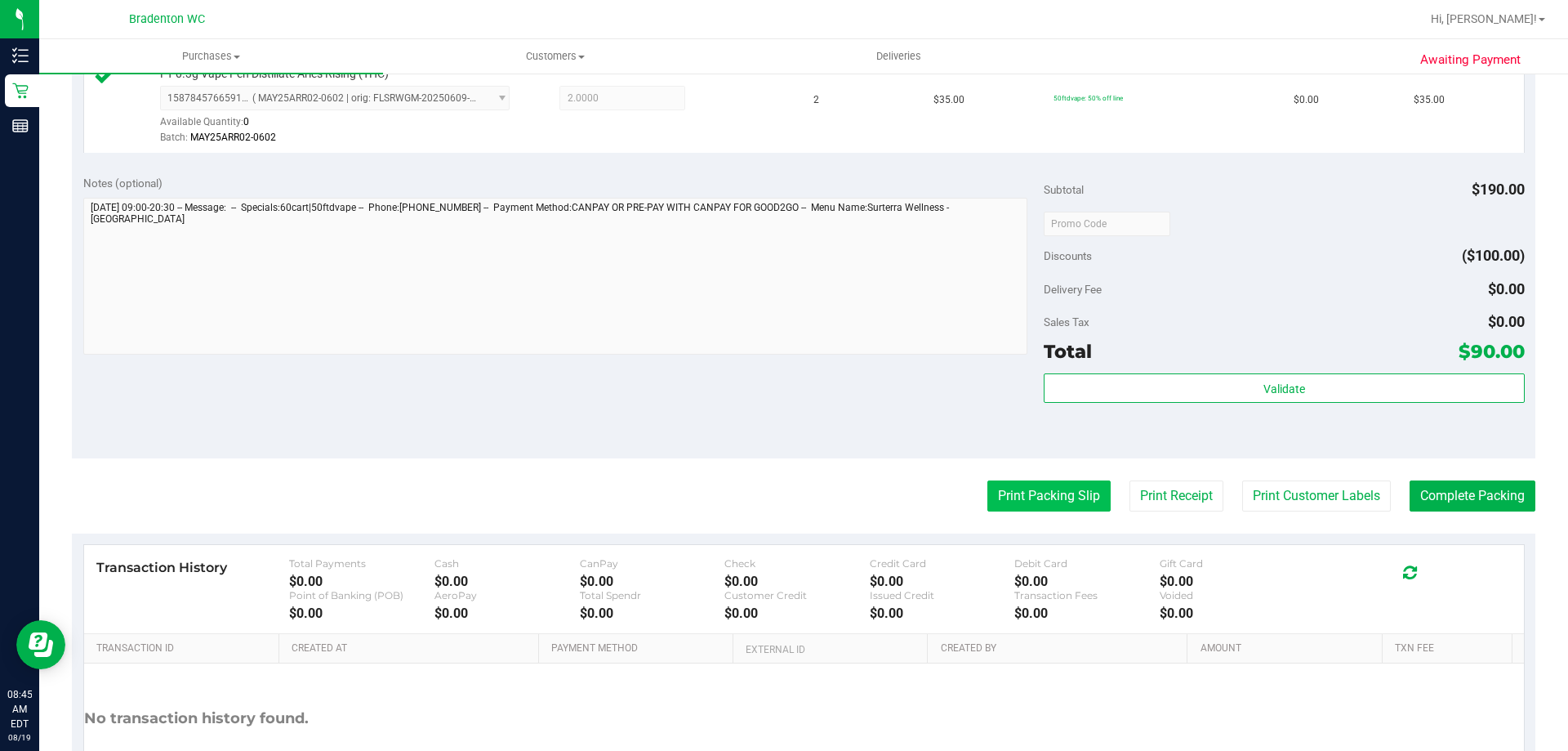
click at [987, 487] on button "Print Packing Slip" at bounding box center [1049, 495] width 123 height 31
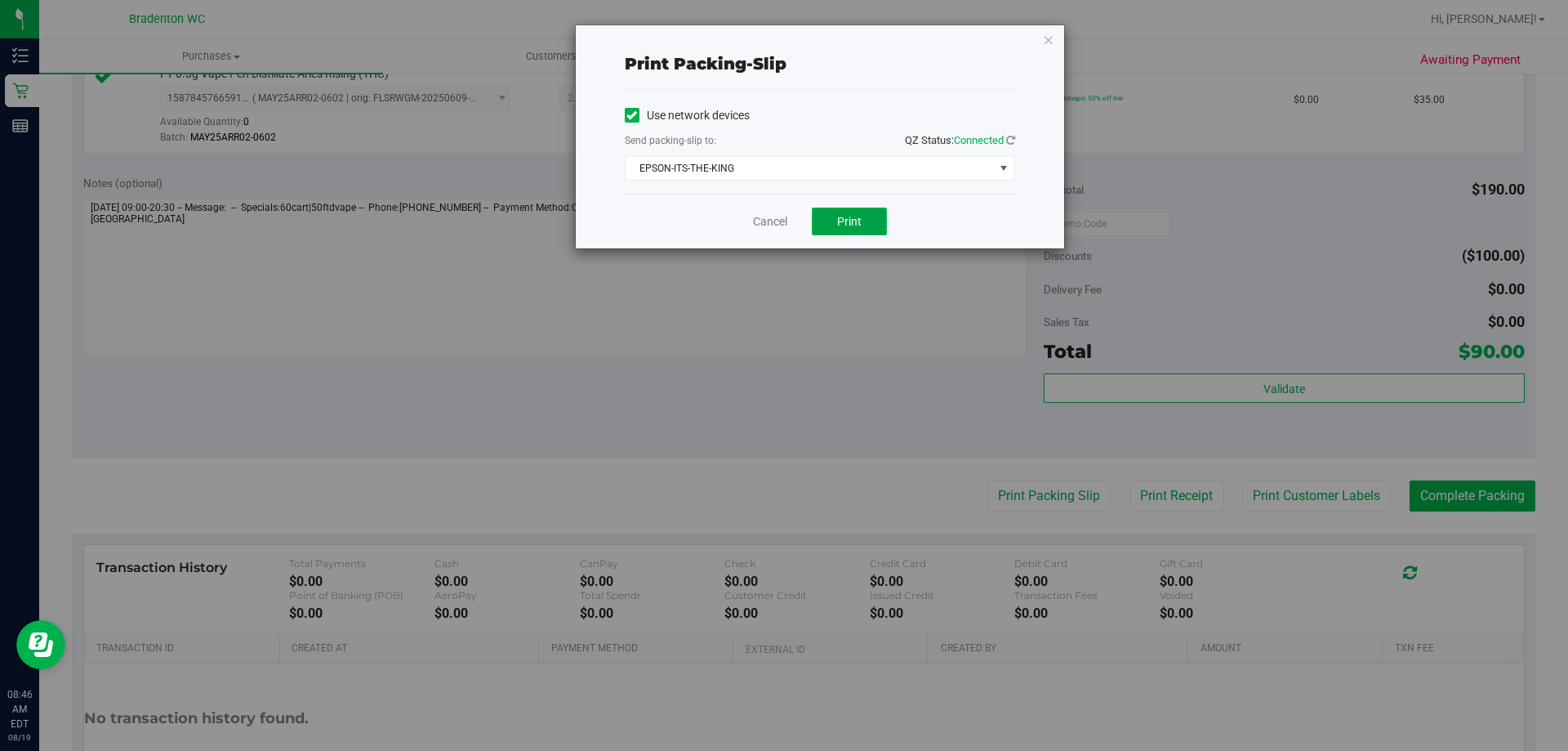
click at [840, 216] on span "Print" at bounding box center [849, 221] width 25 height 13
click at [1048, 40] on icon "button" at bounding box center [1048, 39] width 11 height 19
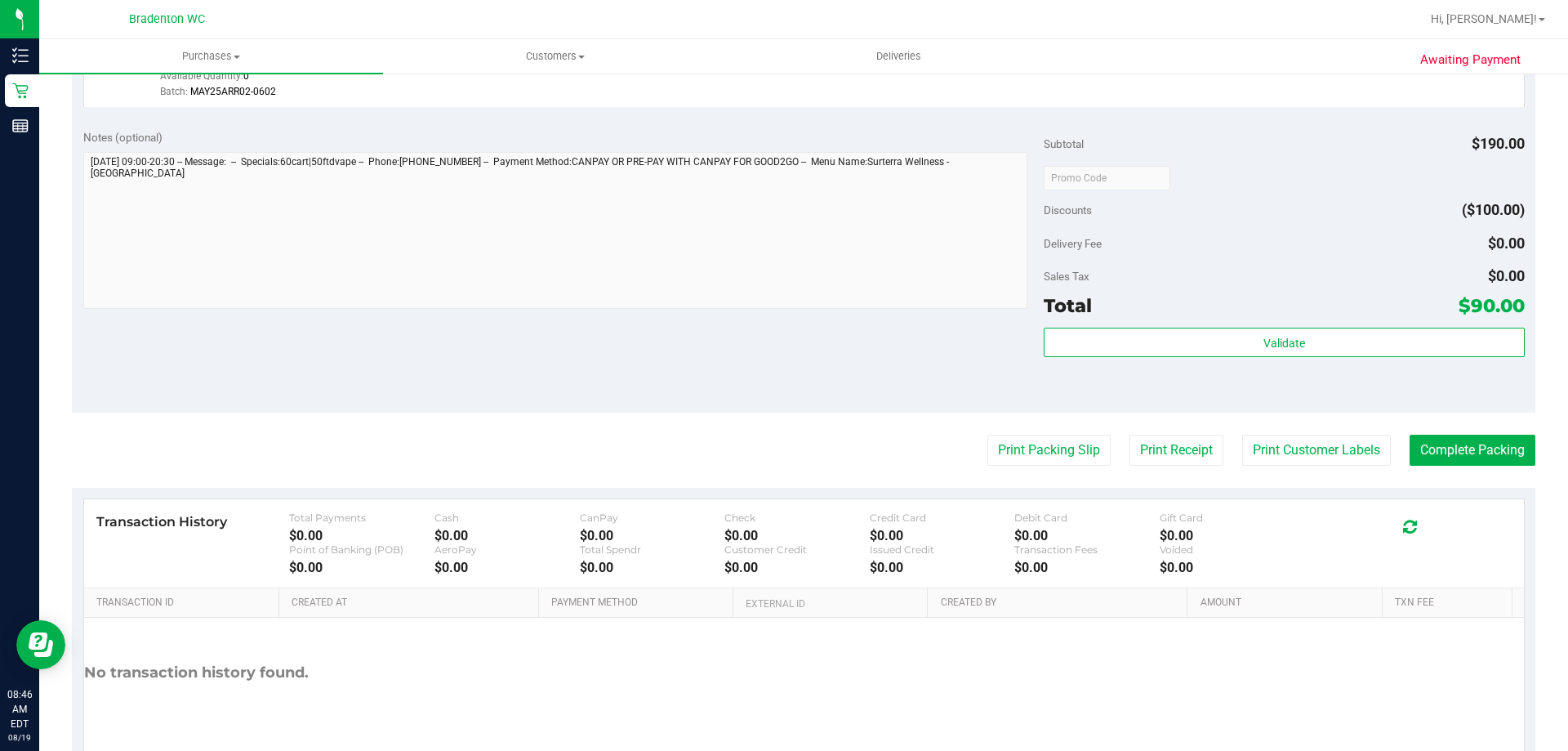
scroll to position [735, 0]
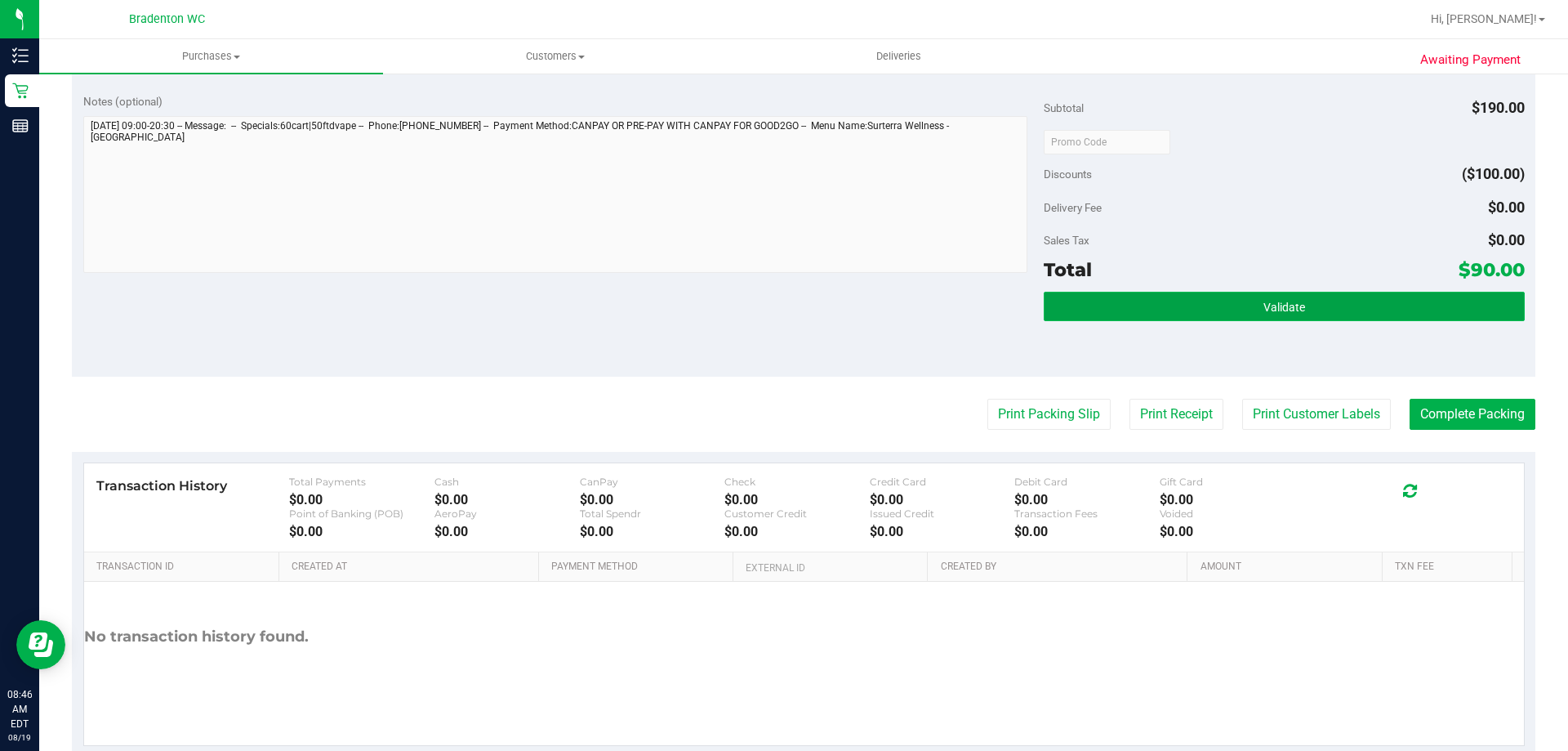
click at [1100, 308] on button "Validate" at bounding box center [1283, 306] width 481 height 29
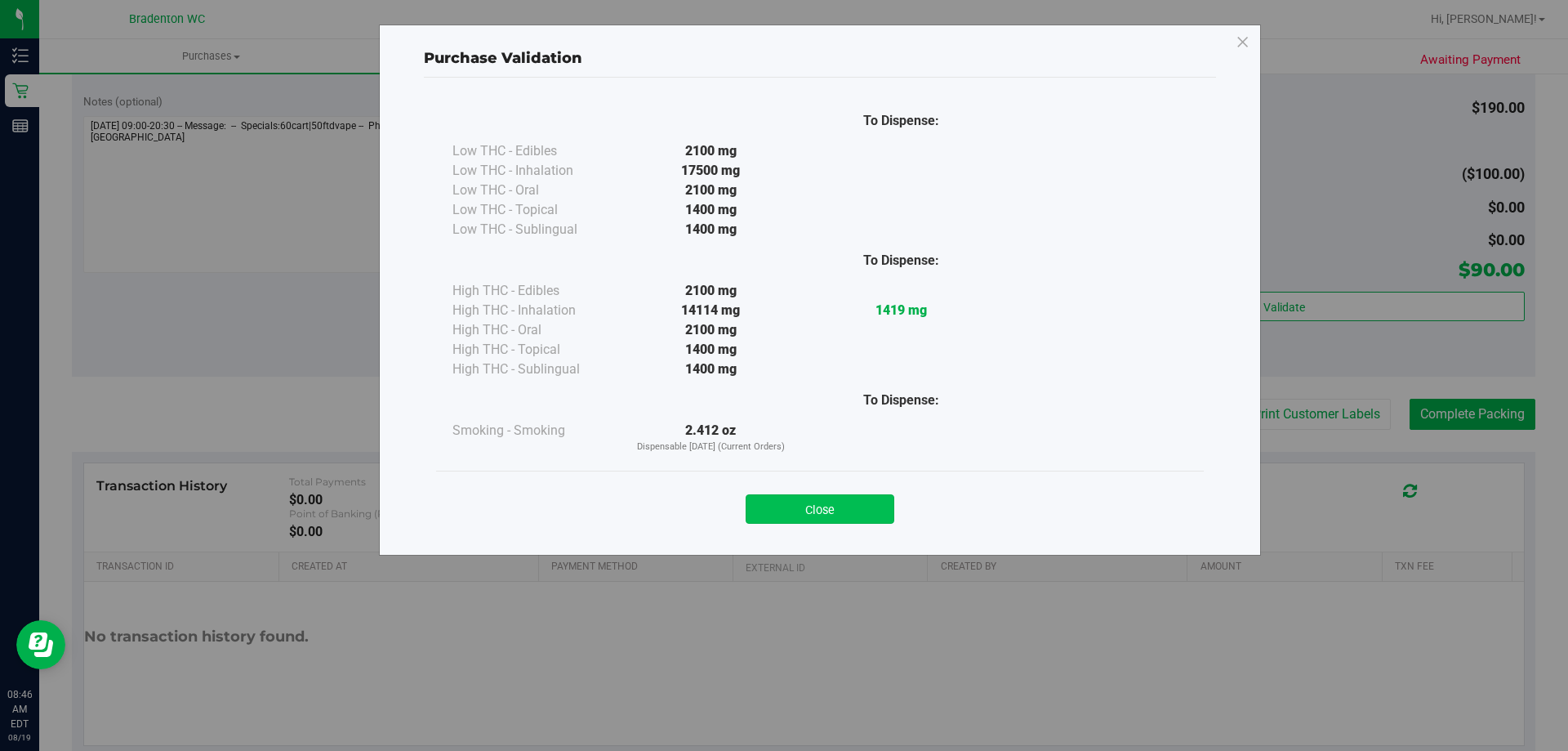
click at [818, 521] on div "Close" at bounding box center [820, 503] width 768 height 66
click at [818, 517] on button "Close" at bounding box center [820, 509] width 148 height 29
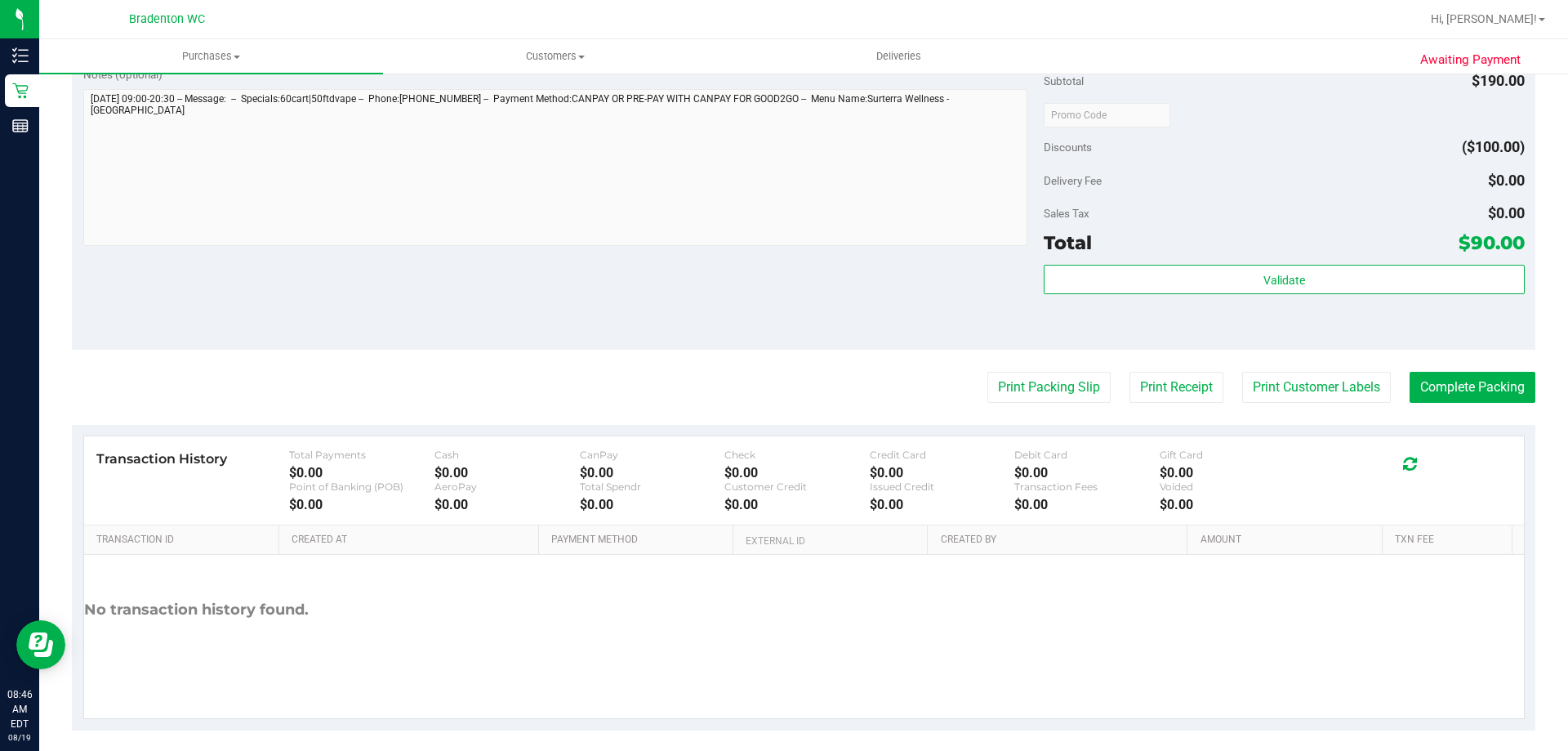
scroll to position [774, 0]
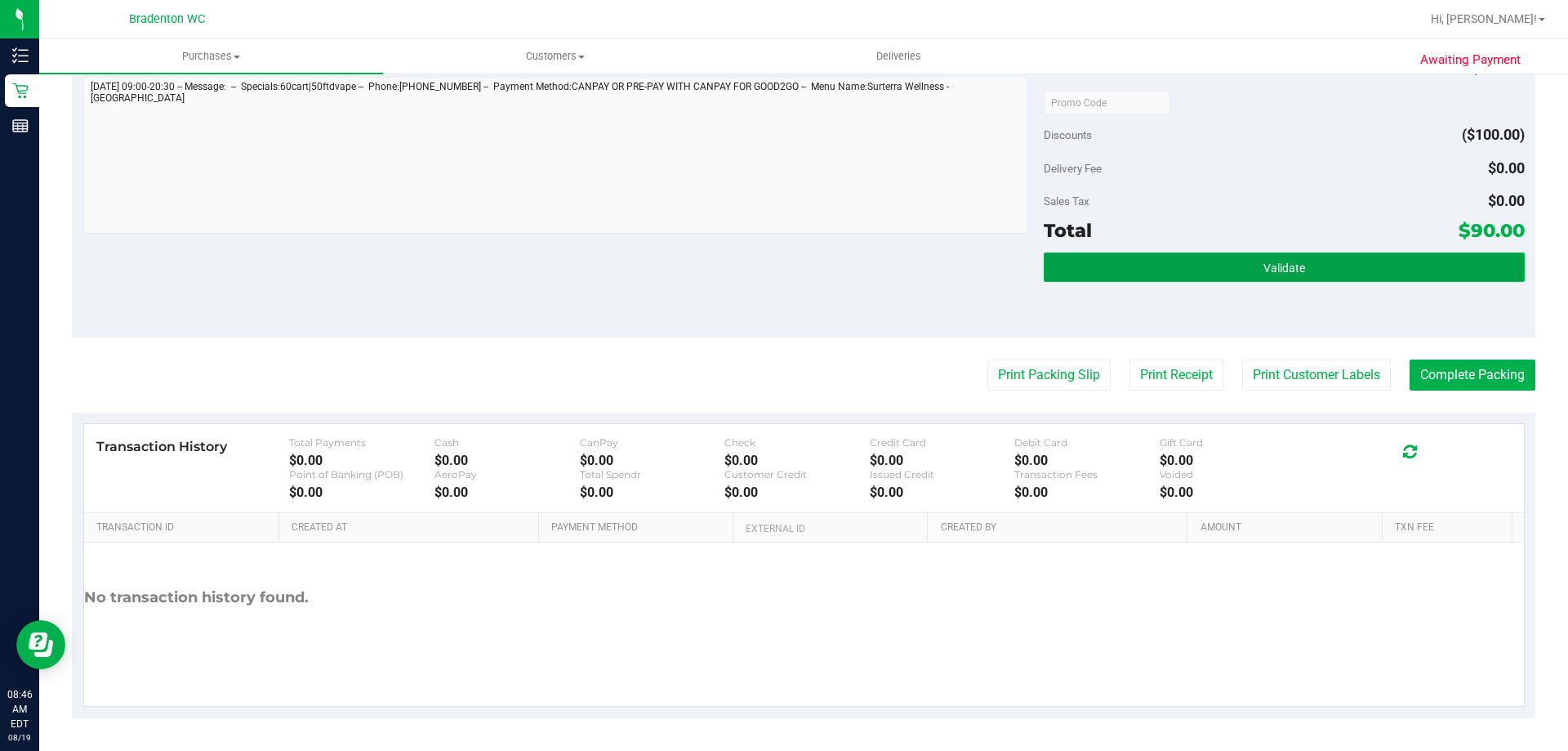
click at [1143, 281] on button "Validate" at bounding box center [1283, 266] width 481 height 29
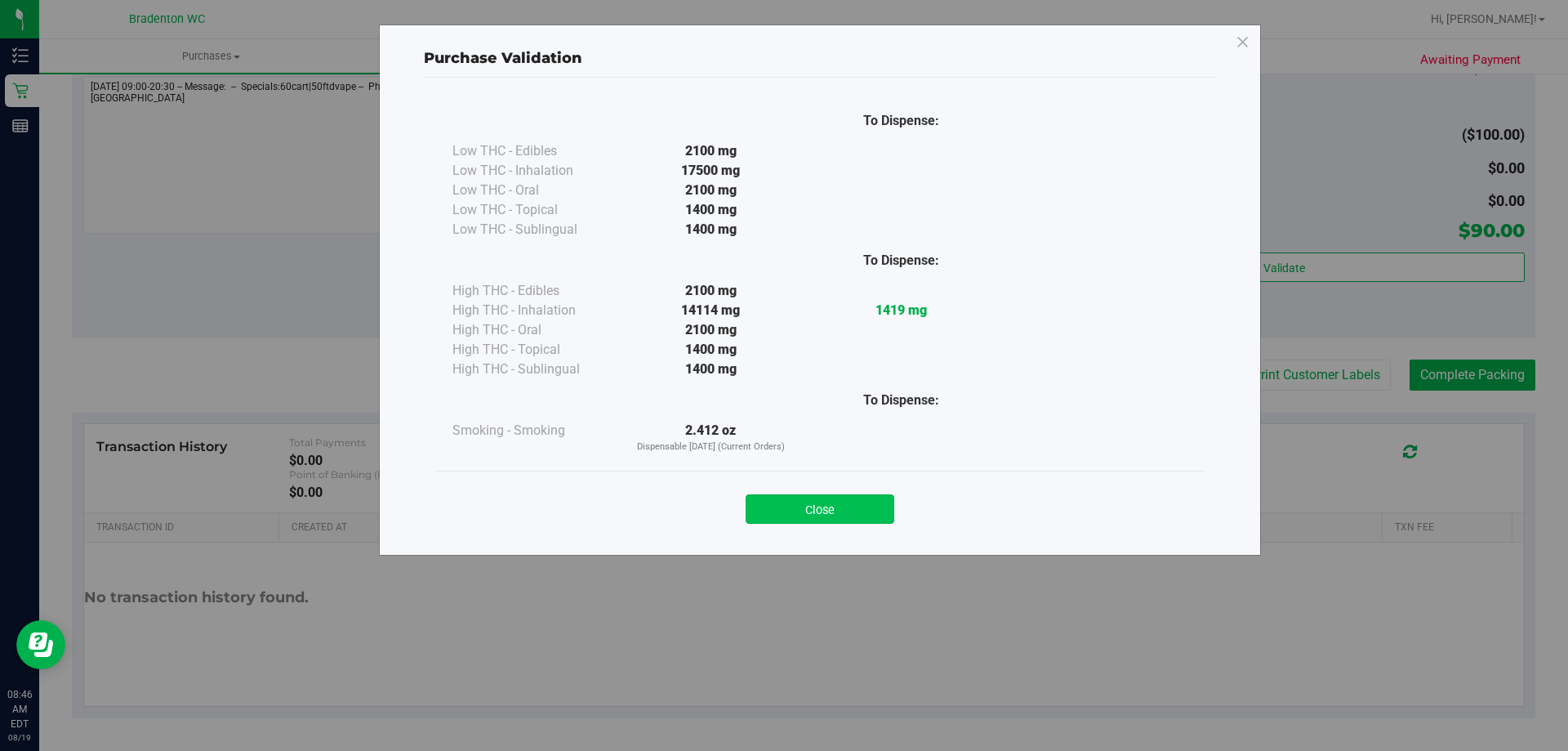
click at [876, 512] on button "Close" at bounding box center [820, 509] width 148 height 29
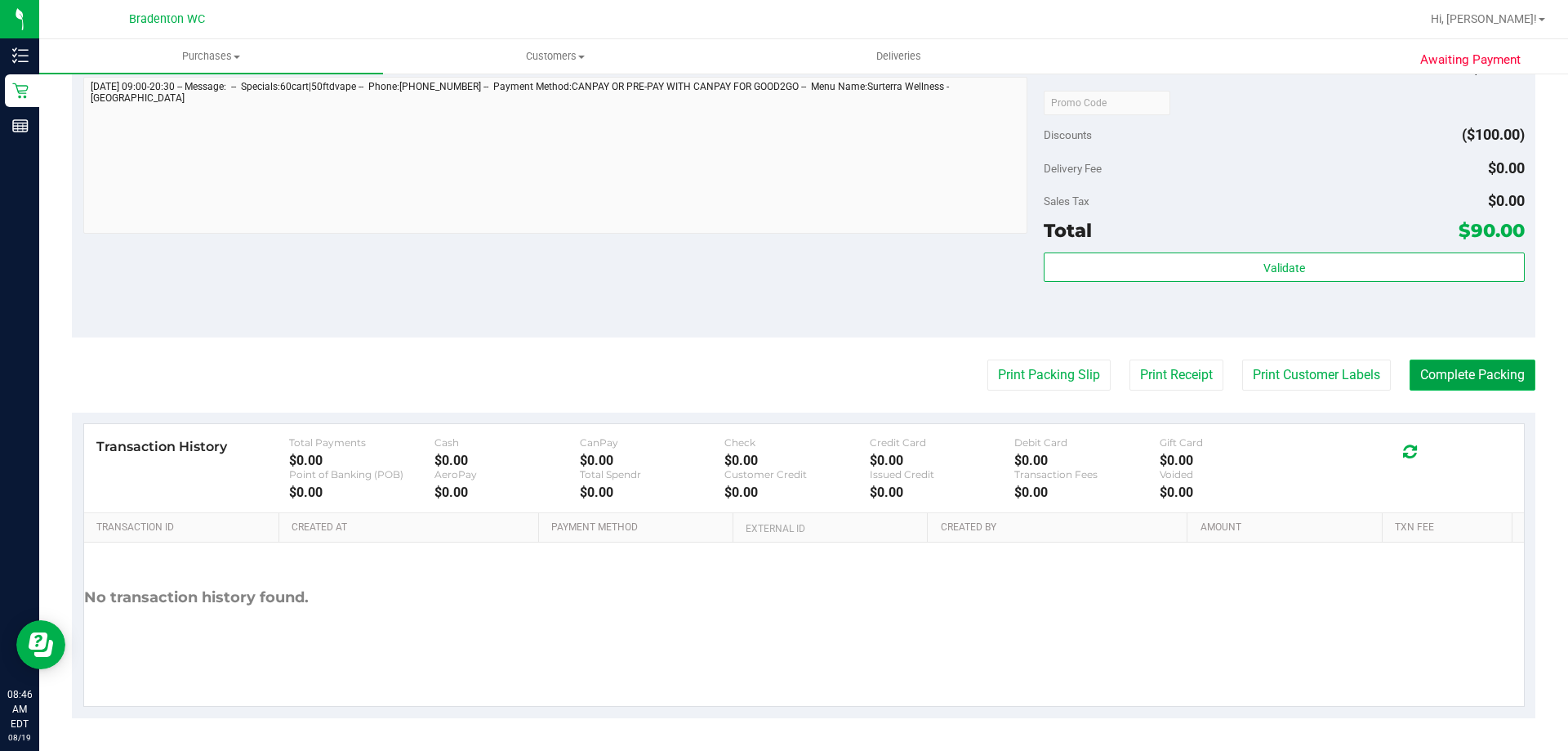
click at [1419, 381] on button "Complete Packing" at bounding box center [1472, 374] width 126 height 31
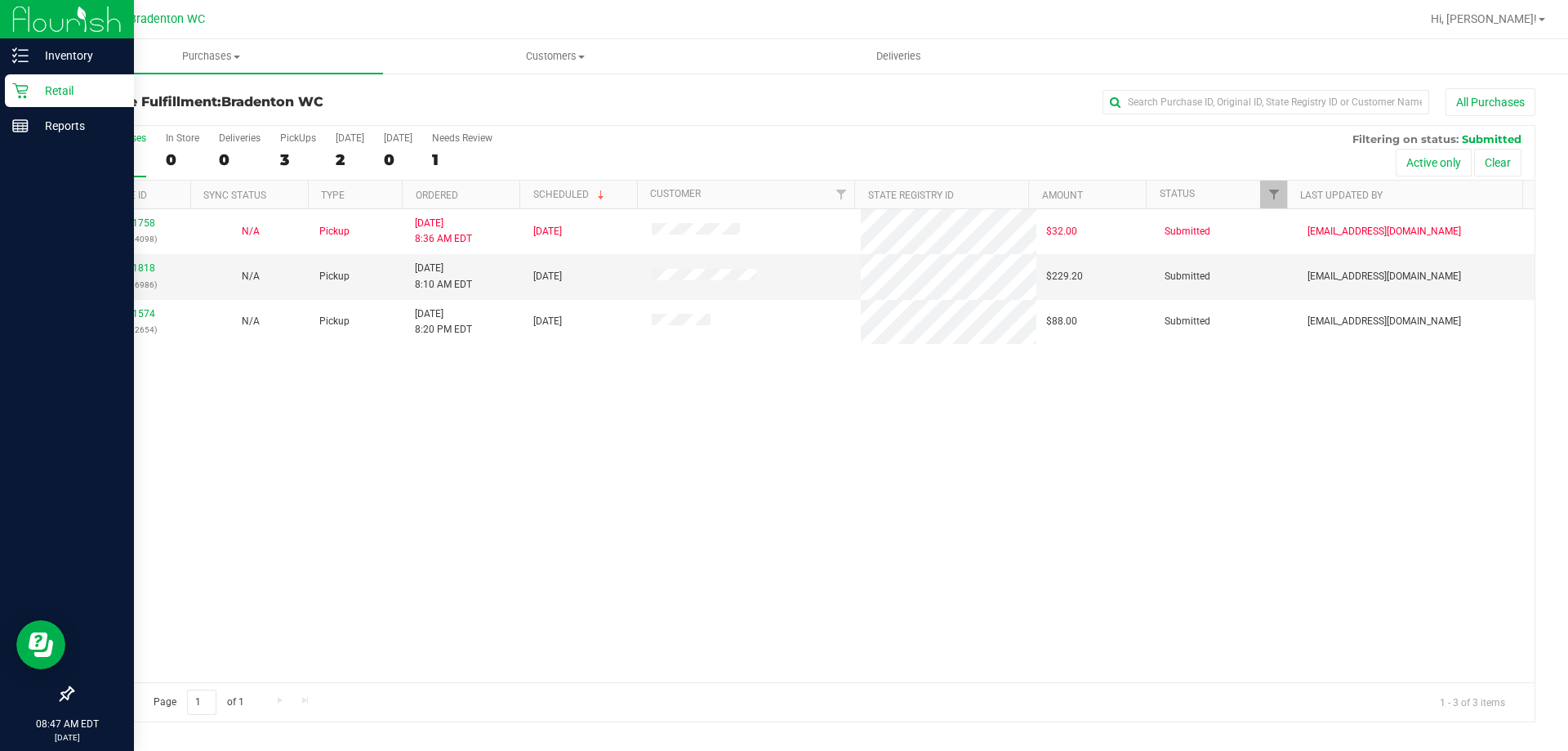
click at [54, 83] on p "Retail" at bounding box center [78, 90] width 98 height 19
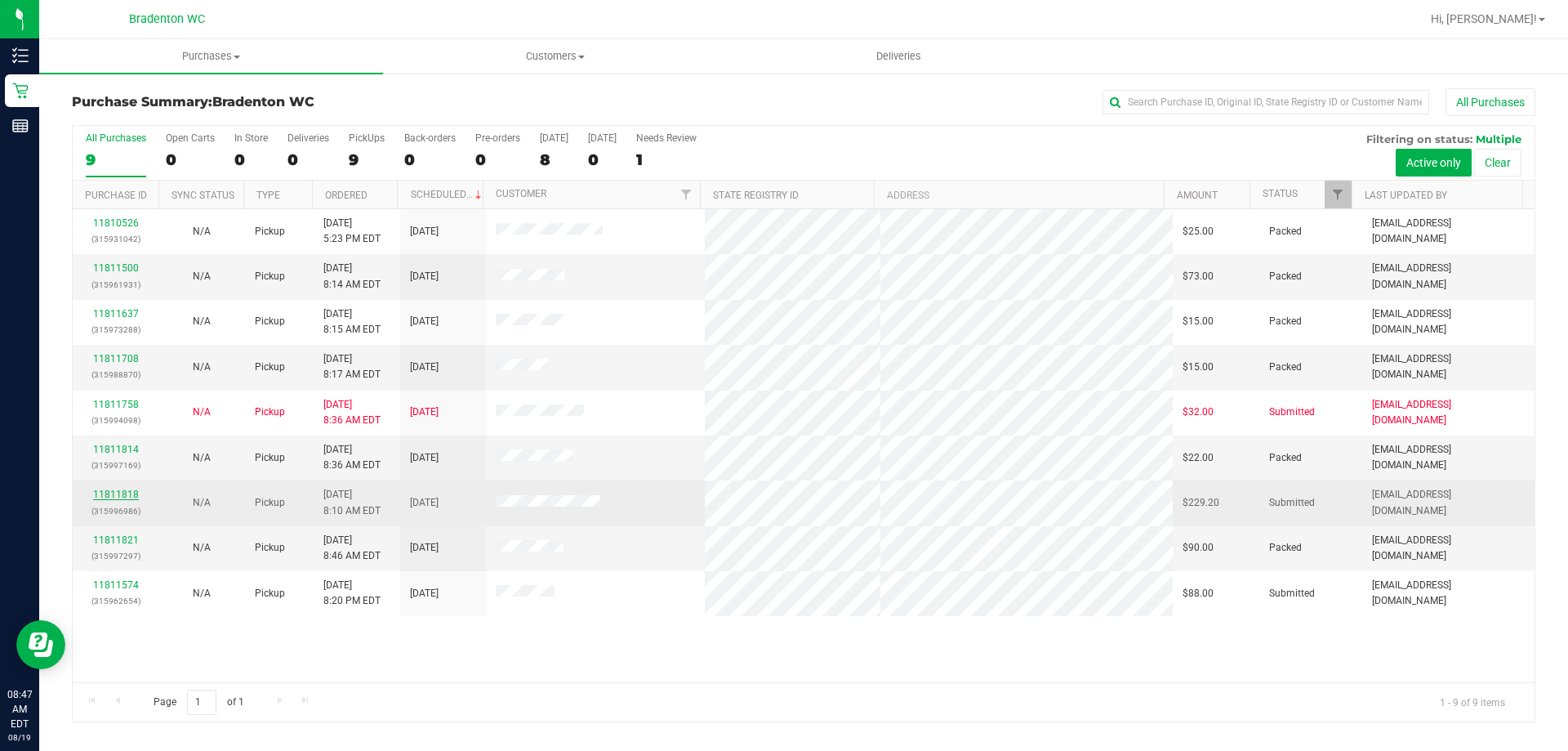
click at [134, 495] on link "11811818" at bounding box center [116, 494] width 46 height 11
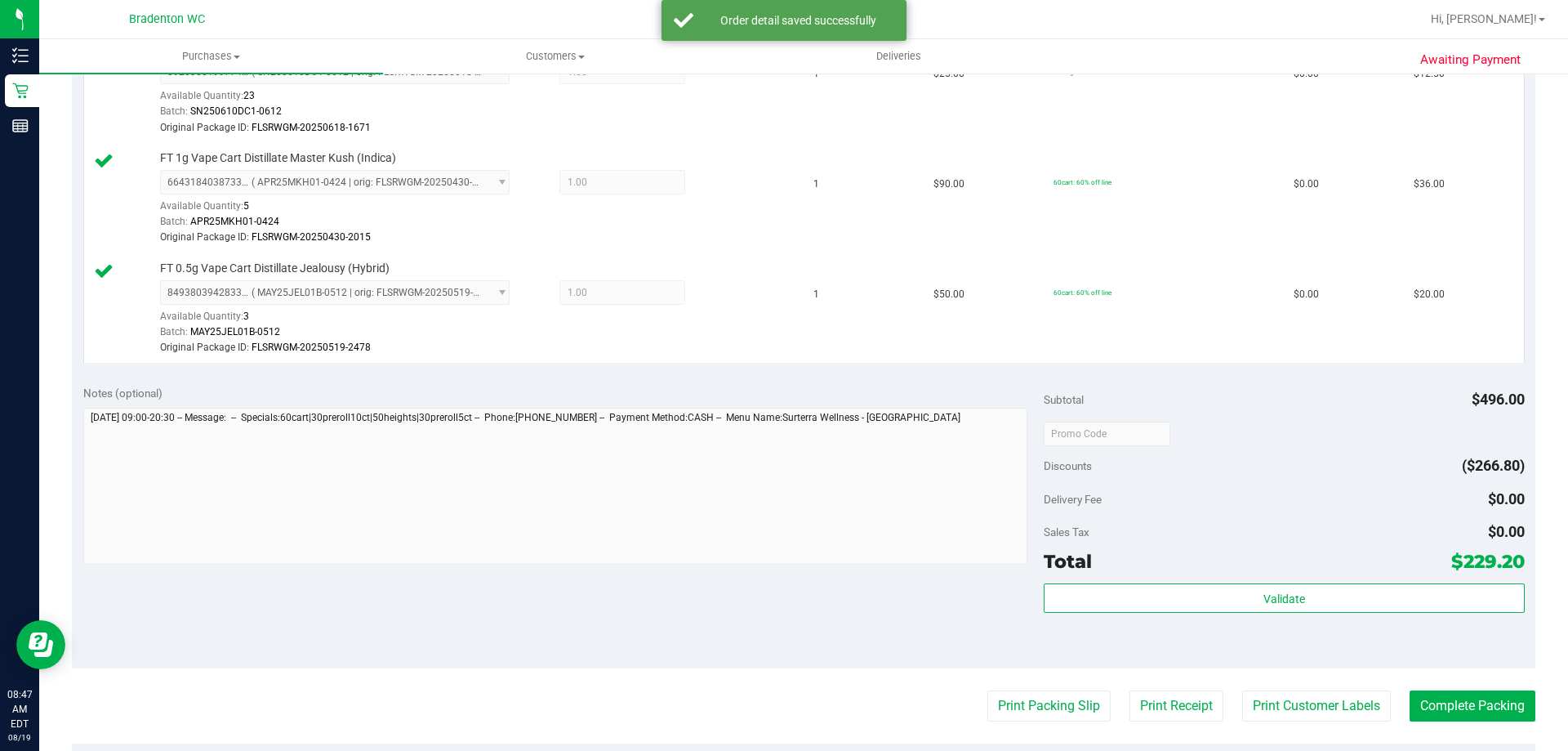
scroll to position [1307, 0]
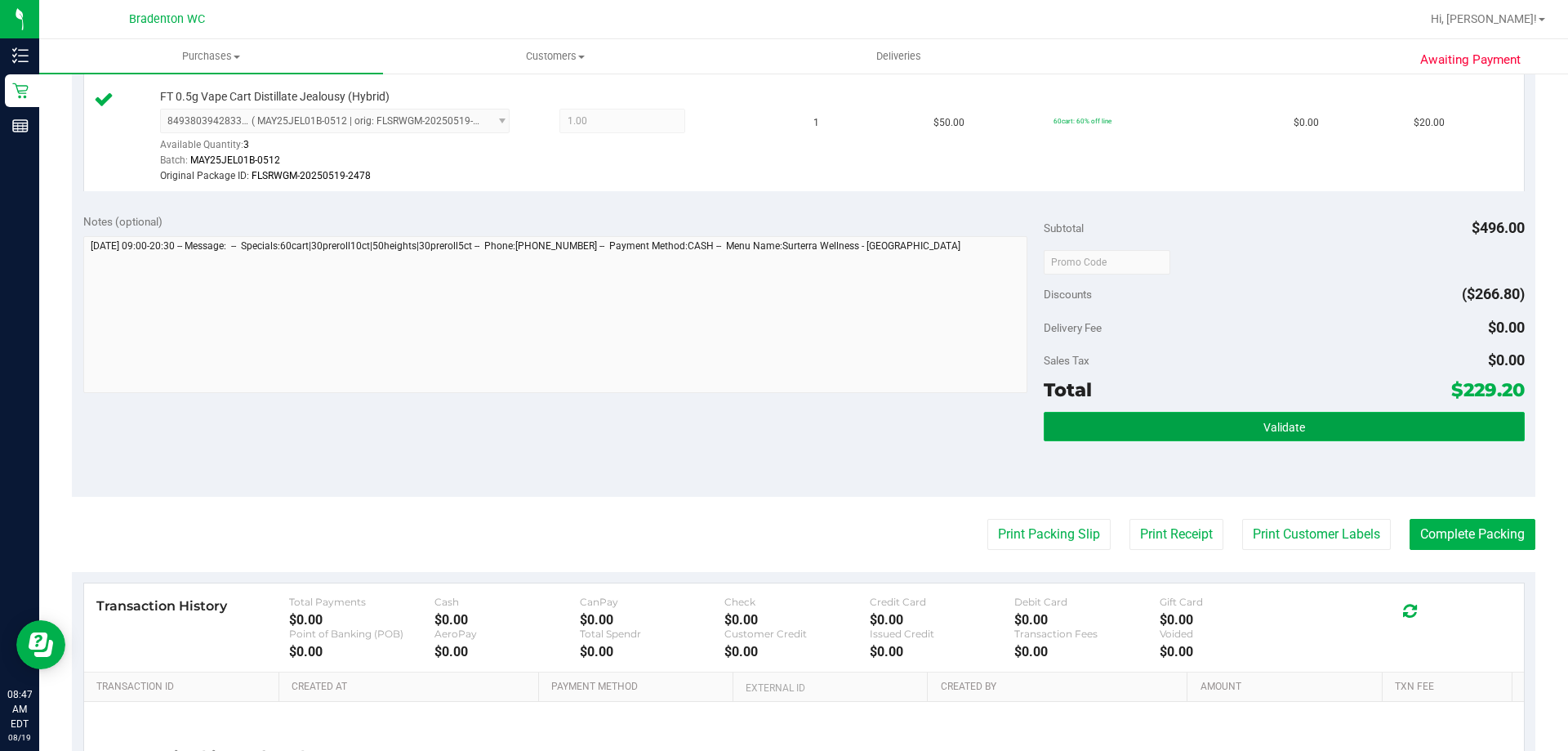
click at [1134, 429] on button "Validate" at bounding box center [1283, 426] width 481 height 29
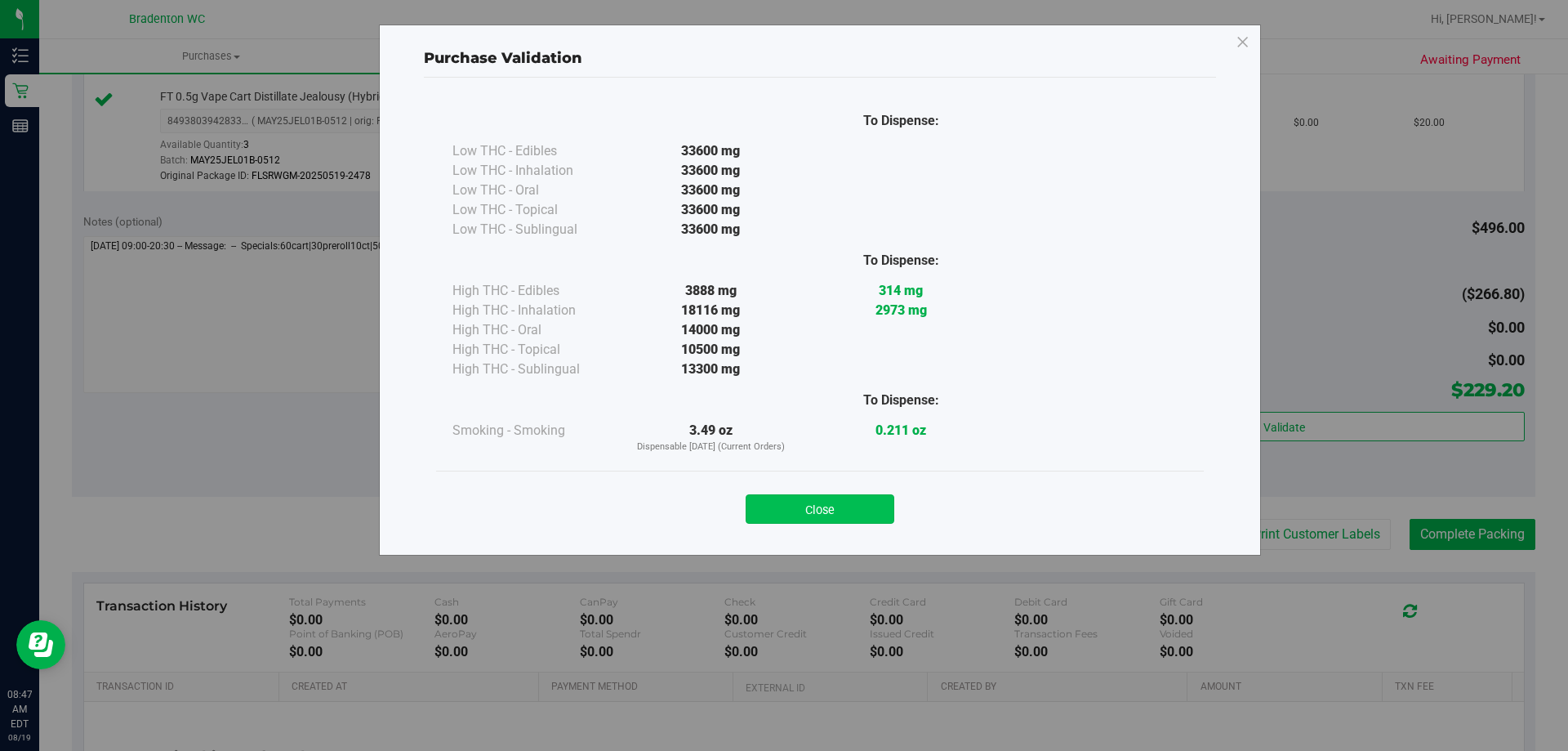
click at [792, 510] on button "Close" at bounding box center [820, 509] width 148 height 29
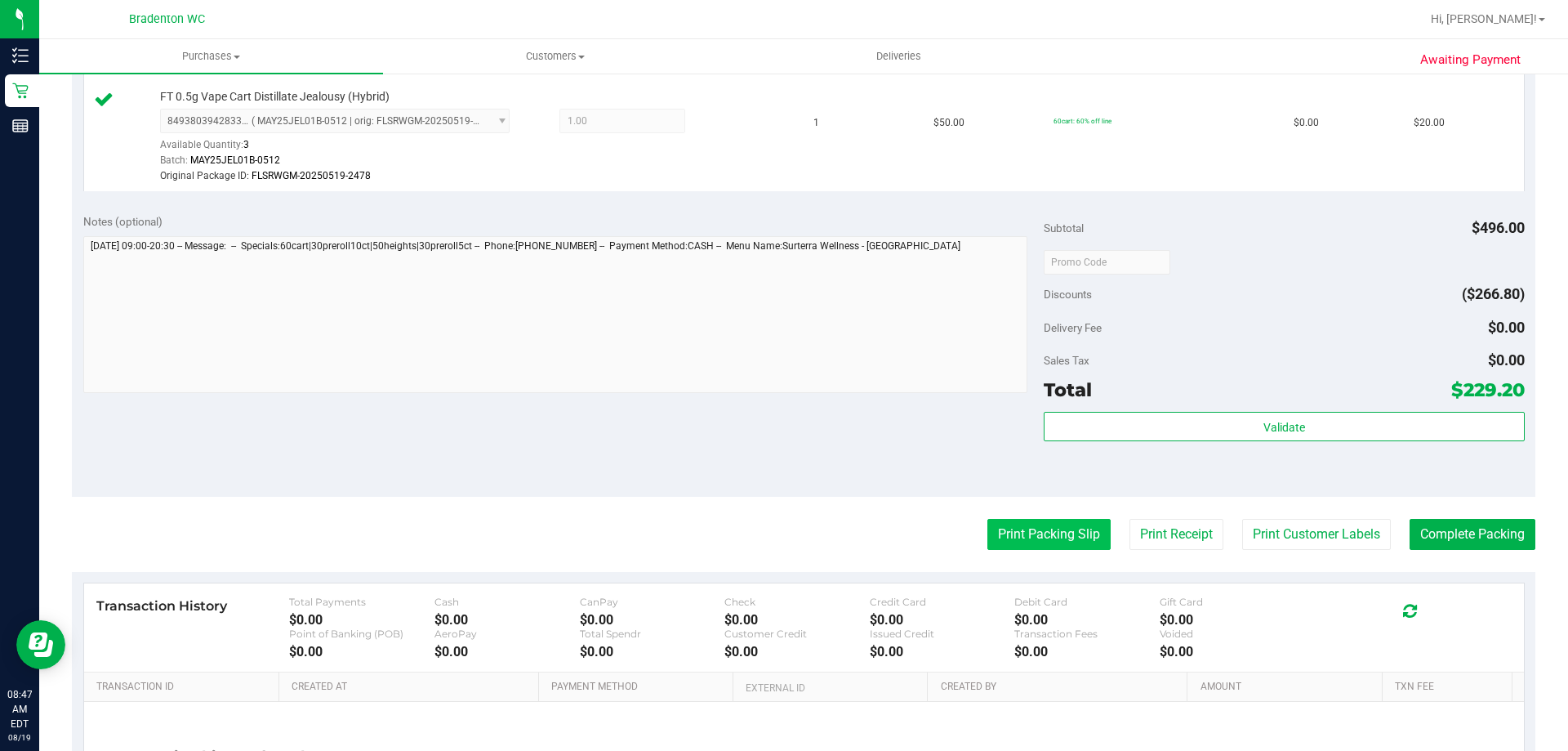
click at [1001, 527] on button "Print Packing Slip" at bounding box center [1049, 533] width 123 height 31
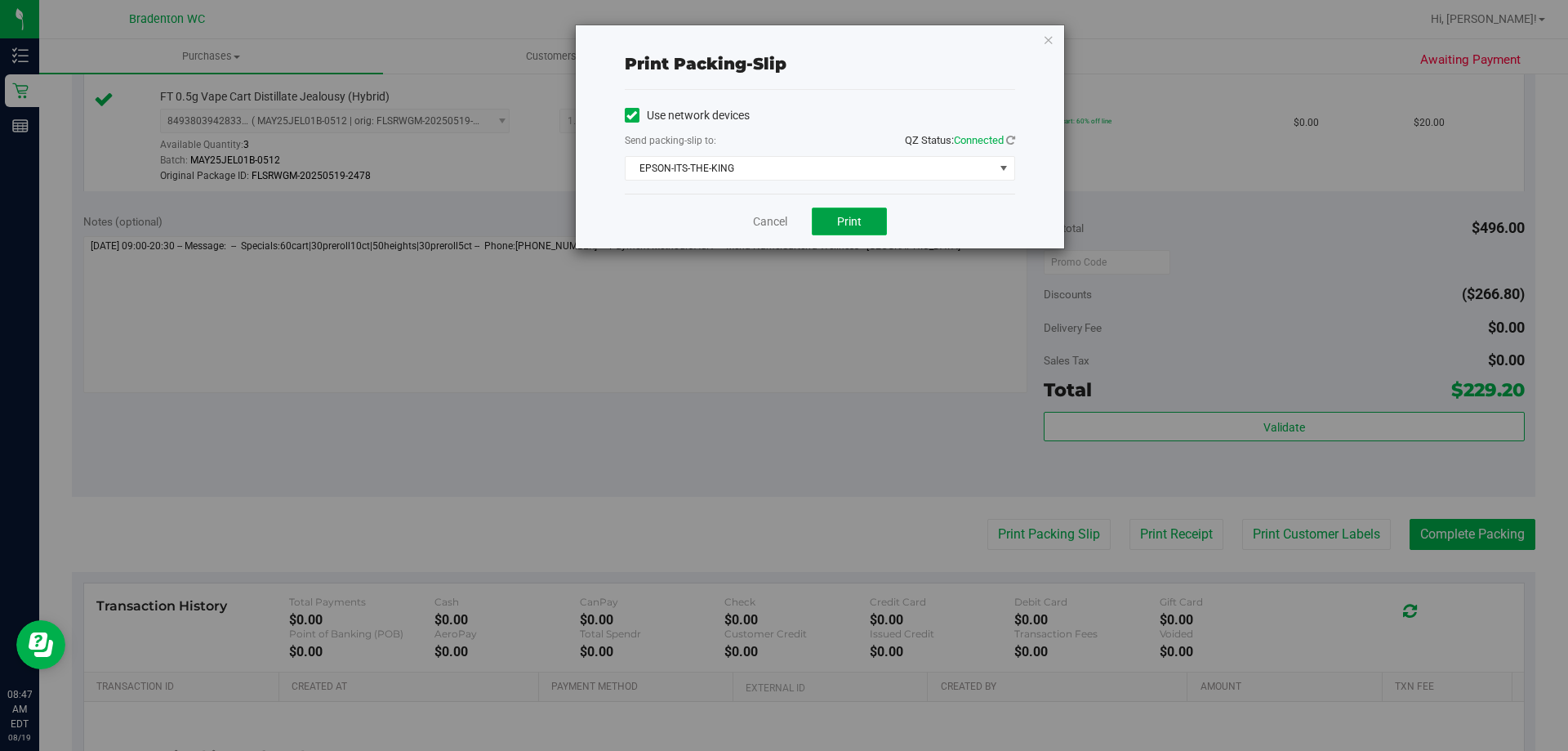
click at [836, 227] on button "Print" at bounding box center [849, 221] width 76 height 28
click at [1047, 40] on icon "button" at bounding box center [1048, 39] width 11 height 19
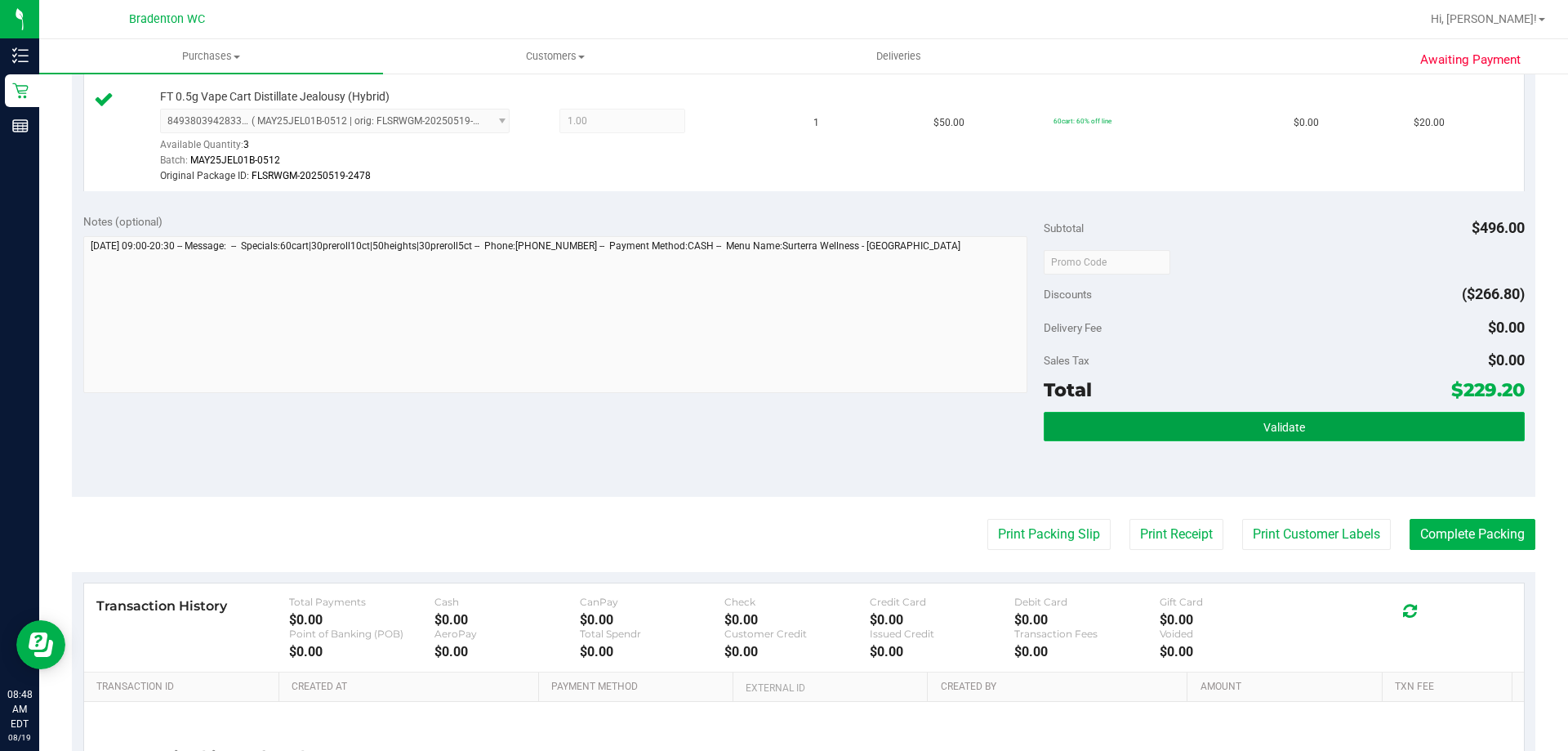
click at [1116, 427] on button "Validate" at bounding box center [1283, 426] width 481 height 29
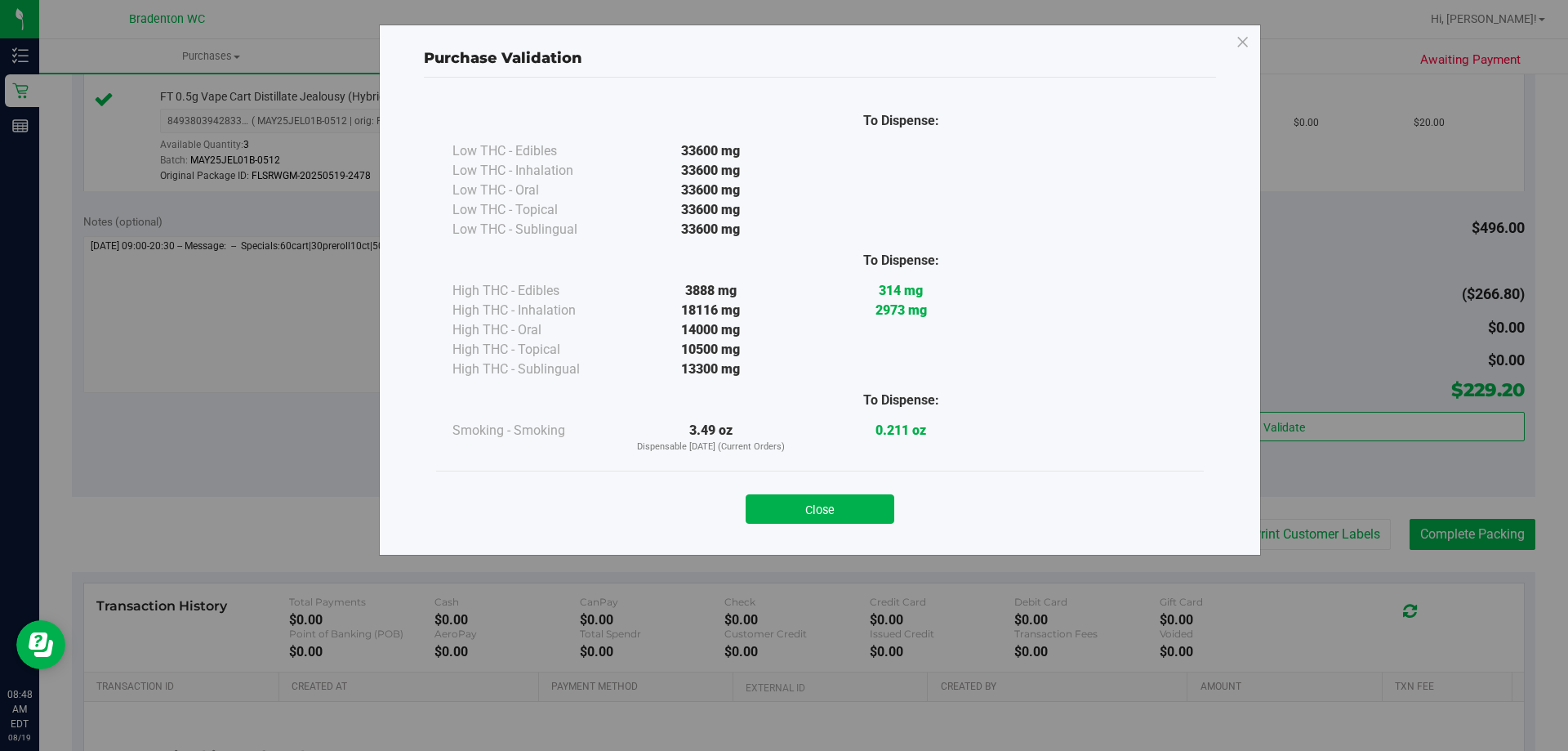
drag, startPoint x: 851, startPoint y: 518, endPoint x: 850, endPoint y: 509, distance: 9.1
click at [850, 518] on button "Close" at bounding box center [820, 509] width 148 height 29
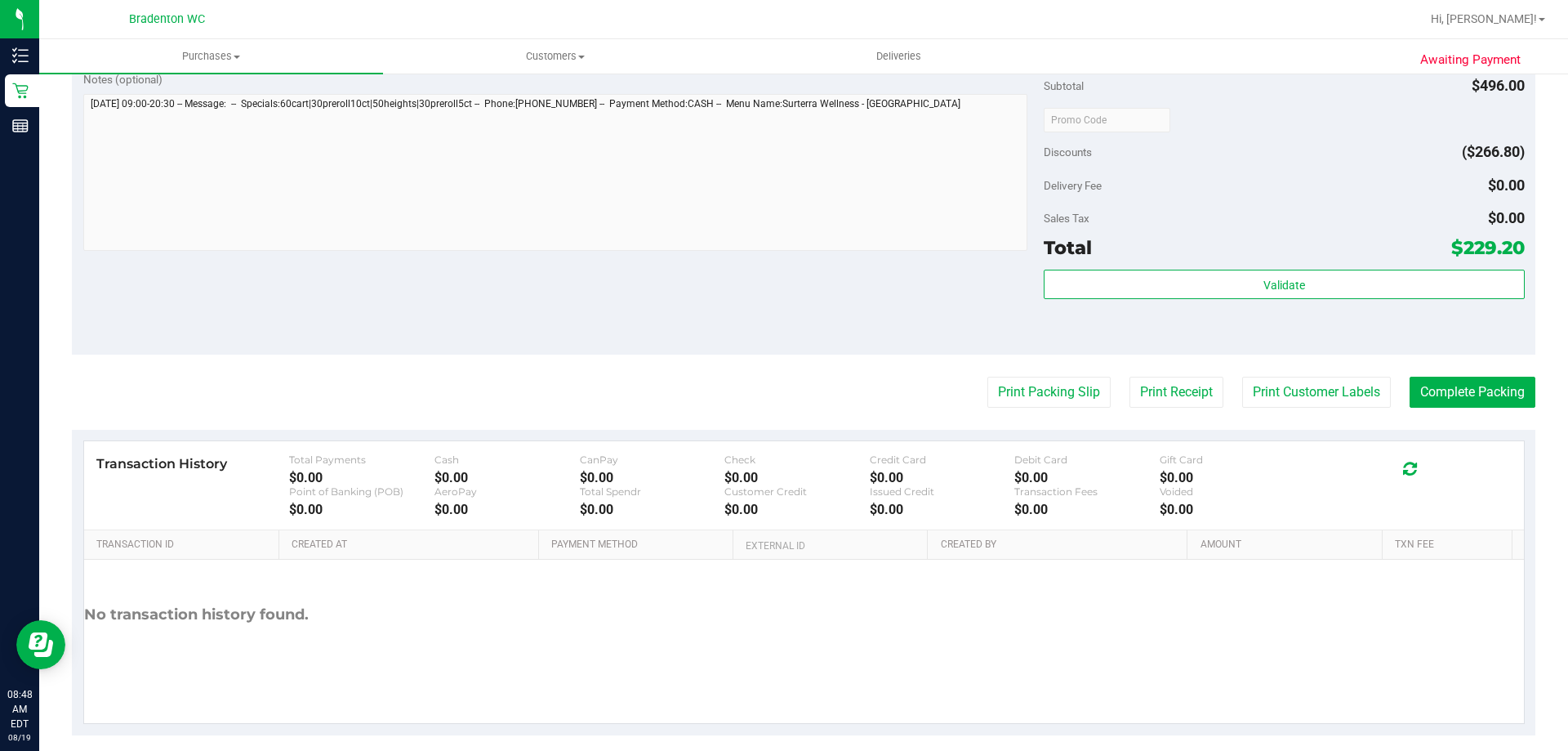
scroll to position [1466, 0]
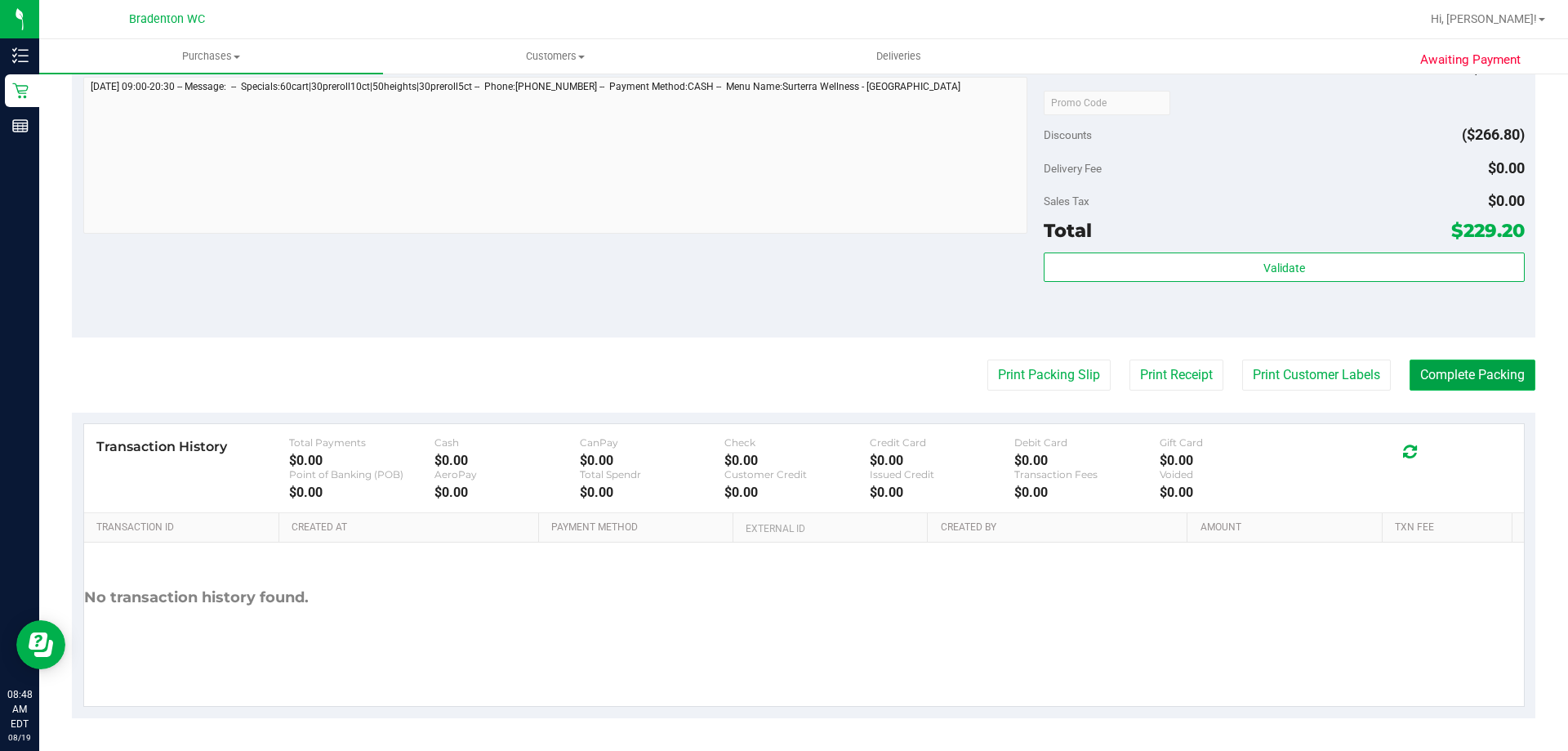
click at [1446, 377] on button "Complete Packing" at bounding box center [1472, 374] width 126 height 31
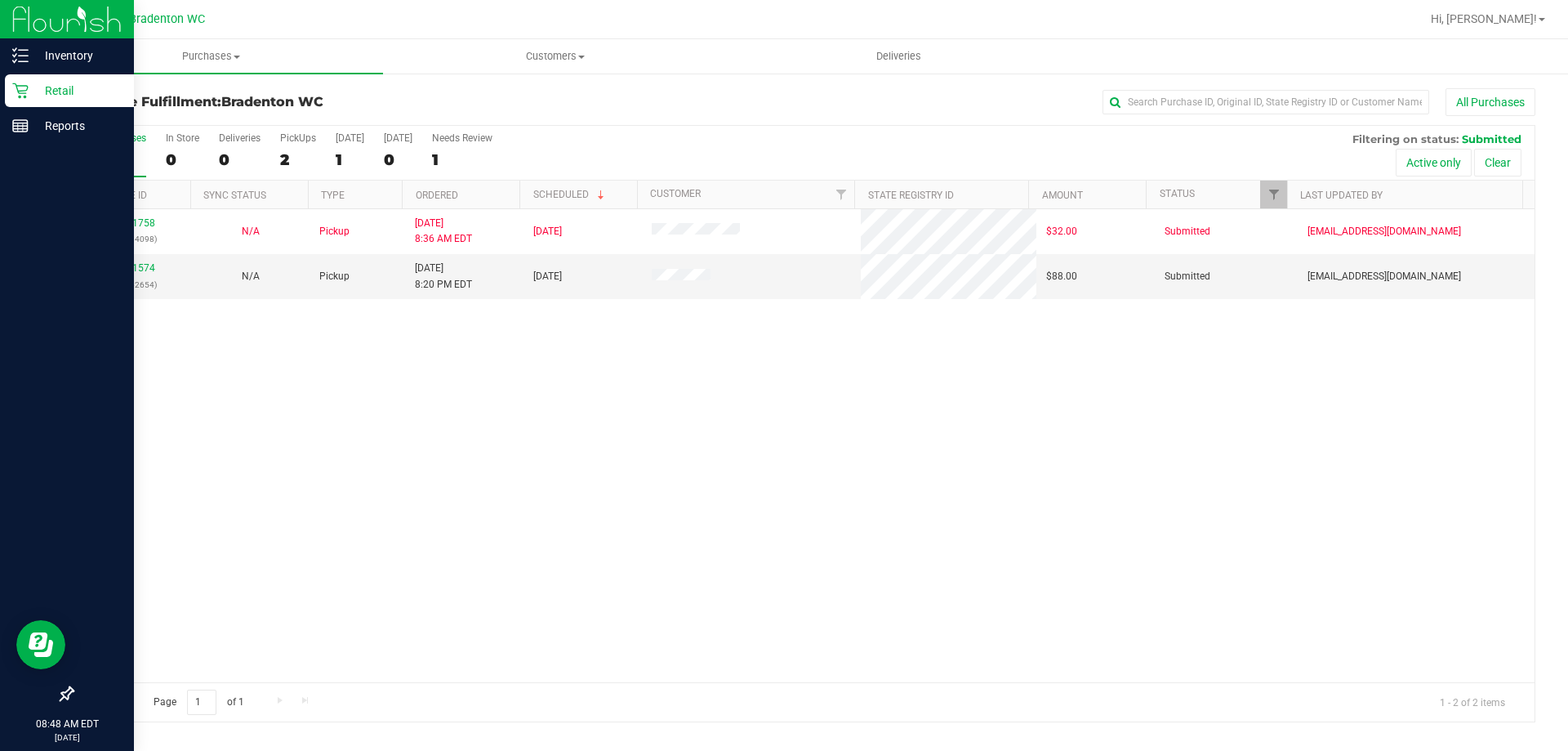
click at [47, 89] on p "Retail" at bounding box center [78, 90] width 98 height 19
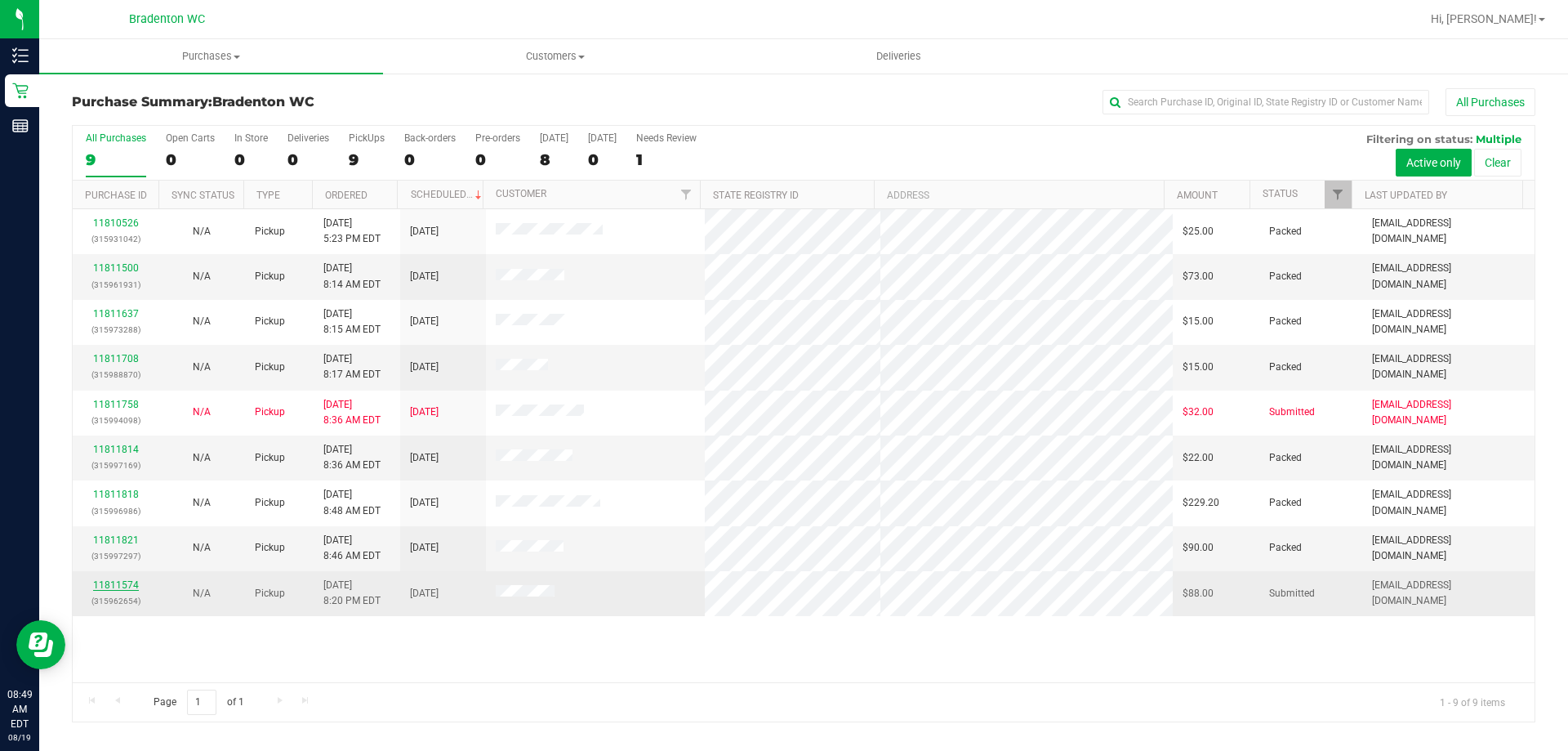
click at [122, 588] on link "11811574" at bounding box center [116, 584] width 46 height 11
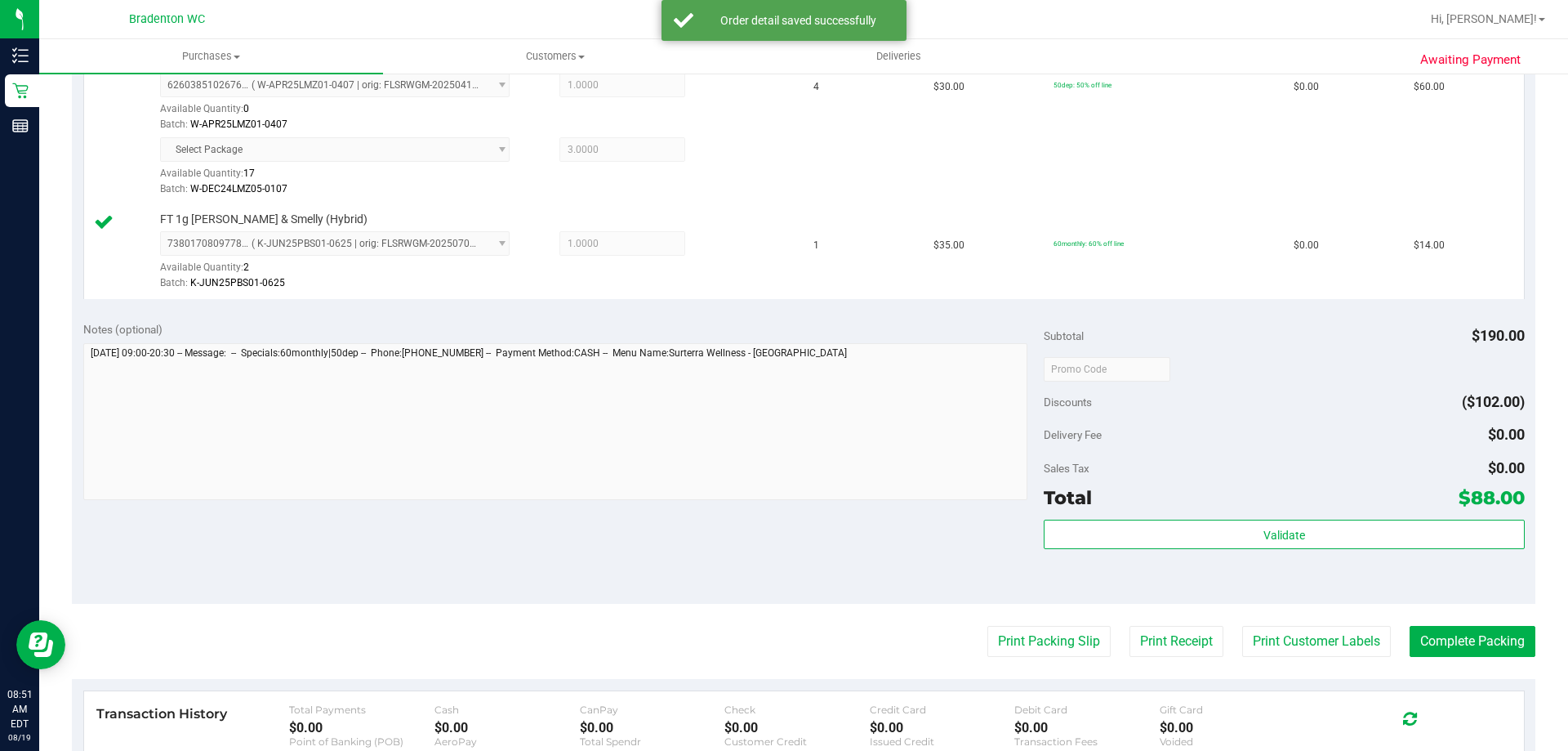
scroll to position [817, 0]
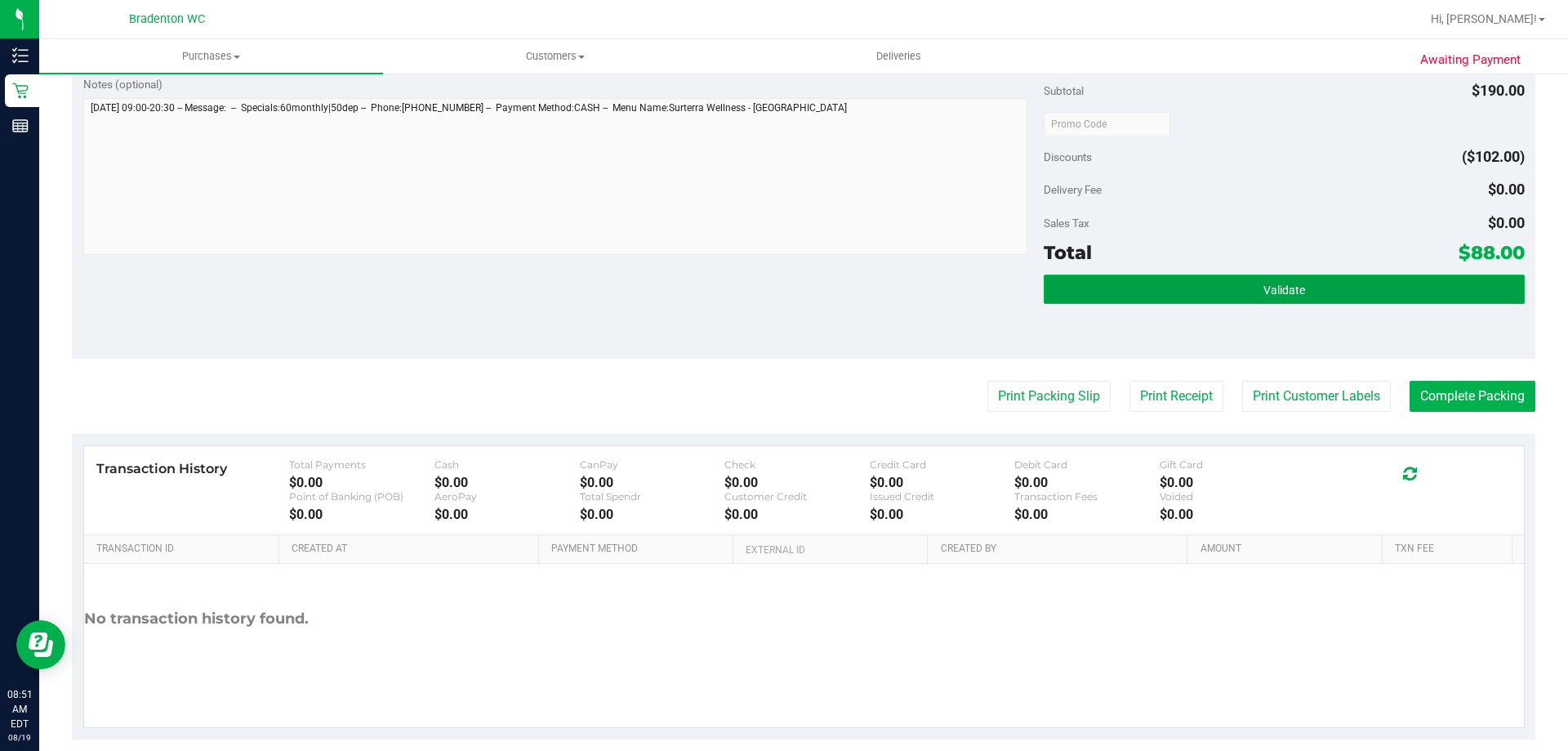
click at [1112, 302] on button "Validate" at bounding box center [1283, 288] width 481 height 29
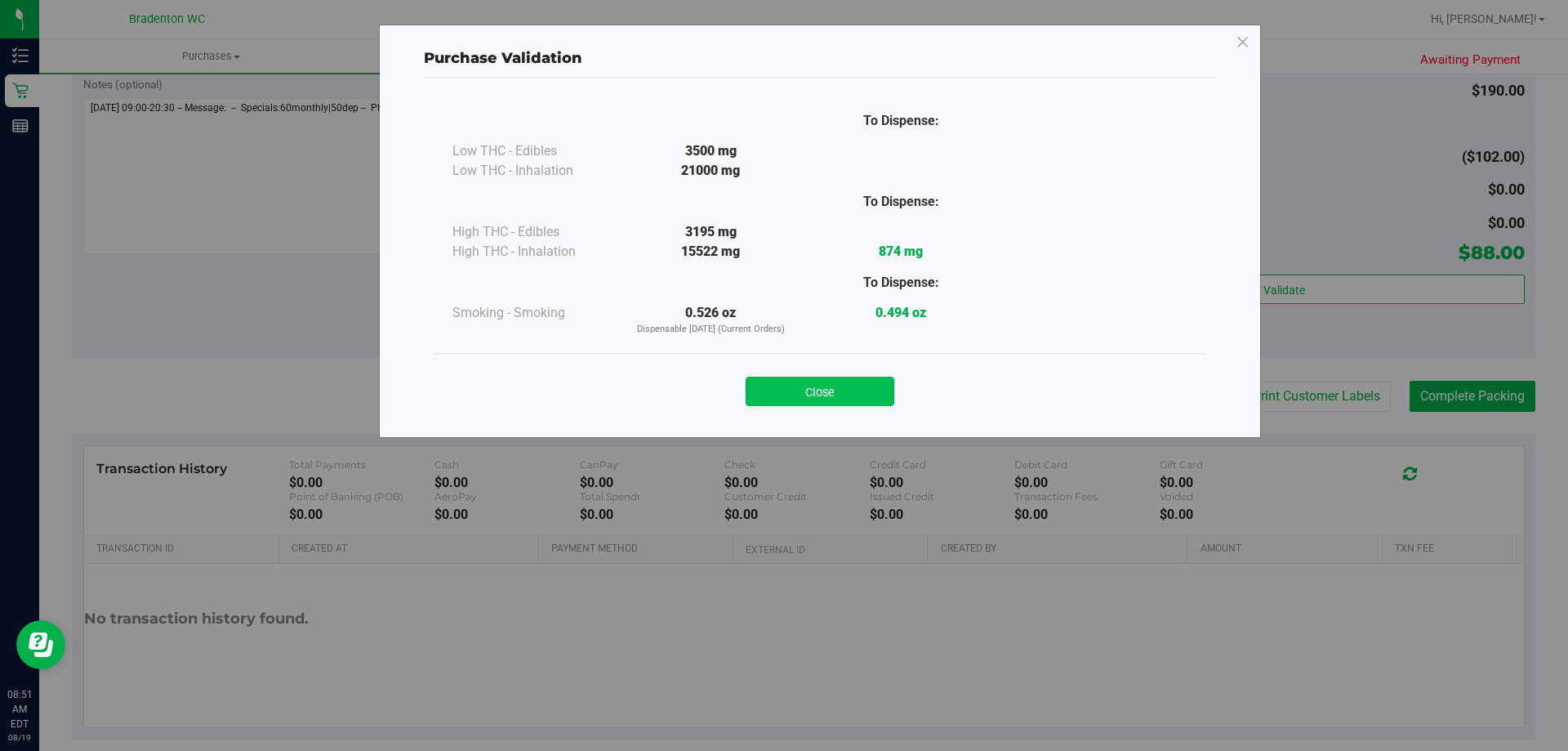
click at [820, 393] on button "Close" at bounding box center [820, 391] width 148 height 29
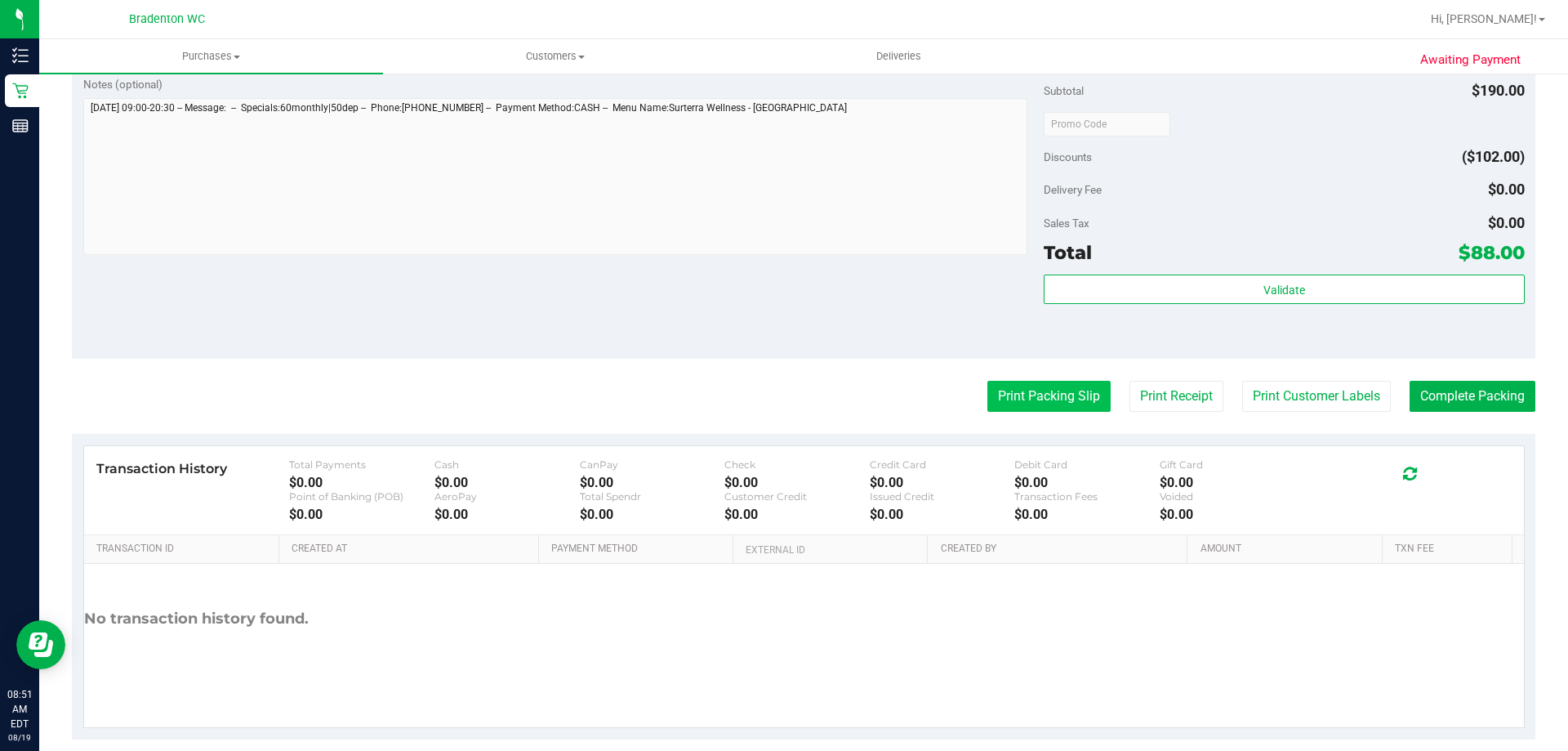
click at [1066, 395] on button "Print Packing Slip" at bounding box center [1049, 395] width 123 height 31
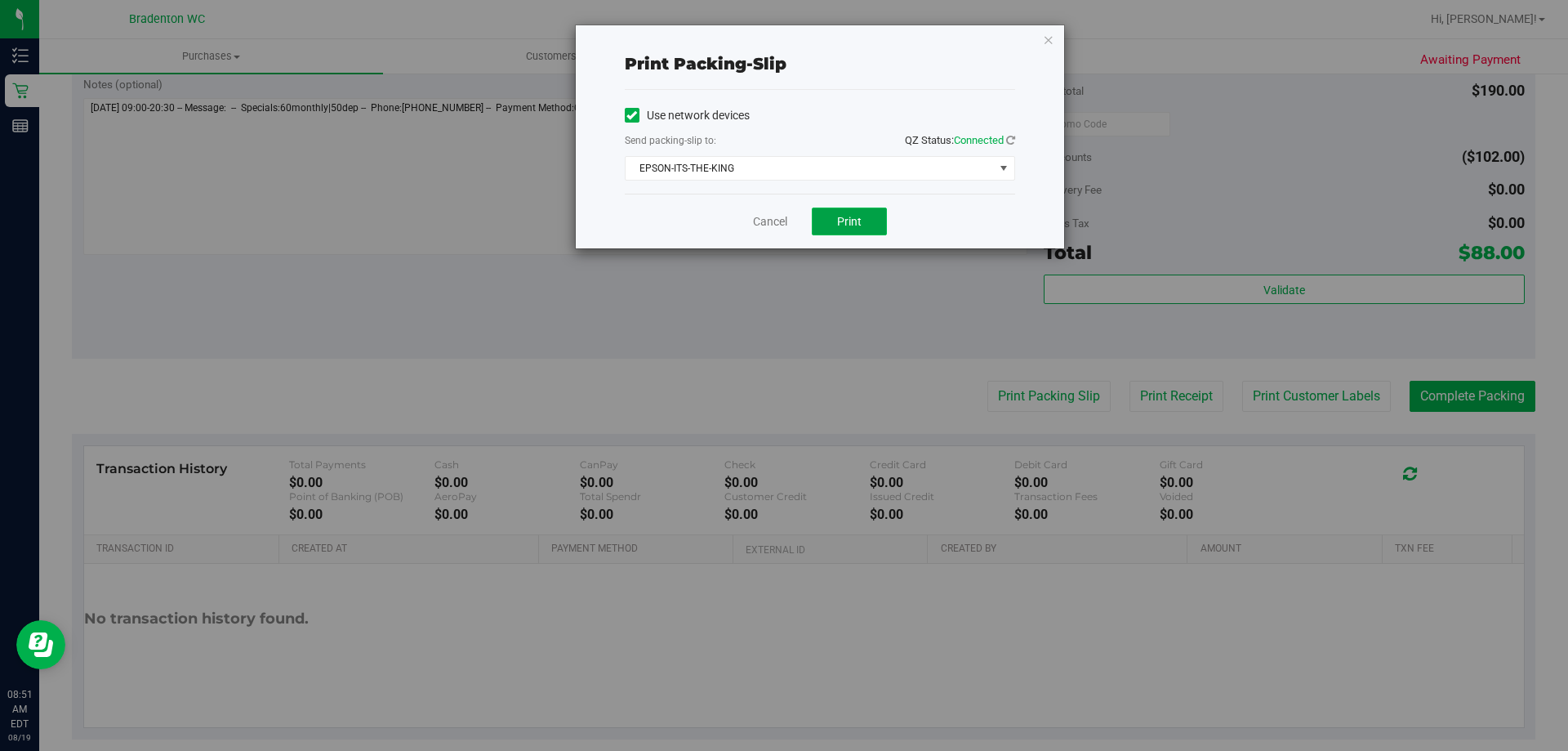
click at [840, 215] on span "Print" at bounding box center [849, 221] width 25 height 13
click at [1050, 32] on icon "button" at bounding box center [1048, 39] width 11 height 19
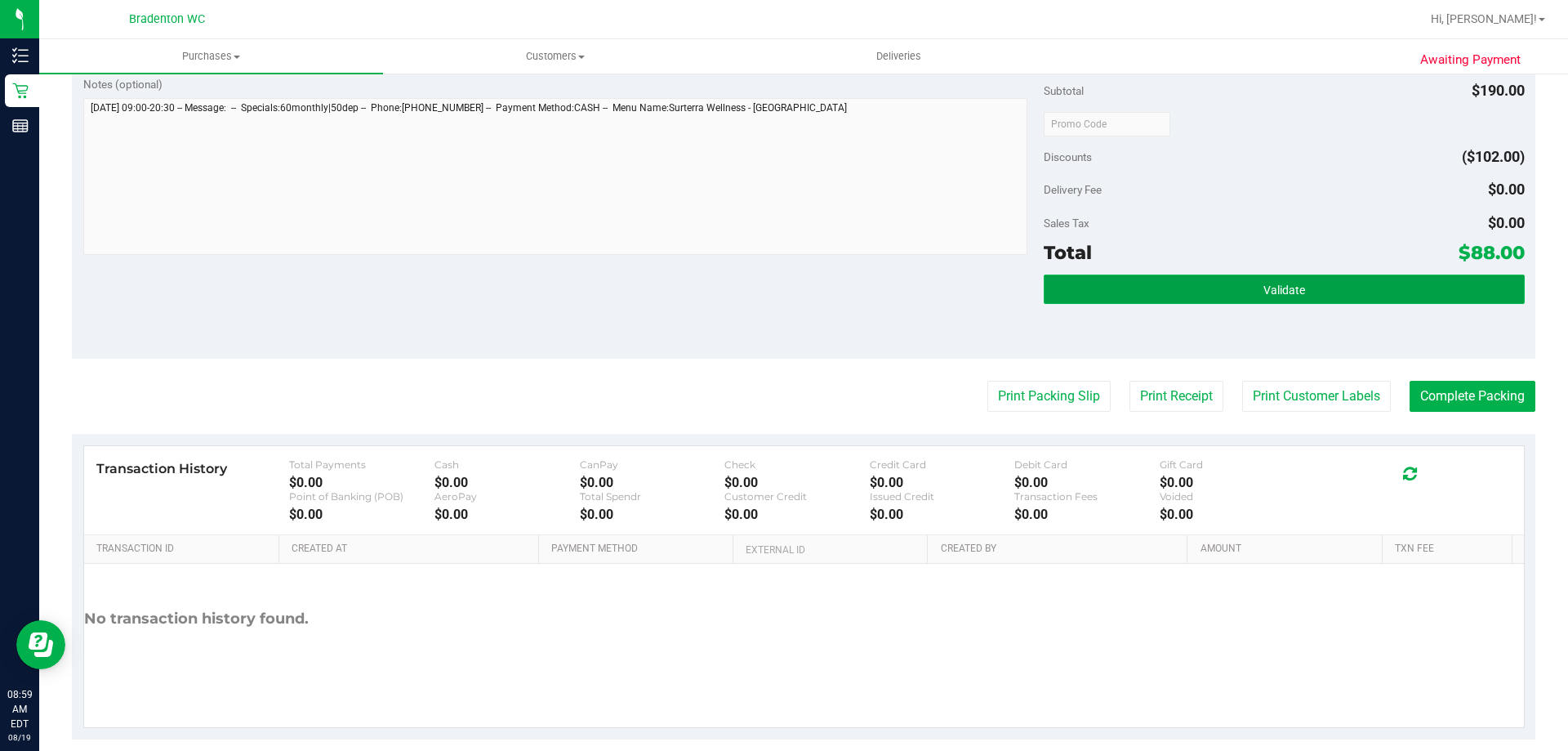
click at [1205, 277] on button "Validate" at bounding box center [1283, 288] width 481 height 29
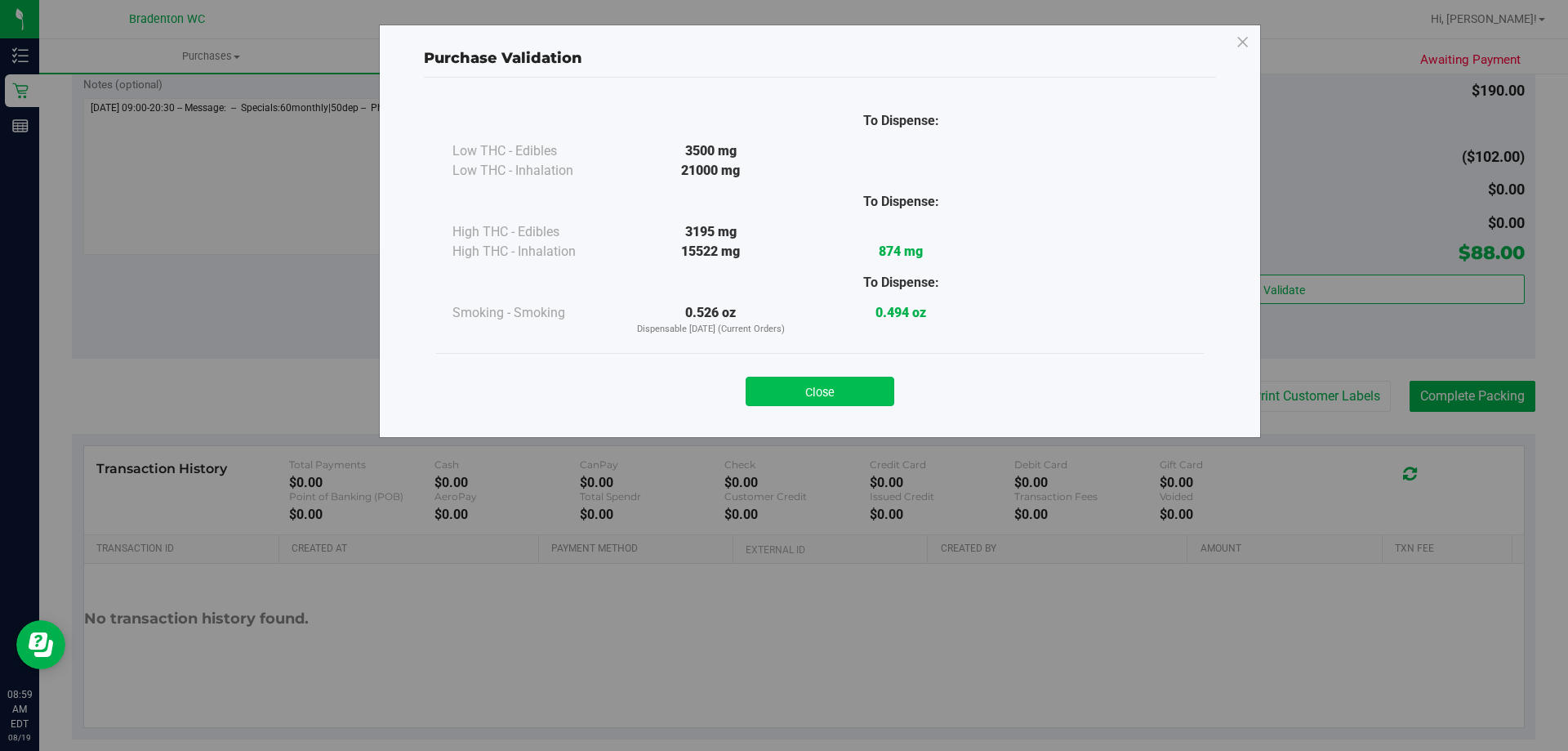
click at [866, 386] on button "Close" at bounding box center [820, 391] width 148 height 29
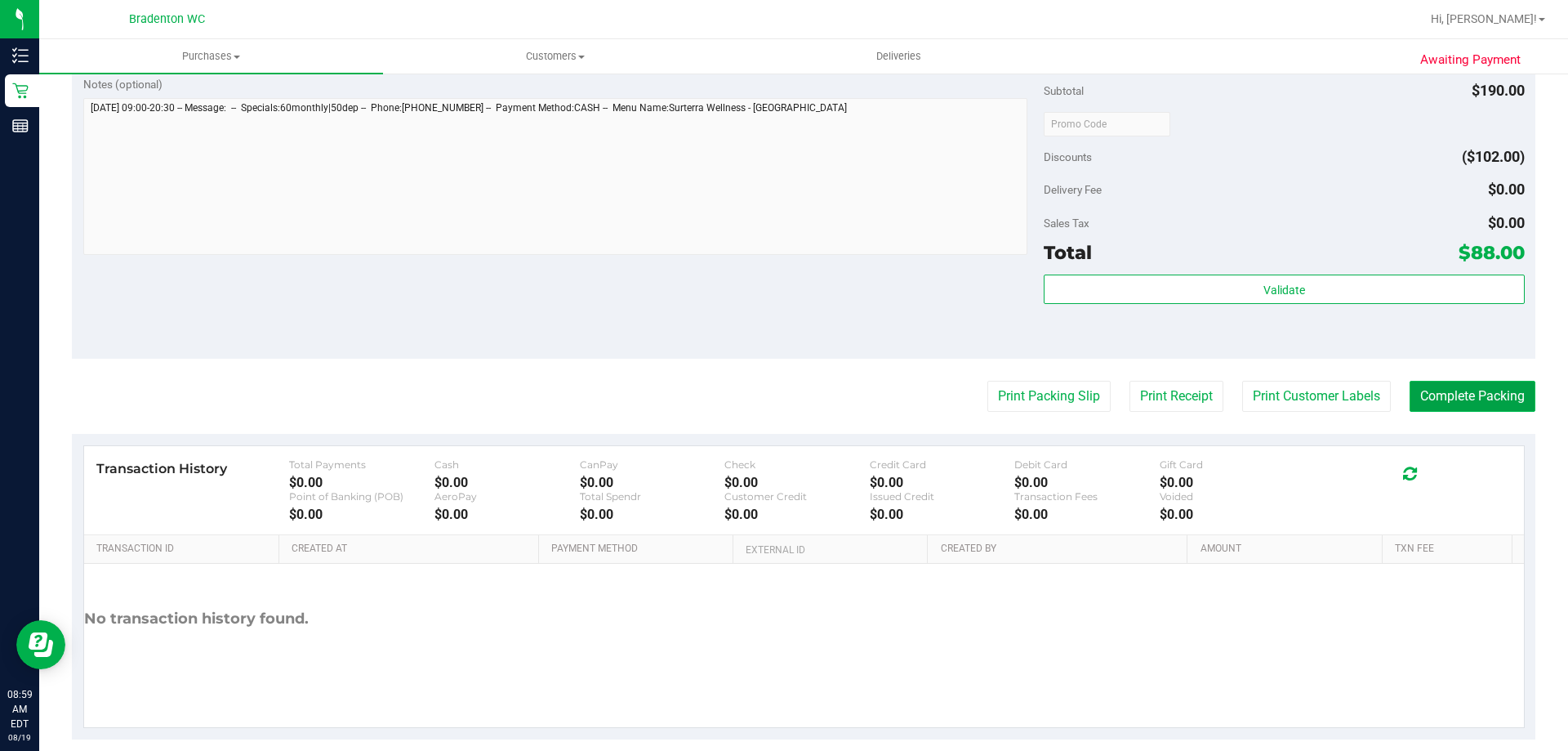
click at [1466, 390] on button "Complete Packing" at bounding box center [1472, 395] width 126 height 31
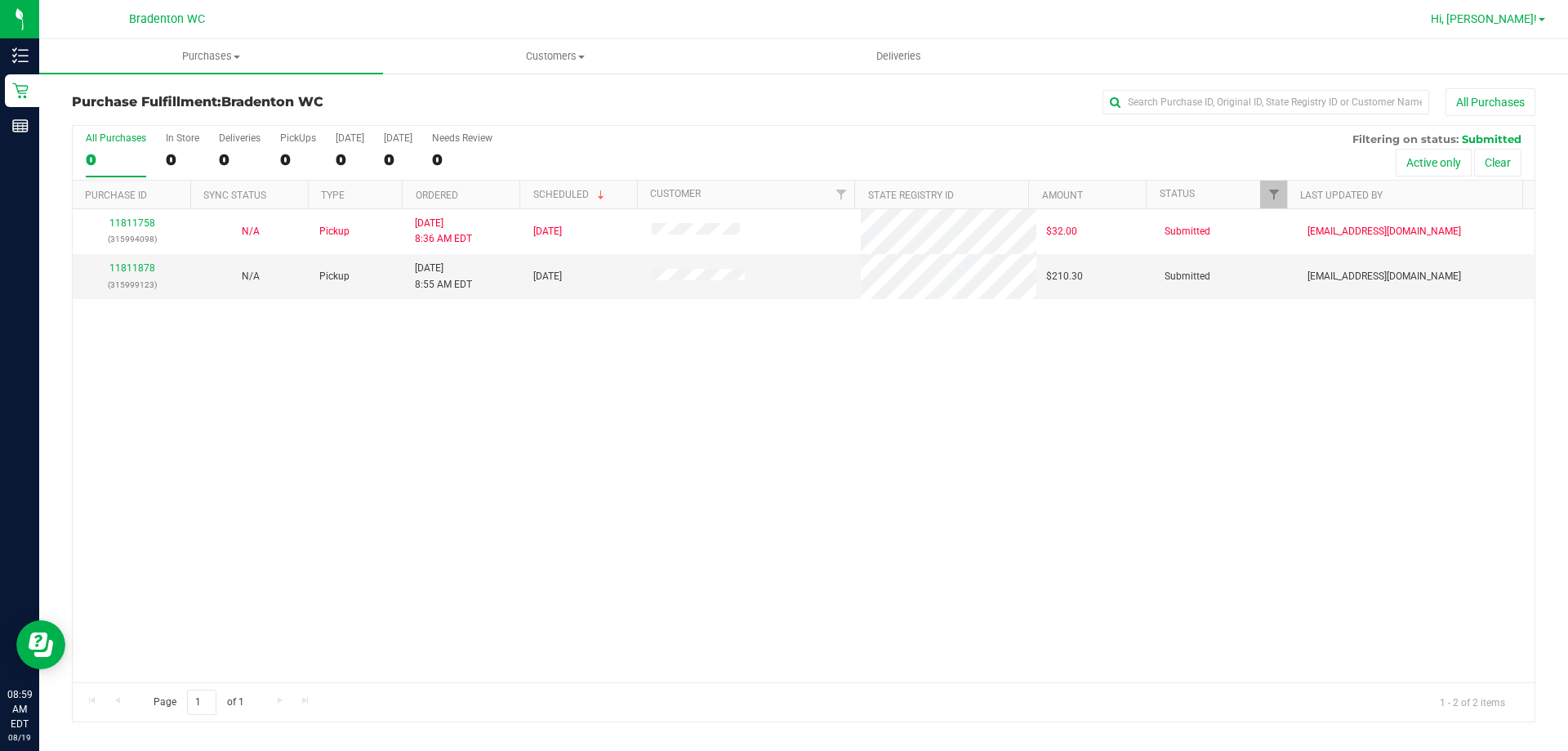
click at [1547, 24] on link "Hi, [PERSON_NAME]!" at bounding box center [1488, 19] width 127 height 18
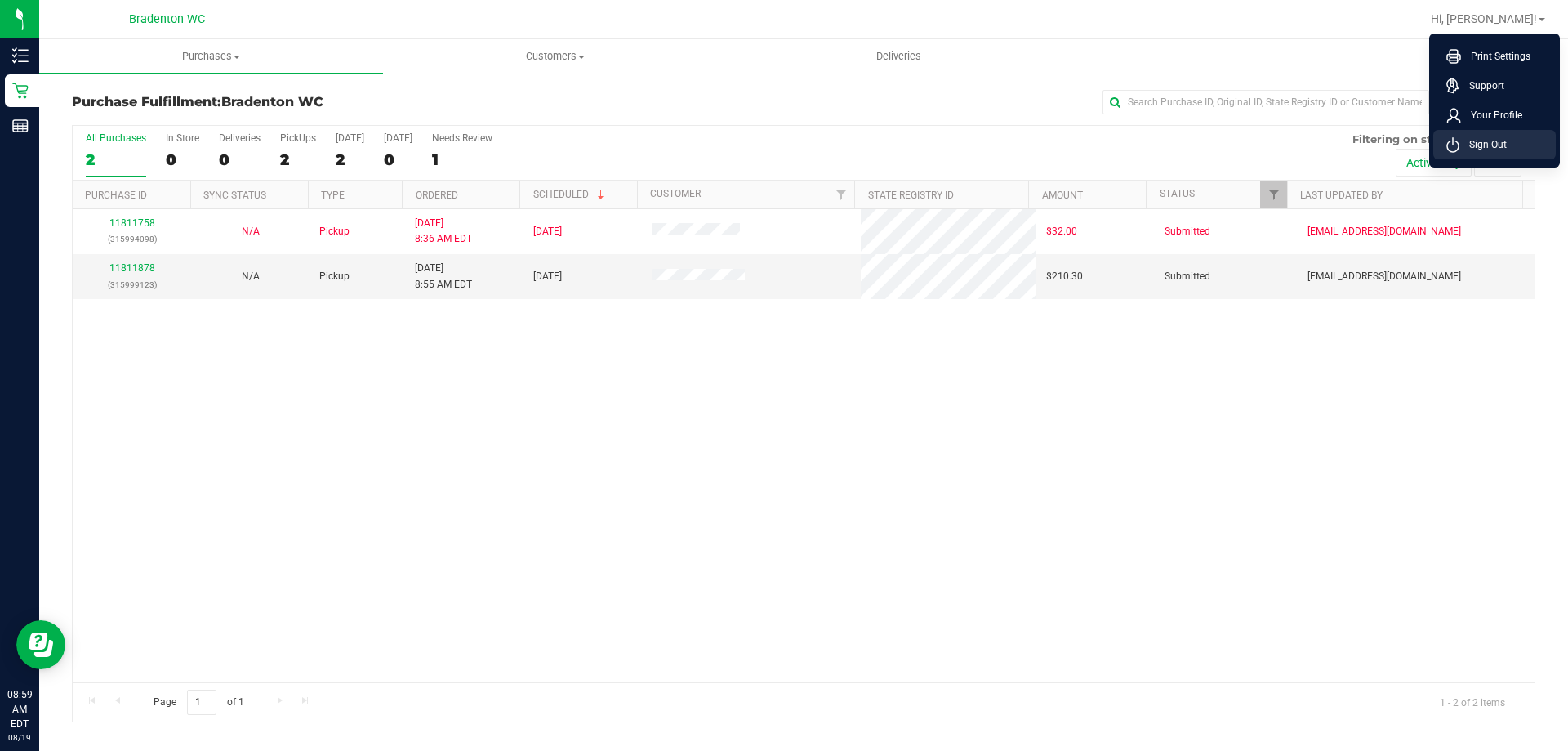
click at [1486, 140] on span "Sign Out" at bounding box center [1484, 144] width 47 height 17
